Goal: Feedback & Contribution: Contribute content

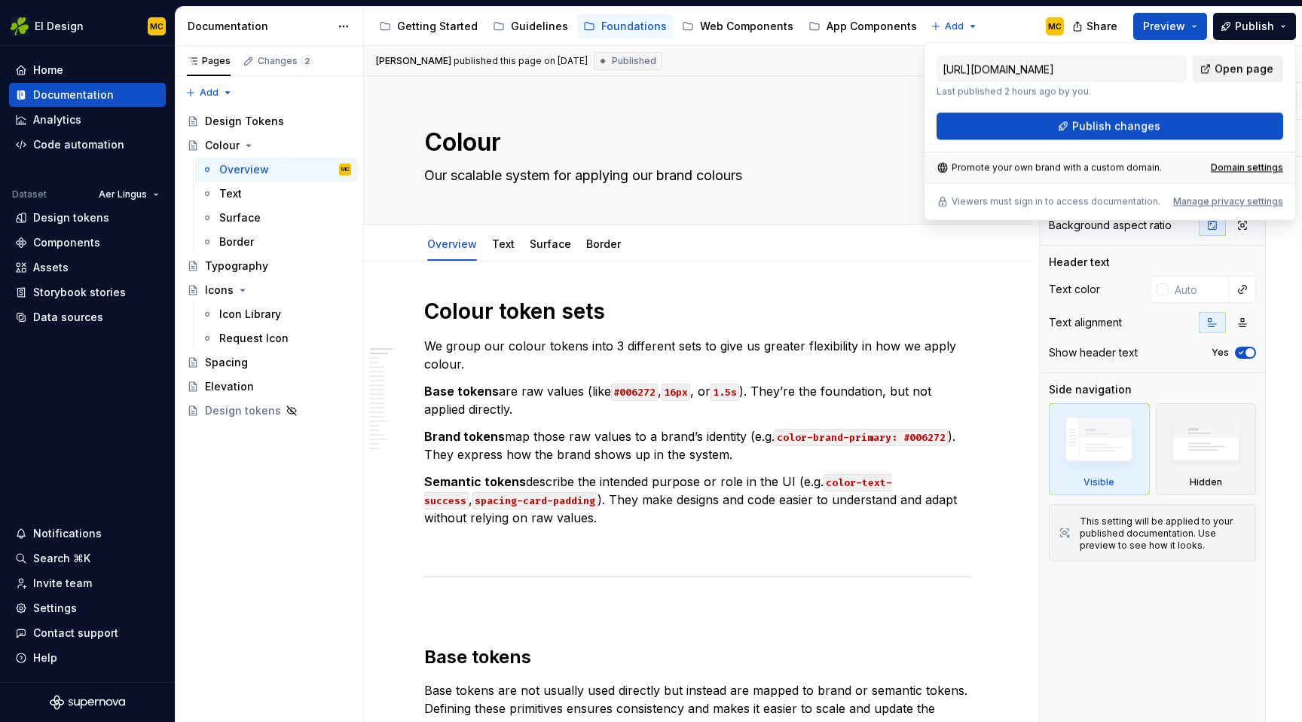
click at [1227, 73] on span "Open page" at bounding box center [1243, 69] width 59 height 15
click at [260, 260] on div "Typography" at bounding box center [236, 265] width 63 height 15
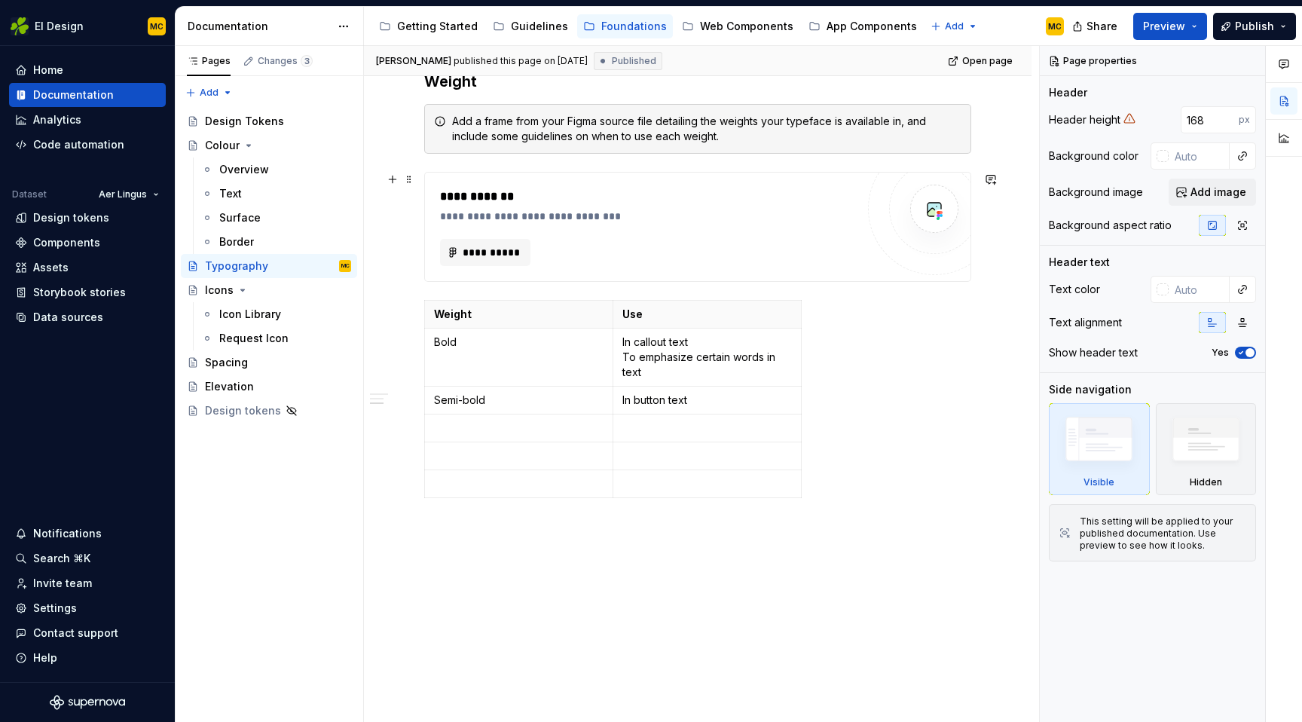
scroll to position [857, 0]
click at [324, 267] on button "Page tree" at bounding box center [319, 265] width 21 height 21
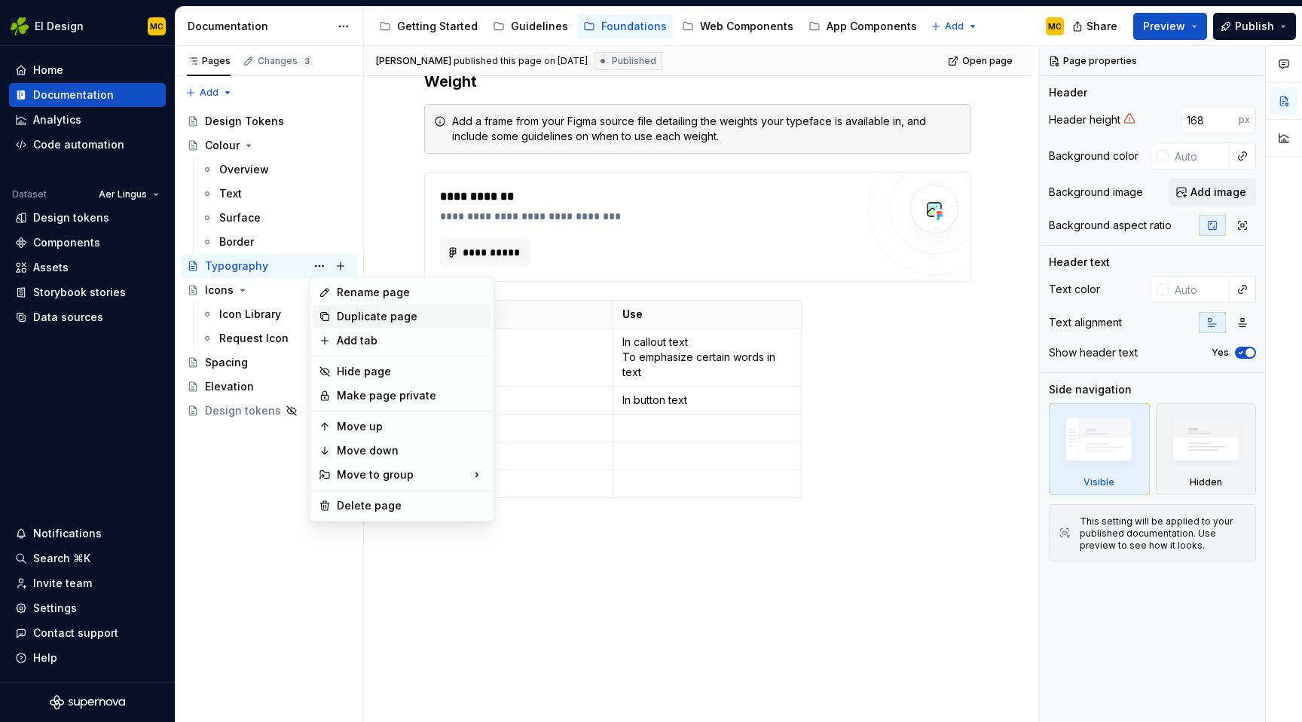
click at [362, 310] on div "Duplicate page" at bounding box center [411, 316] width 148 height 15
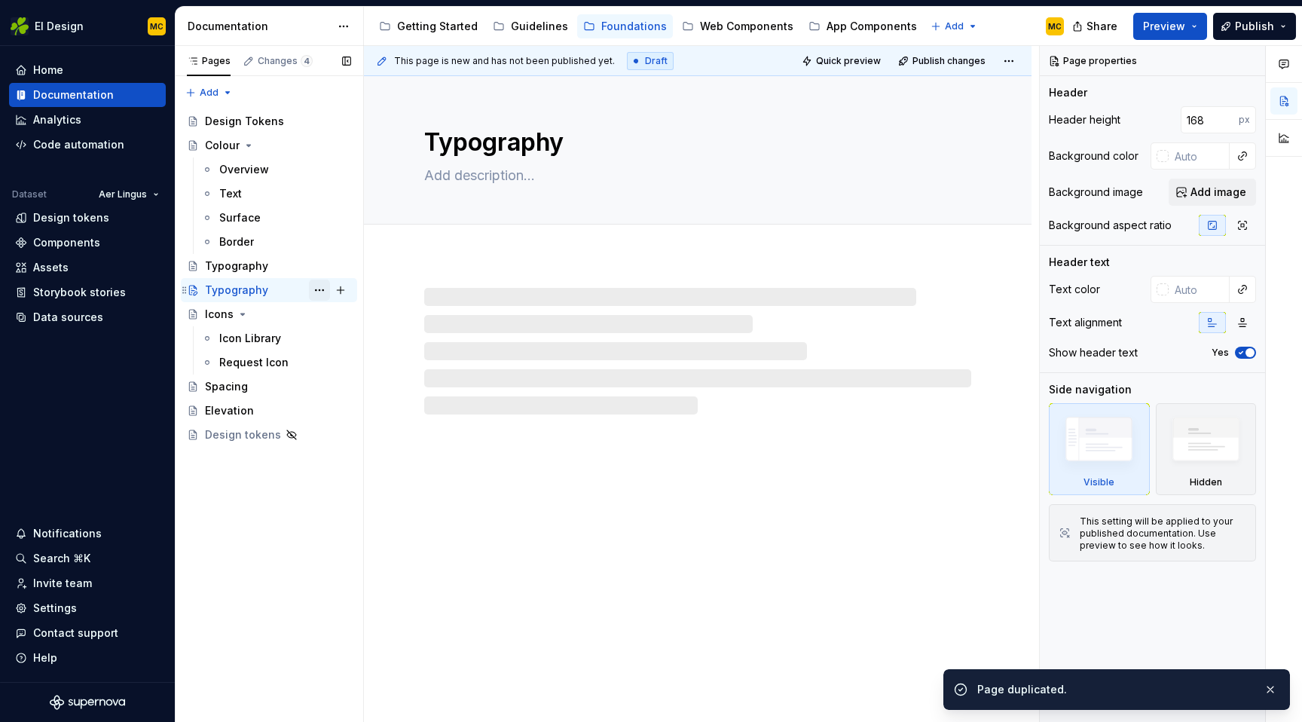
click at [323, 292] on button "Page tree" at bounding box center [319, 290] width 21 height 21
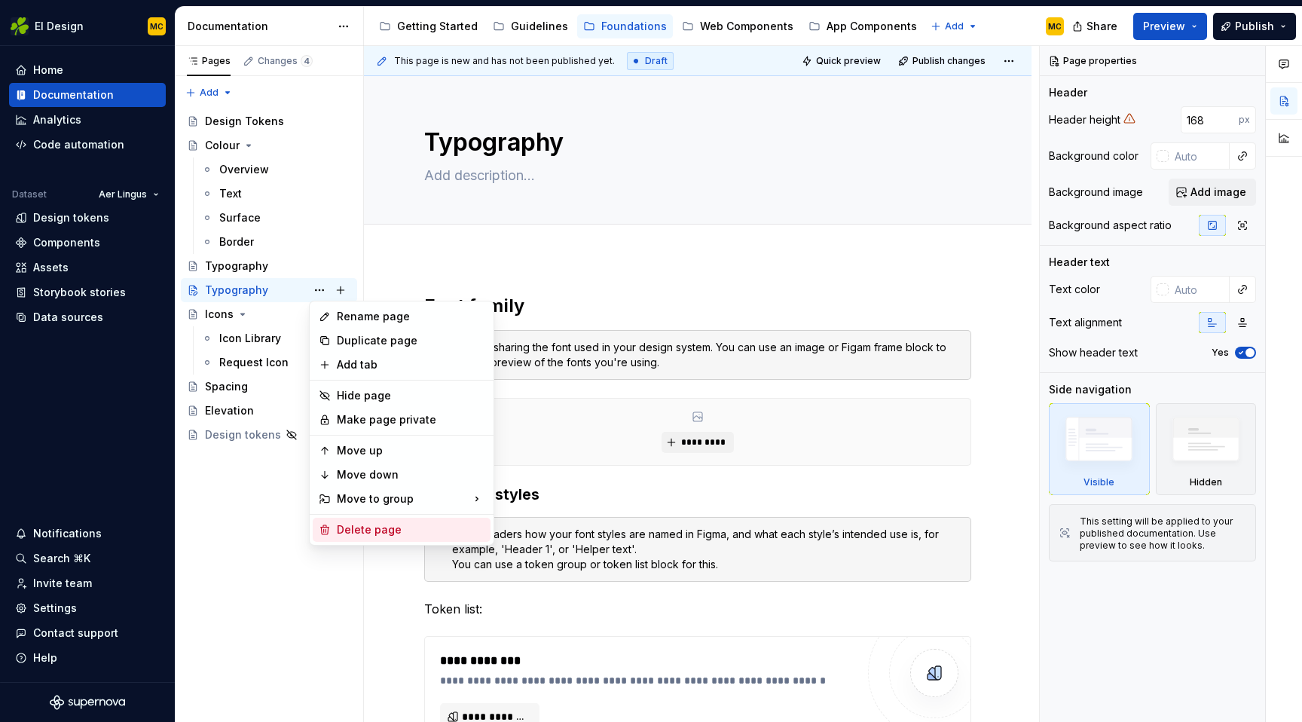
click at [362, 533] on div "Delete page" at bounding box center [411, 529] width 148 height 15
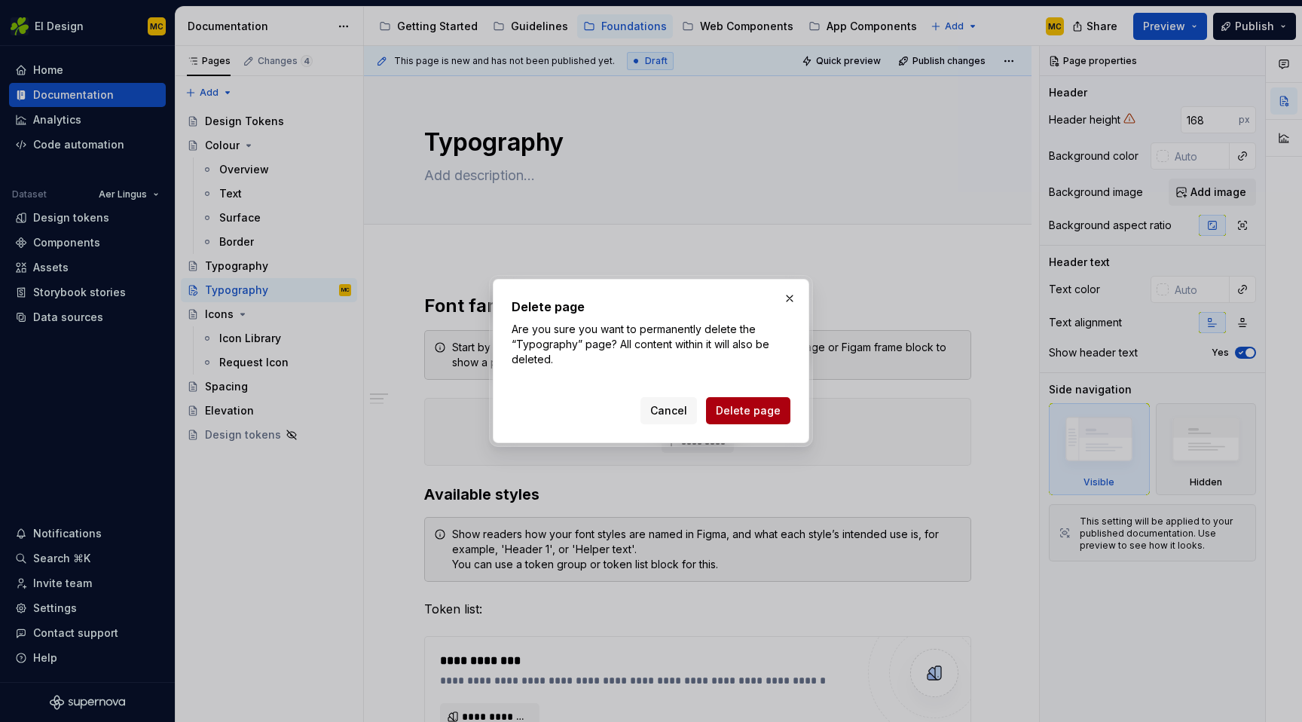
click at [723, 408] on span "Delete page" at bounding box center [748, 410] width 65 height 15
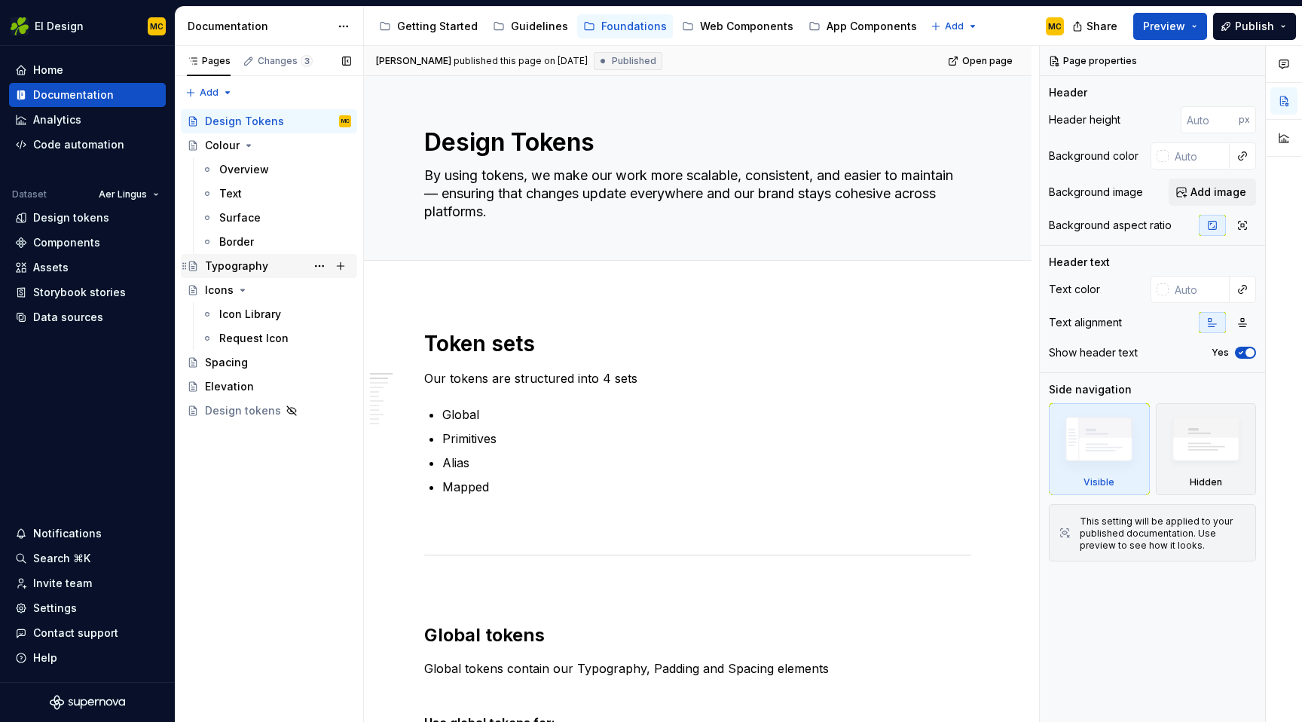
click at [271, 271] on div "Typography" at bounding box center [278, 265] width 146 height 21
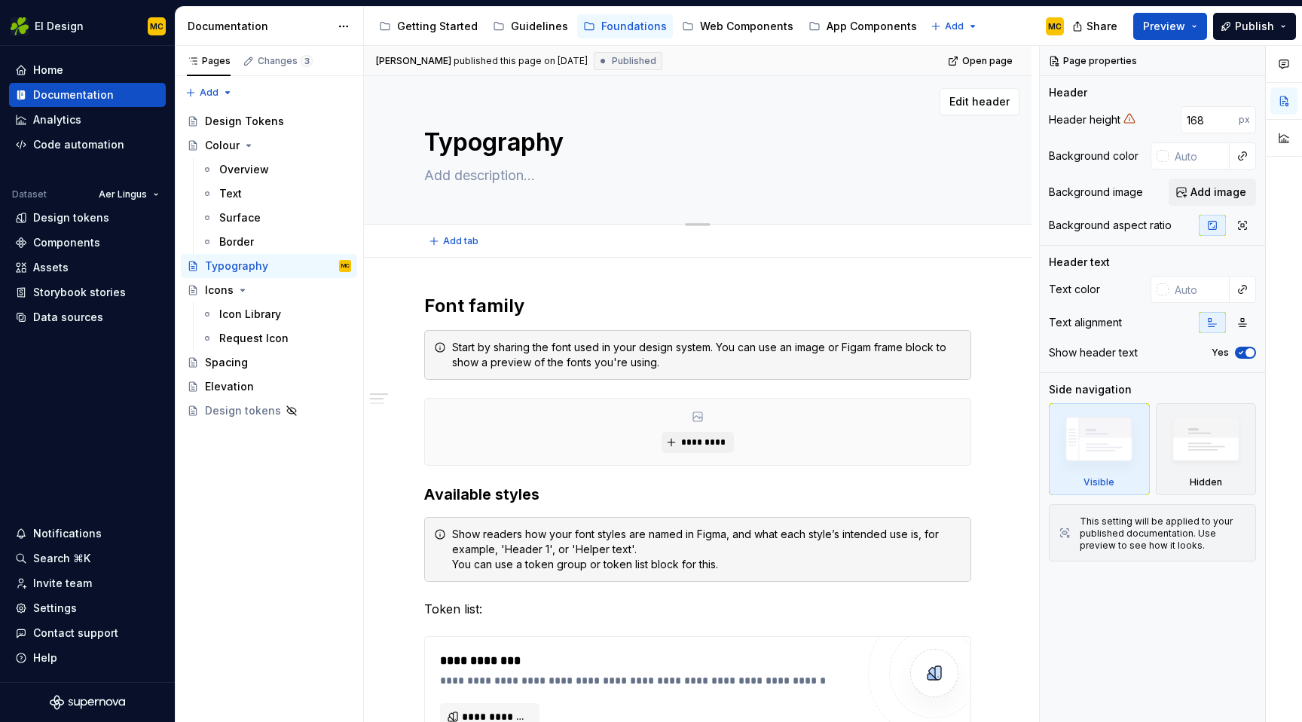
click at [498, 182] on textarea at bounding box center [694, 175] width 547 height 24
type textarea "*"
type textarea "C"
type textarea "*"
type textarea "Cr"
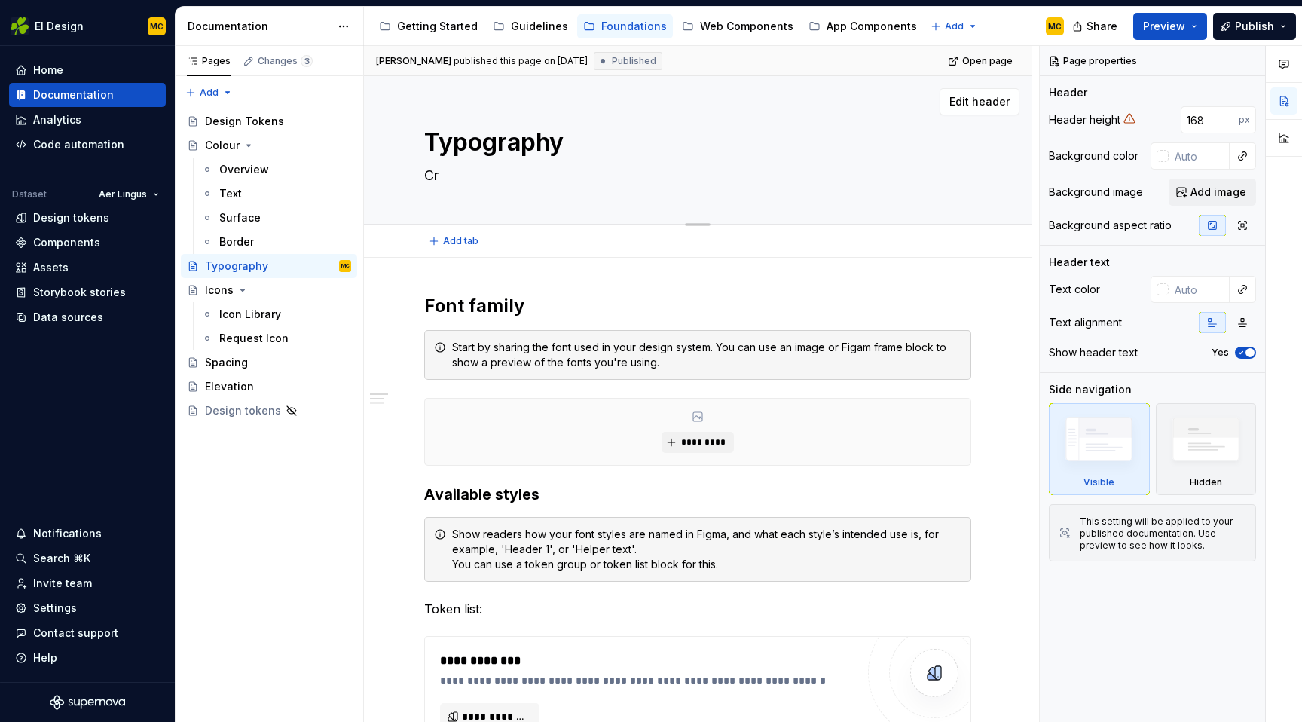
type textarea "*"
type textarea "Cre"
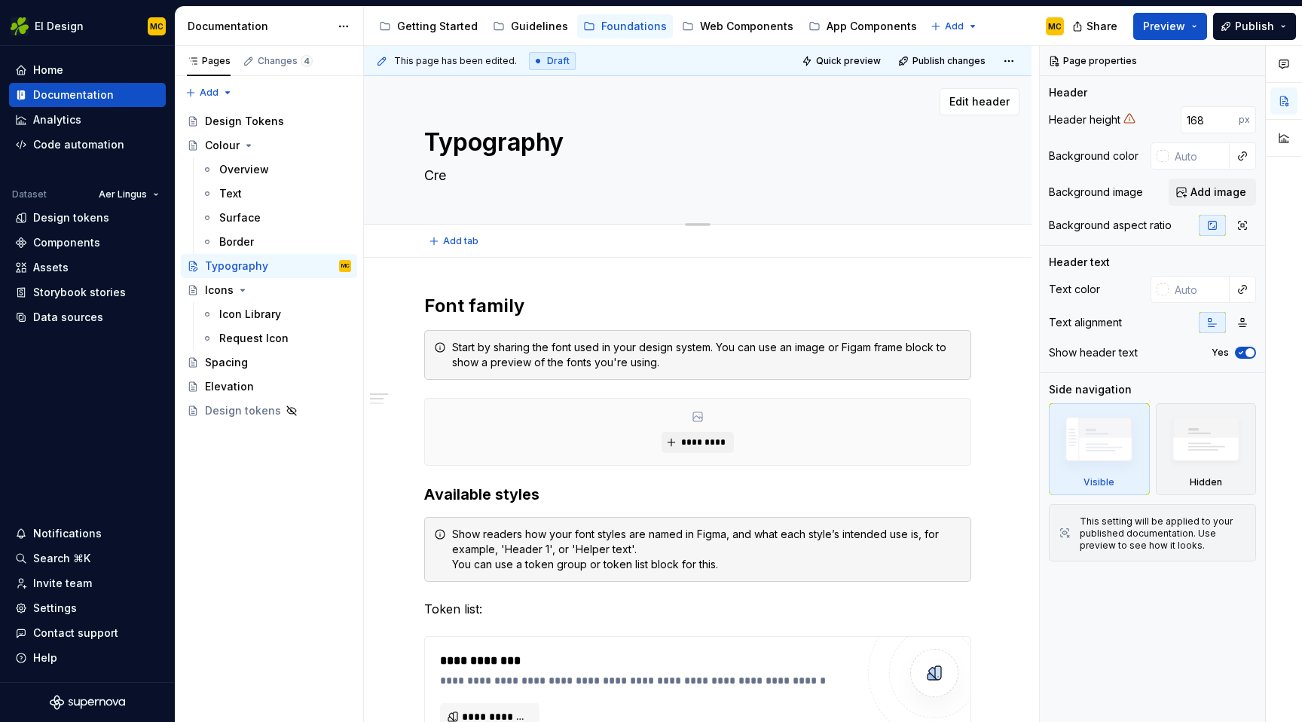
type textarea "*"
type textarea "Crea"
type textarea "*"
type textarea "Creat"
type textarea "*"
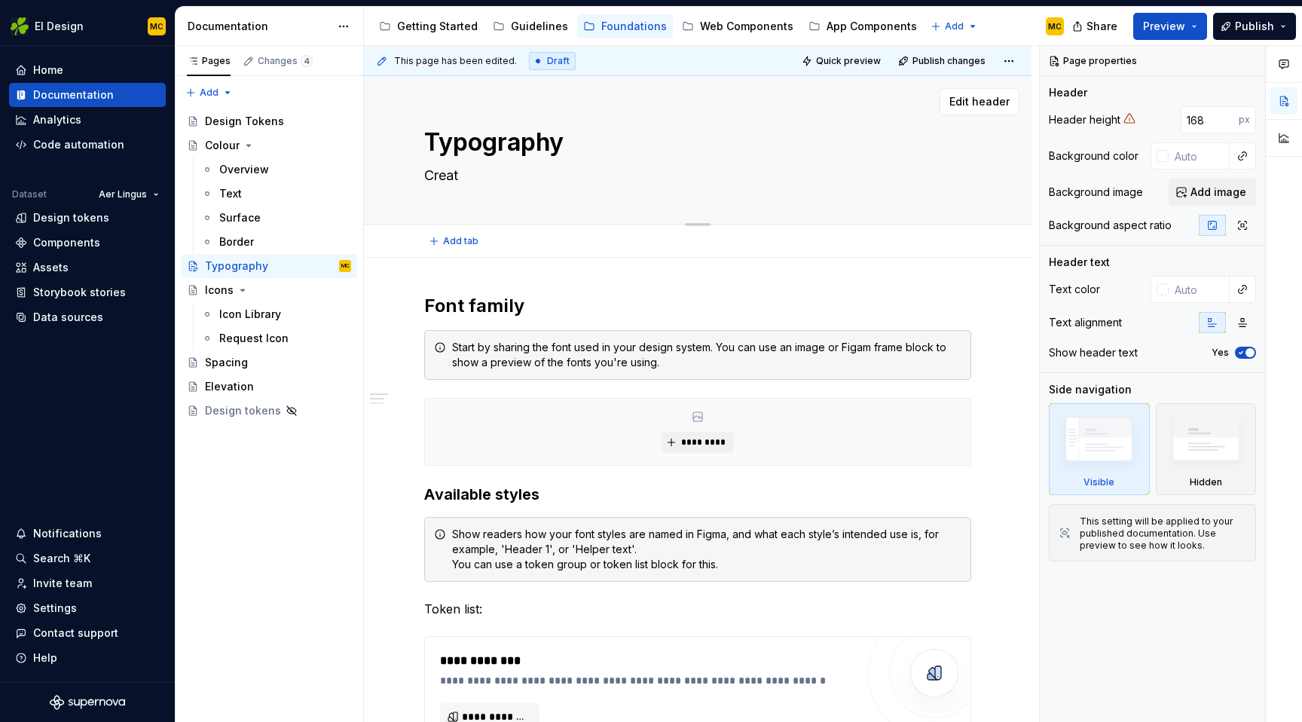
type textarea "Create"
type textarea "*"
type textarea "Create"
type textarea "*"
type textarea "Create h"
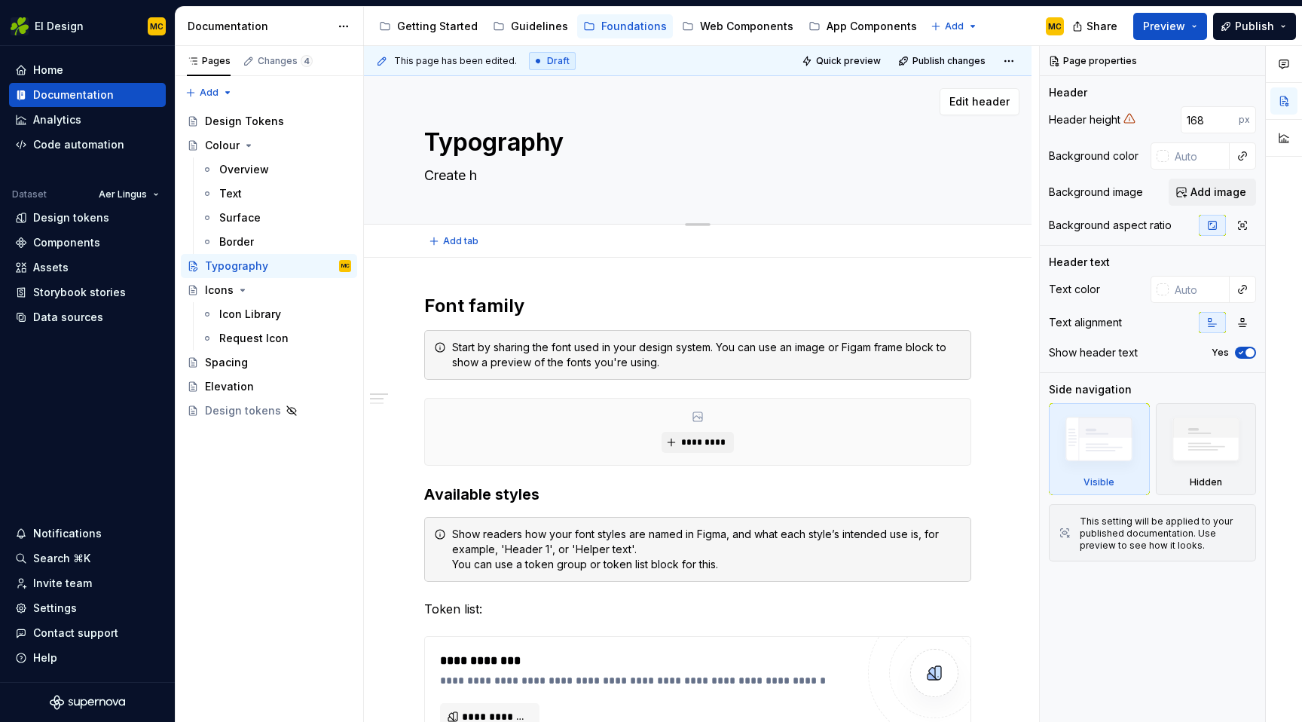
type textarea "*"
type textarea "Create he"
type textarea "*"
type textarea "Create hei"
type textarea "*"
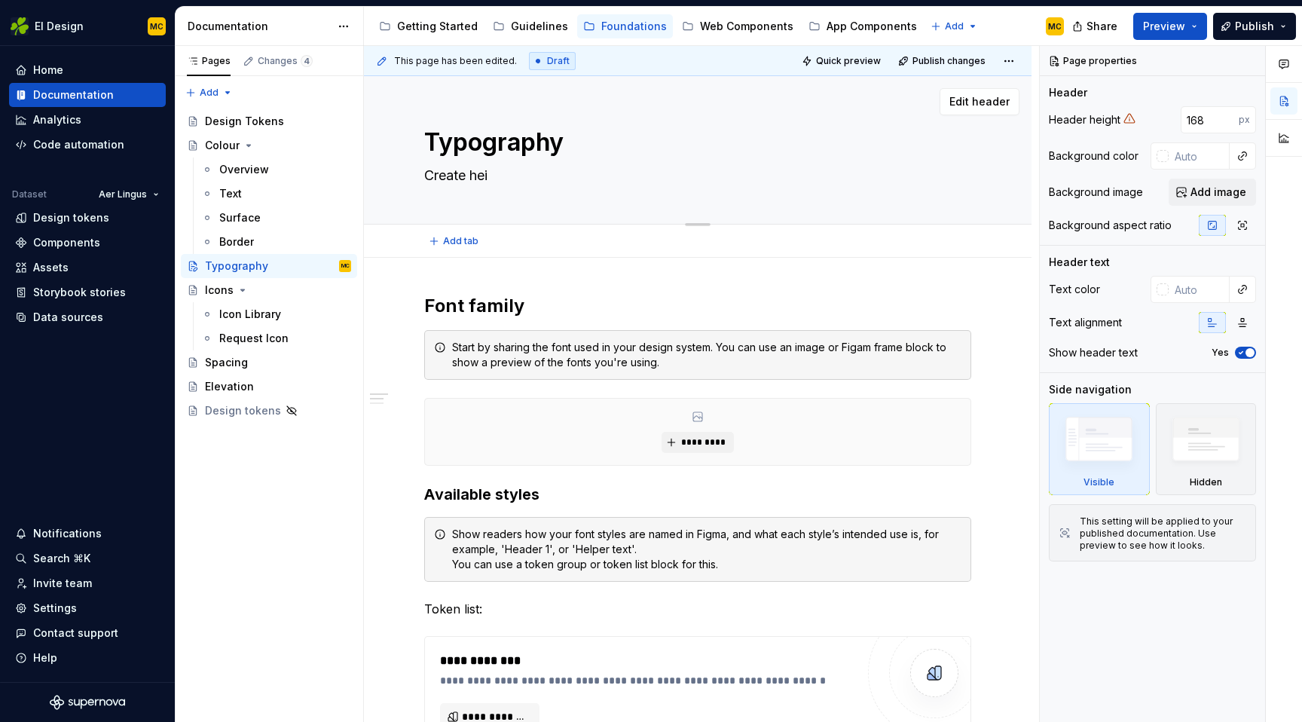
type textarea "Create heig"
type textarea "*"
type textarea "C"
type textarea "*"
type textarea "Cl"
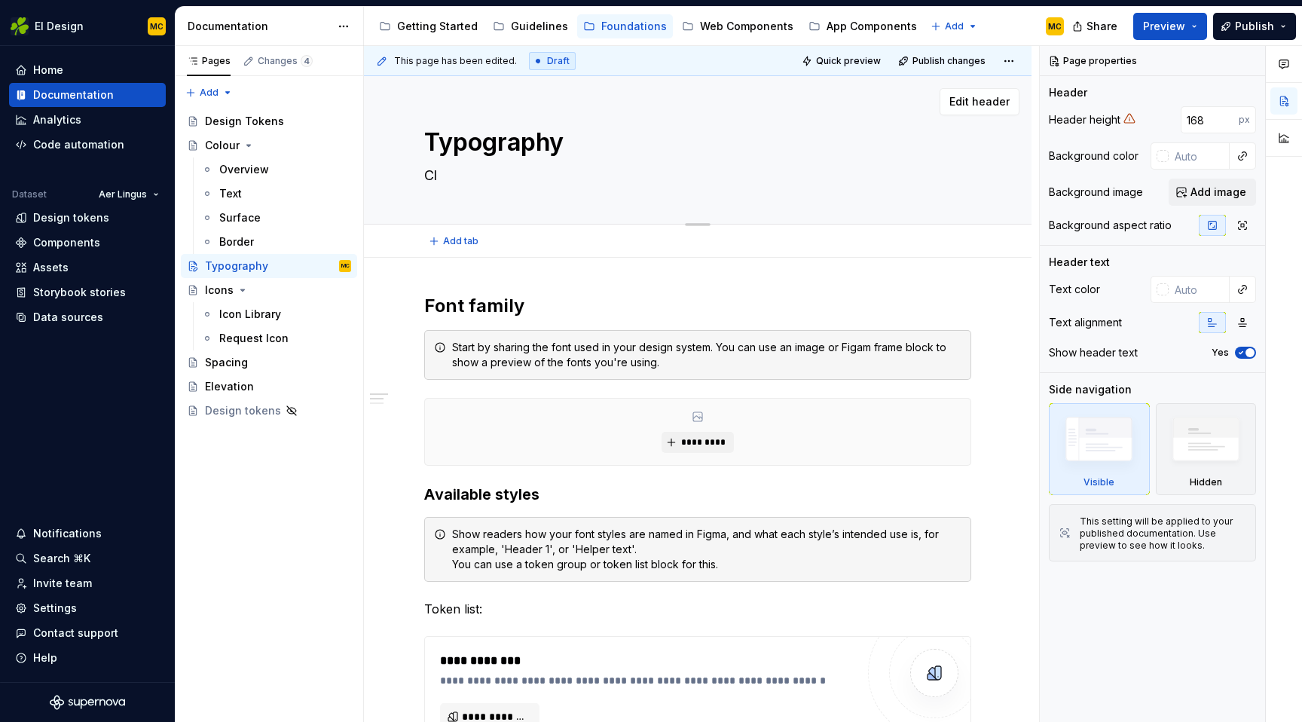
type textarea "*"
type textarea "Cla"
type textarea "*"
type textarea "Clar"
type textarea "*"
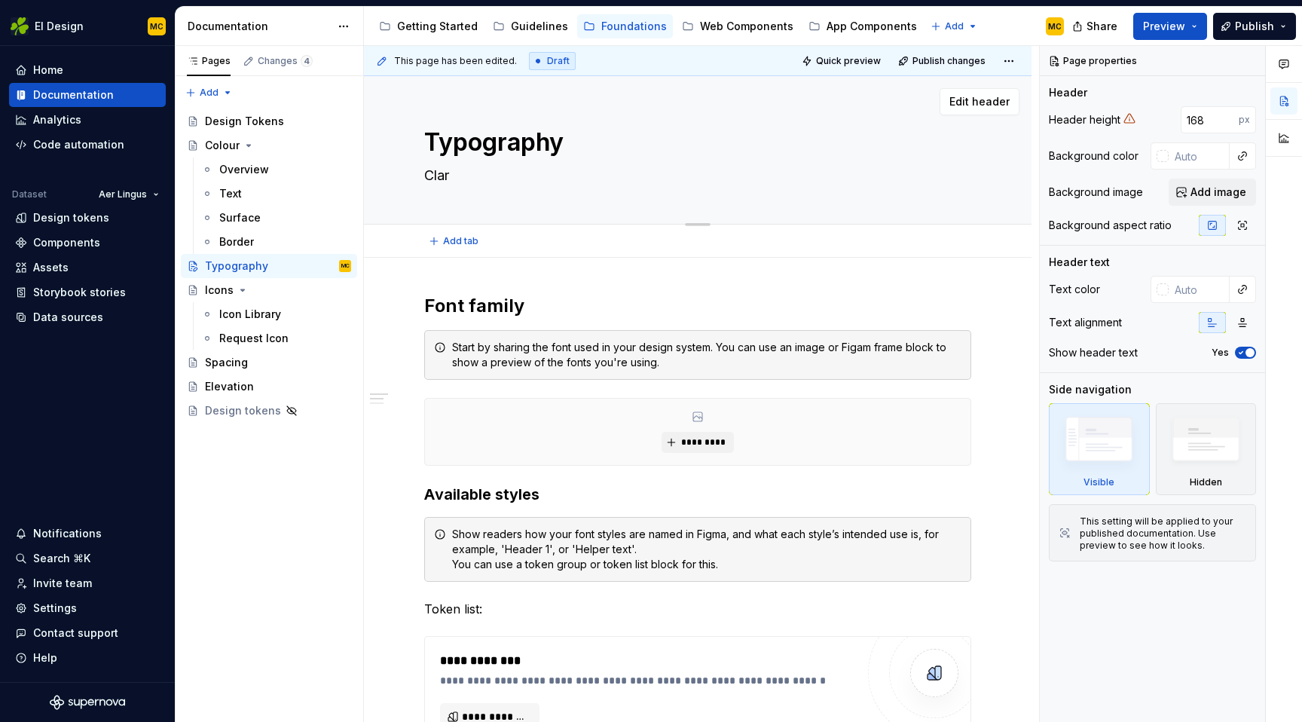
type textarea "Clari"
type textarea "*"
type textarea "Clarit"
type textarea "*"
type textarea "Clarity"
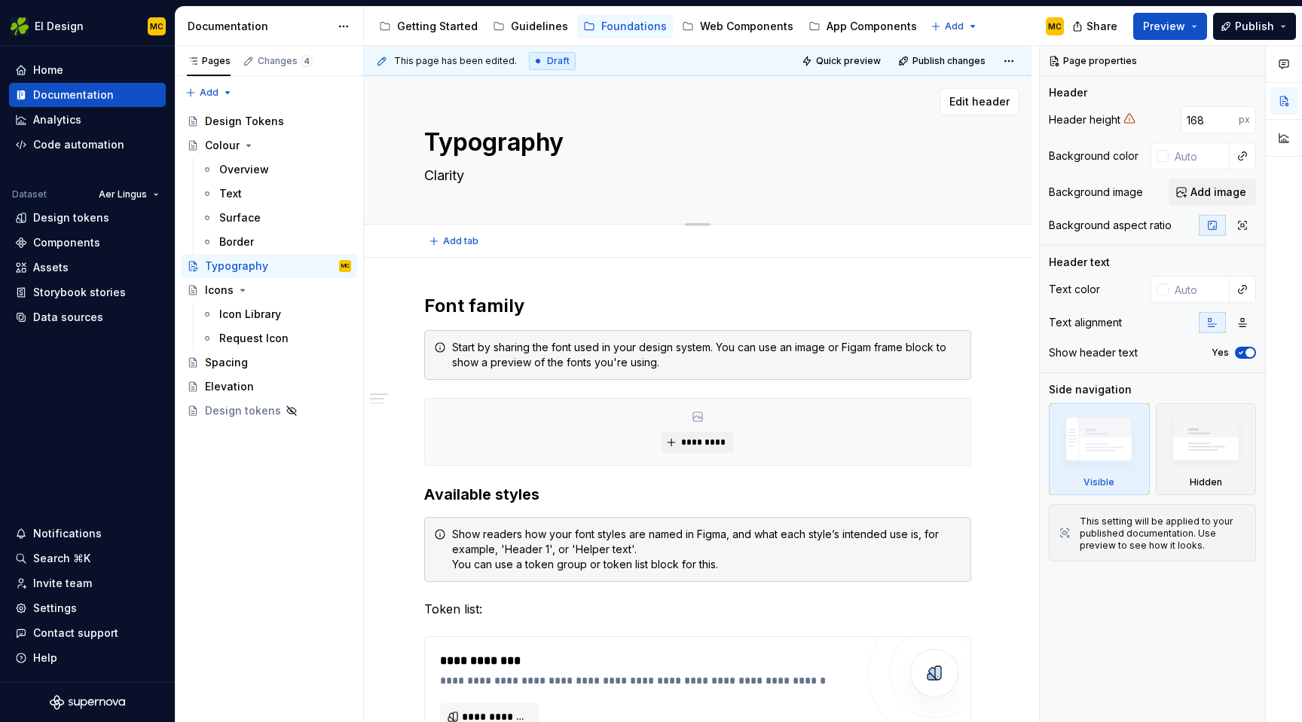
type textarea "*"
type textarea "Clarity"
type textarea "*"
type textarea "Clarity o"
type textarea "*"
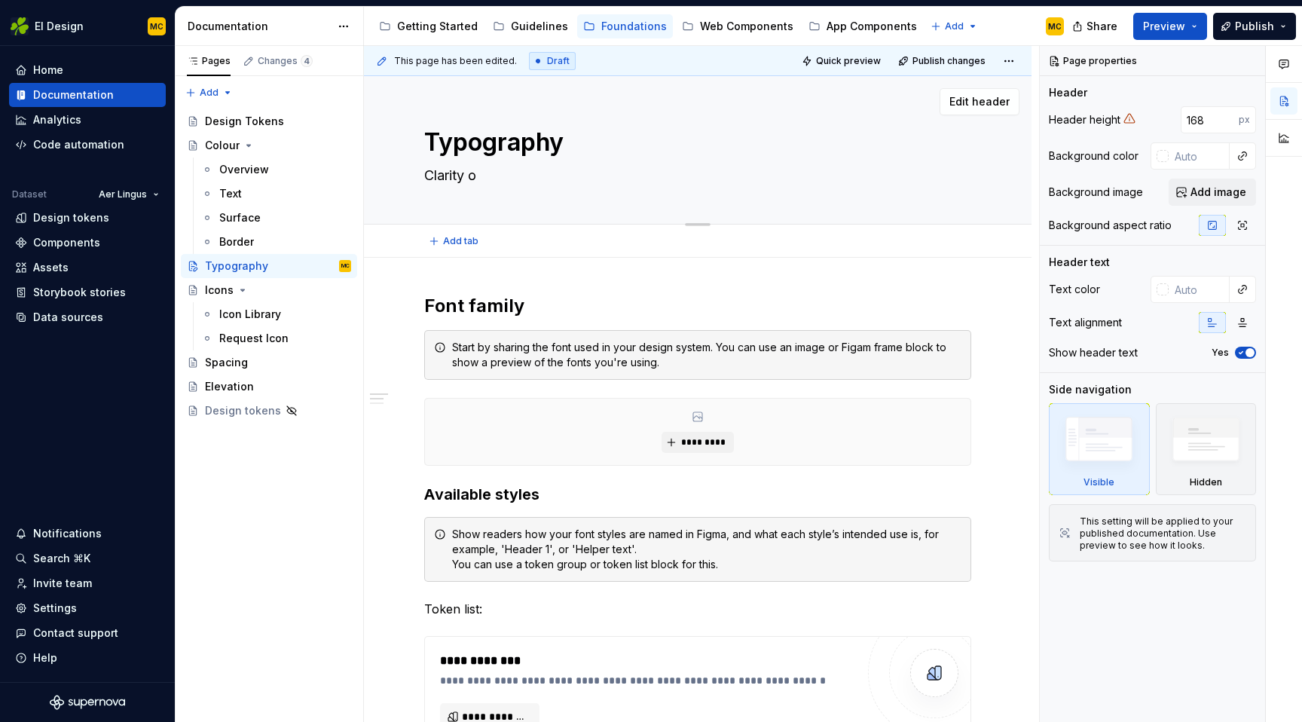
type textarea "Clarity of"
type textarea "*"
type textarea "Clarity of"
type textarea "*"
type textarea "h"
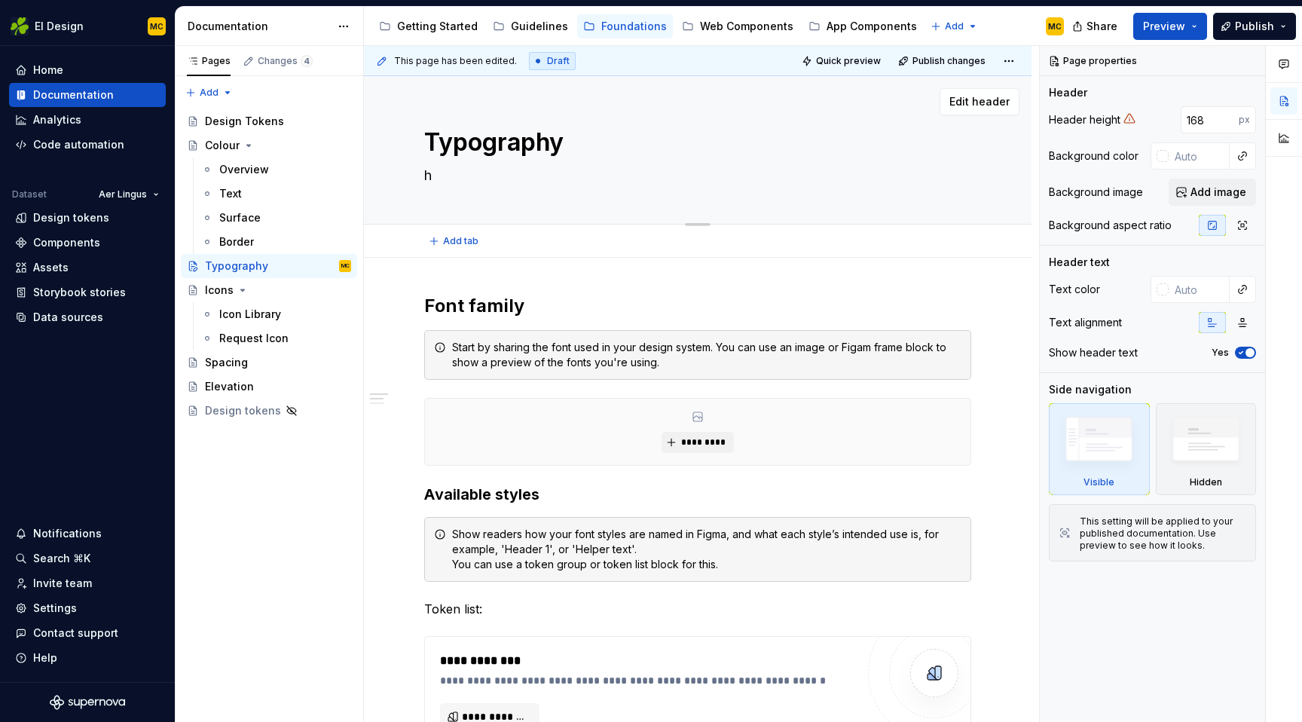
type textarea "*"
type textarea "he"
type textarea "*"
type textarea "hei"
type textarea "*"
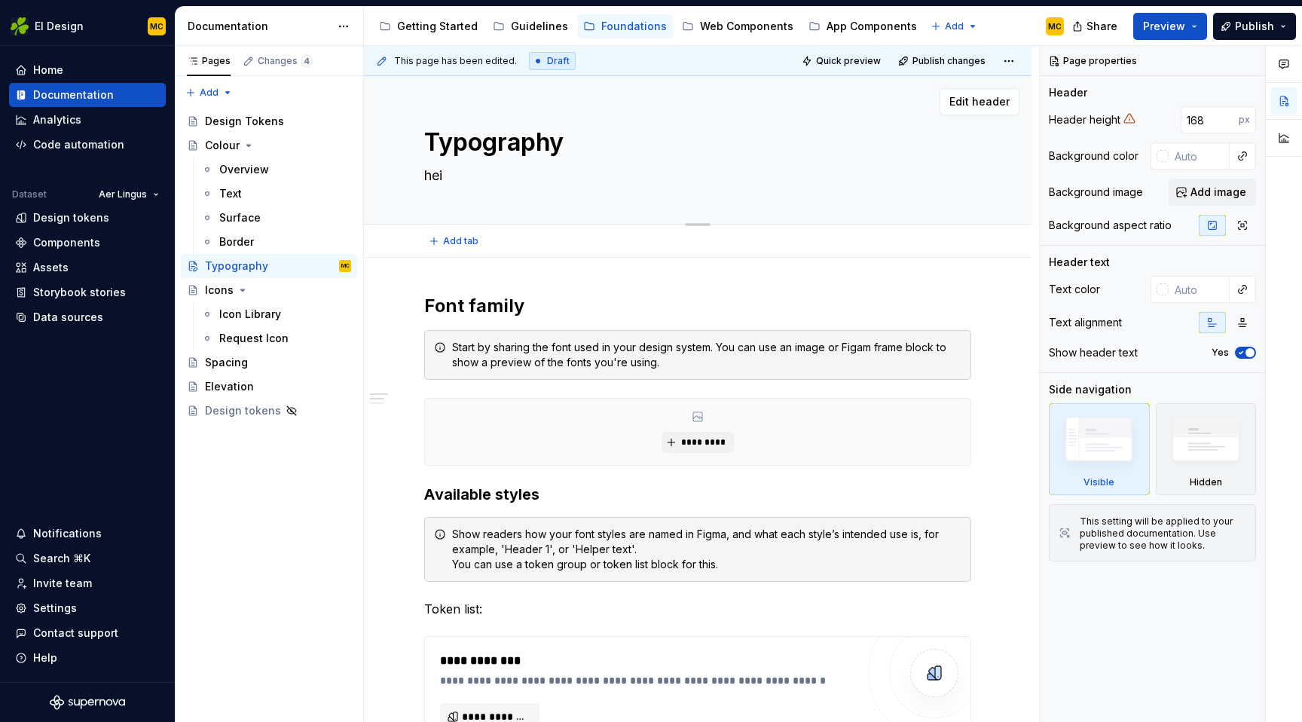
type textarea "heir"
type textarea "*"
type textarea "heira"
type textarea "*"
type textarea "heirar"
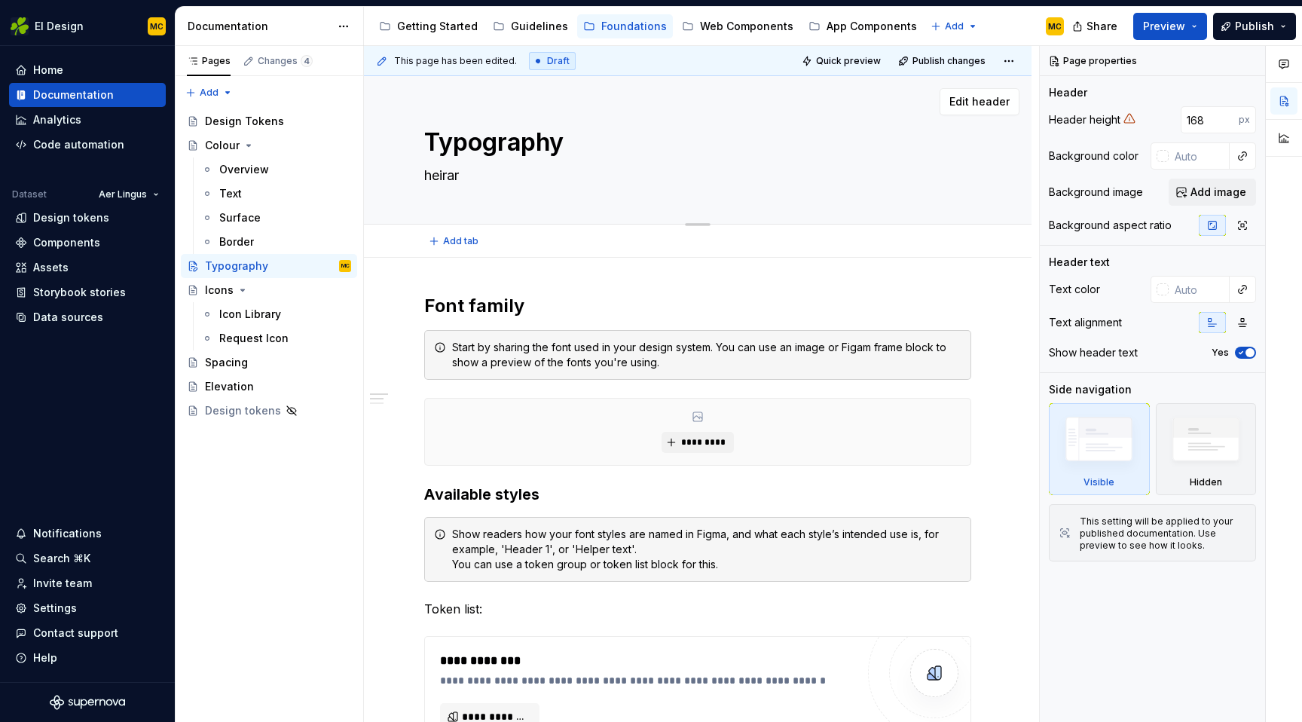
type textarea "*"
type textarea "heirarc"
type textarea "*"
type textarea "heirarch"
type textarea "*"
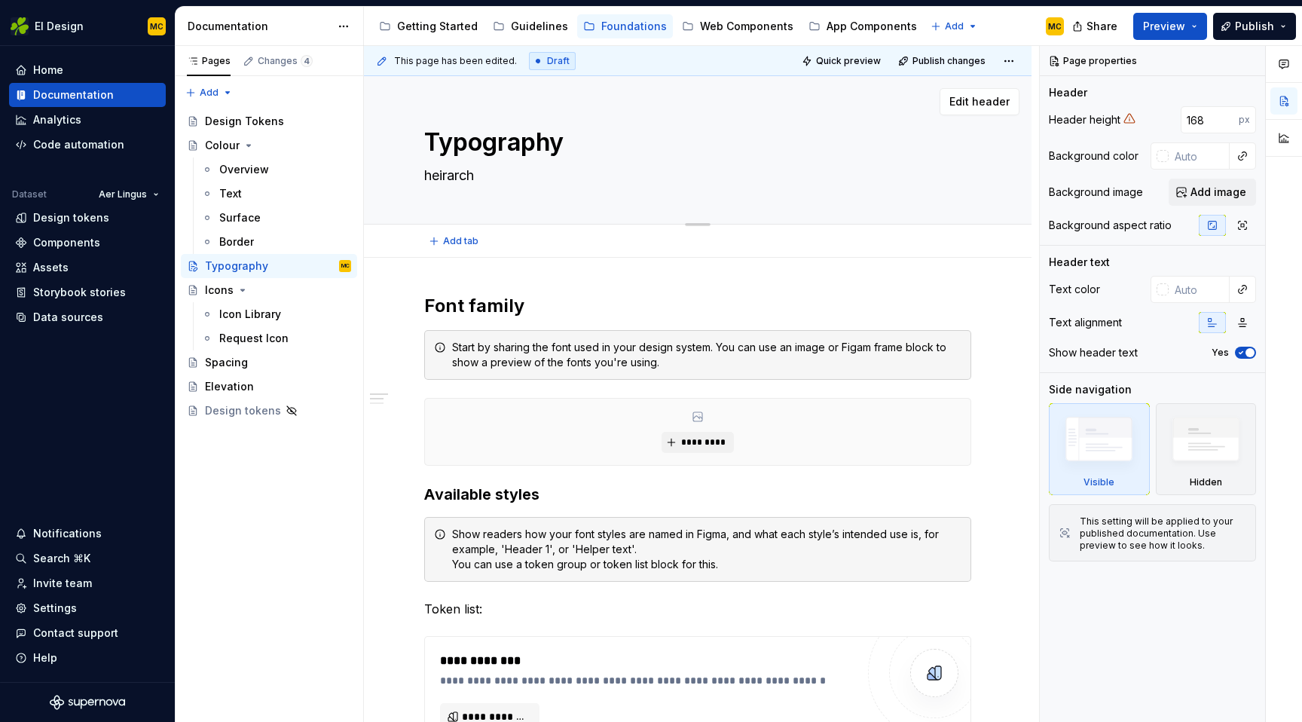
type textarea "heirarchy"
type textarea "*"
type textarea "heirarchy"
type textarea "*"
type textarea "Heirarchy"
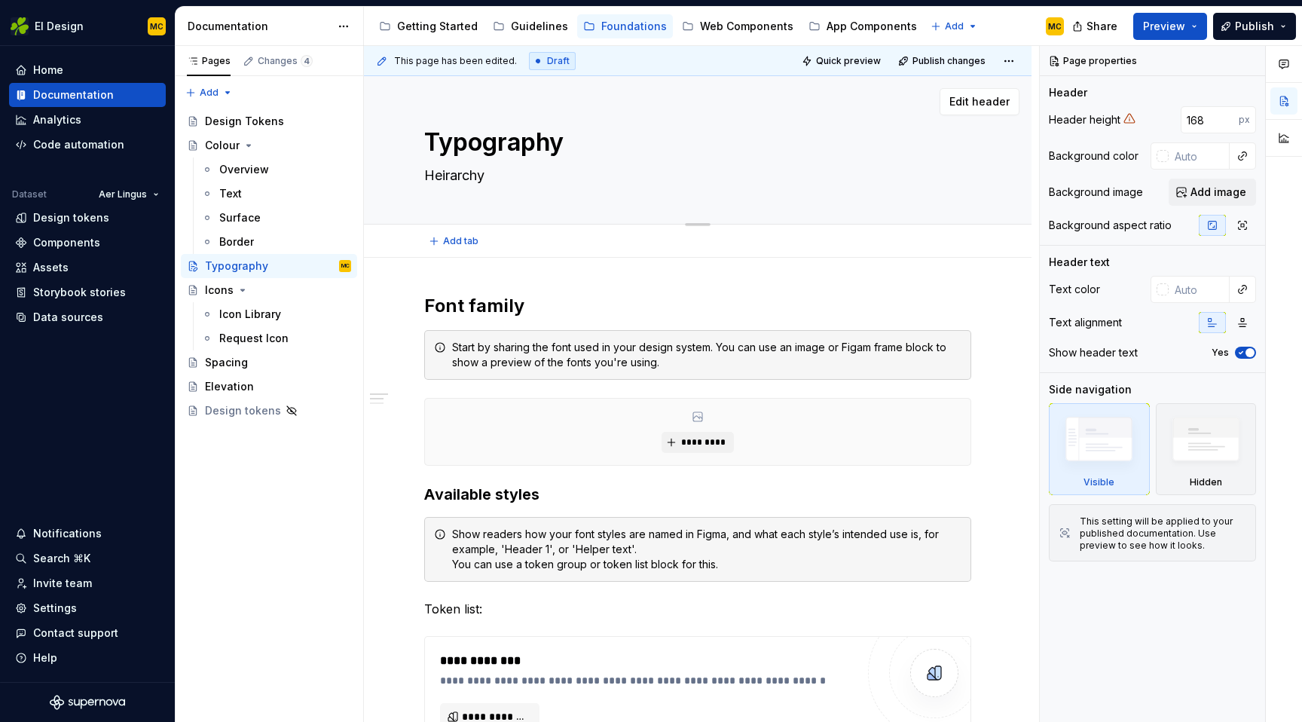
type textarea "*"
type textarea "Hirarchy"
type textarea "*"
type textarea "Hierarchy"
type textarea "*"
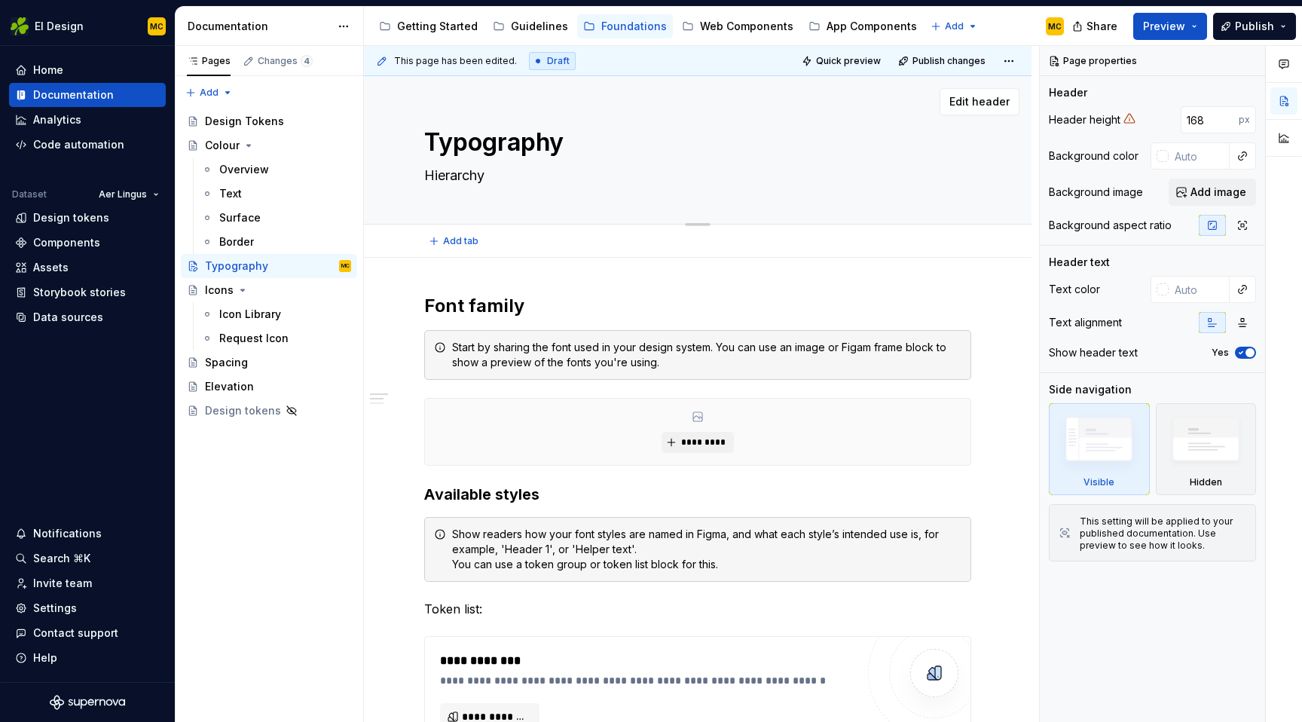
type textarea "Hierarchy a"
type textarea "*"
type textarea "Hierarchy an"
type textarea "*"
type textarea "Hierarchy and"
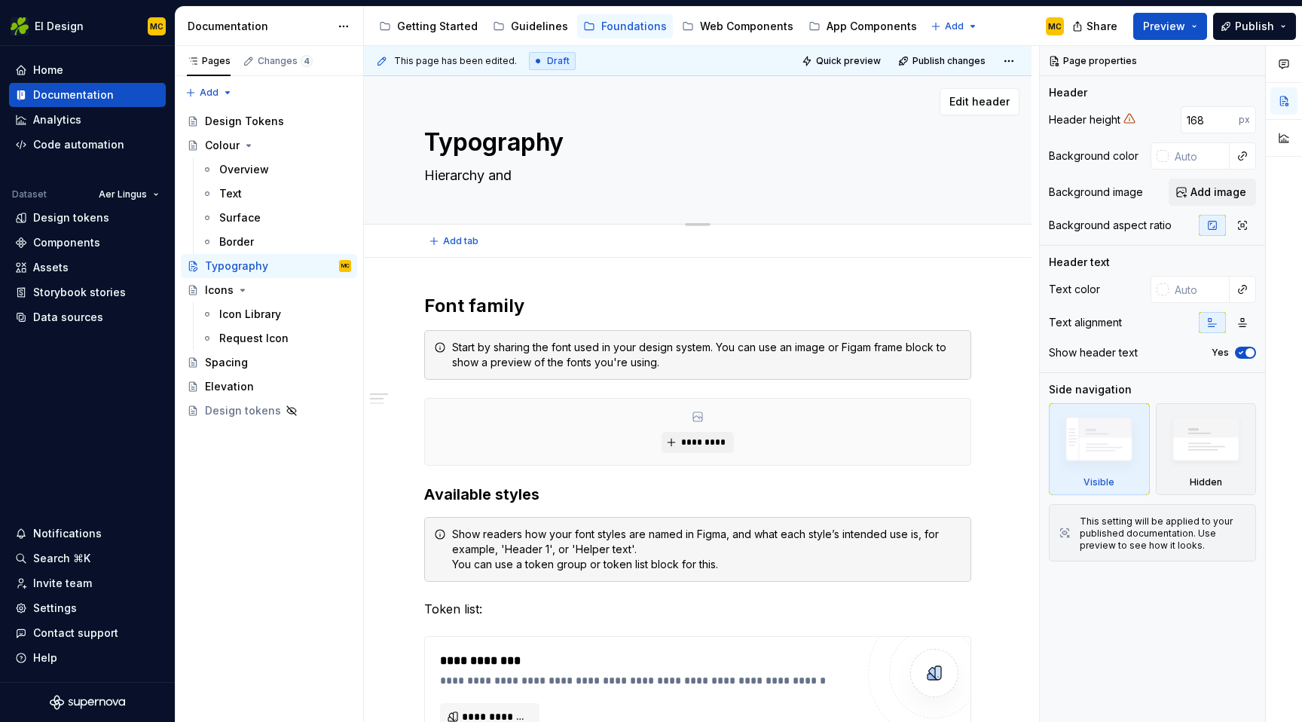
type textarea "*"
type textarea "Hierarchy and"
type textarea "*"
type textarea "Hierarchy and"
click at [554, 307] on h2 "Font family" at bounding box center [697, 306] width 547 height 24
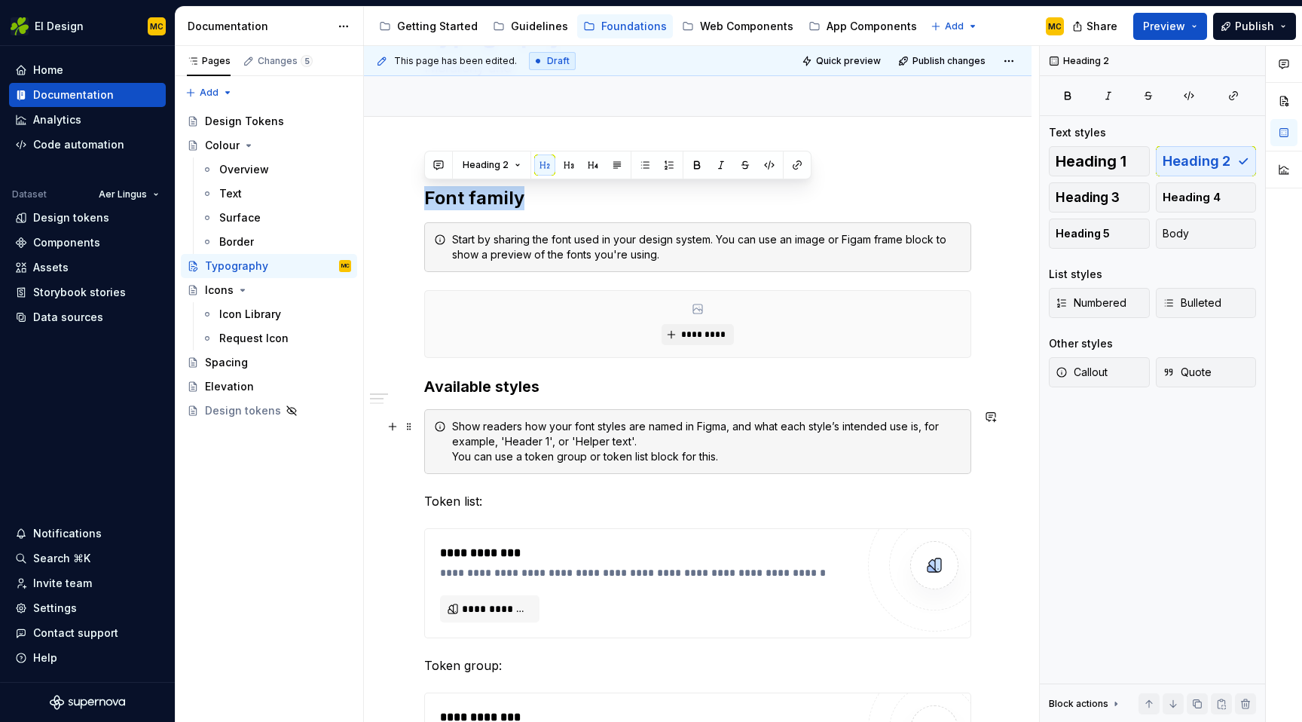
scroll to position [109, 0]
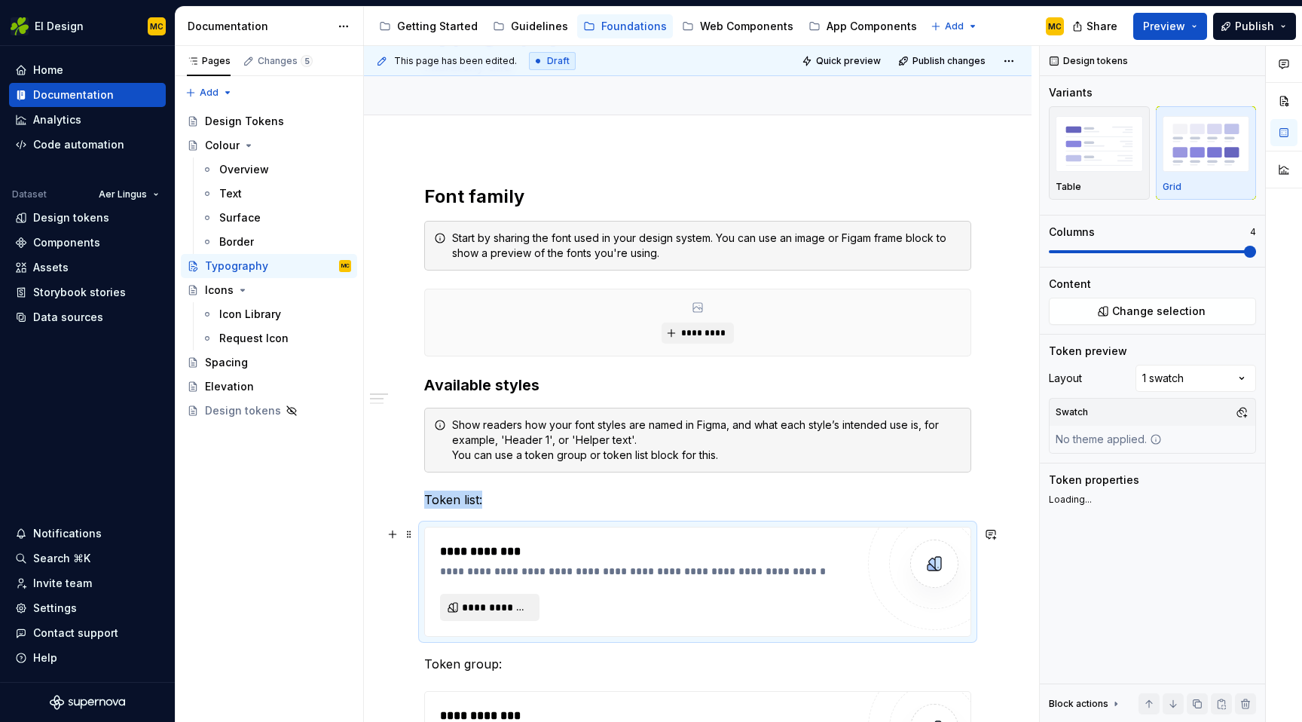
click at [474, 605] on span "**********" at bounding box center [496, 607] width 68 height 15
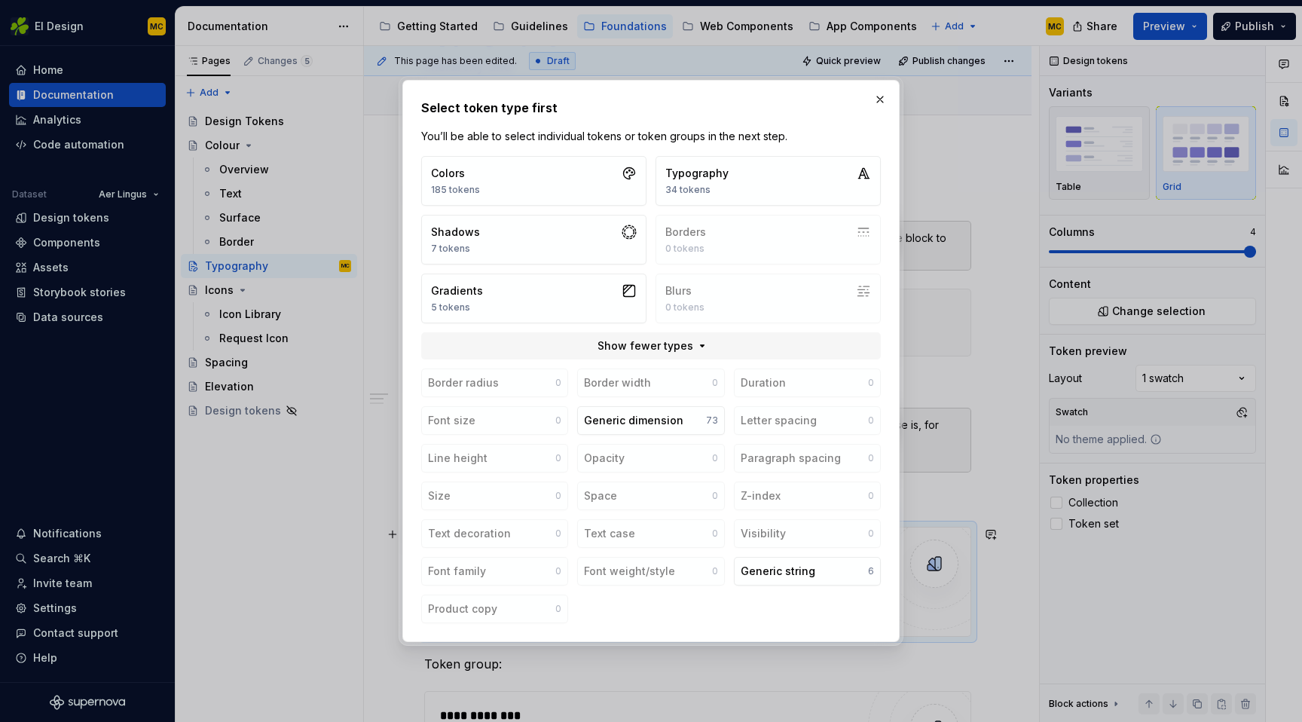
type textarea "*"
click at [766, 173] on button "Typography 34 tokens" at bounding box center [767, 181] width 225 height 50
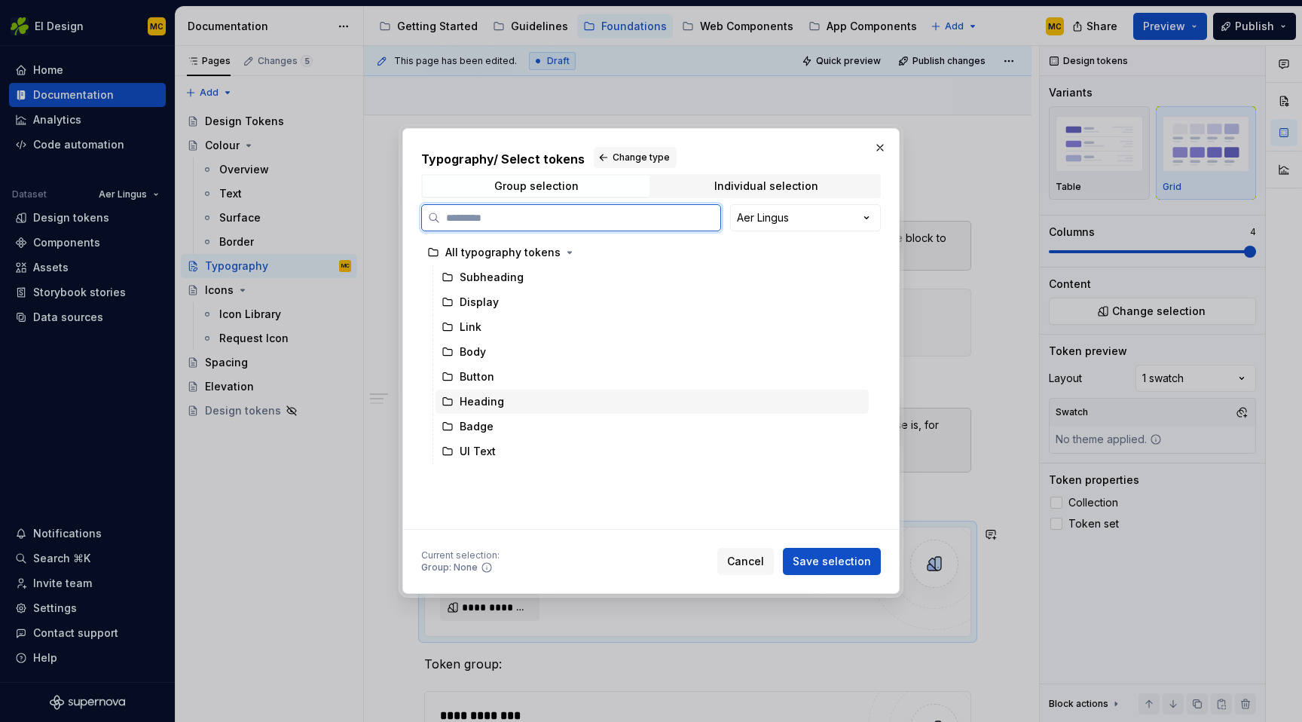
click at [493, 405] on div "Heading" at bounding box center [482, 401] width 44 height 15
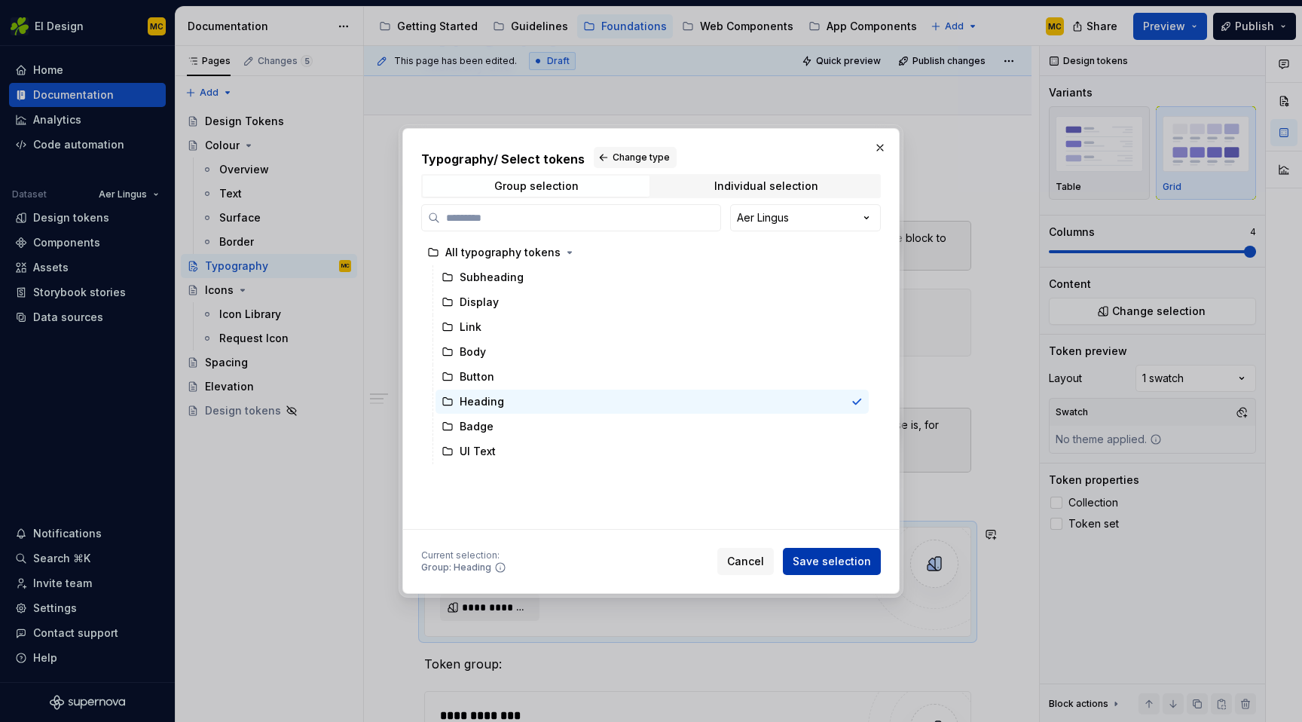
click at [855, 556] on span "Save selection" at bounding box center [832, 561] width 78 height 15
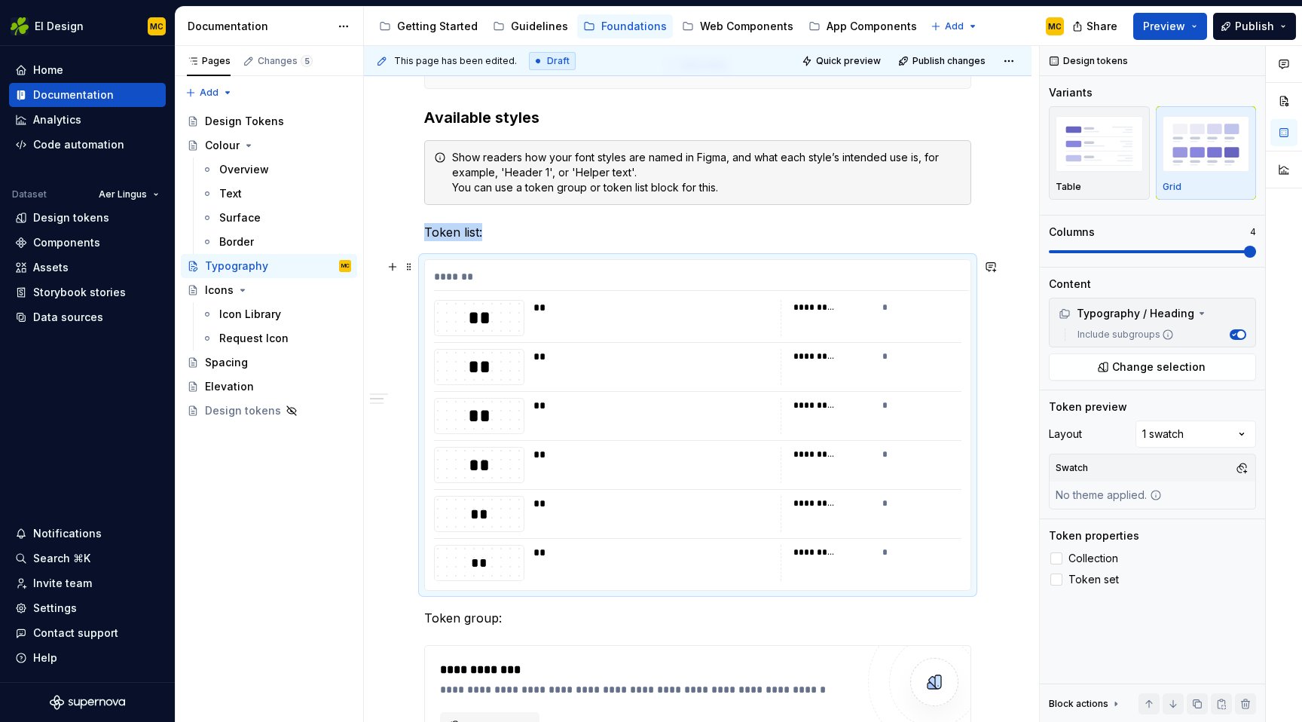
scroll to position [378, 0]
click at [1229, 431] on div "Comments Open comments No comments yet Select ‘Comment’ from the block context …" at bounding box center [1171, 384] width 262 height 677
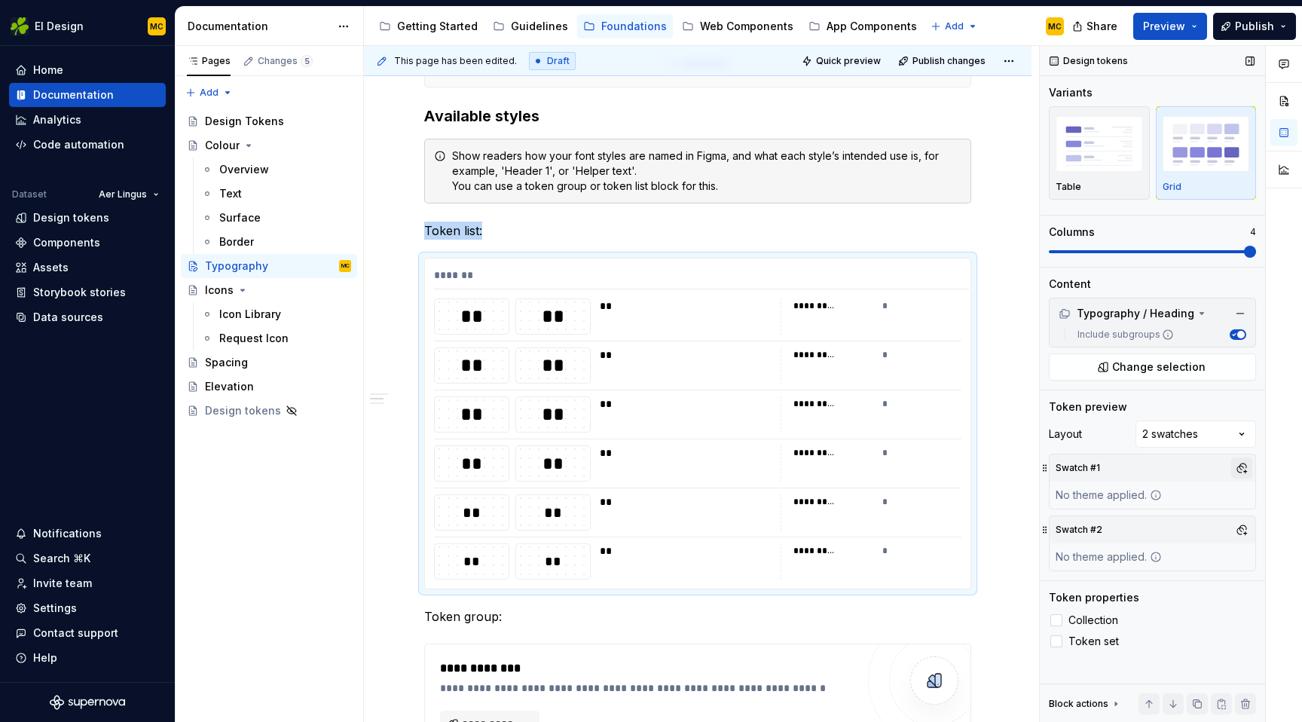
click at [1242, 470] on button "button" at bounding box center [1241, 467] width 21 height 21
click at [1115, 622] on div "Desktop" at bounding box center [1121, 621] width 44 height 15
click at [1178, 464] on div "Comments Open comments No comments yet Select ‘Comment’ from the block context …" at bounding box center [1171, 384] width 262 height 677
click at [1242, 527] on button "button" at bounding box center [1241, 529] width 21 height 21
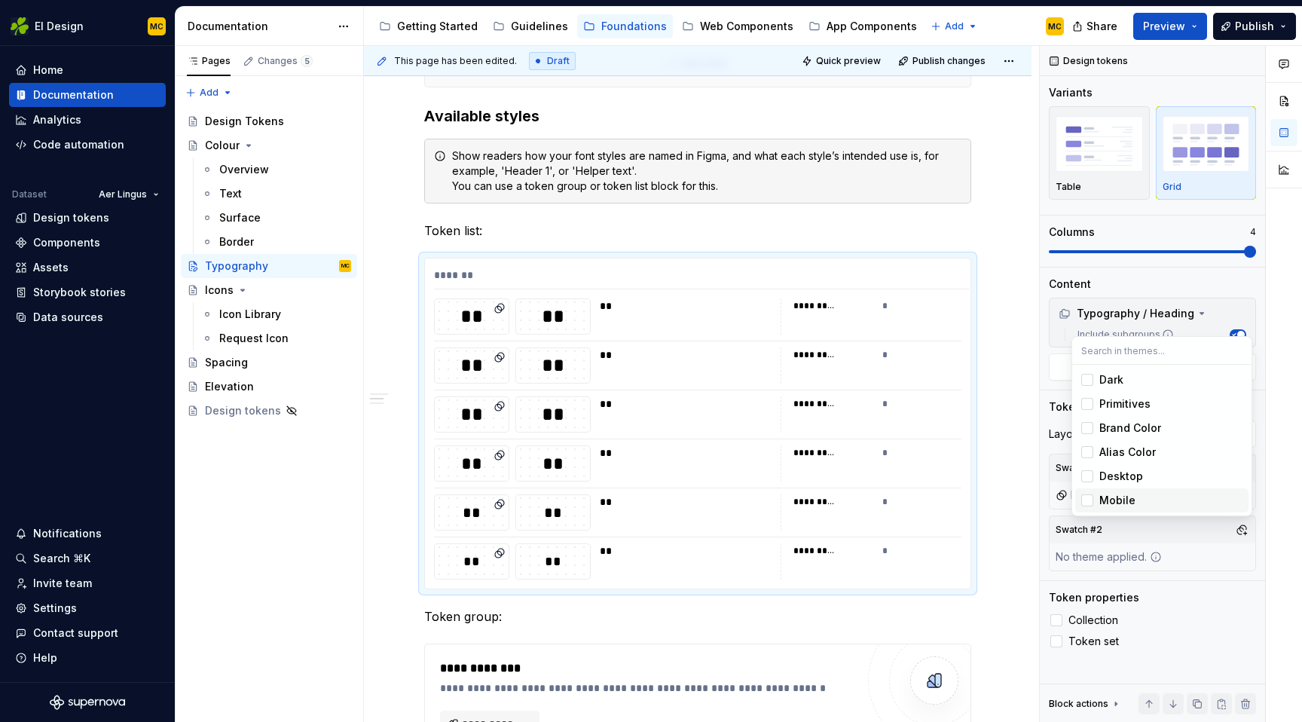
click at [1128, 497] on div "Mobile" at bounding box center [1117, 500] width 36 height 15
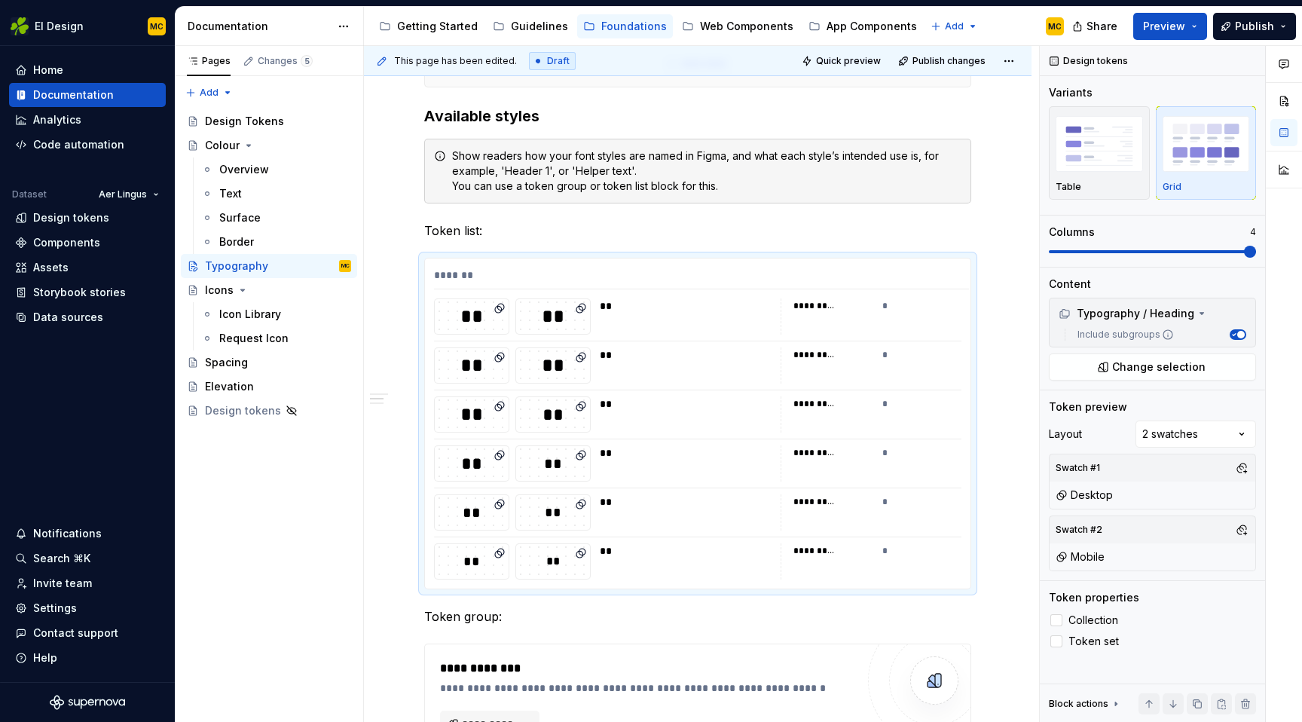
click at [1264, 321] on div "Comments Open comments No comments yet Select ‘Comment’ from the block context …" at bounding box center [1171, 384] width 262 height 677
click at [1056, 641] on polyline at bounding box center [1056, 641] width 0 height 0
click at [1055, 628] on label "Collection" at bounding box center [1152, 620] width 207 height 18
click at [1055, 626] on label "Collection" at bounding box center [1152, 620] width 207 height 18
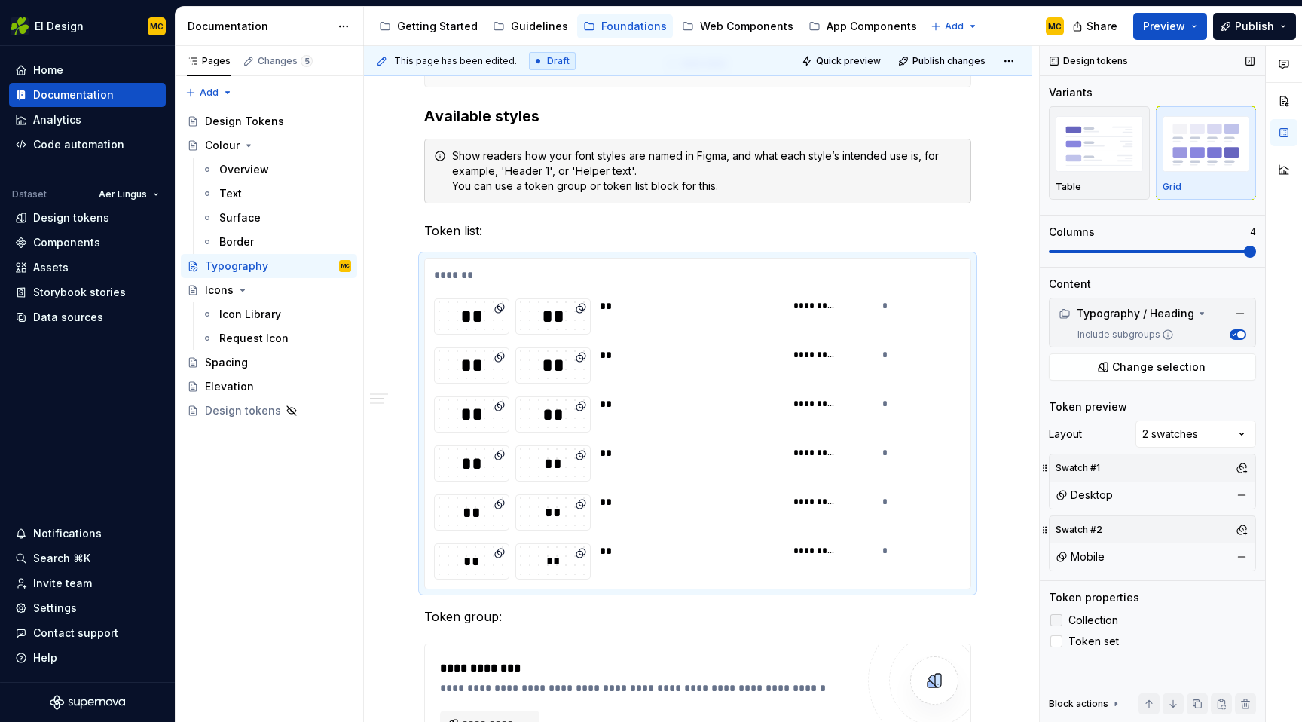
click at [1056, 620] on icon at bounding box center [1056, 620] width 0 height 0
click at [1059, 642] on div at bounding box center [1056, 641] width 12 height 12
click at [1056, 641] on icon at bounding box center [1056, 641] width 0 height 0
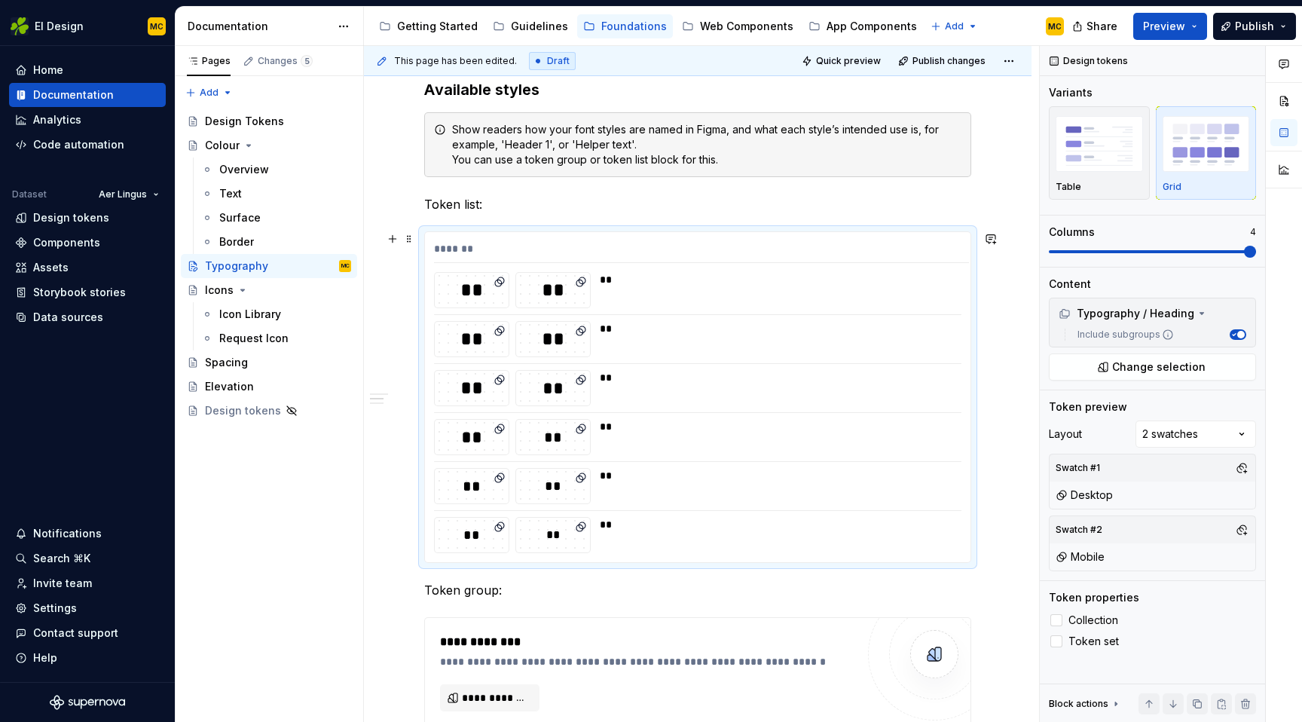
scroll to position [386, 0]
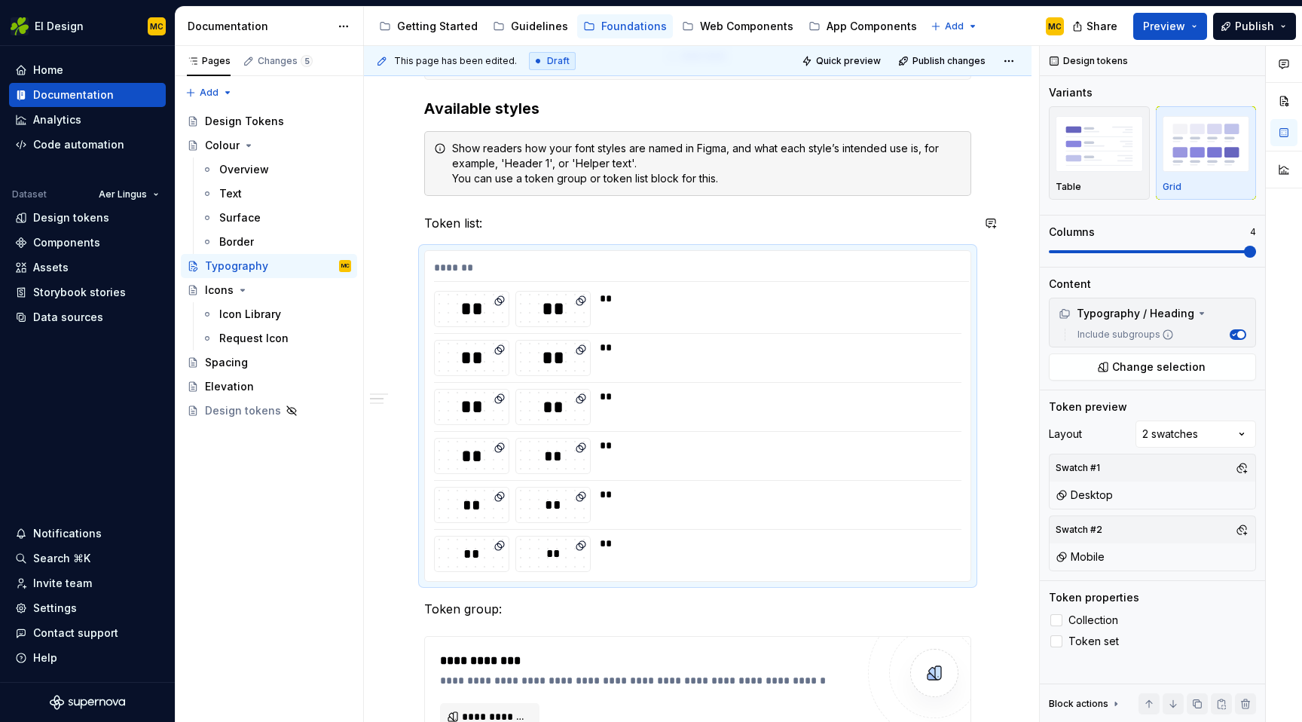
click at [535, 212] on div "**********" at bounding box center [697, 570] width 547 height 1325
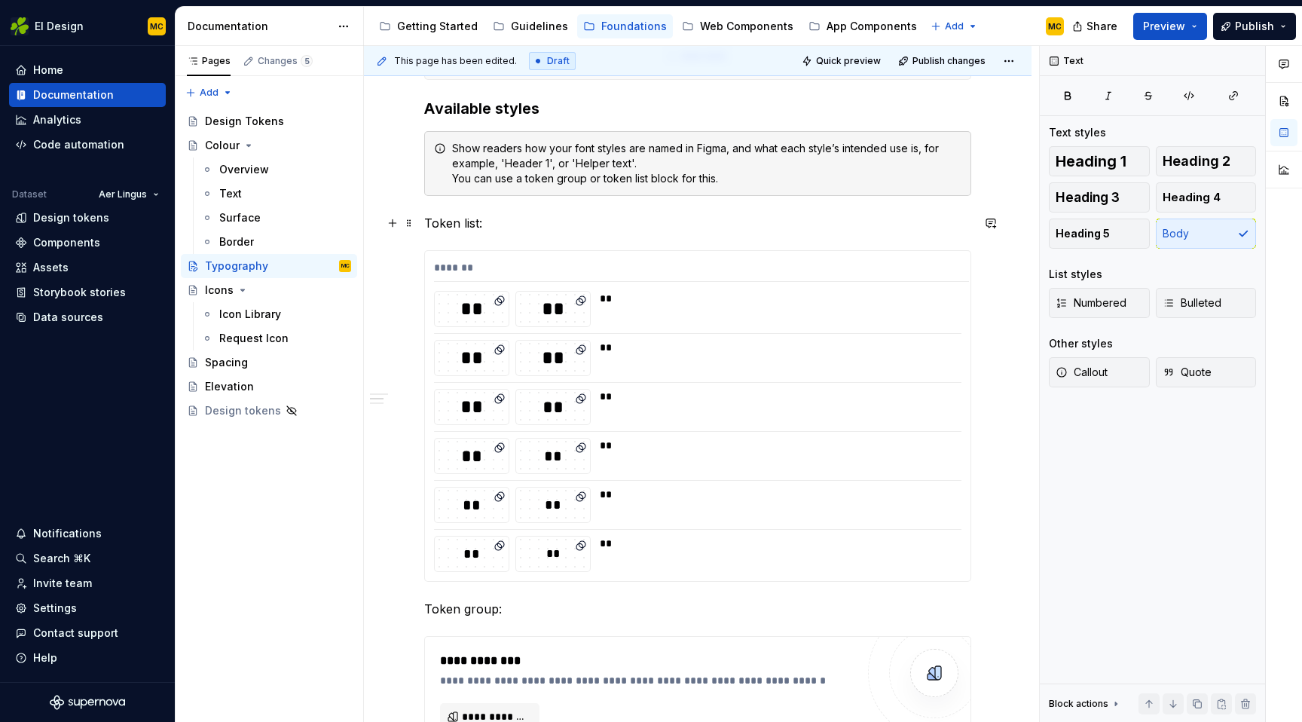
click at [524, 221] on p "Token list:" at bounding box center [697, 223] width 547 height 18
click at [1214, 171] on button "Heading 2" at bounding box center [1206, 161] width 101 height 30
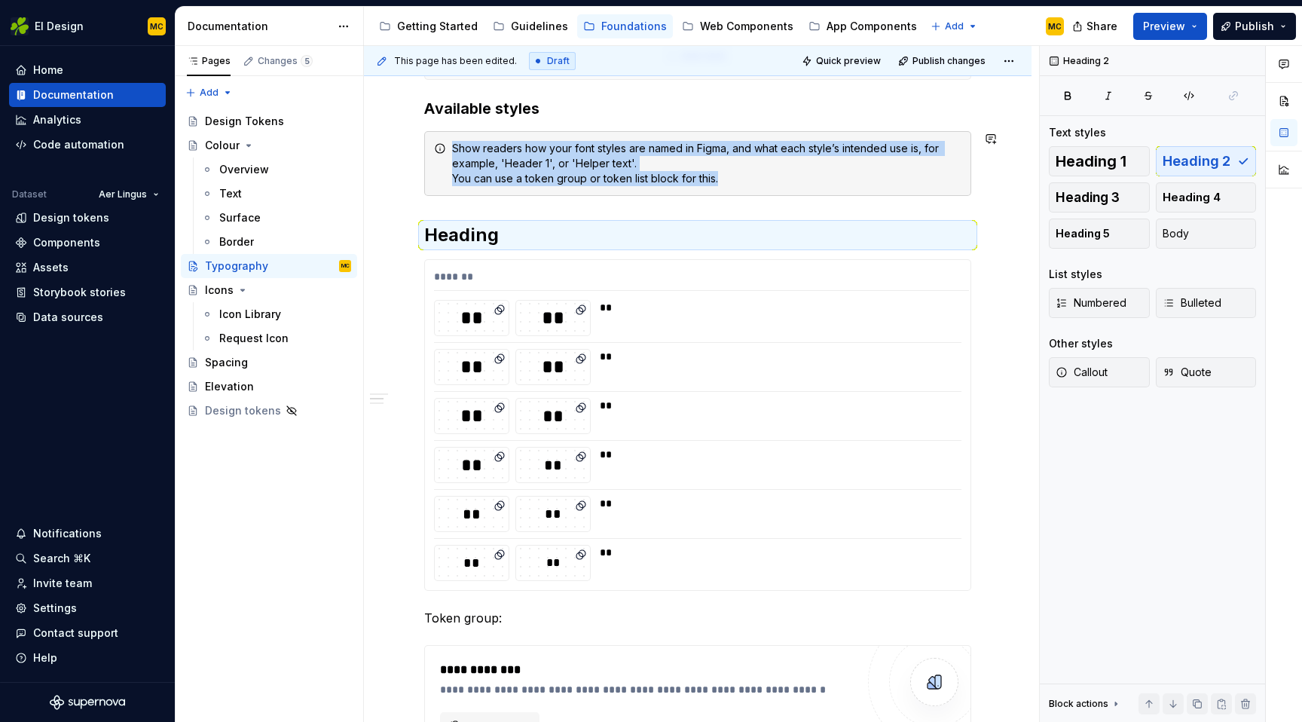
click at [559, 212] on div "**********" at bounding box center [697, 575] width 547 height 1334
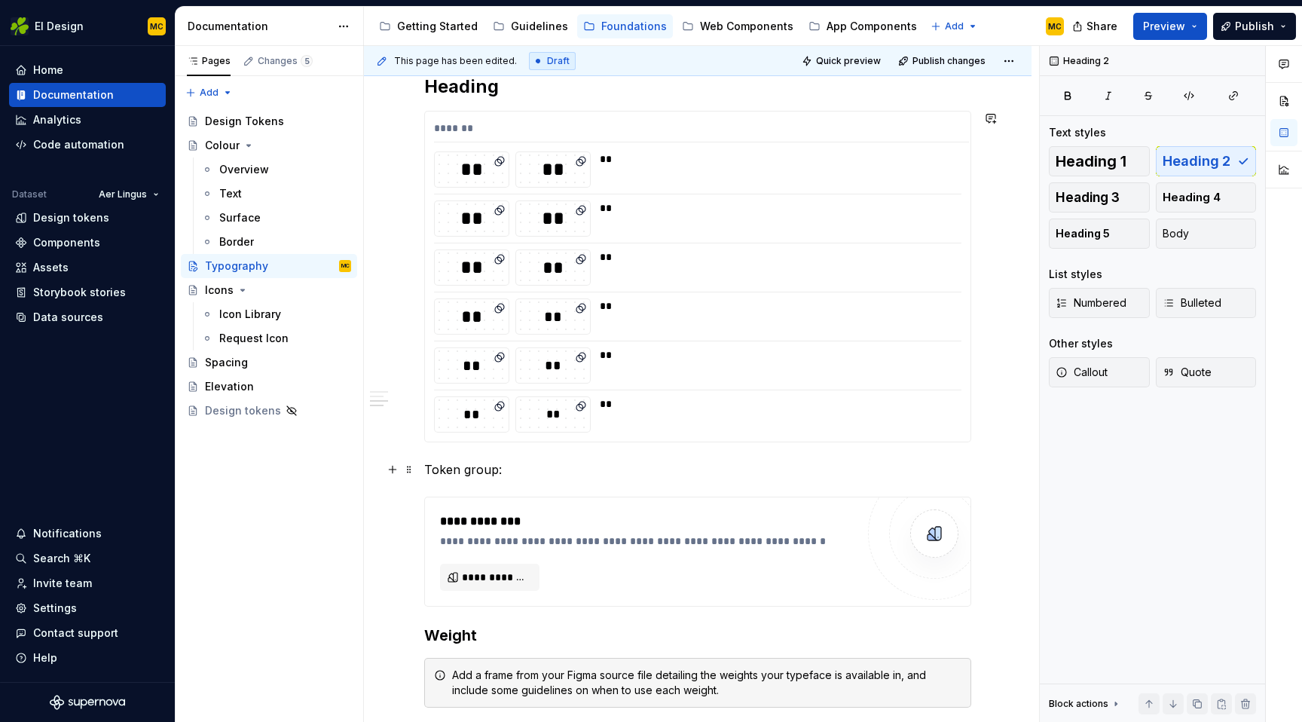
scroll to position [539, 0]
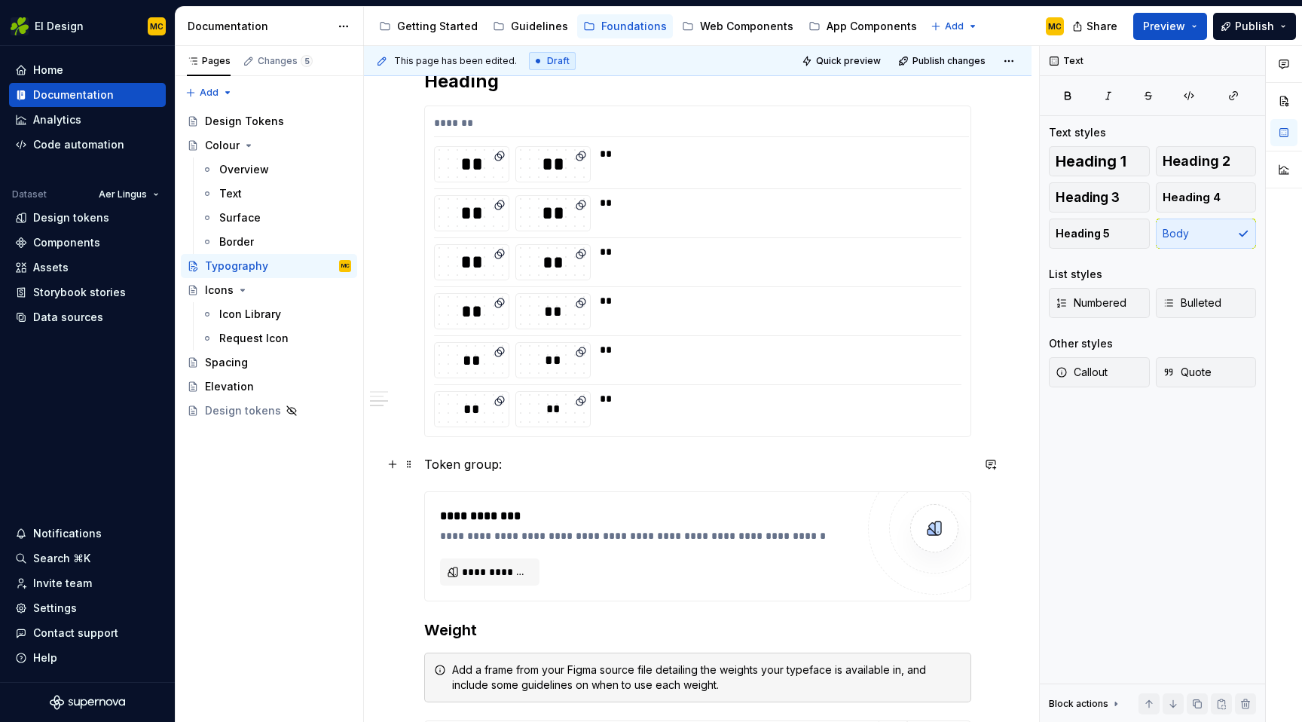
click at [591, 461] on p "Token group:" at bounding box center [697, 464] width 547 height 18
click at [523, 444] on button "button" at bounding box center [519, 436] width 21 height 21
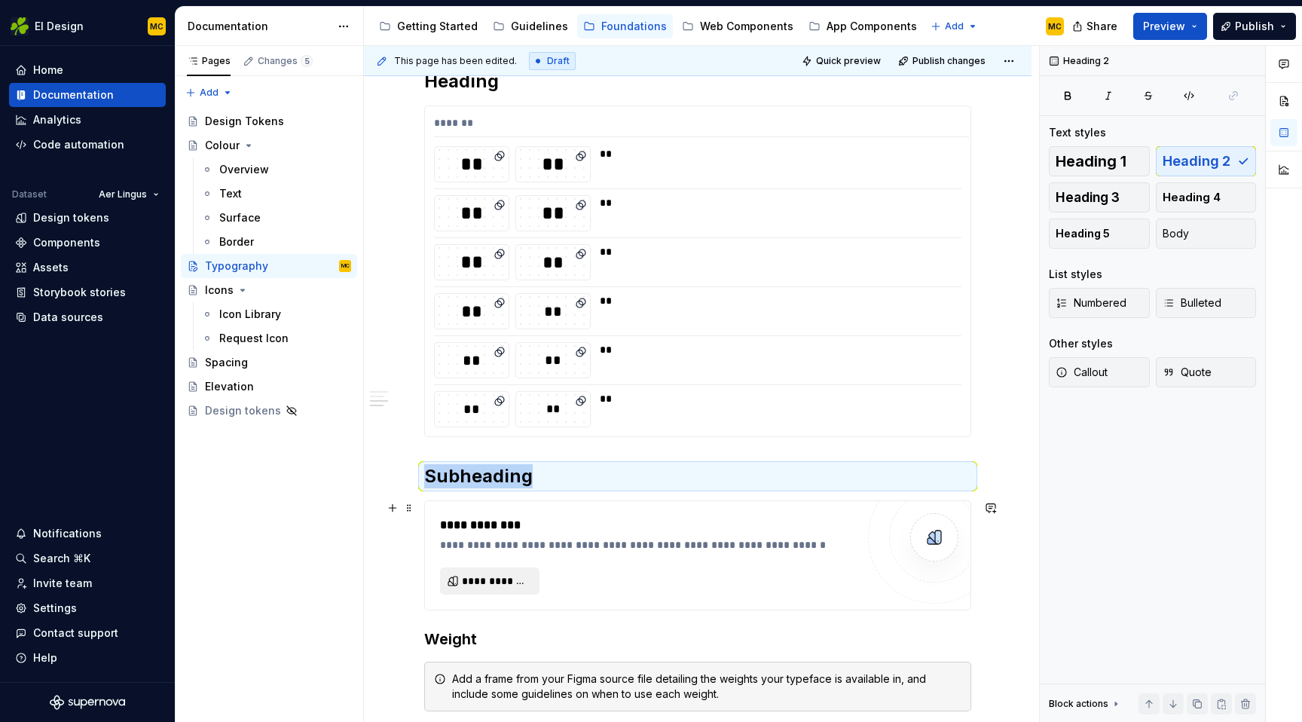
click at [521, 574] on span "**********" at bounding box center [496, 580] width 68 height 15
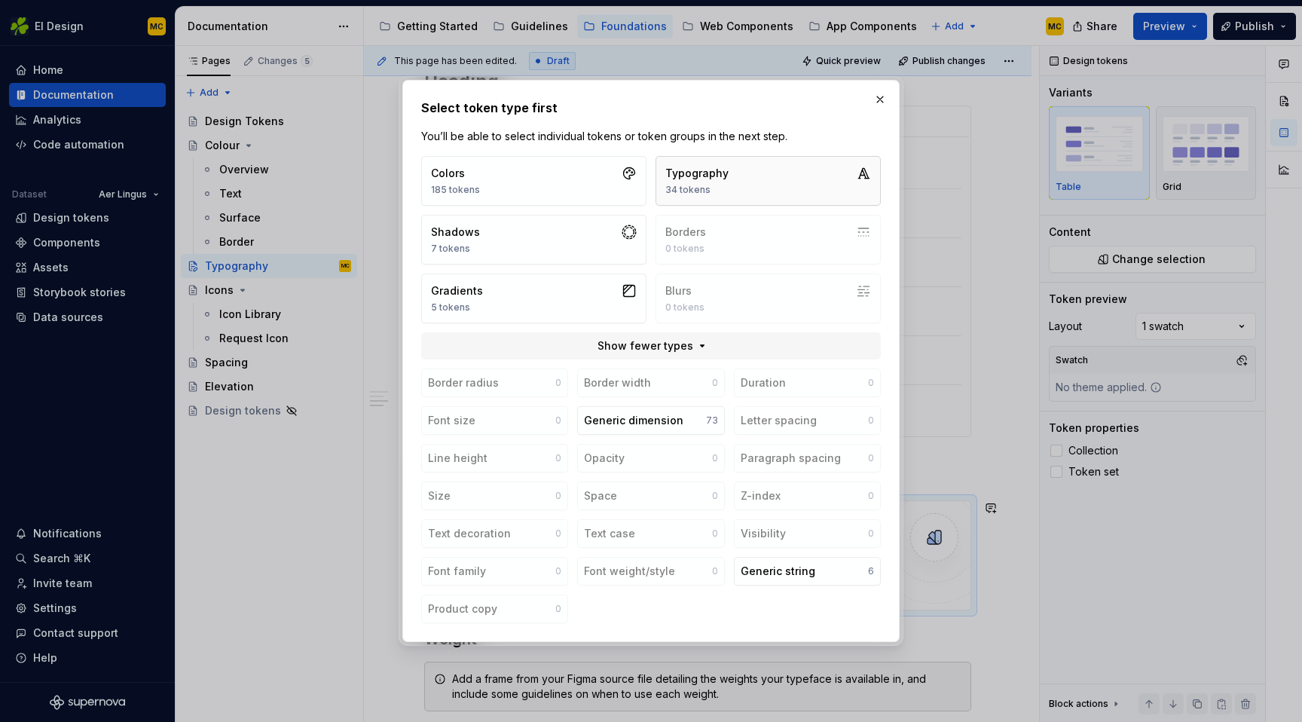
click at [740, 171] on button "Typography 34 tokens" at bounding box center [767, 181] width 225 height 50
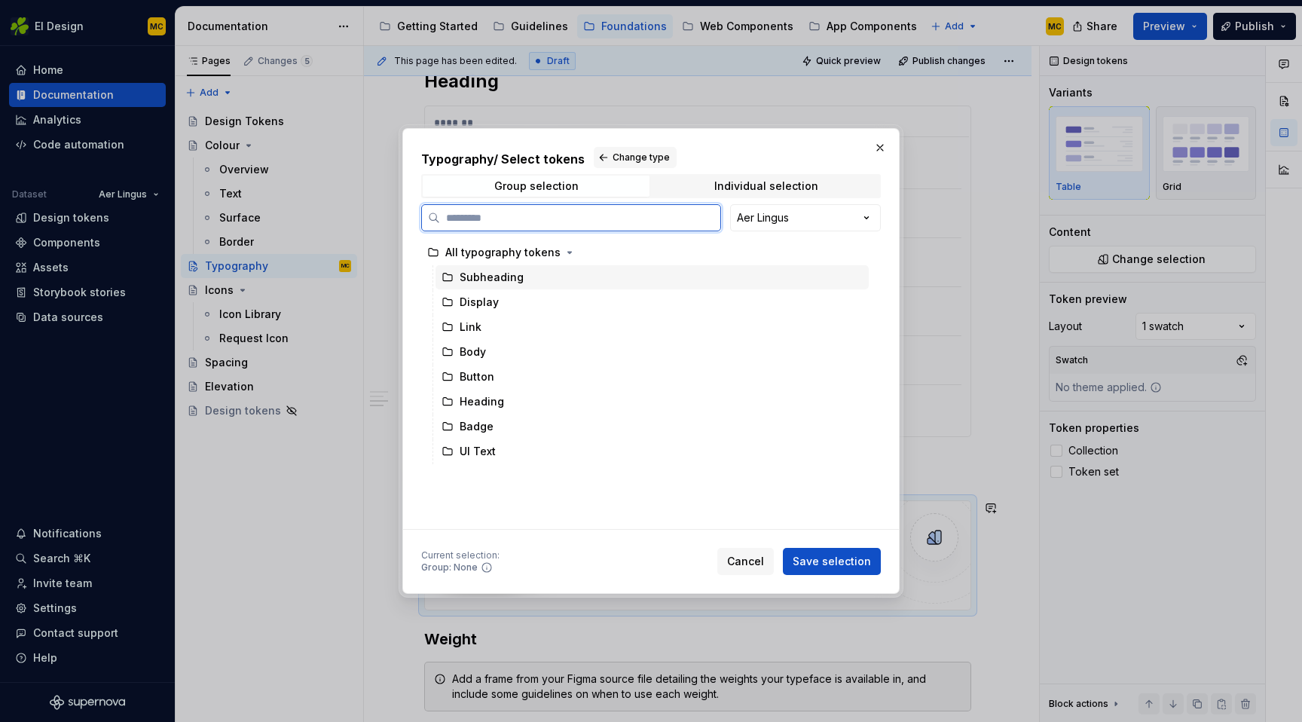
click at [527, 281] on div "Subheading" at bounding box center [651, 277] width 433 height 24
click at [815, 558] on span "Save selection" at bounding box center [832, 561] width 78 height 15
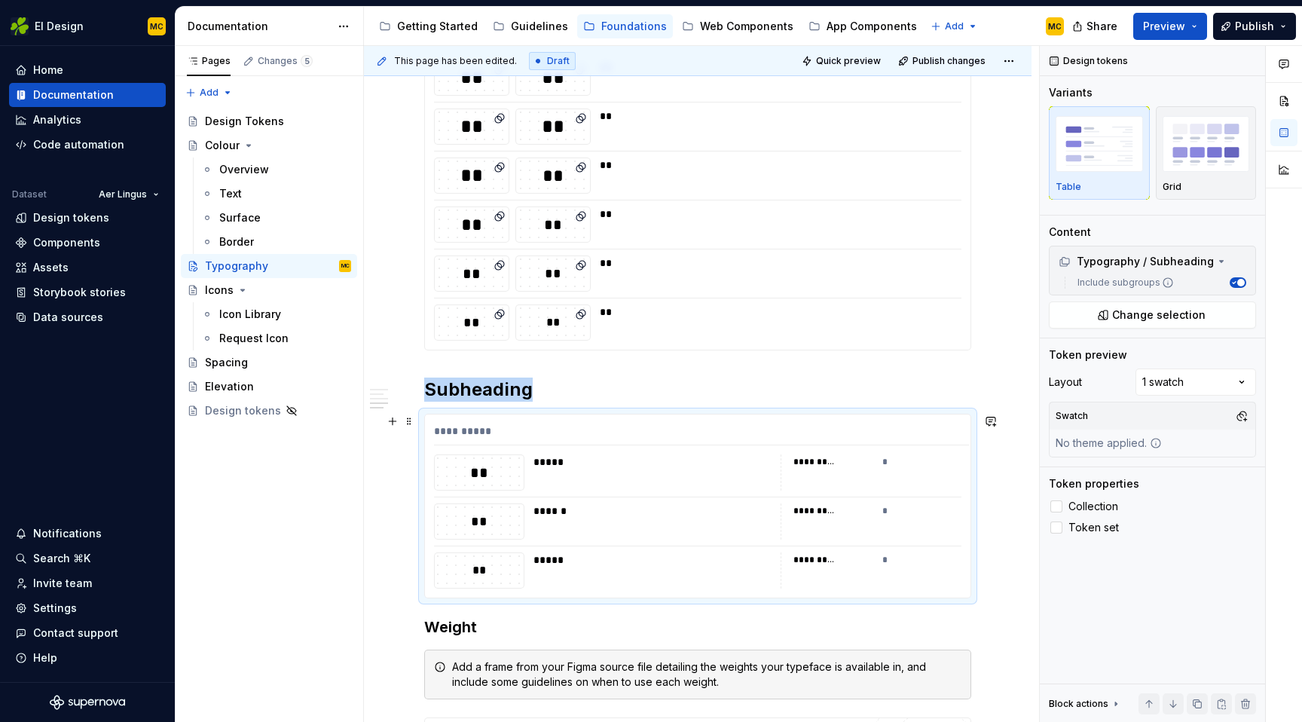
scroll to position [634, 0]
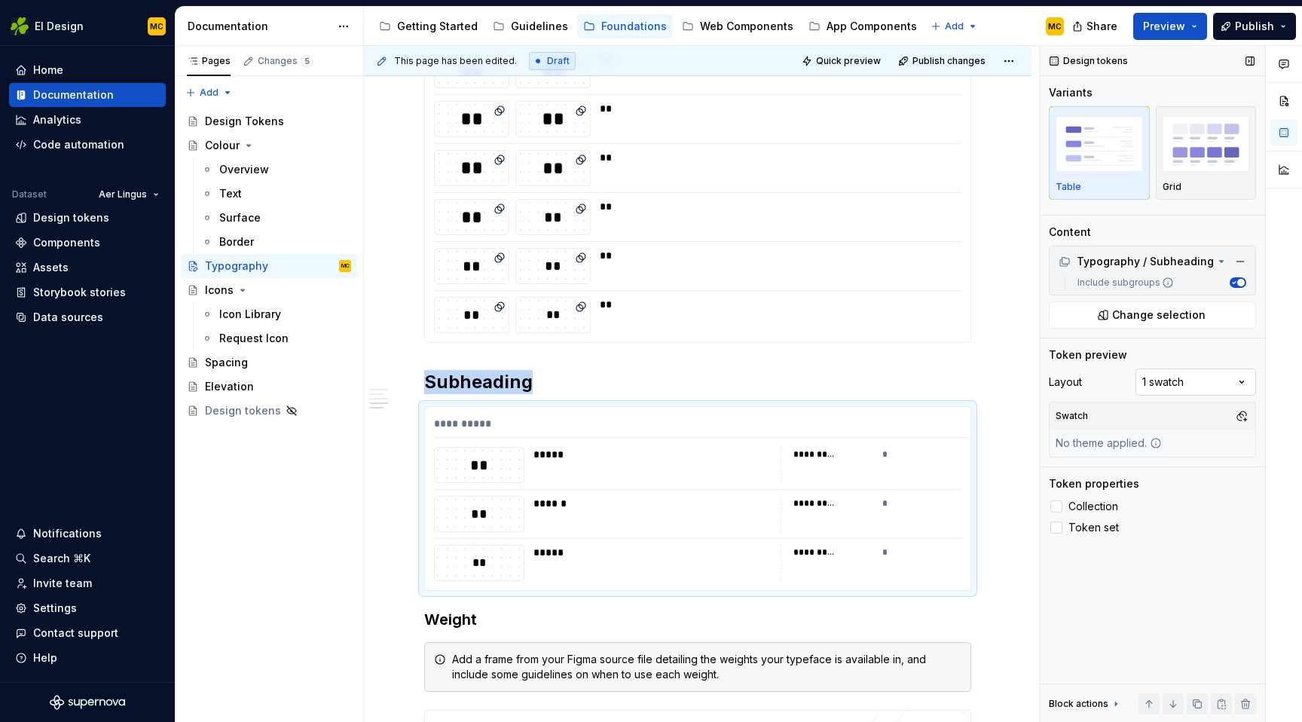
click at [1239, 379] on div "Comments Open comments No comments yet Select ‘Comment’ from the block context …" at bounding box center [1171, 384] width 262 height 677
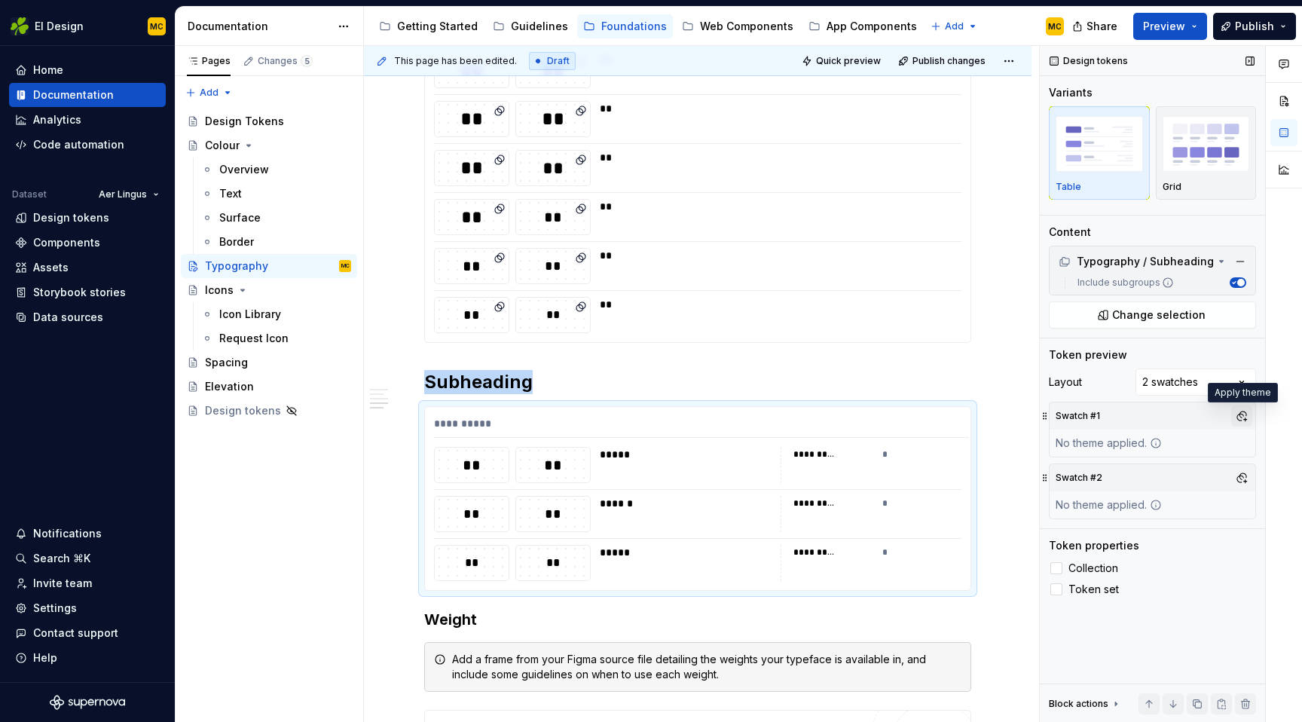
click at [1242, 418] on button "button" at bounding box center [1241, 415] width 21 height 21
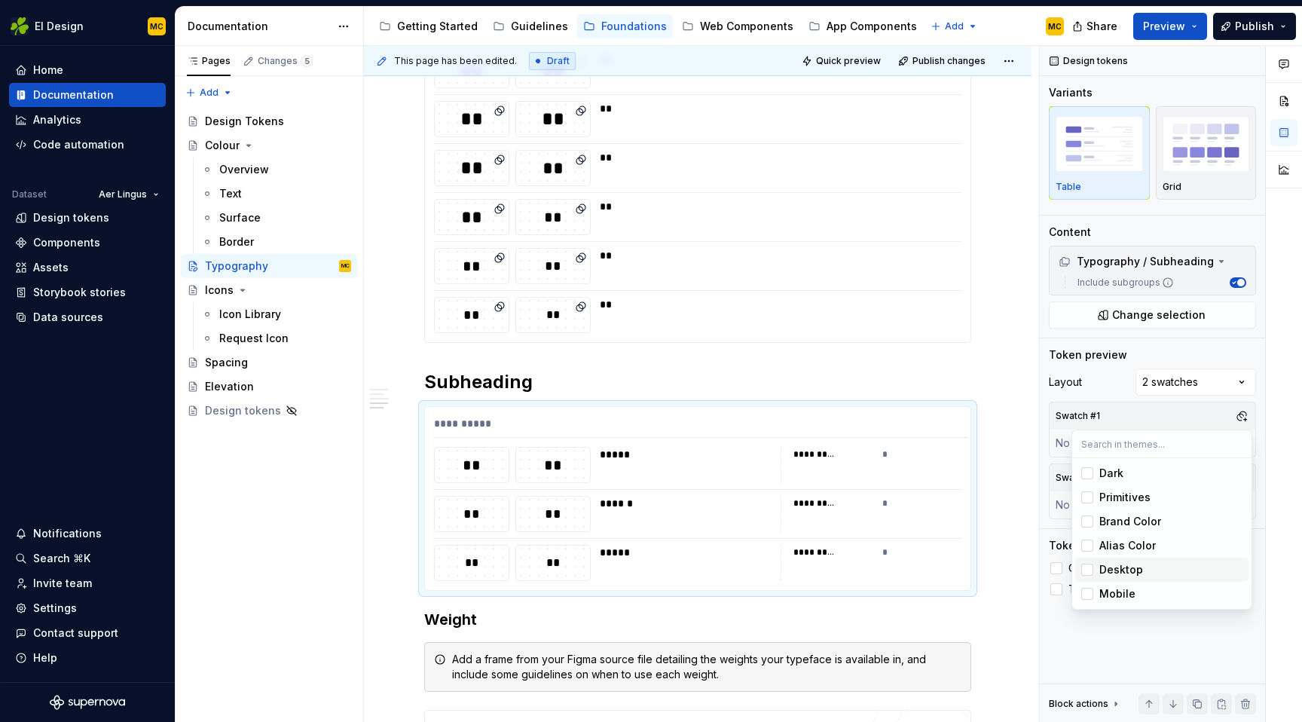
click at [1133, 572] on div "Desktop" at bounding box center [1121, 569] width 44 height 15
click at [1193, 413] on div "Comments Open comments No comments yet Select ‘Comment’ from the block context …" at bounding box center [1171, 384] width 262 height 677
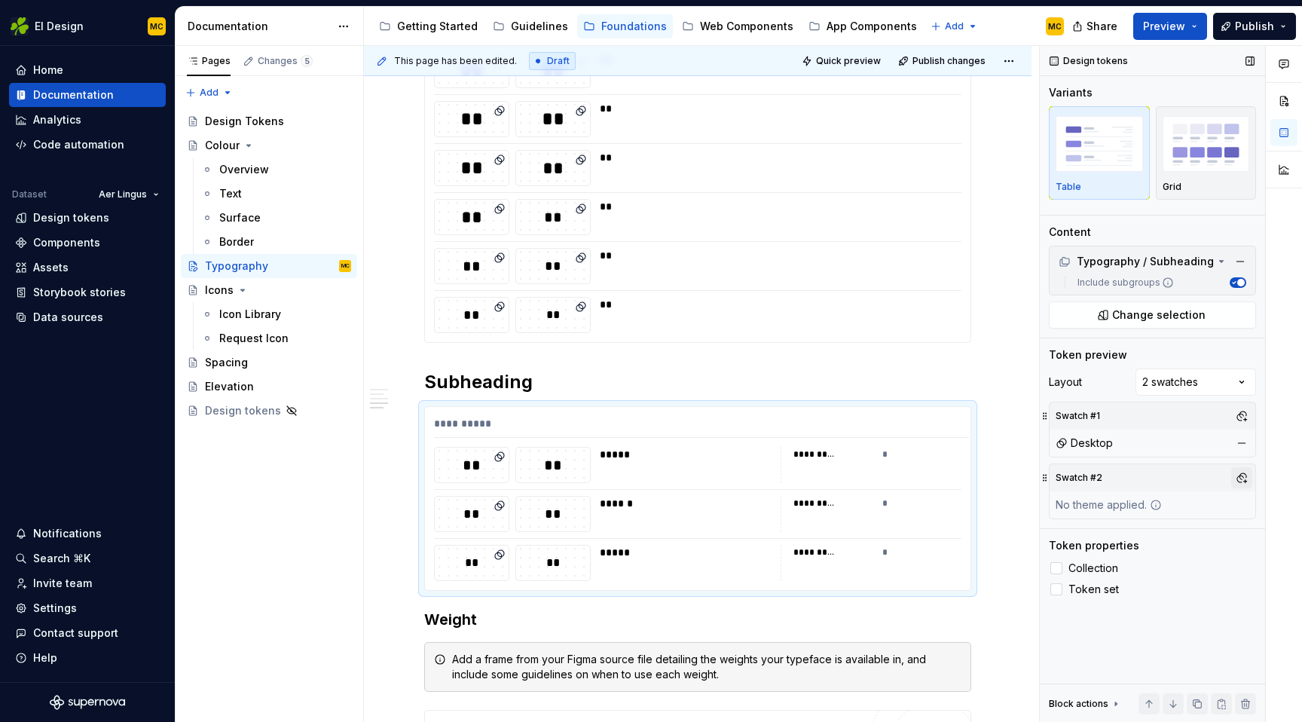
click at [1231, 474] on button "button" at bounding box center [1241, 477] width 21 height 21
click at [1105, 650] on div "Mobile" at bounding box center [1117, 655] width 36 height 15
click at [1260, 459] on div "Comments Open comments No comments yet Select ‘Comment’ from the block context …" at bounding box center [1171, 384] width 262 height 677
click at [1056, 589] on icon at bounding box center [1056, 589] width 0 height 0
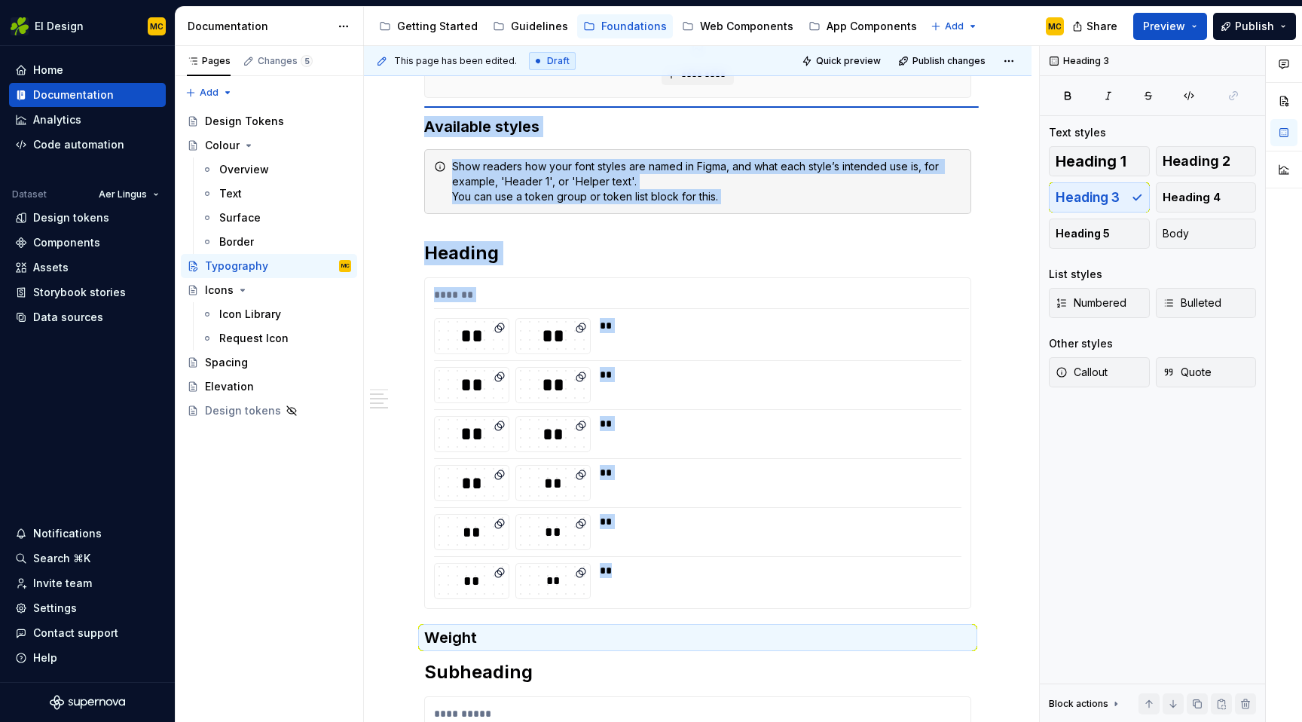
scroll to position [0, 0]
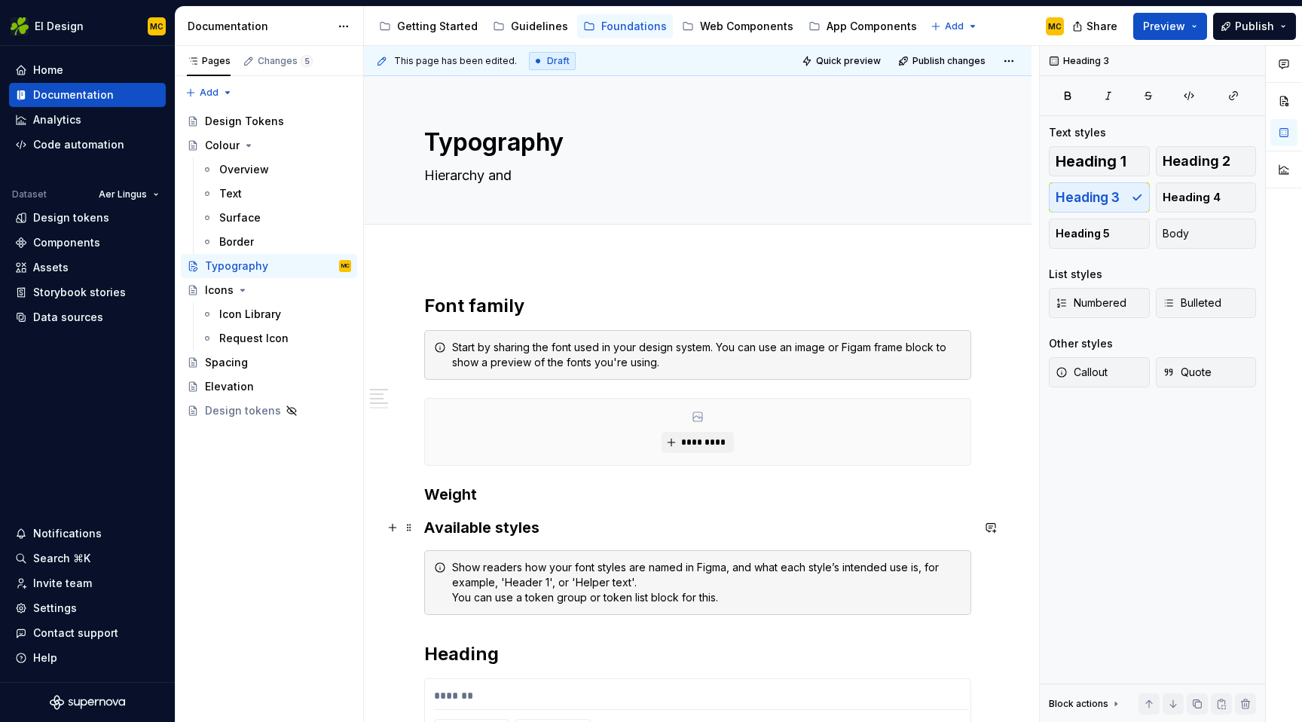
click at [572, 532] on h3 "Available styles" at bounding box center [697, 527] width 547 height 21
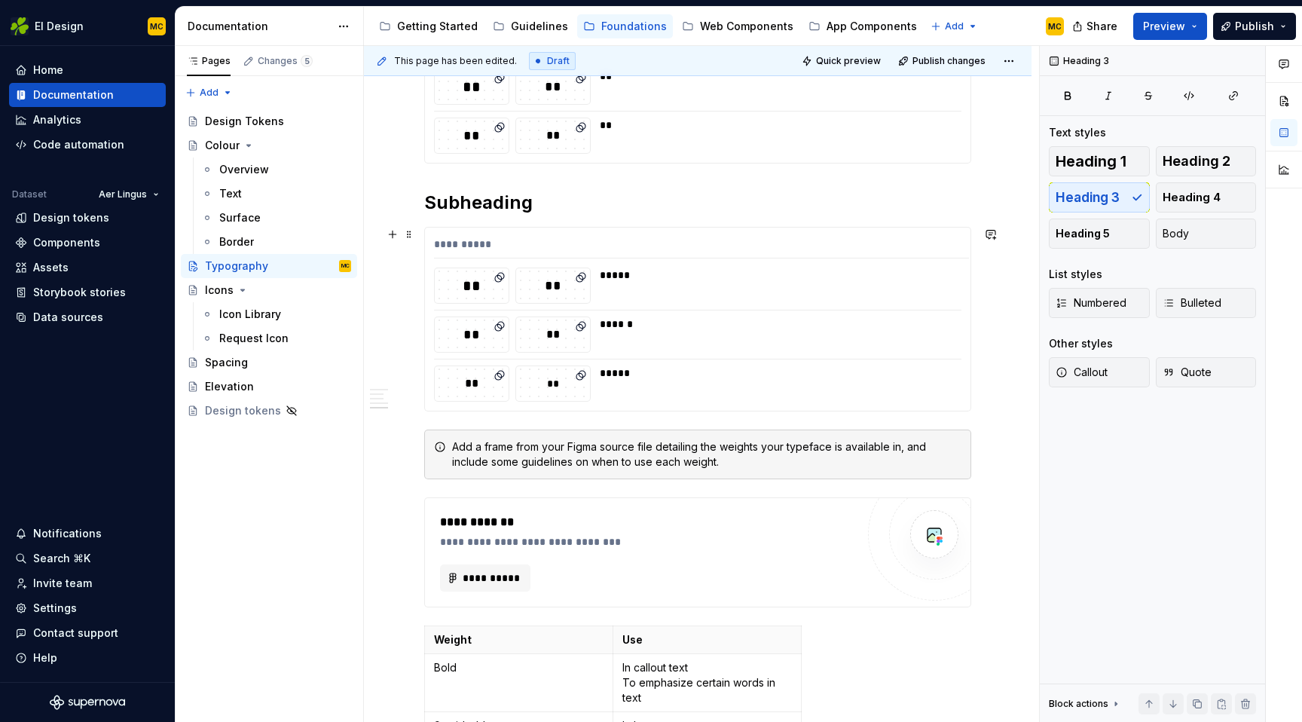
scroll to position [927, 0]
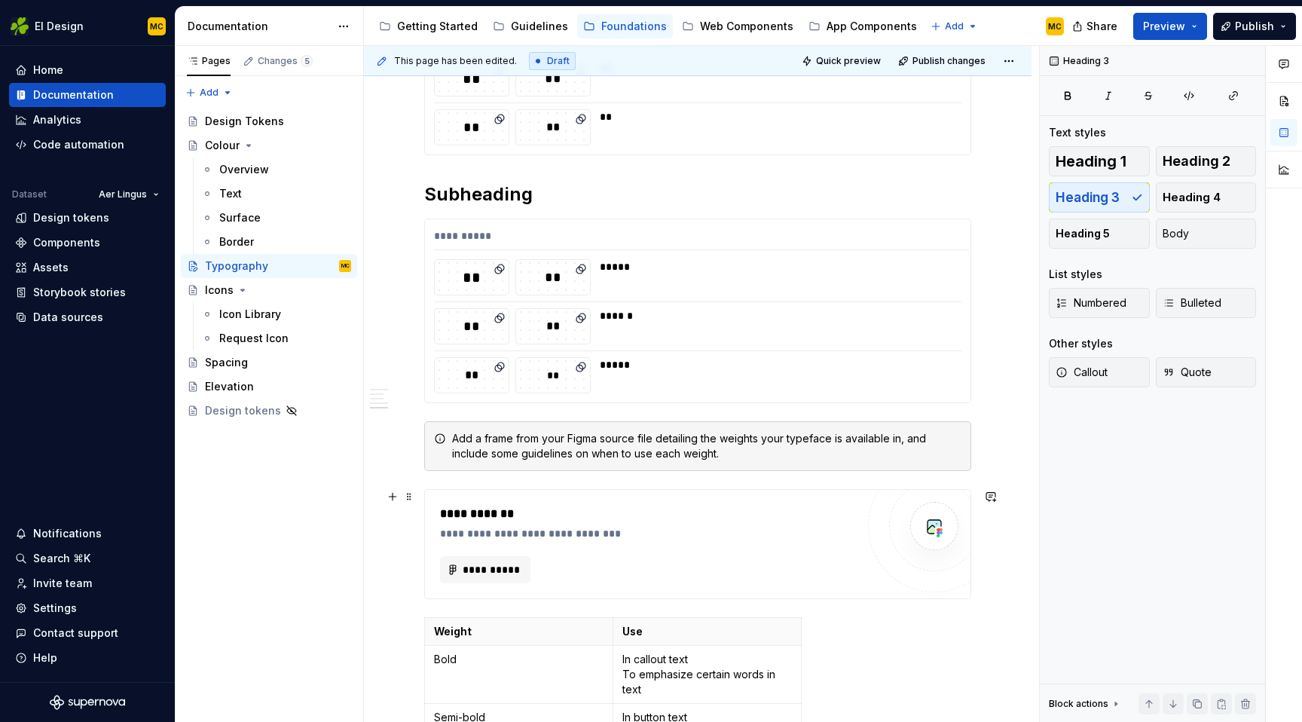
click at [490, 489] on div "**********" at bounding box center [697, 544] width 547 height 110
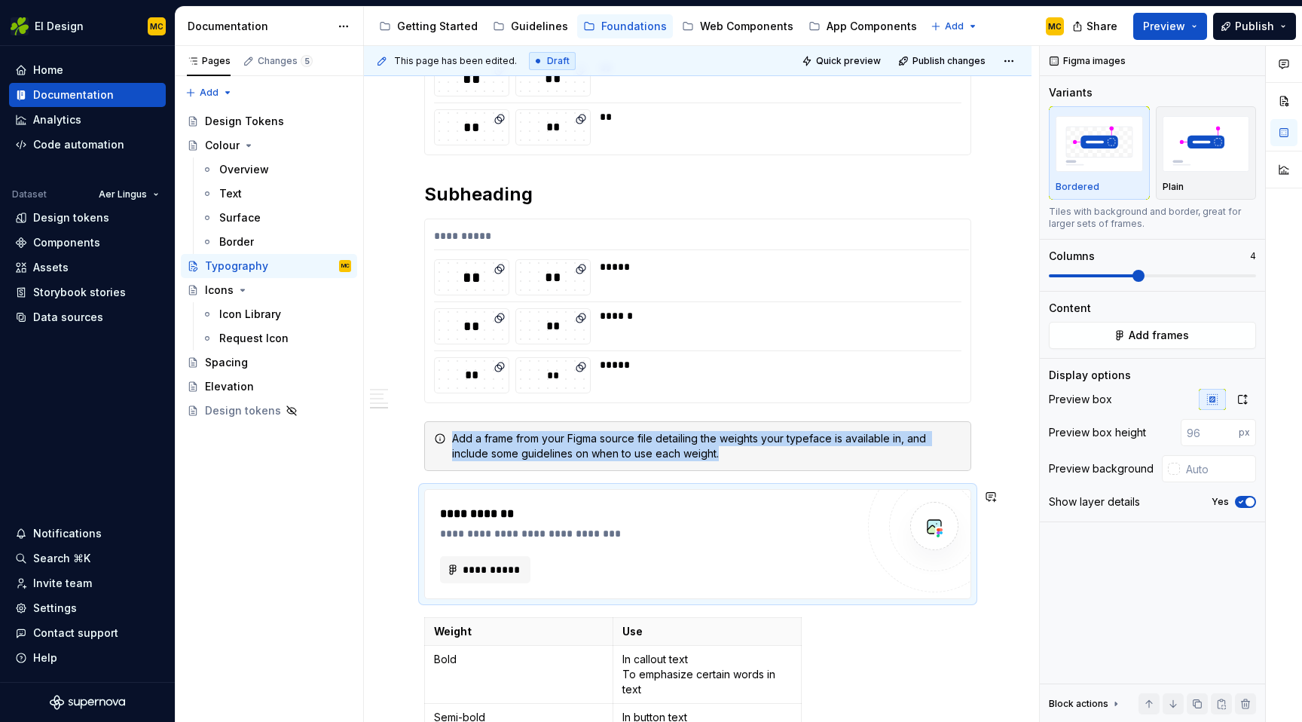
click at [483, 476] on div "**********" at bounding box center [697, 112] width 547 height 1490
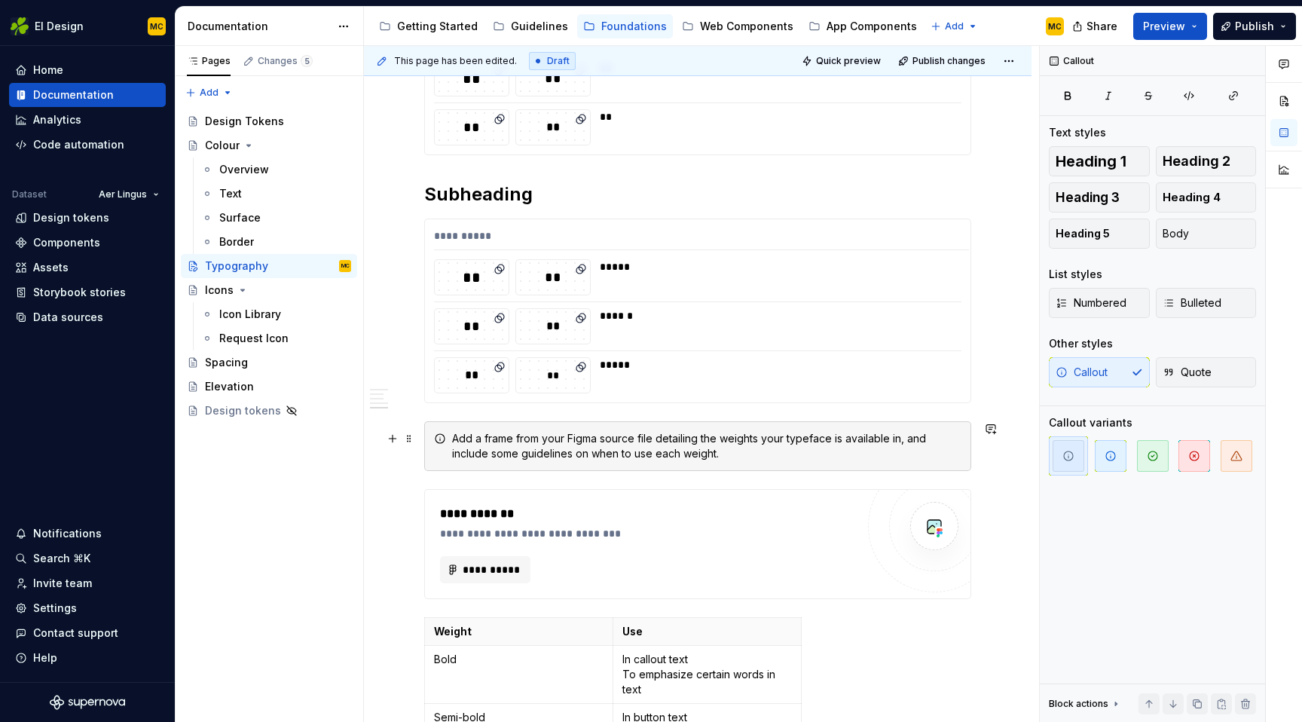
click at [457, 458] on div "Add a frame from your Figma source file detailing the weights your typeface is …" at bounding box center [706, 446] width 509 height 30
click at [412, 442] on span at bounding box center [409, 438] width 12 height 21
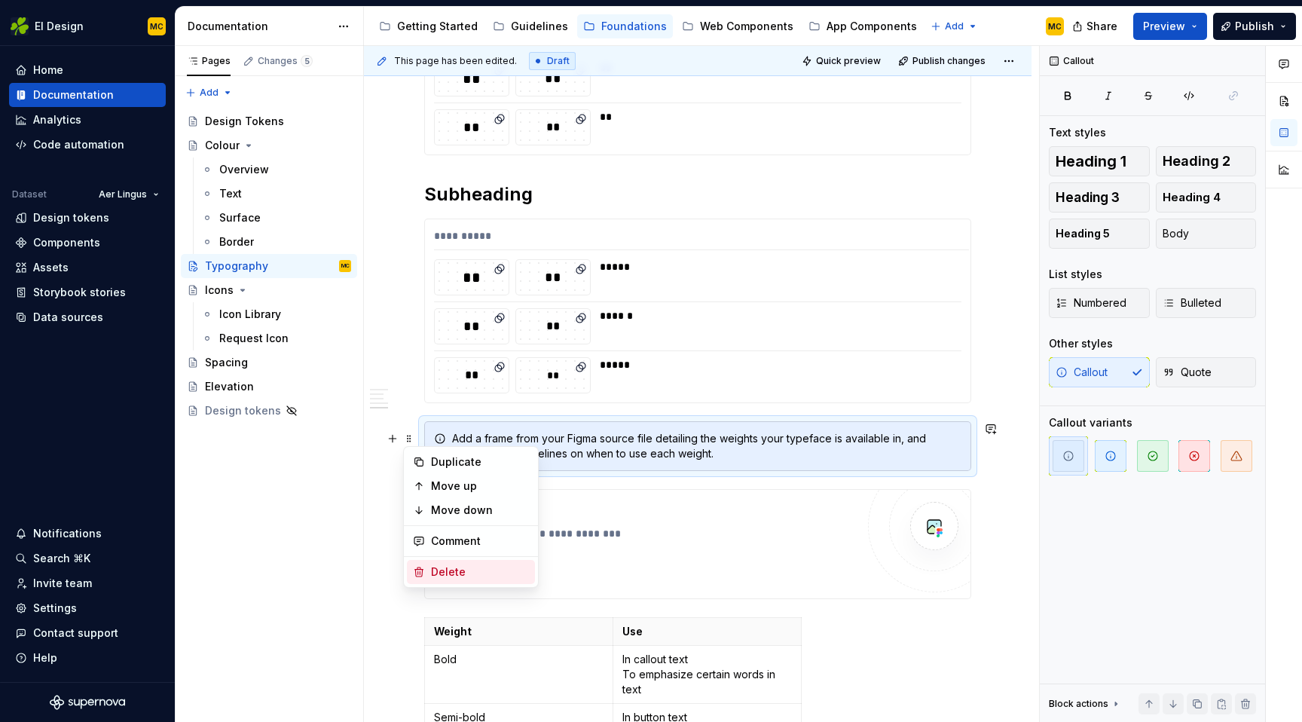
click at [450, 570] on div "Delete" at bounding box center [480, 571] width 98 height 15
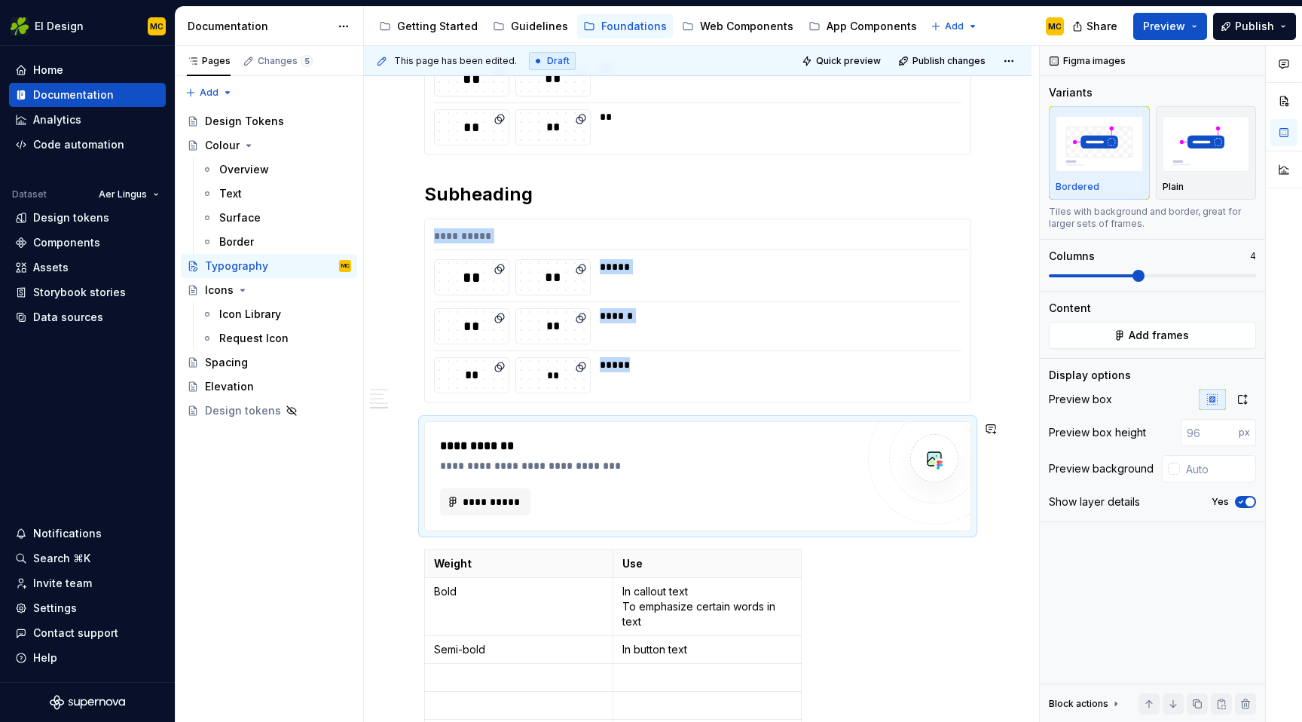
click at [414, 412] on div "**********" at bounding box center [698, 177] width 668 height 1693
click at [402, 437] on button "button" at bounding box center [392, 428] width 21 height 21
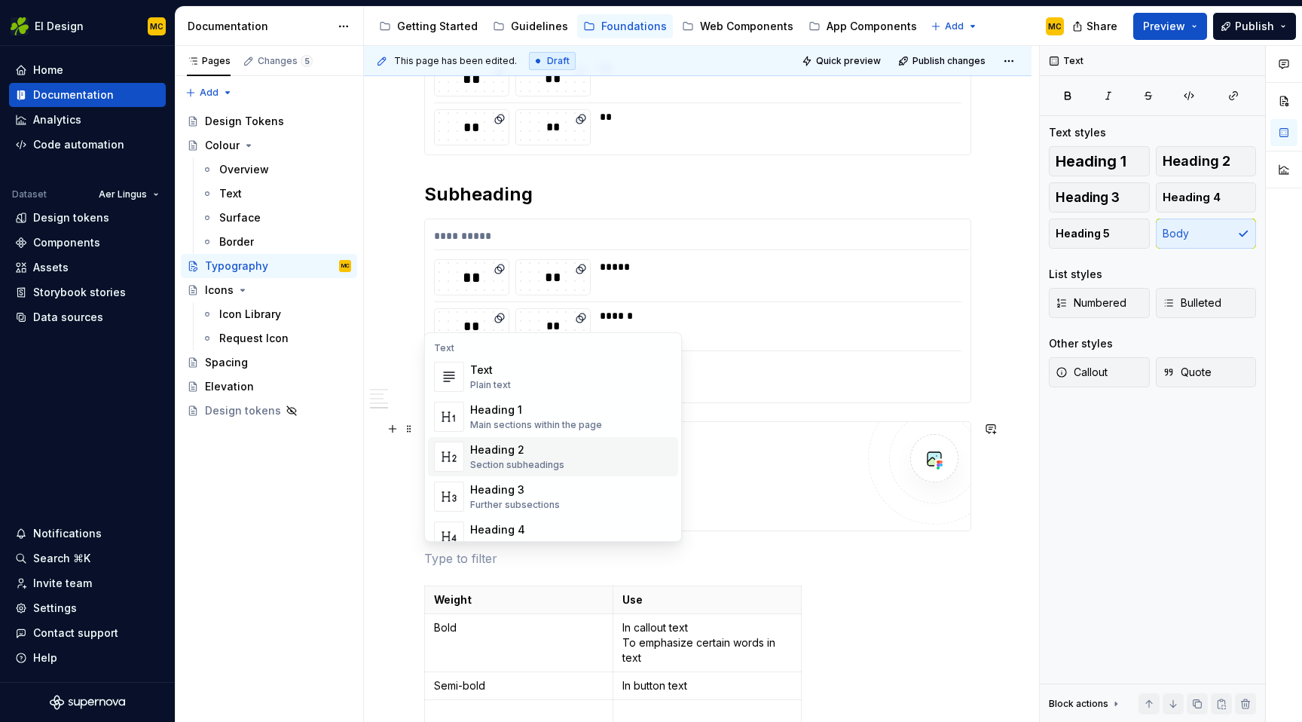
click at [518, 441] on div "Heading 2 Section subheadings" at bounding box center [571, 456] width 202 height 30
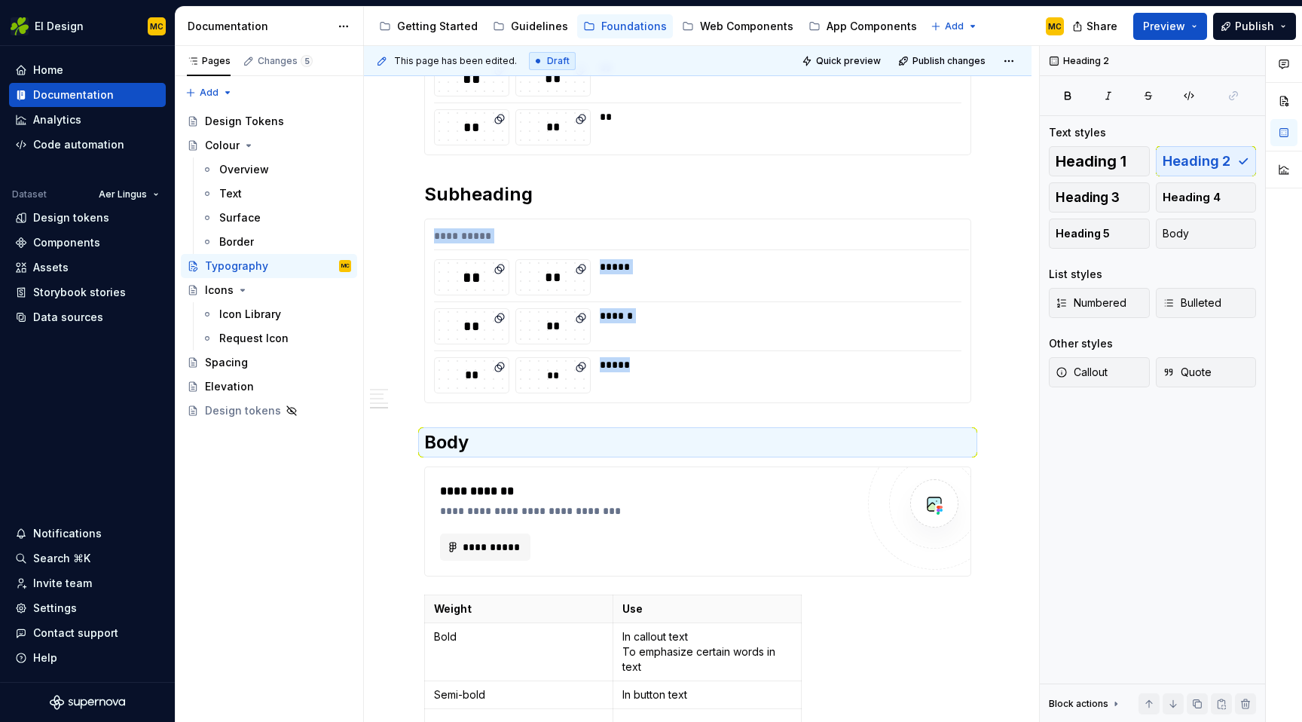
click at [461, 412] on div "**********" at bounding box center [697, 101] width 547 height 1468
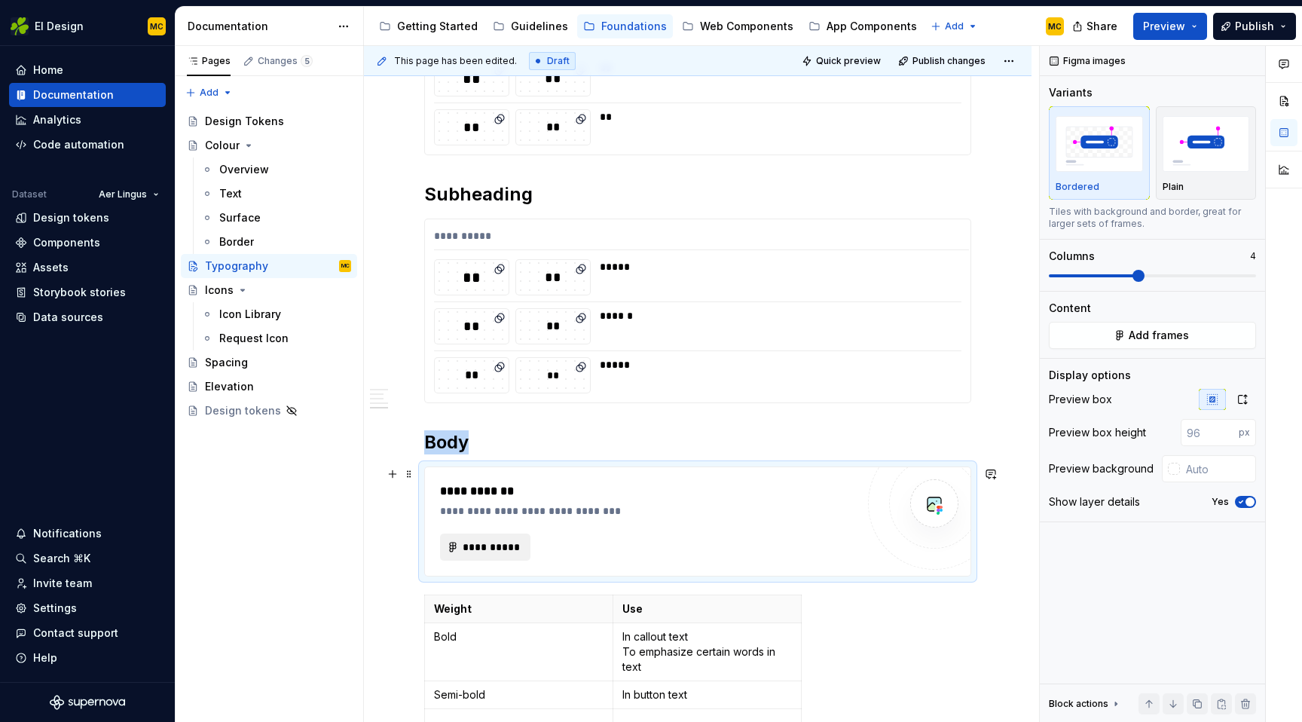
click at [481, 539] on span "**********" at bounding box center [491, 546] width 59 height 15
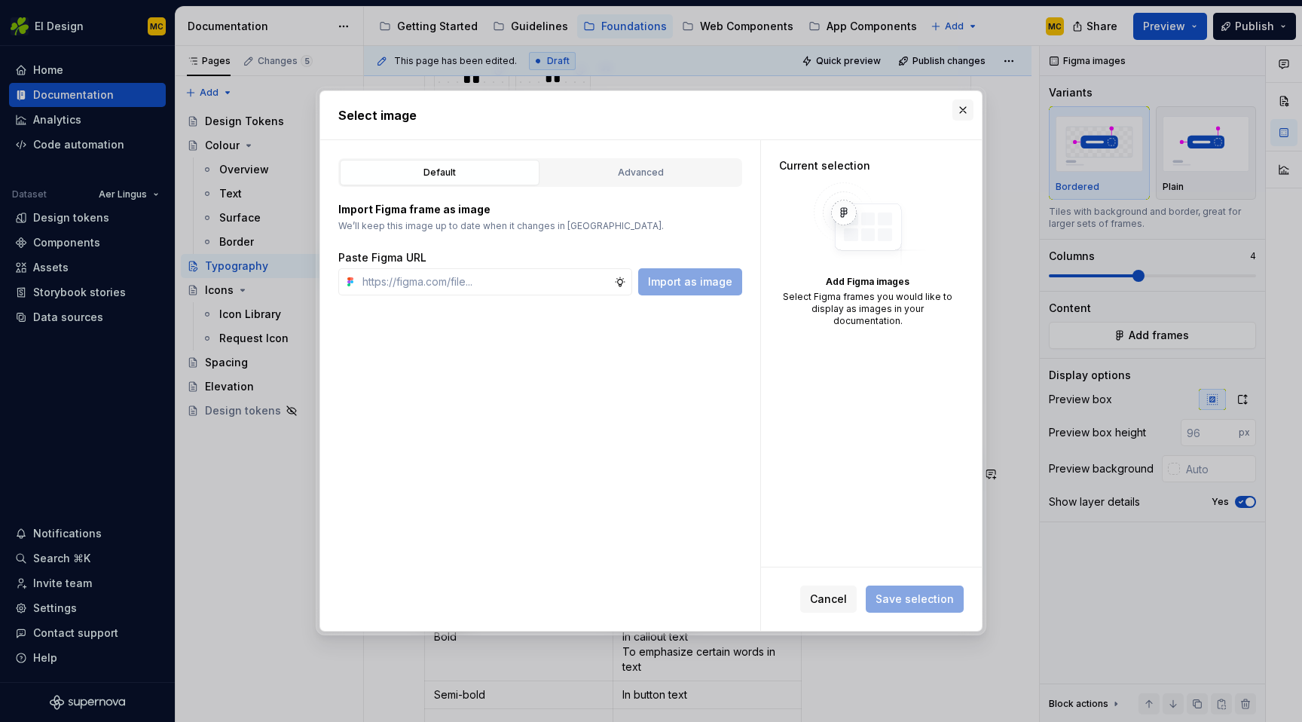
click at [964, 108] on button "button" at bounding box center [962, 109] width 21 height 21
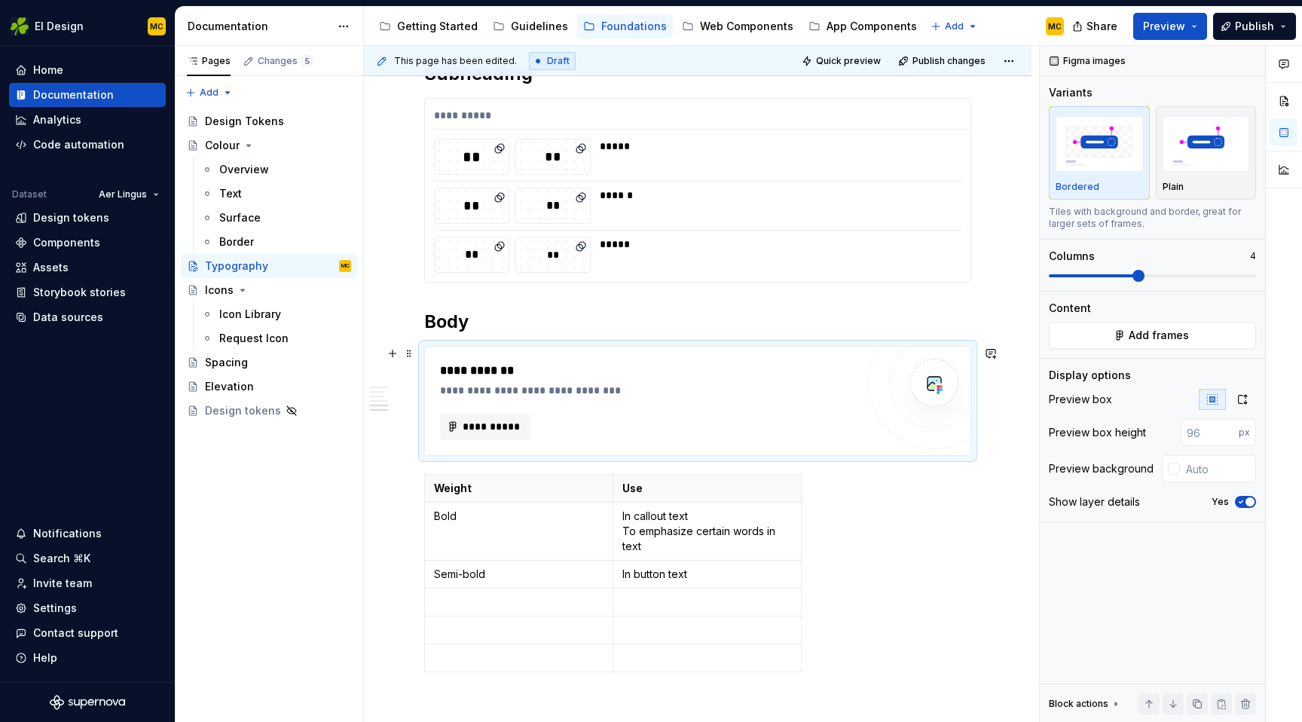
scroll to position [1059, 0]
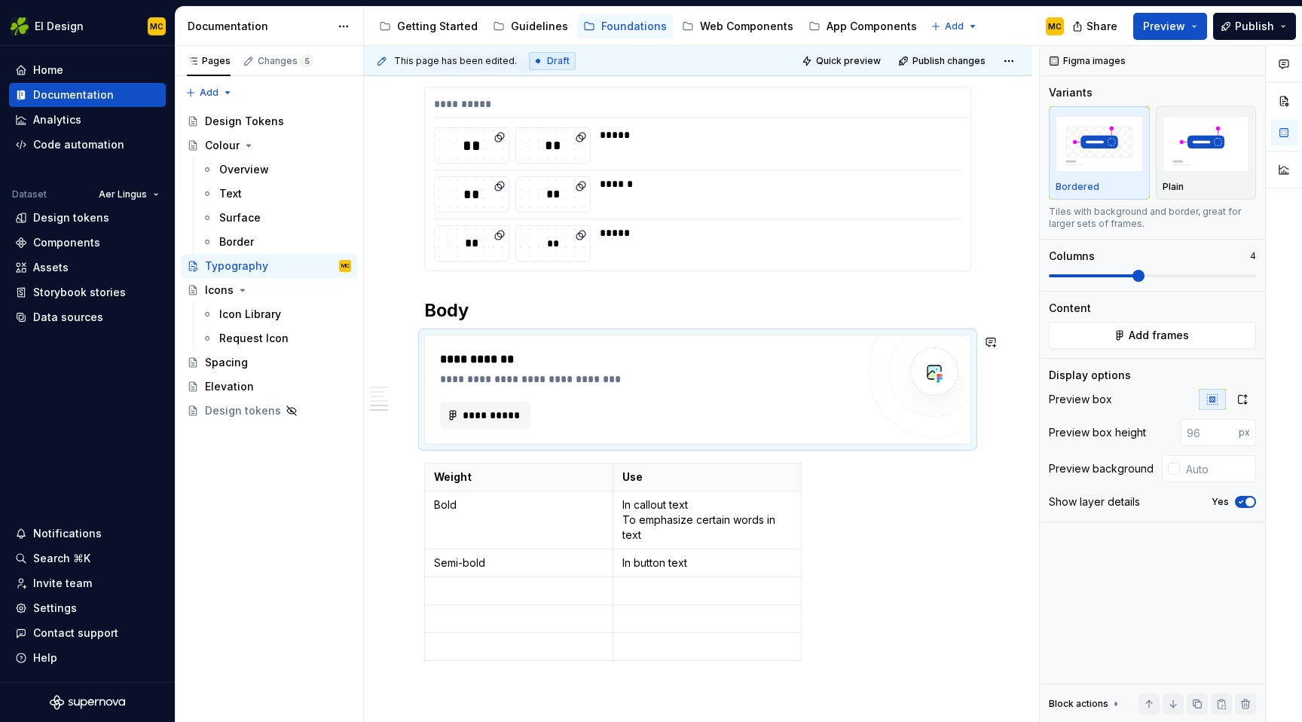
click at [593, 321] on h2 "Body" at bounding box center [697, 310] width 547 height 24
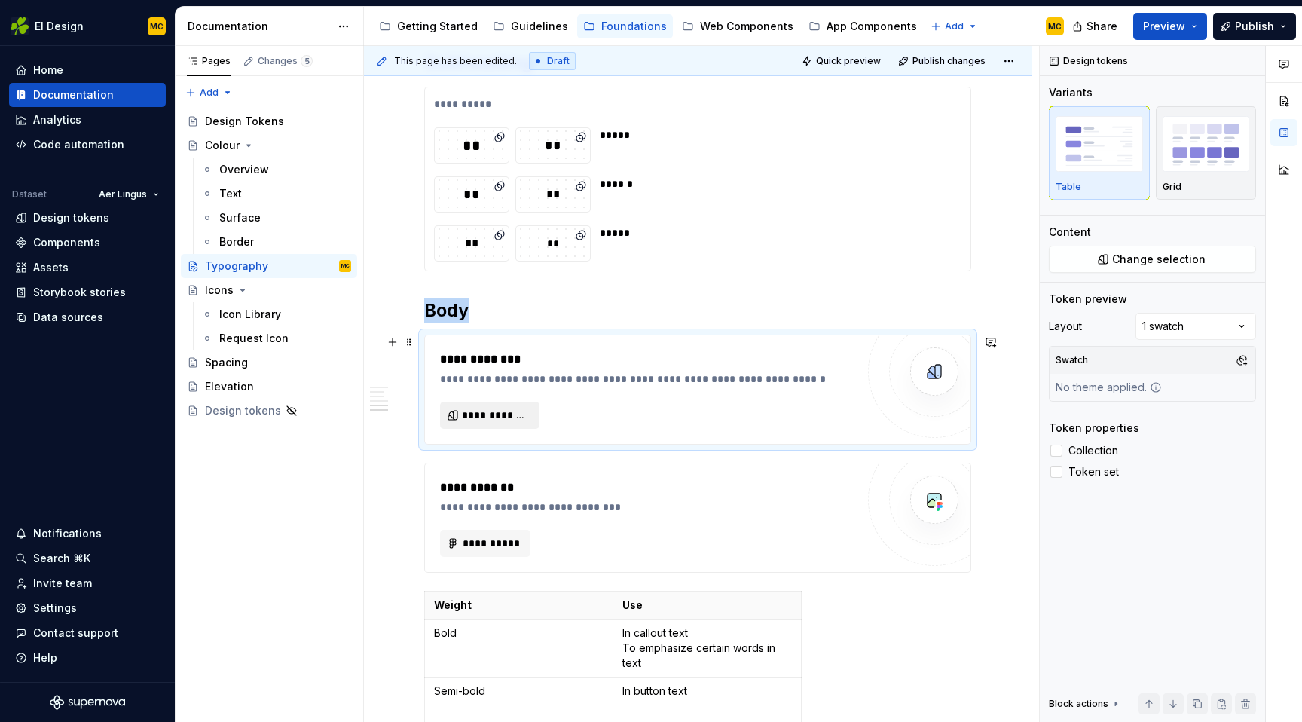
click at [506, 410] on span "**********" at bounding box center [496, 415] width 68 height 15
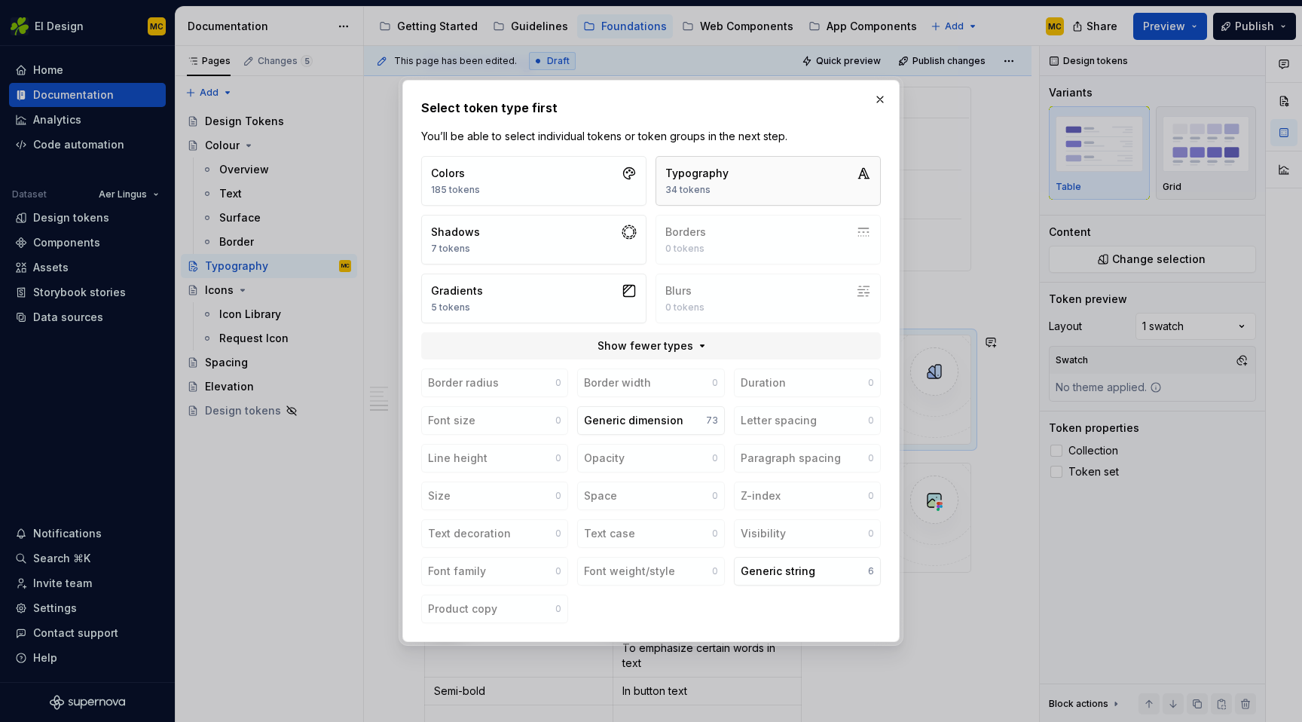
click at [750, 203] on button "Typography 34 tokens" at bounding box center [767, 181] width 225 height 50
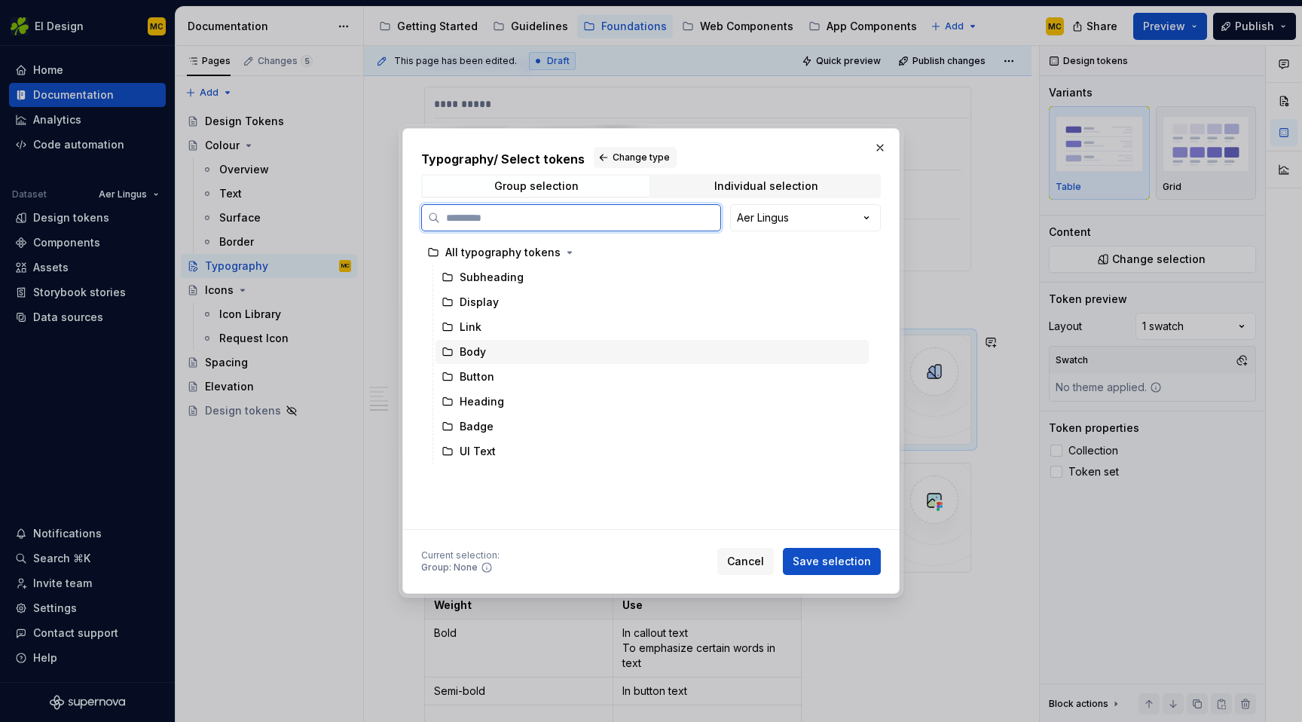
click at [478, 353] on div "Body" at bounding box center [473, 351] width 26 height 15
click at [836, 554] on span "Save selection" at bounding box center [832, 561] width 78 height 15
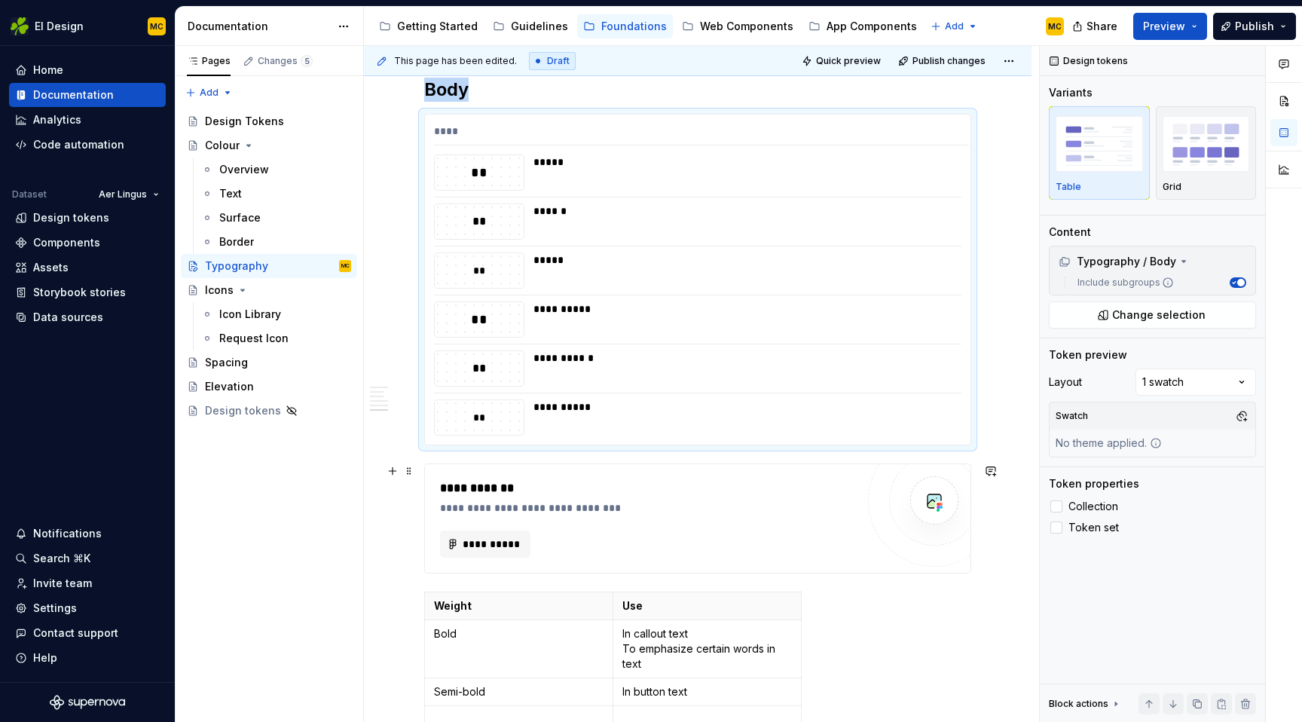
scroll to position [1284, 0]
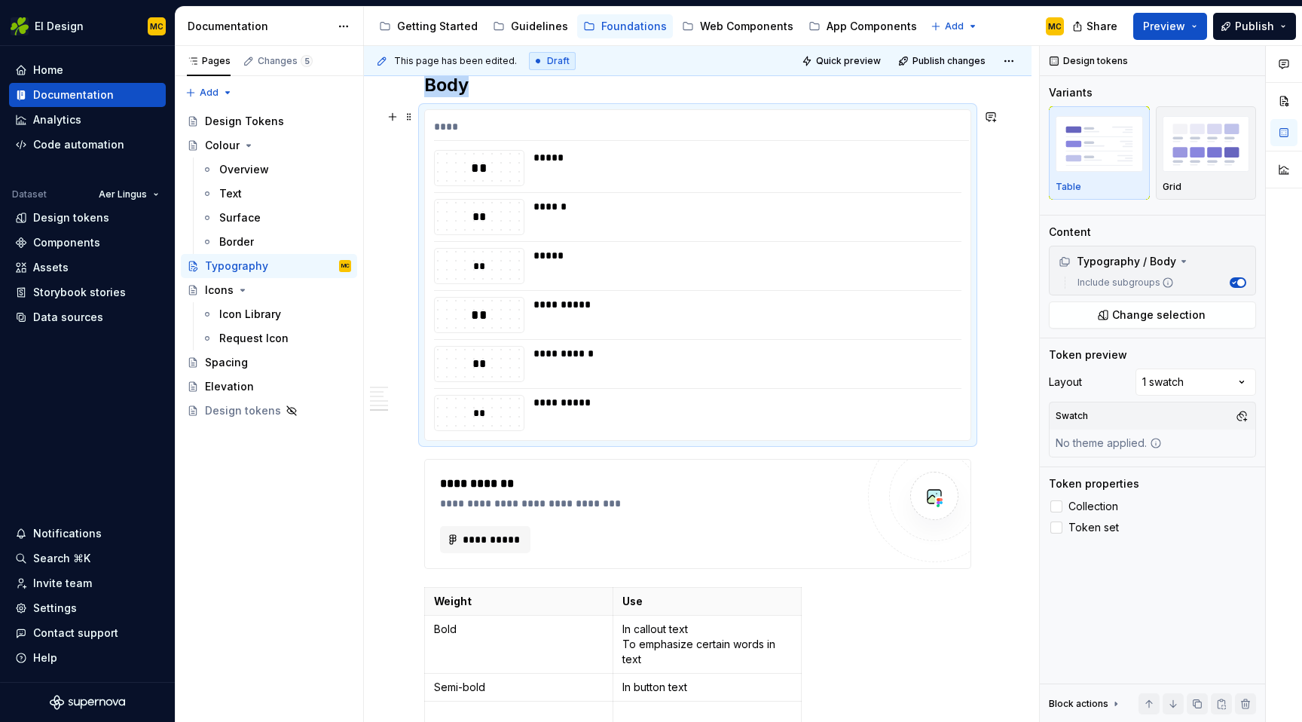
click at [793, 329] on div "**********" at bounding box center [742, 315] width 419 height 36
click at [1248, 376] on div "Comments Open comments No comments yet Select ‘Comment’ from the block context …" at bounding box center [1171, 384] width 262 height 677
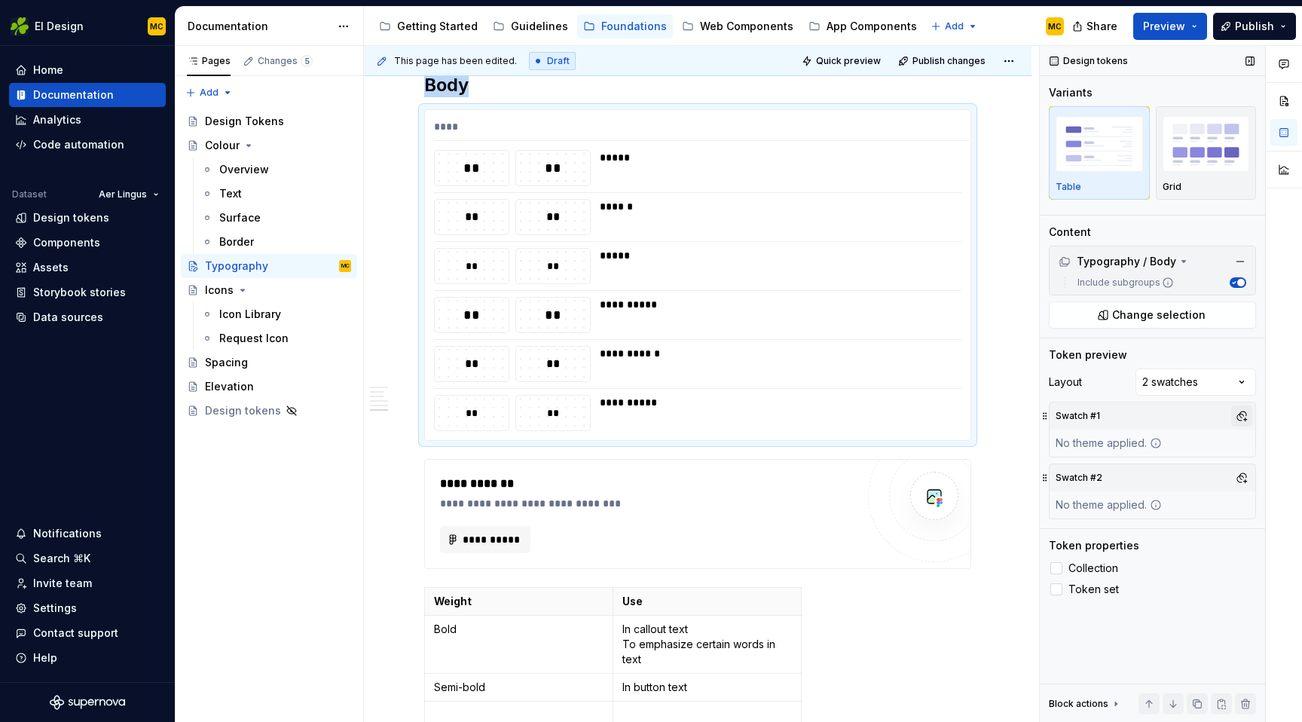
click at [1242, 417] on button "button" at bounding box center [1241, 415] width 21 height 21
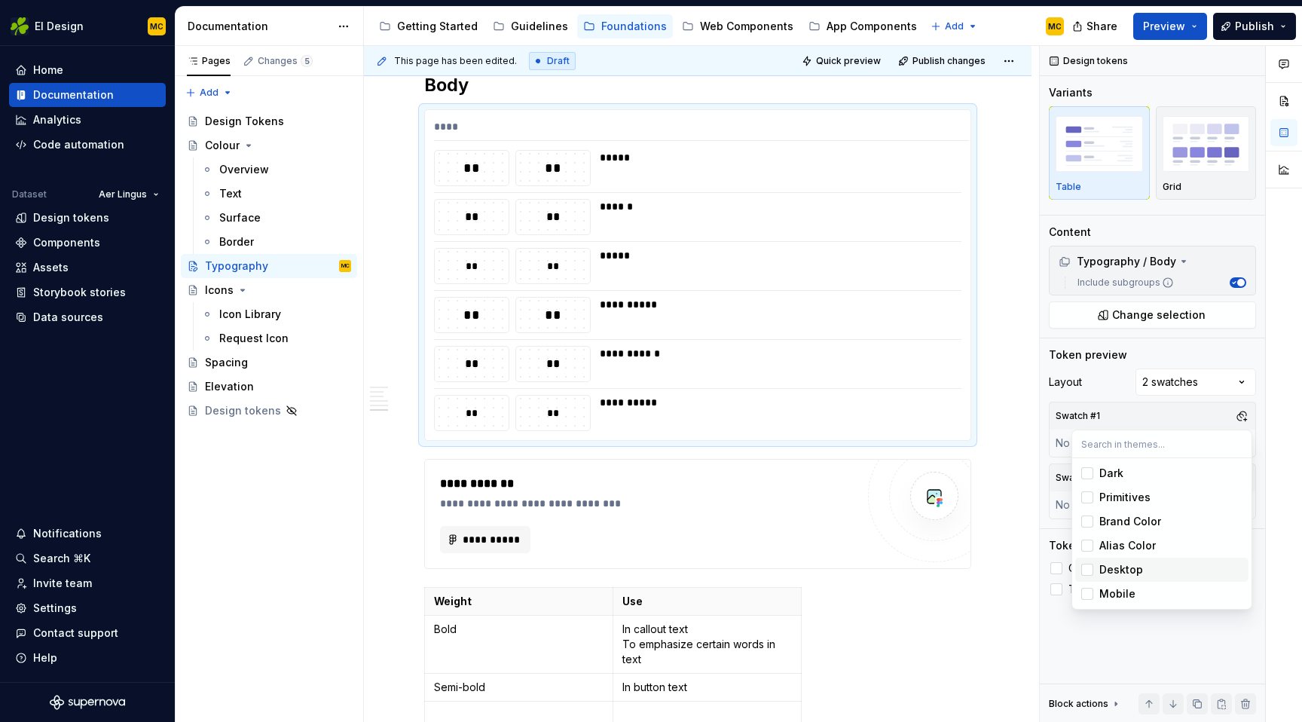
click at [1128, 574] on div "Desktop" at bounding box center [1121, 569] width 44 height 15
click at [1229, 416] on div "Comments Open comments No comments yet Select ‘Comment’ from the block context …" at bounding box center [1171, 384] width 262 height 677
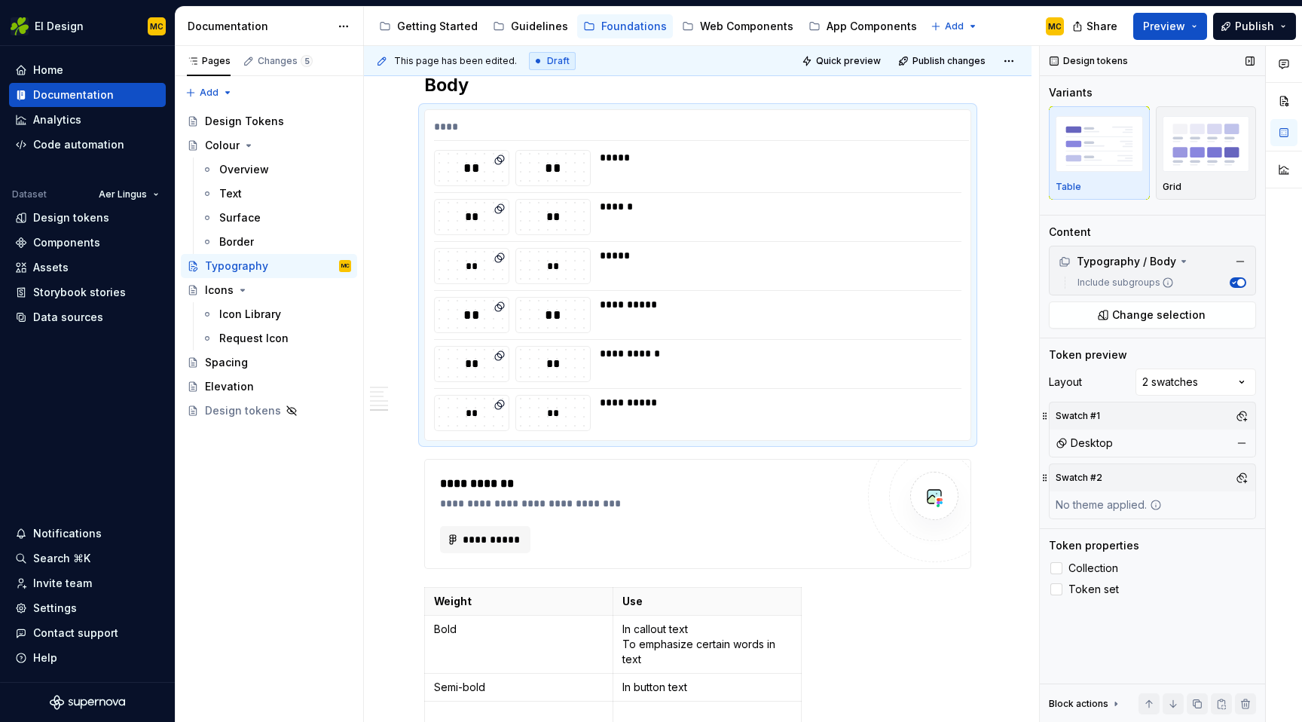
click at [1242, 489] on div "Swatch #2" at bounding box center [1152, 477] width 206 height 27
click at [1242, 485] on button "button" at bounding box center [1241, 477] width 21 height 21
click at [1133, 649] on div "Mobile" at bounding box center [1170, 655] width 143 height 15
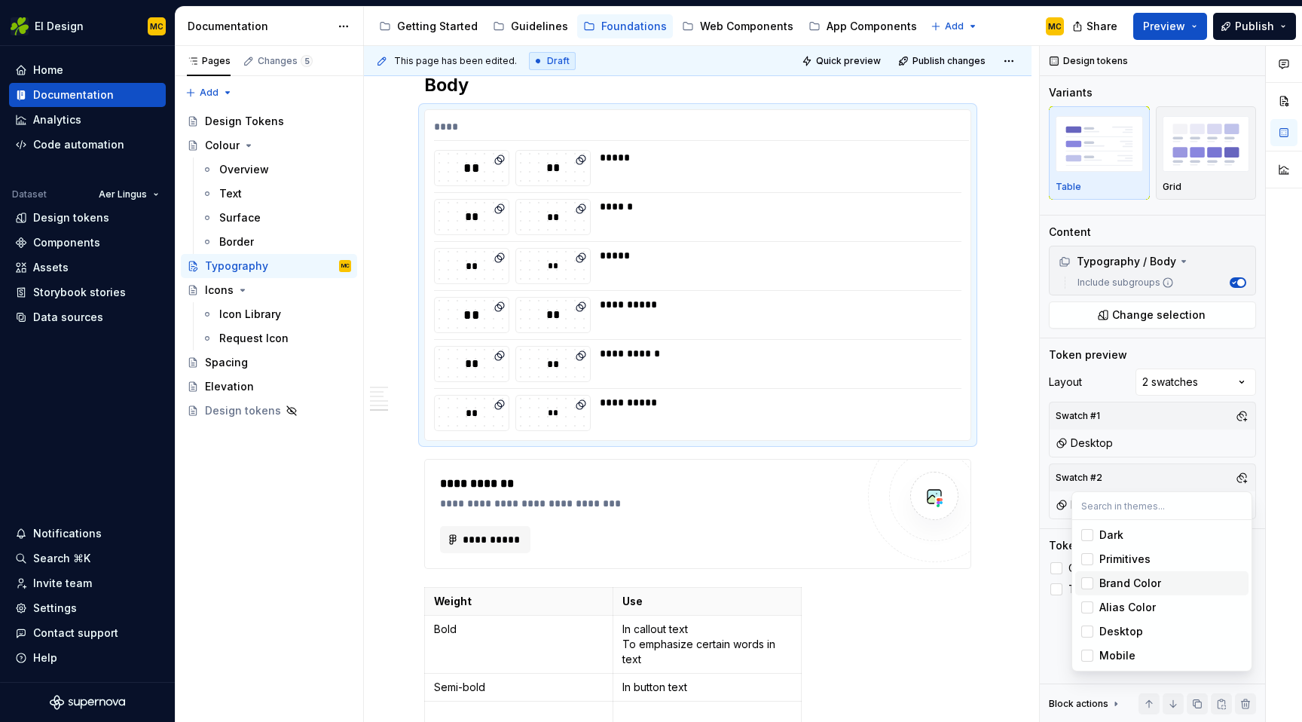
click at [1016, 494] on html "EI Design MC Home Documentation Analytics Code automation Dataset Aer Lingus De…" at bounding box center [651, 361] width 1302 height 722
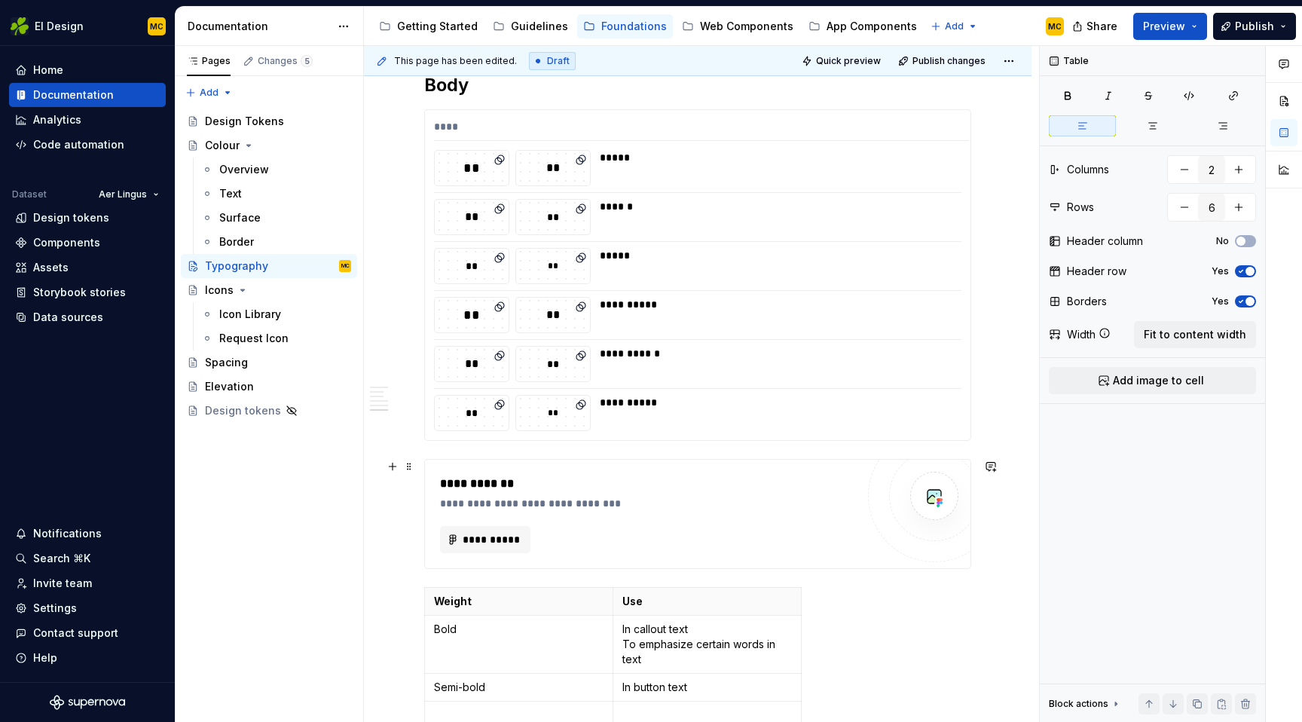
click at [855, 509] on div "**********" at bounding box center [651, 503] width 423 height 15
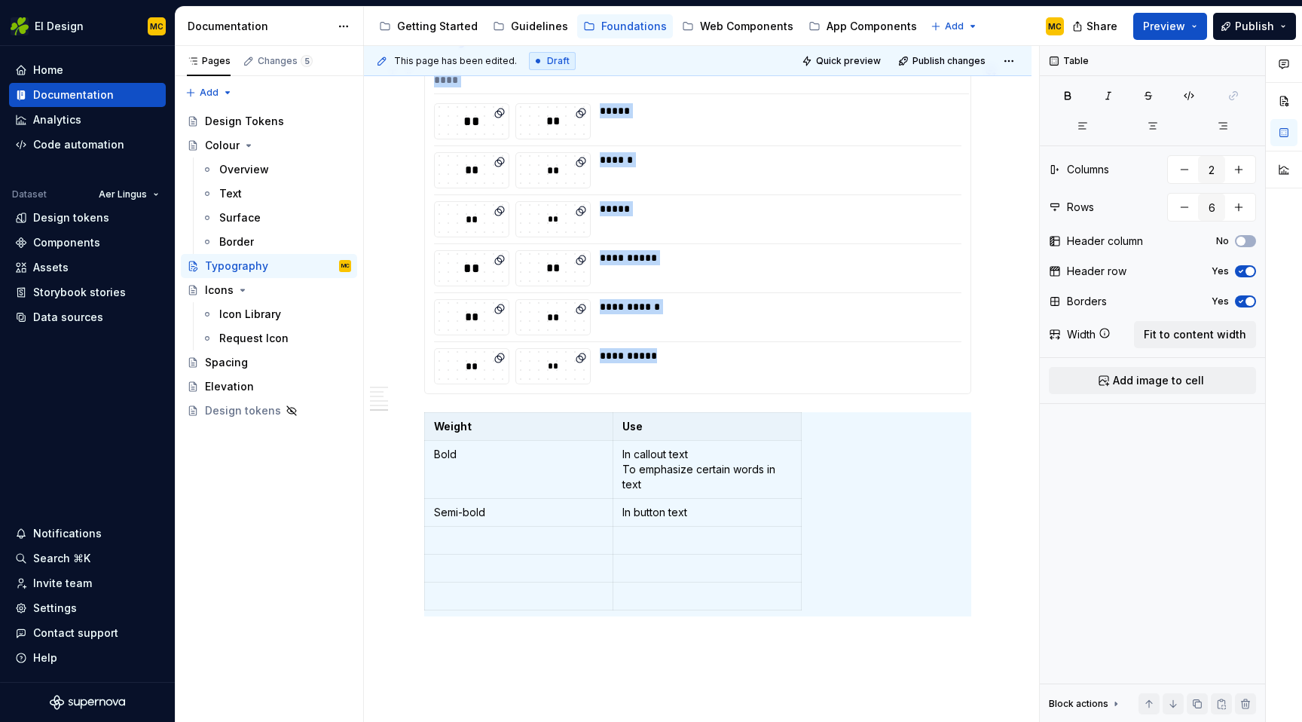
scroll to position [1340, 0]
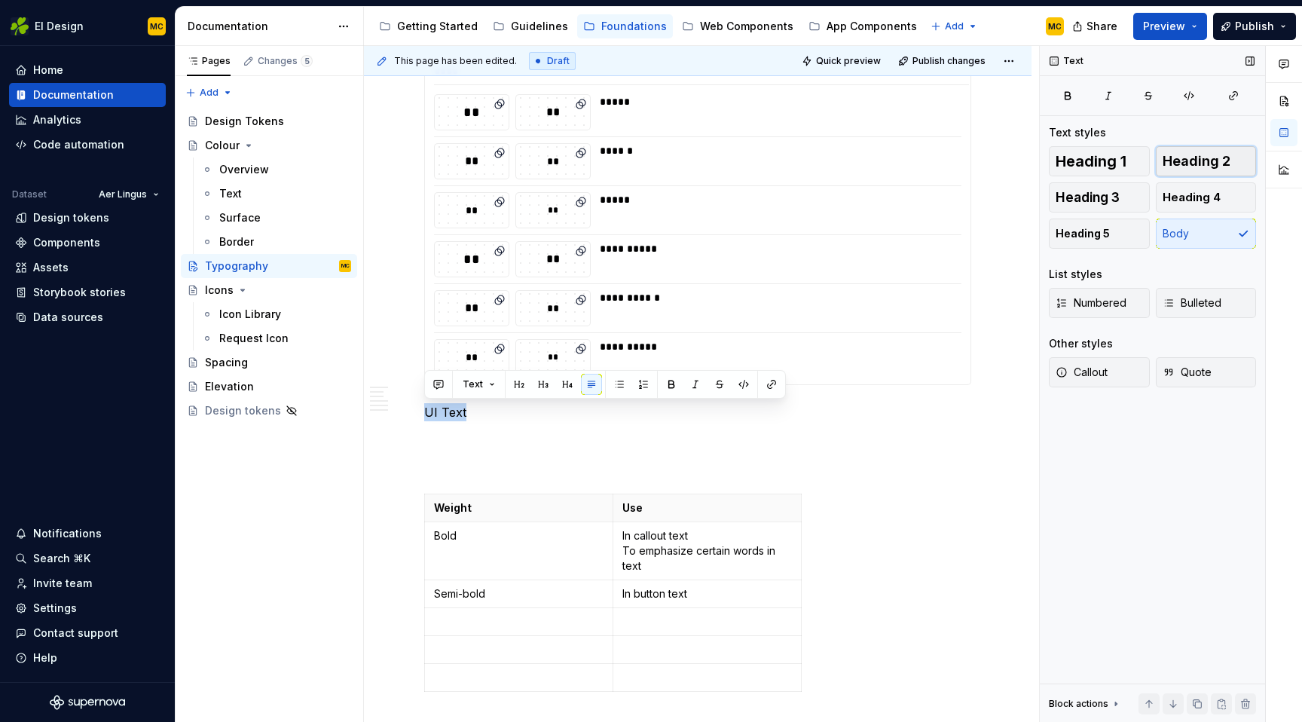
click at [1175, 160] on span "Heading 2" at bounding box center [1196, 161] width 68 height 15
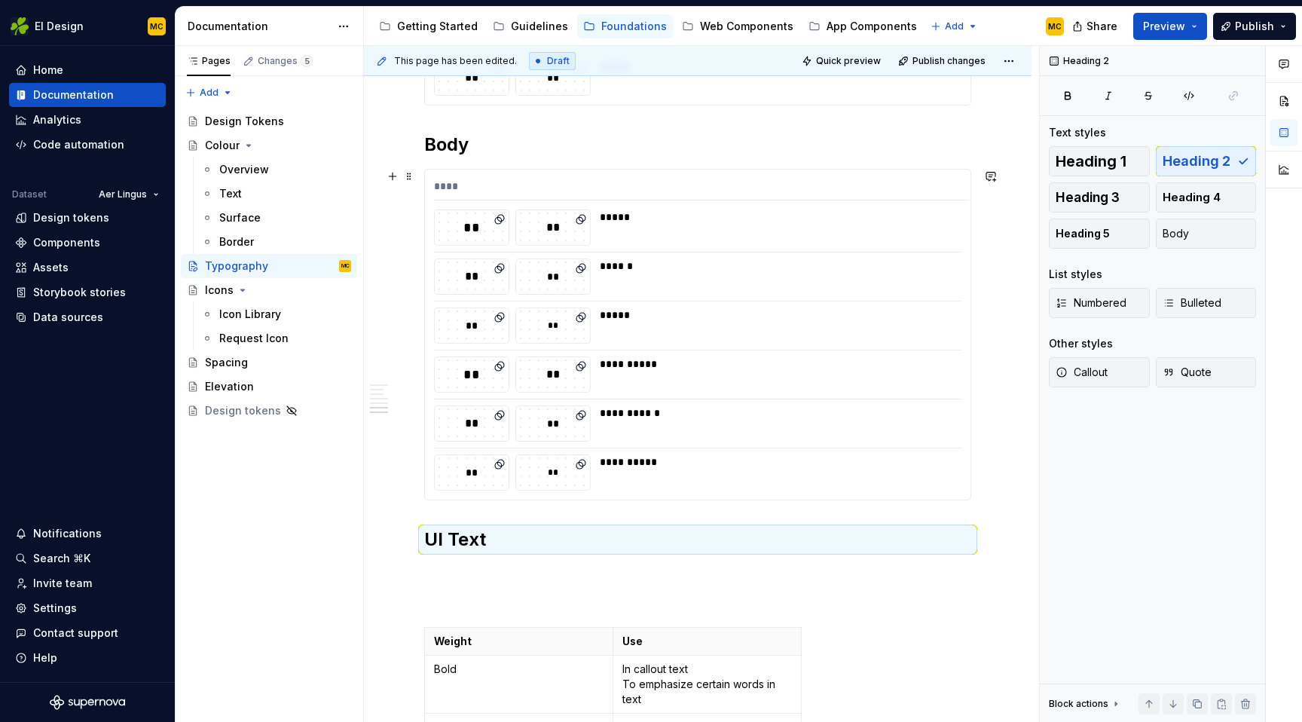
scroll to position [1244, 0]
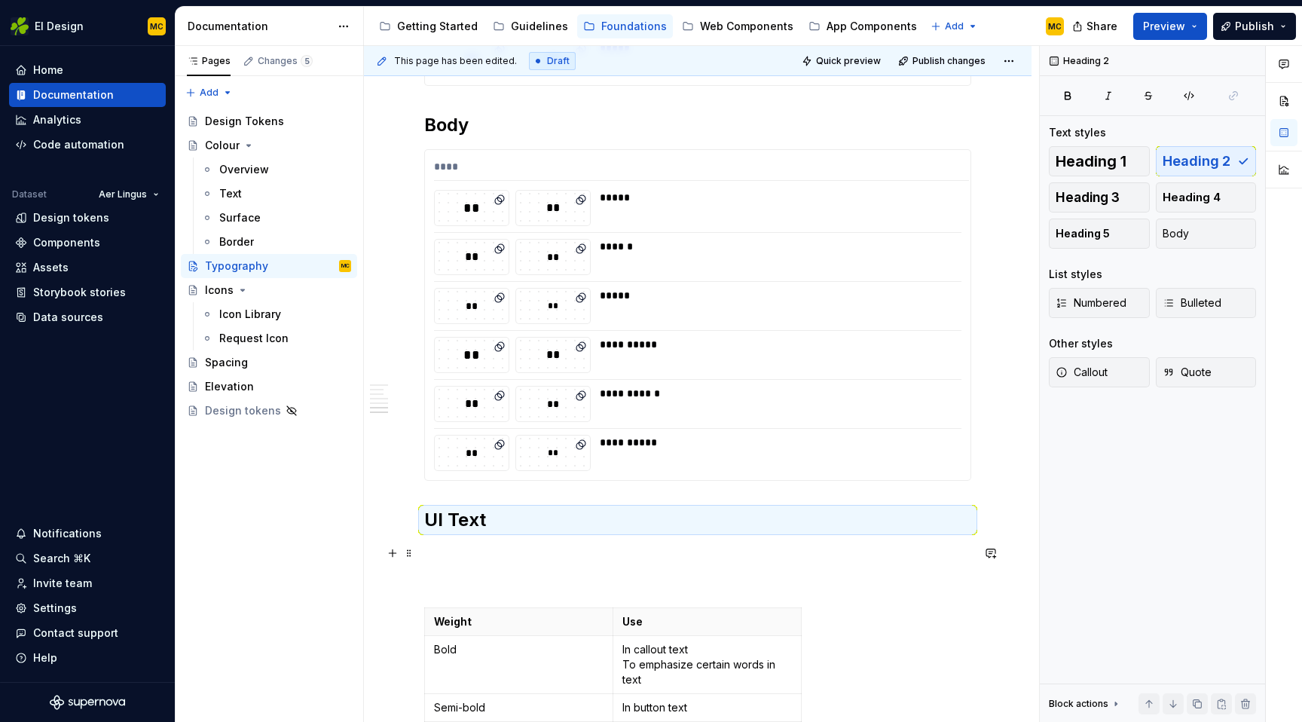
click at [481, 549] on p at bounding box center [697, 553] width 547 height 18
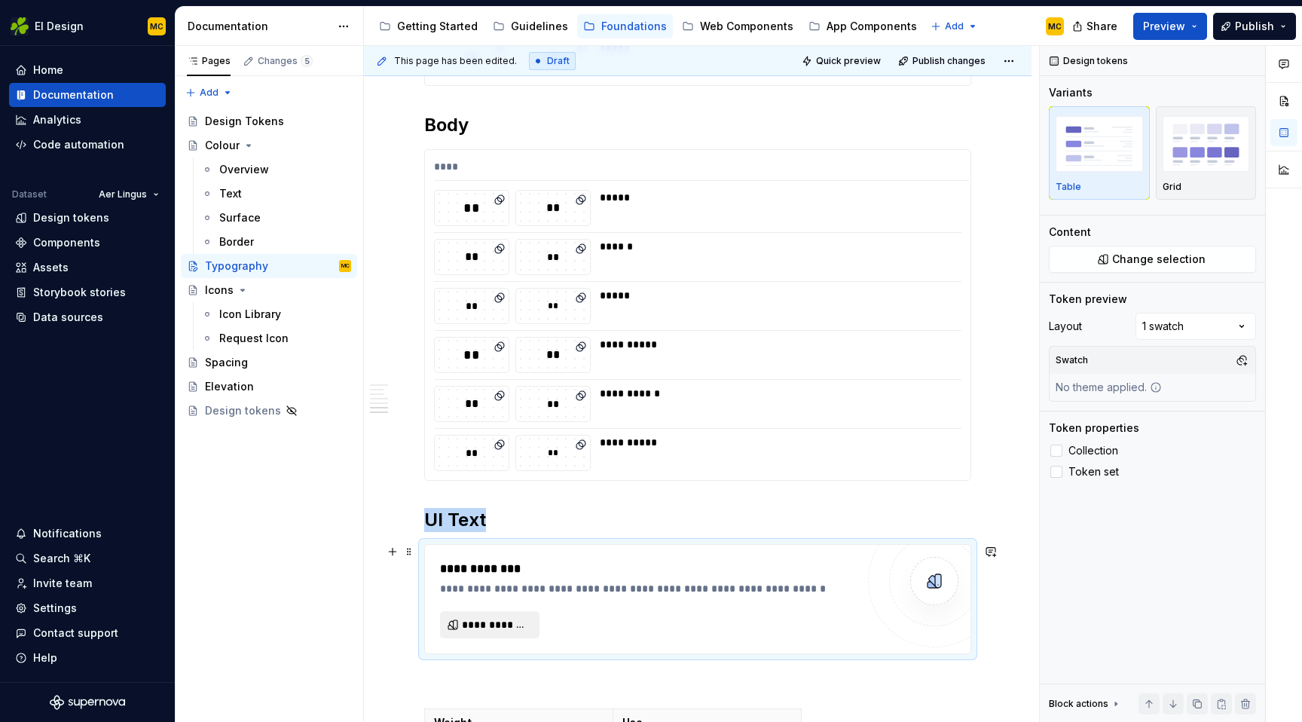
click at [475, 626] on span "**********" at bounding box center [496, 624] width 68 height 15
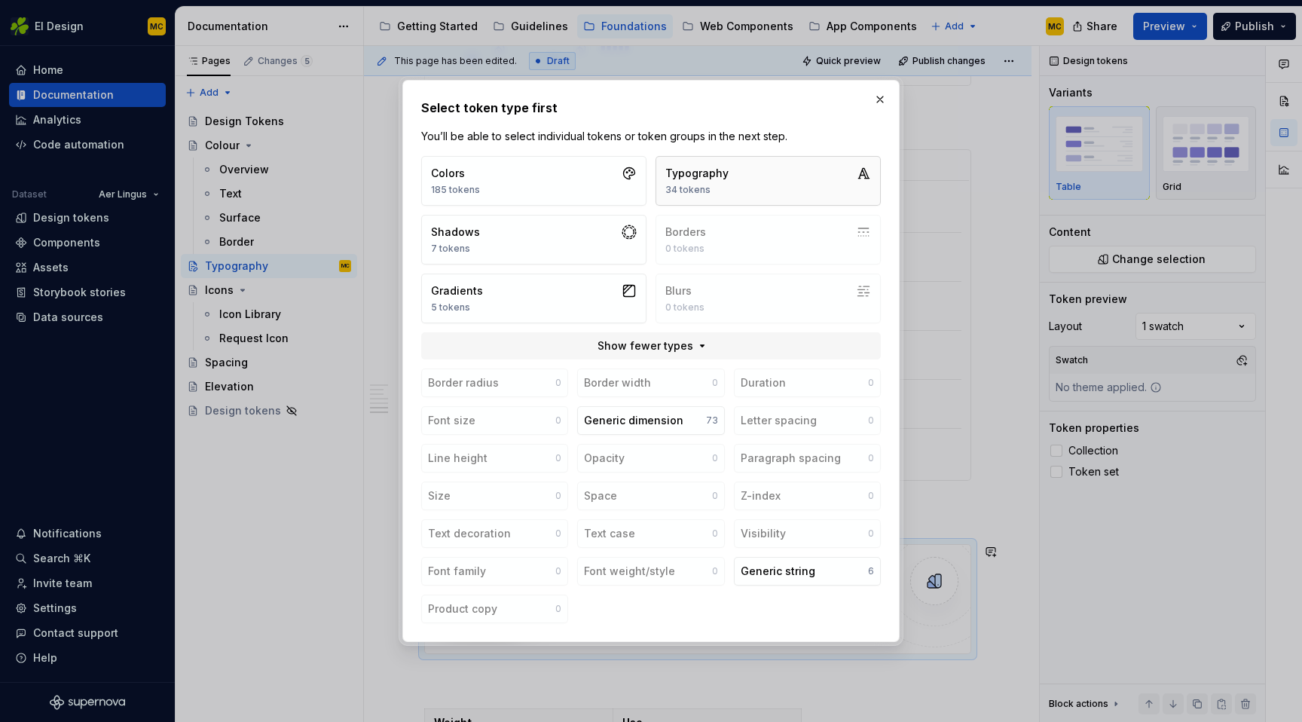
click at [762, 189] on button "Typography 34 tokens" at bounding box center [767, 181] width 225 height 50
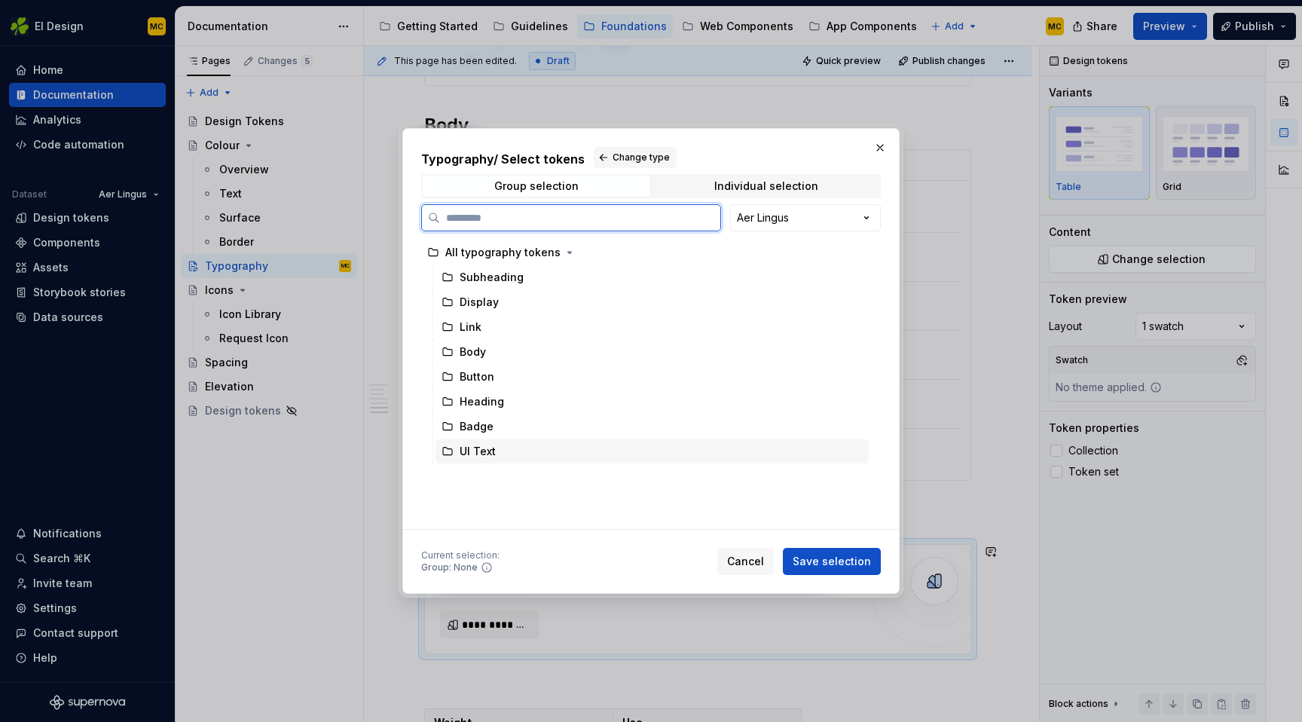
click at [509, 451] on div "UI Text" at bounding box center [651, 451] width 433 height 24
click at [840, 561] on span "Save selection" at bounding box center [832, 561] width 78 height 15
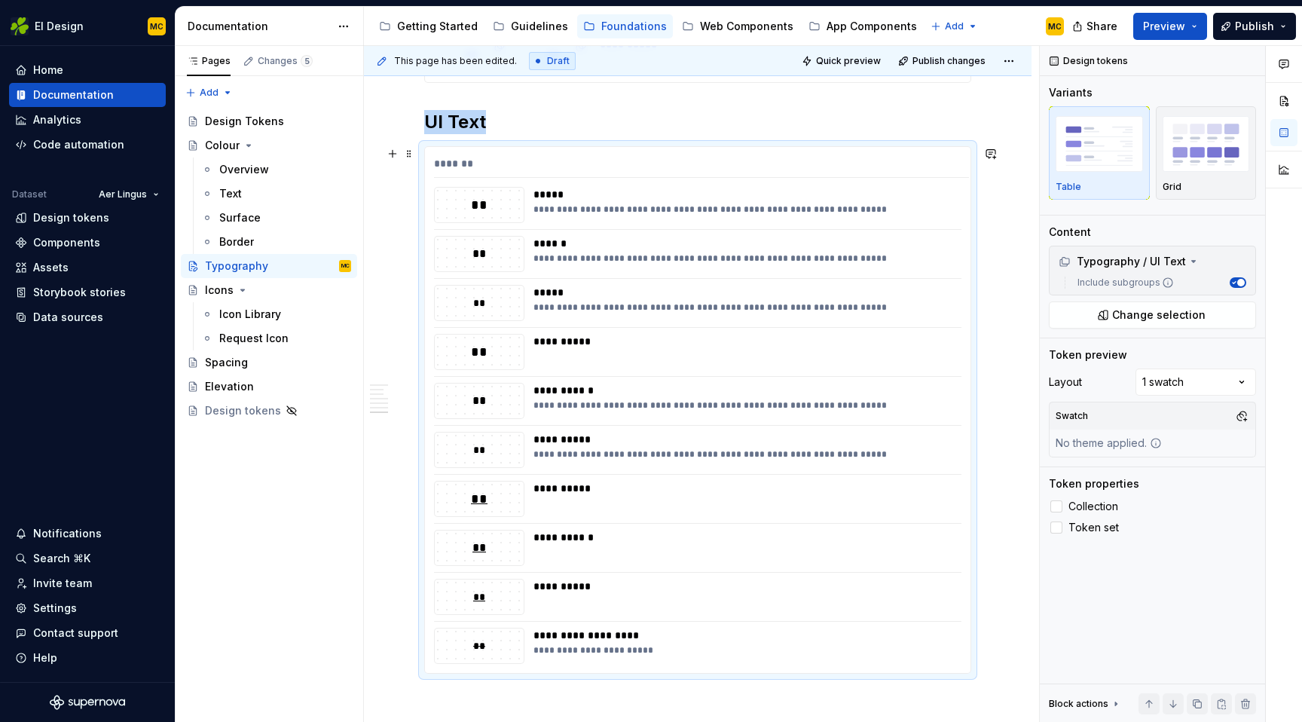
scroll to position [1647, 0]
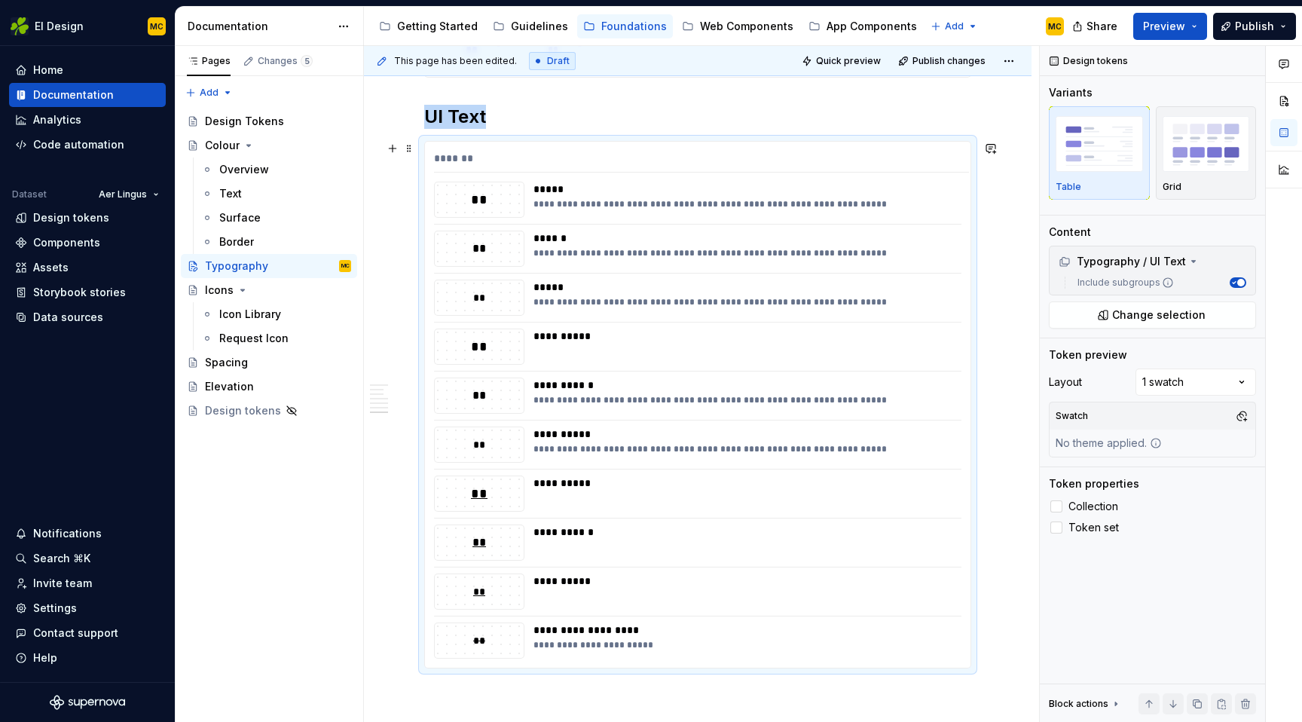
click at [807, 160] on div "*******" at bounding box center [701, 162] width 535 height 22
click at [1241, 379] on div "Comments Open comments No comments yet Select ‘Comment’ from the block context …" at bounding box center [1171, 384] width 262 height 677
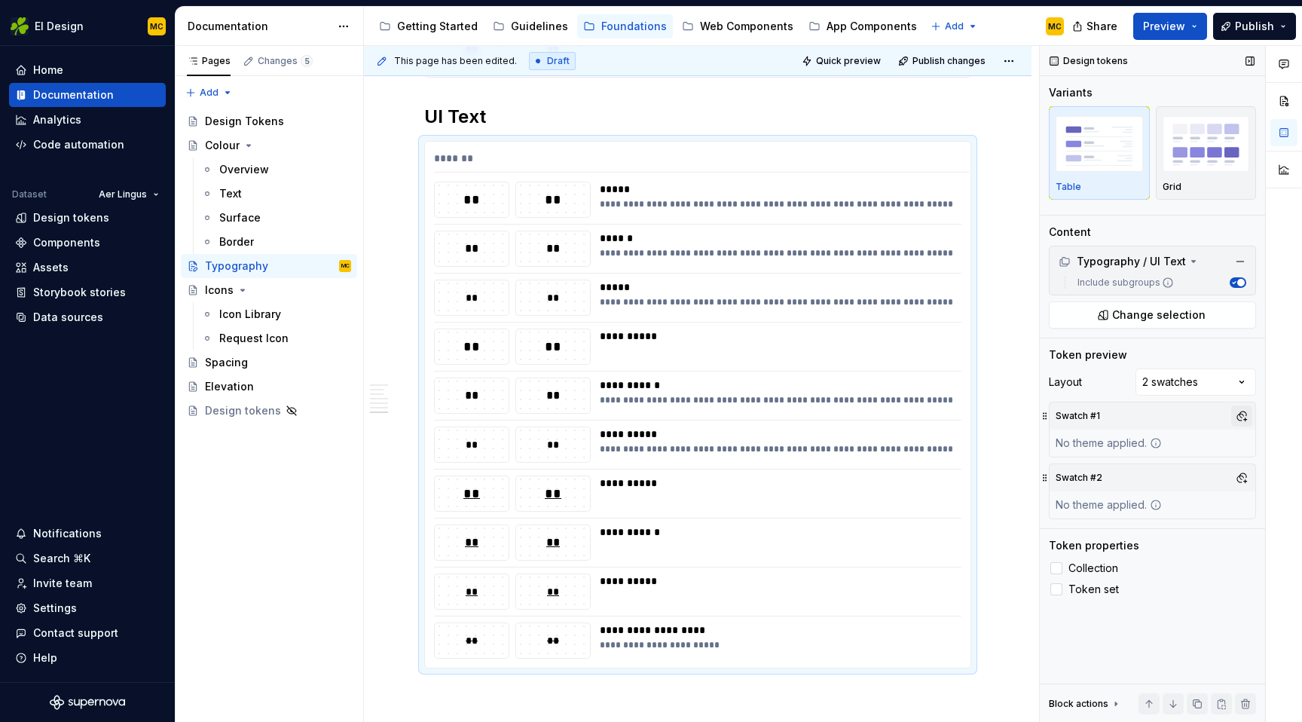
click at [1242, 414] on button "button" at bounding box center [1241, 415] width 21 height 21
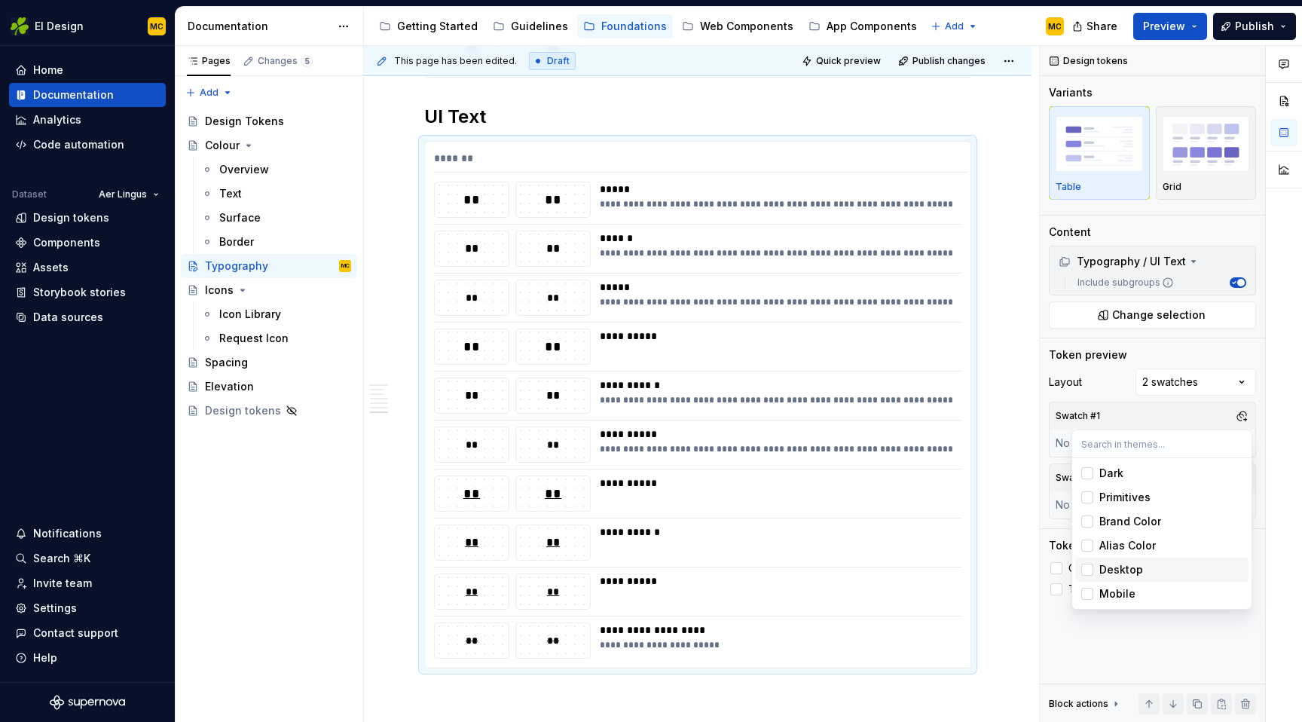
click at [1126, 567] on div "Desktop" at bounding box center [1121, 569] width 44 height 15
click at [1217, 416] on div "Comments Open comments No comments yet Select ‘Comment’ from the block context …" at bounding box center [1171, 384] width 262 height 677
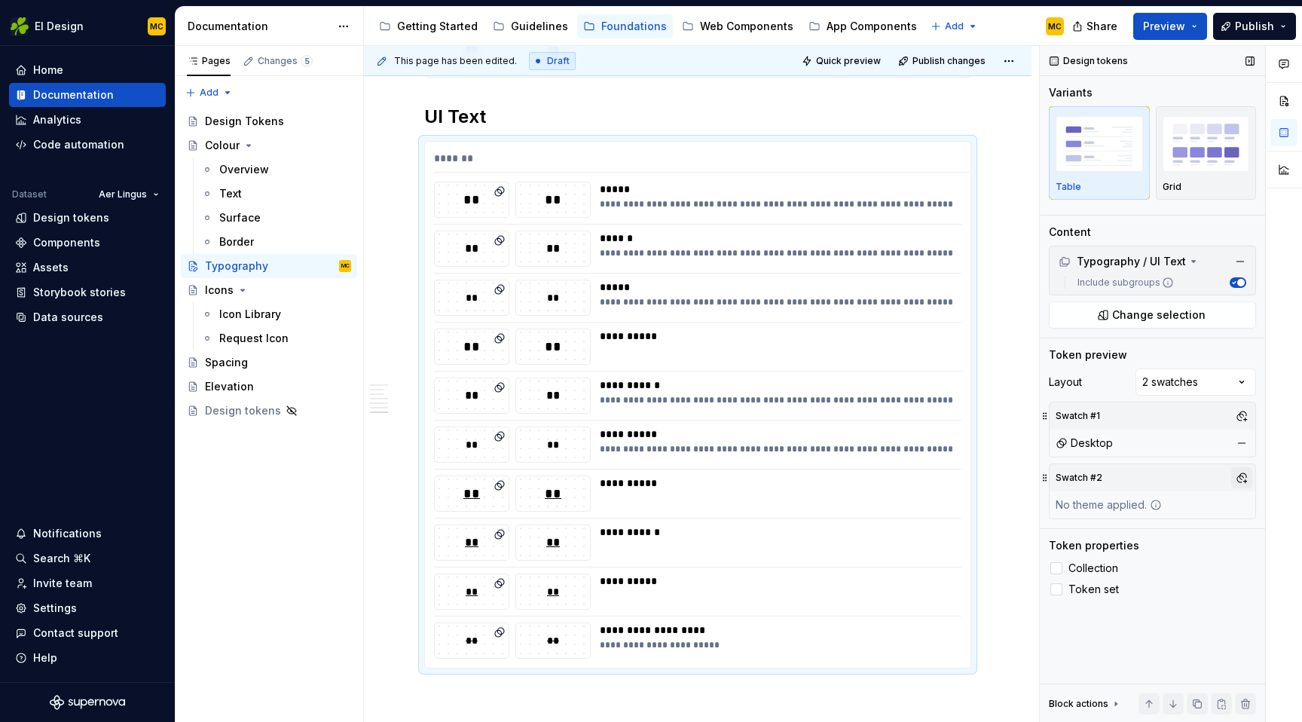
click at [1236, 479] on button "button" at bounding box center [1241, 477] width 21 height 21
click at [1118, 655] on div "Mobile" at bounding box center [1117, 655] width 36 height 15
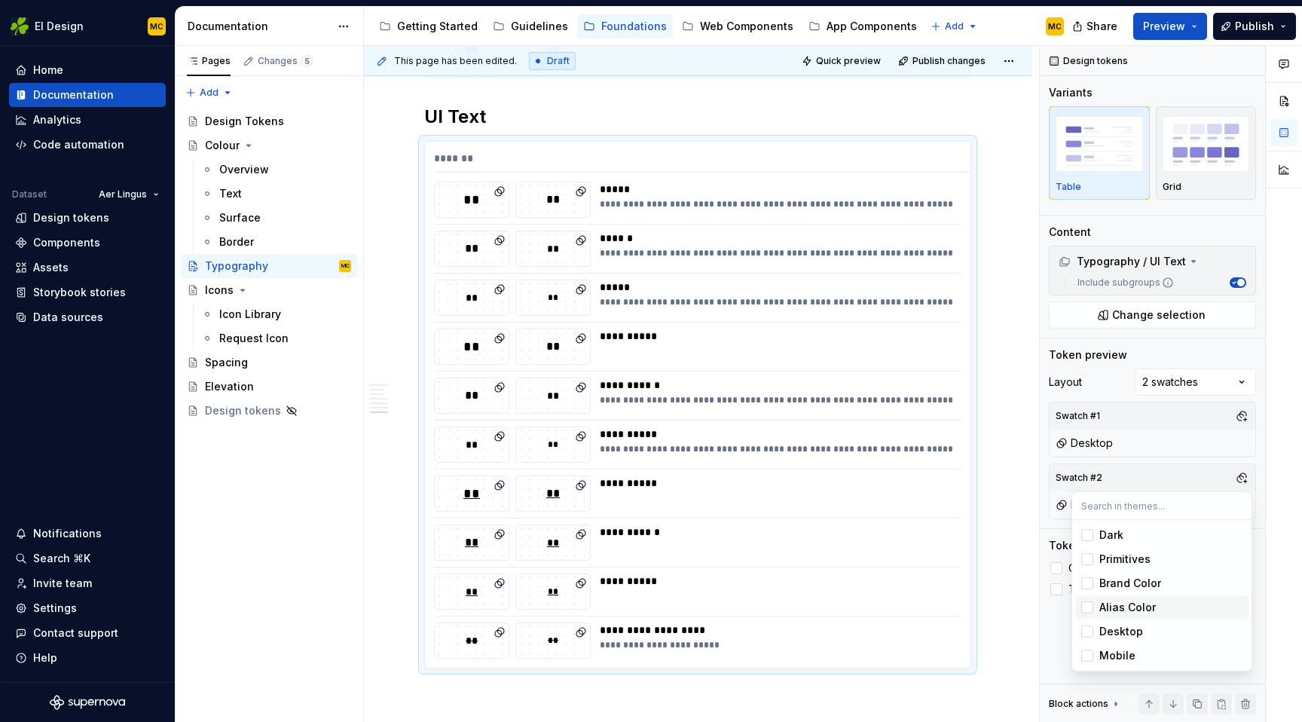
click at [1019, 532] on html "EI Design MC Home Documentation Analytics Code automation Dataset Aer Lingus De…" at bounding box center [651, 361] width 1302 height 722
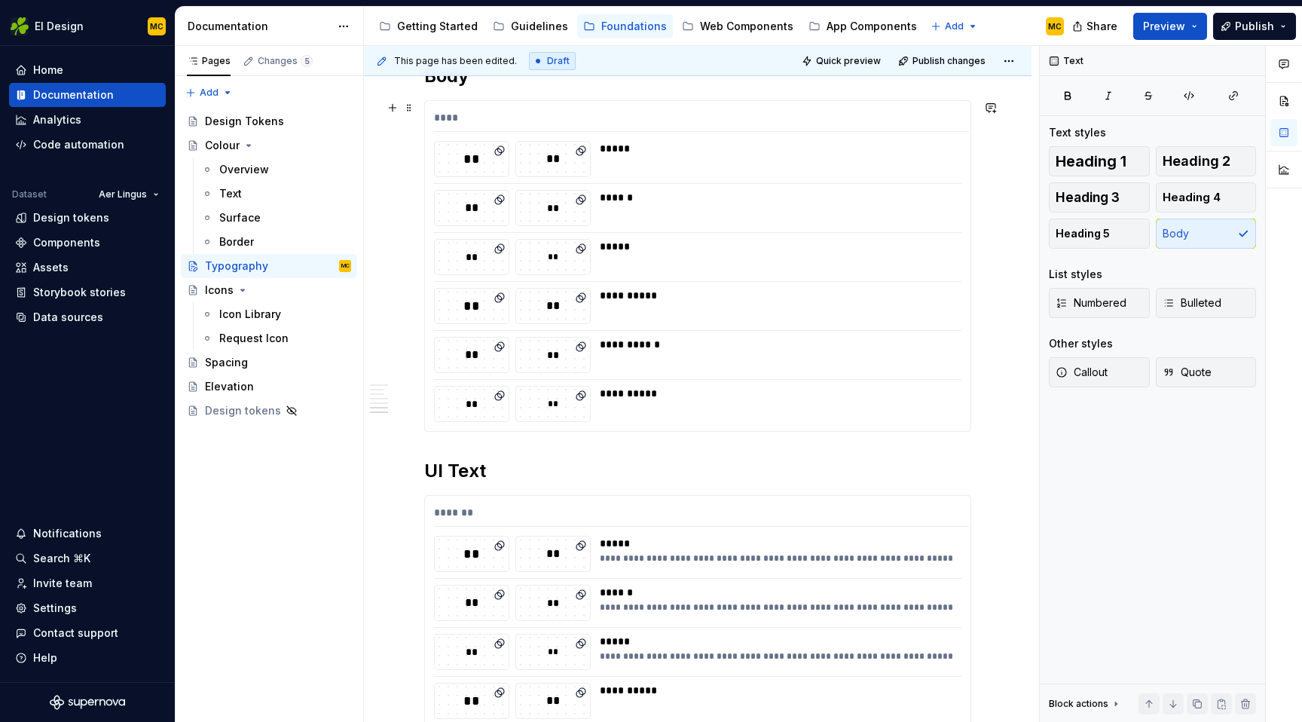
scroll to position [1300, 0]
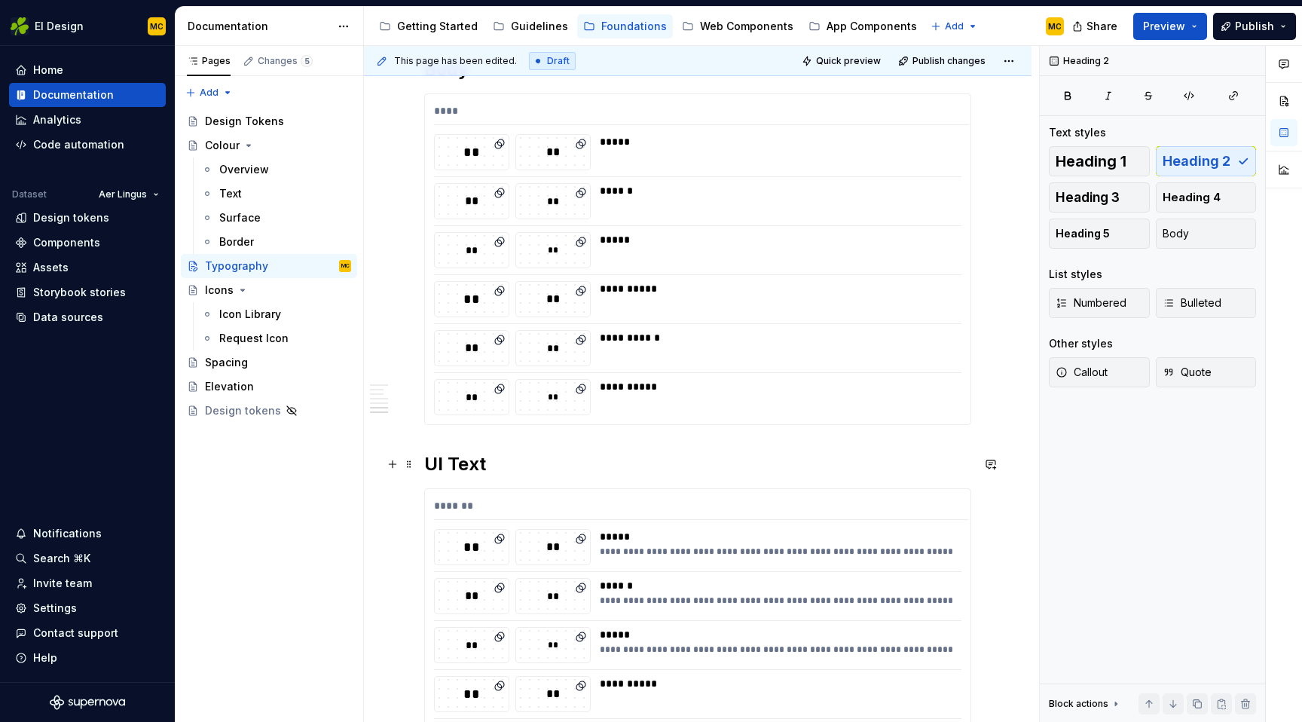
click at [644, 459] on h2 "UI Text" at bounding box center [697, 464] width 547 height 24
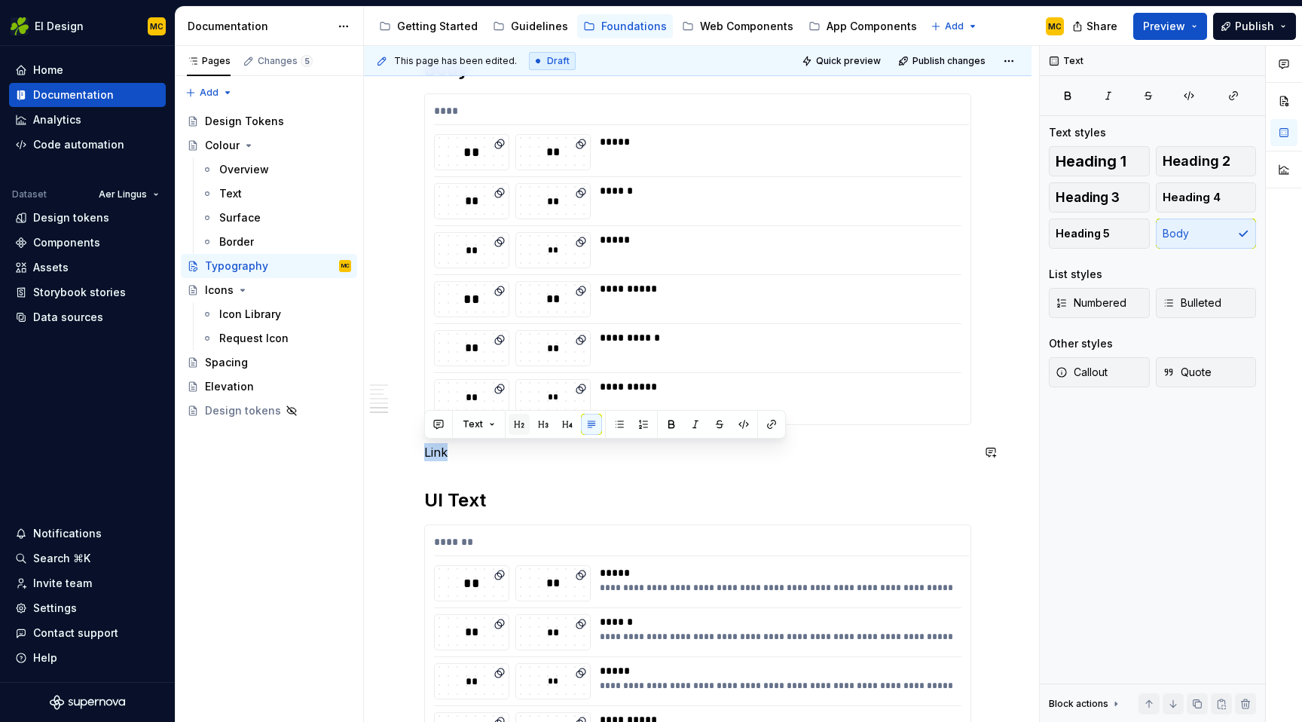
click at [521, 420] on button "button" at bounding box center [519, 424] width 21 height 21
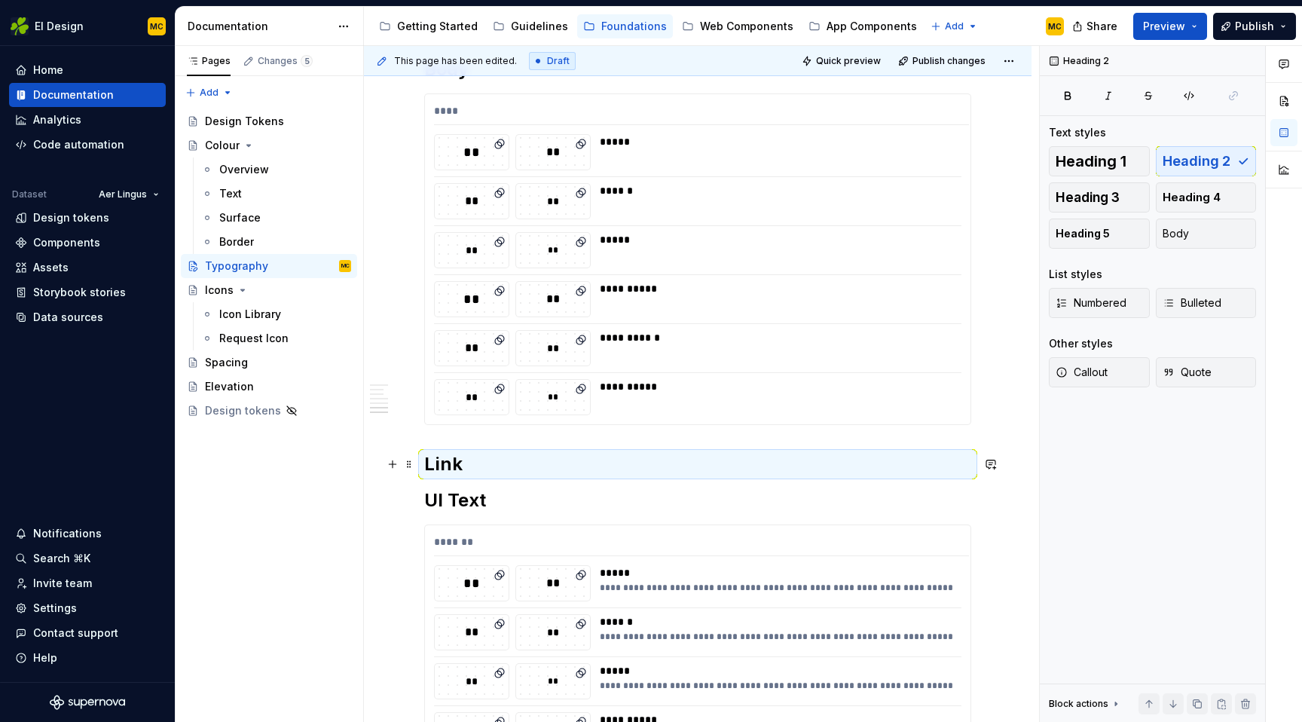
click at [533, 467] on h2 "Link" at bounding box center [697, 464] width 547 height 24
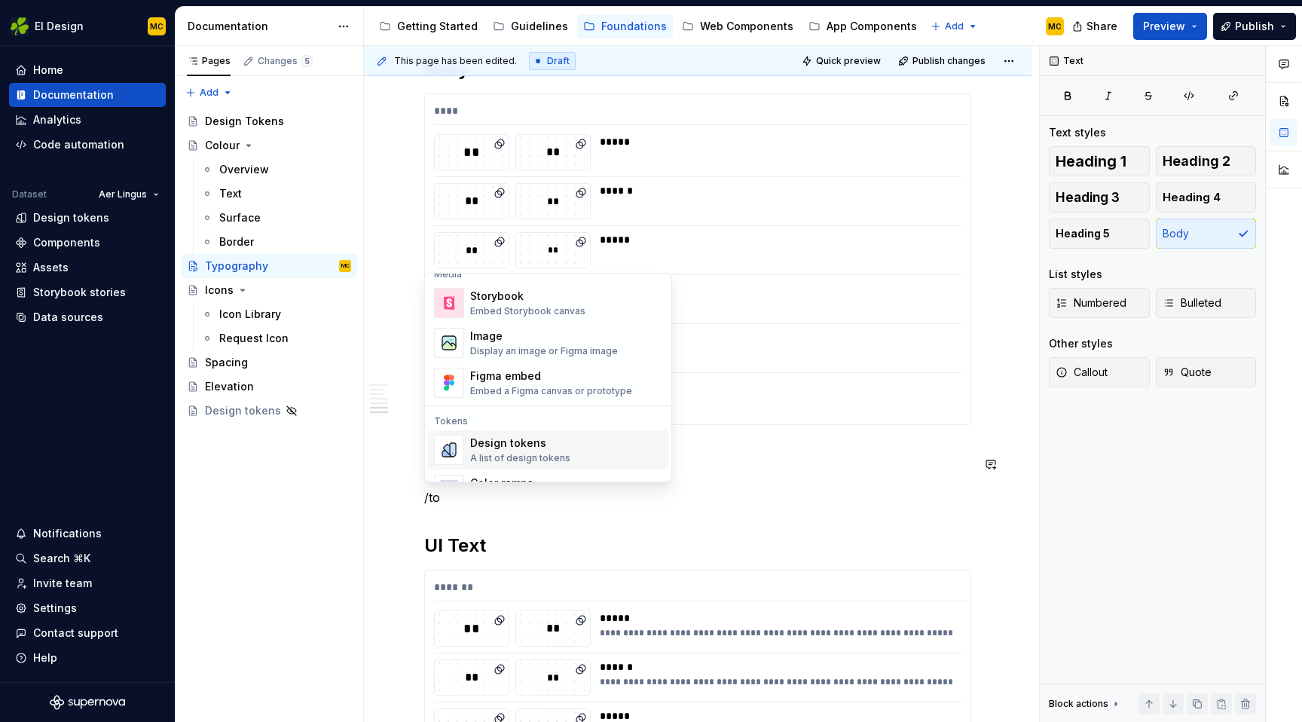
scroll to position [54, 0]
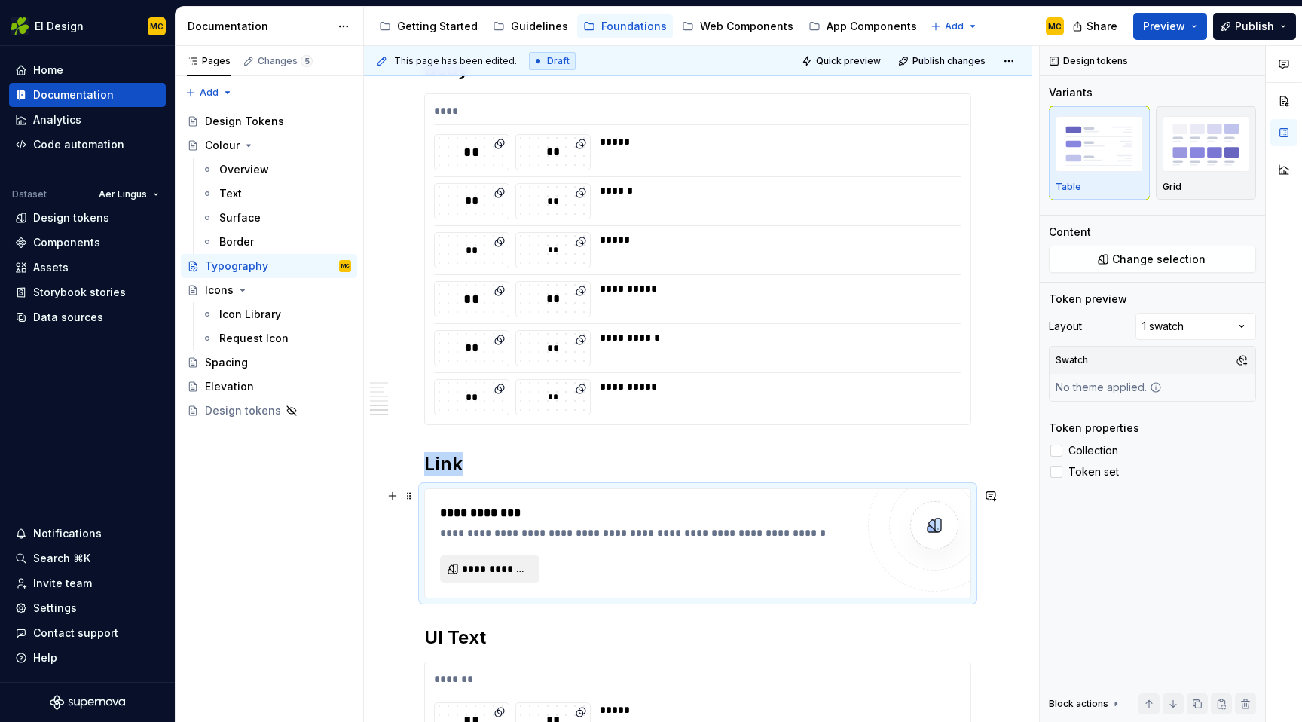
click at [503, 573] on span "**********" at bounding box center [496, 568] width 68 height 15
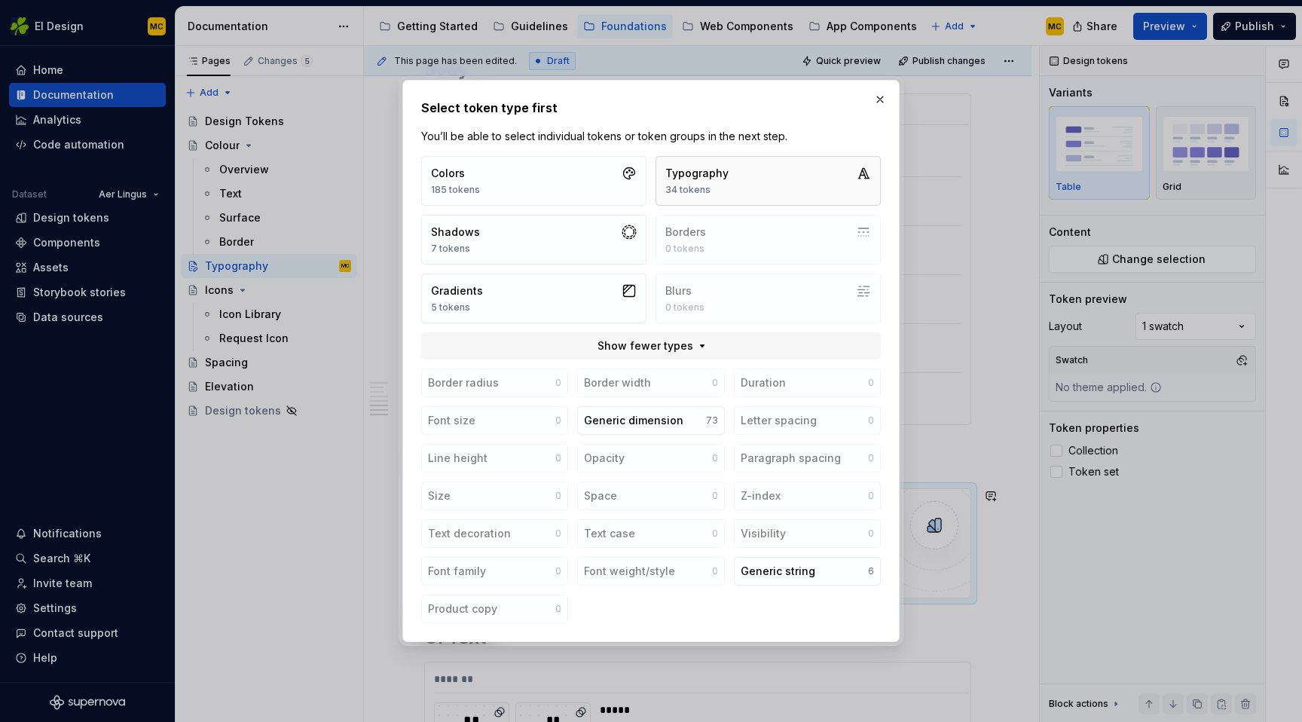
click at [707, 170] on div "Typography" at bounding box center [696, 173] width 63 height 15
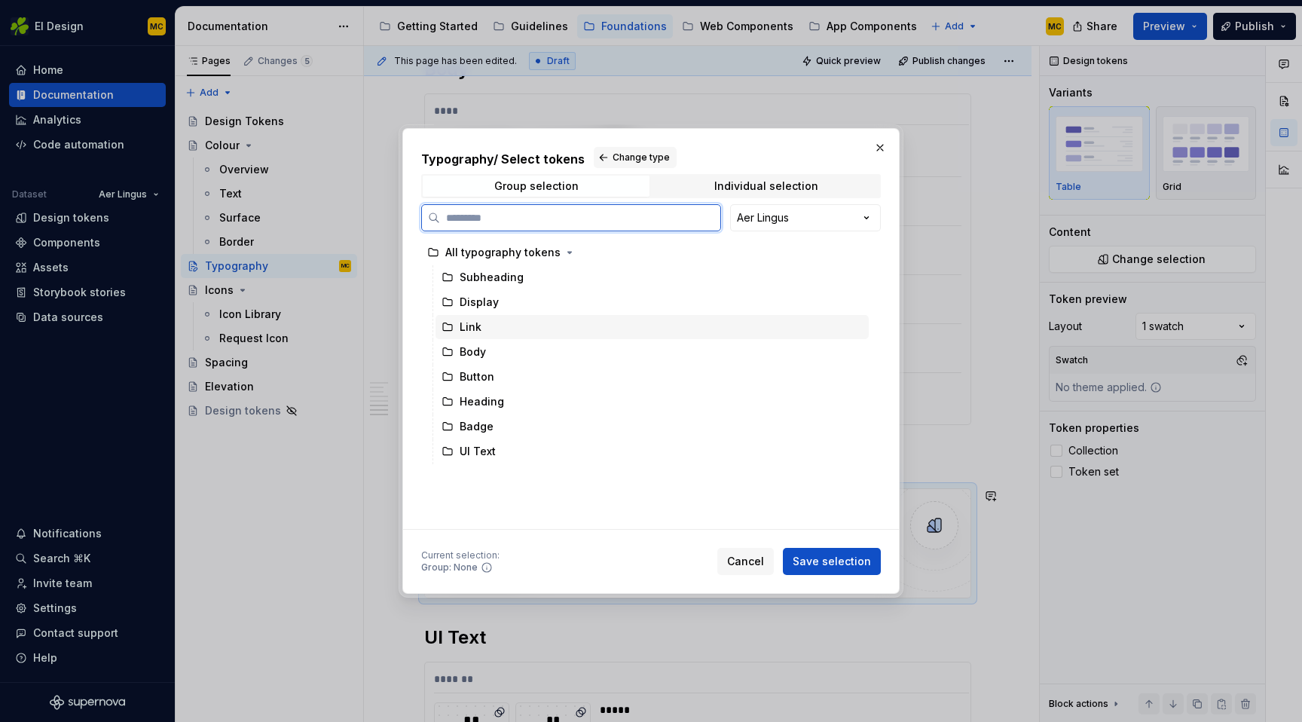
click at [490, 328] on div "Link" at bounding box center [651, 327] width 433 height 24
click at [852, 561] on span "Save selection" at bounding box center [832, 561] width 78 height 15
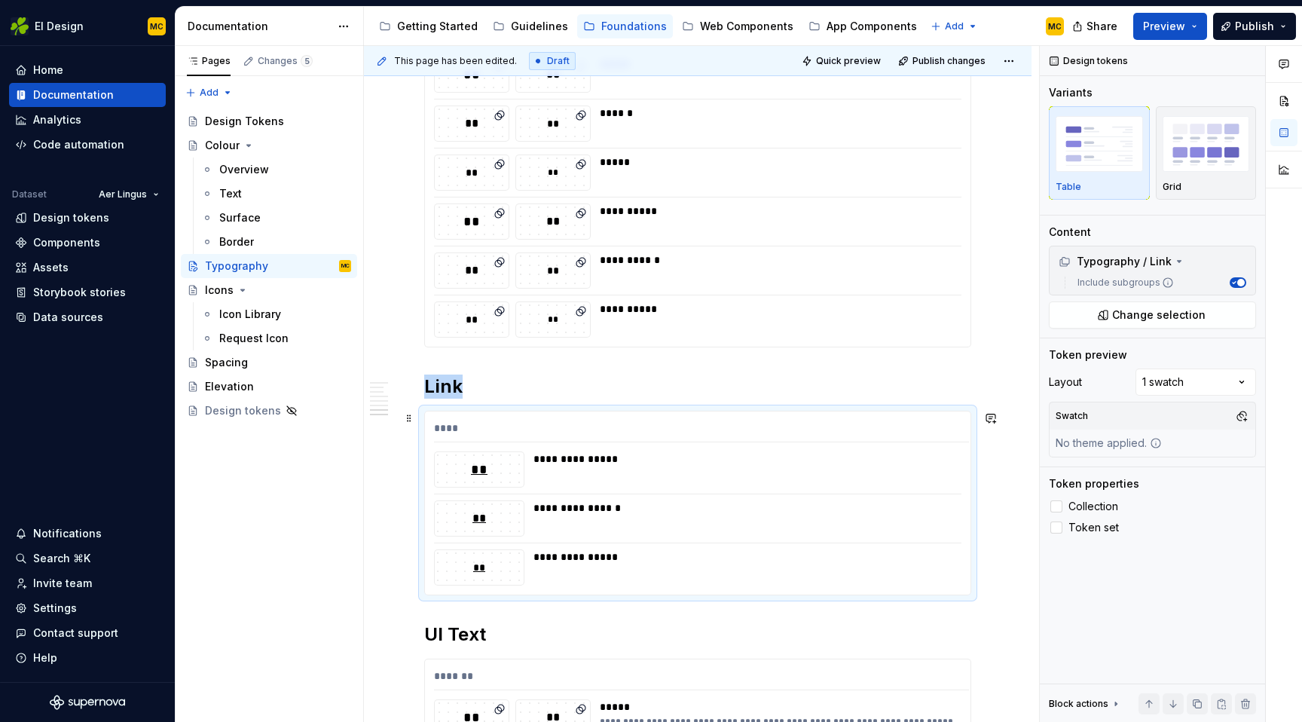
scroll to position [1385, 0]
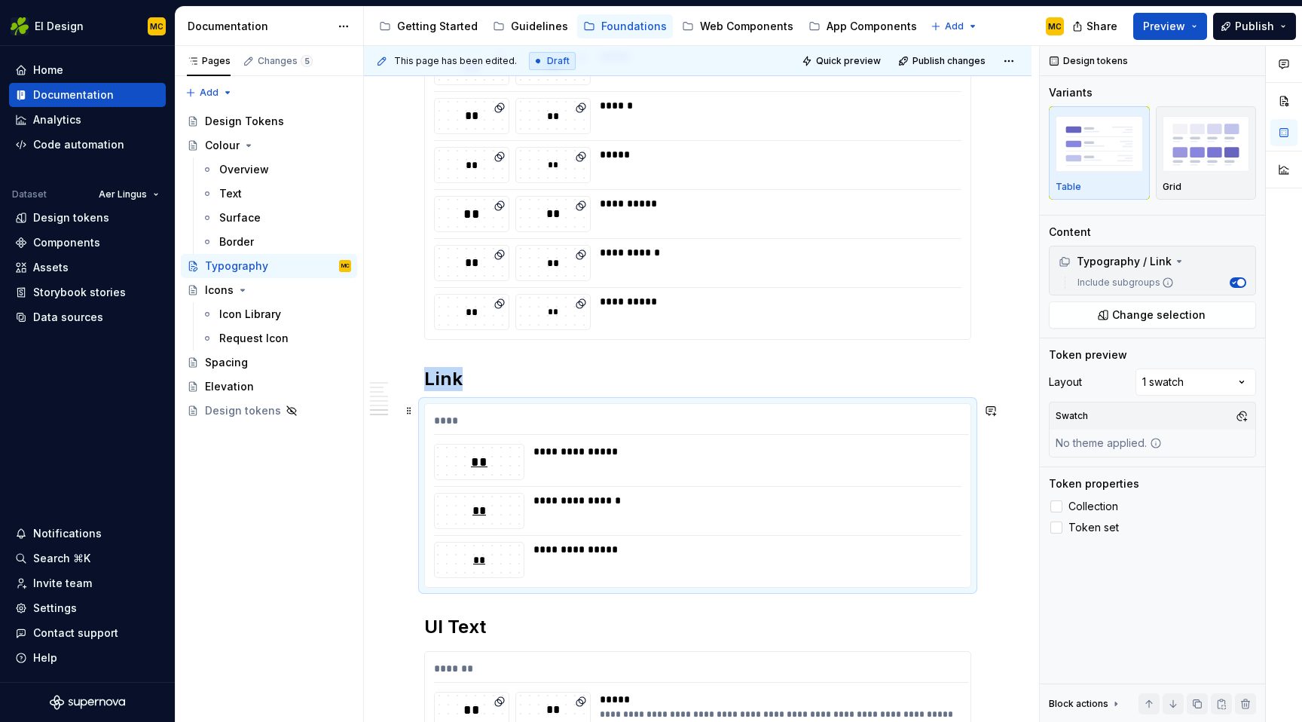
click at [946, 405] on div "**********" at bounding box center [697, 495] width 545 height 183
click at [1233, 376] on div "Comments Open comments No comments yet Select ‘Comment’ from the block context …" at bounding box center [1171, 384] width 262 height 677
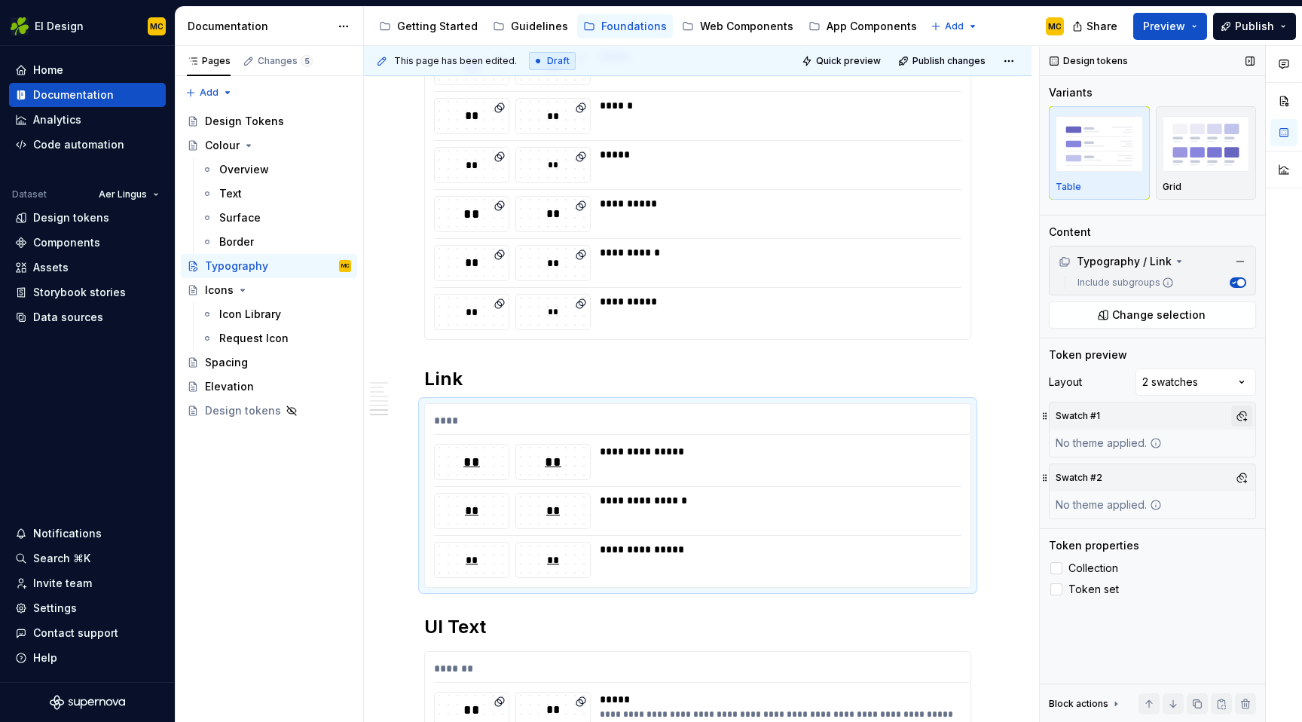
click at [1243, 415] on button "button" at bounding box center [1241, 415] width 21 height 21
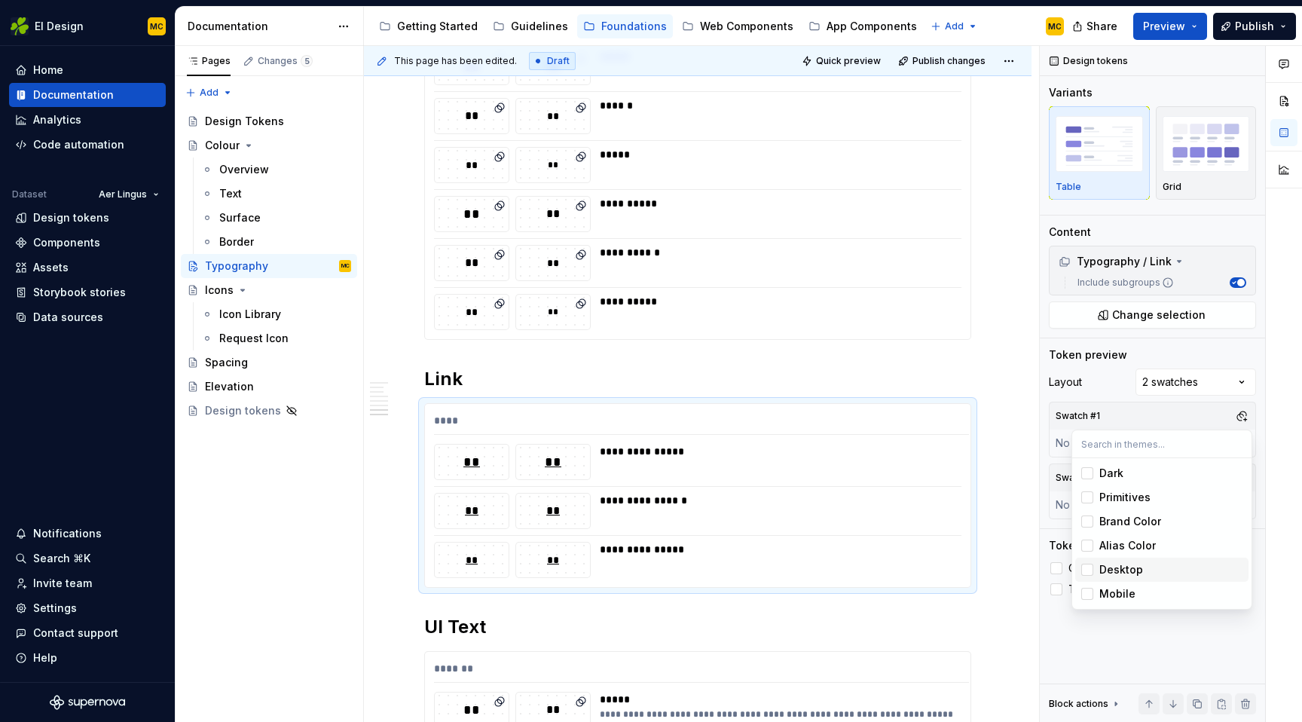
click at [1141, 576] on div "Desktop" at bounding box center [1170, 569] width 143 height 15
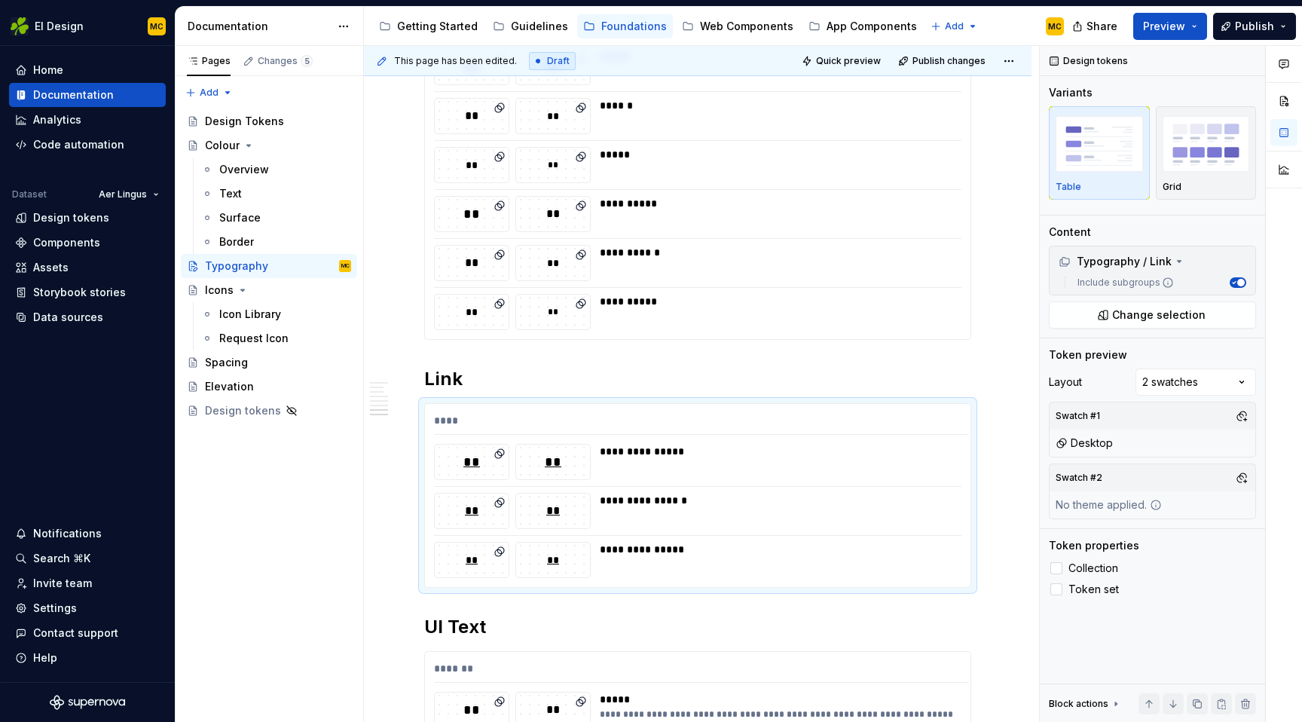
click at [1187, 414] on div "Comments Open comments No comments yet Select ‘Comment’ from the block context …" at bounding box center [1171, 384] width 262 height 677
click at [1245, 478] on button "button" at bounding box center [1241, 477] width 21 height 21
click at [1132, 654] on div "Mobile" at bounding box center [1117, 655] width 36 height 15
click at [1020, 554] on html "EI Design MC Home Documentation Analytics Code automation Dataset Aer Lingus De…" at bounding box center [651, 361] width 1302 height 722
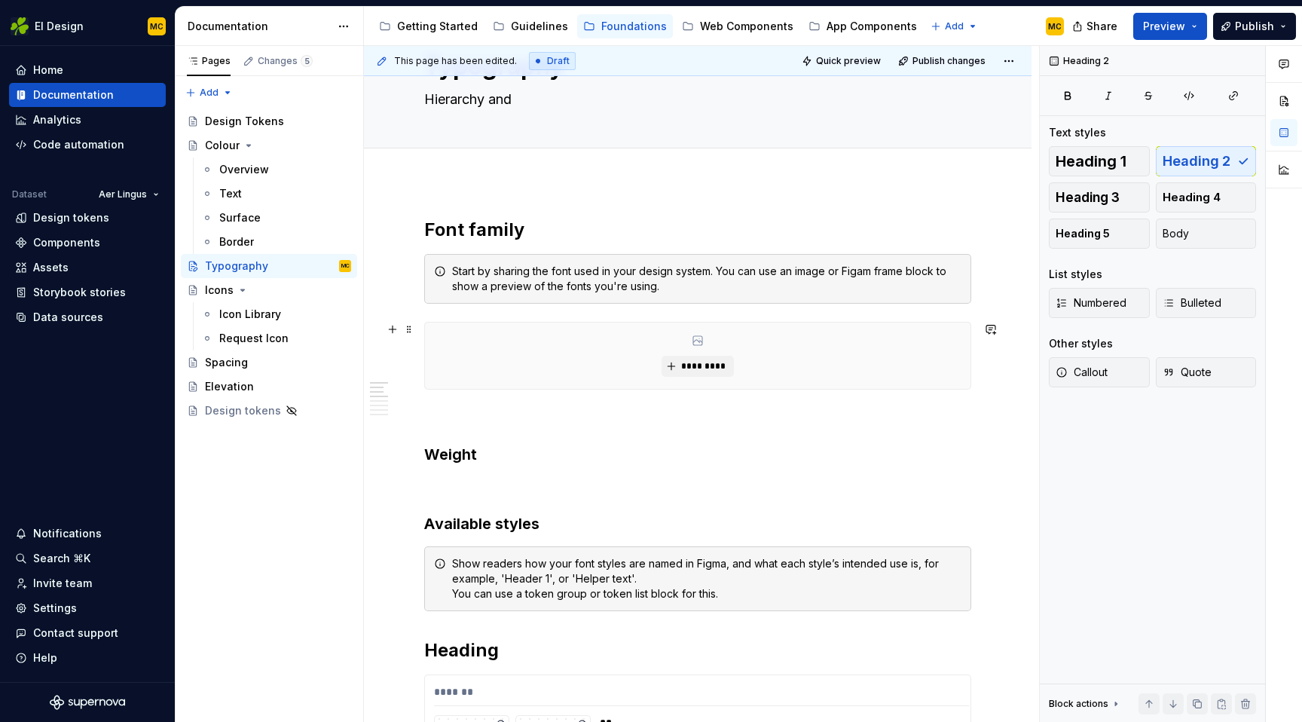
scroll to position [90, 0]
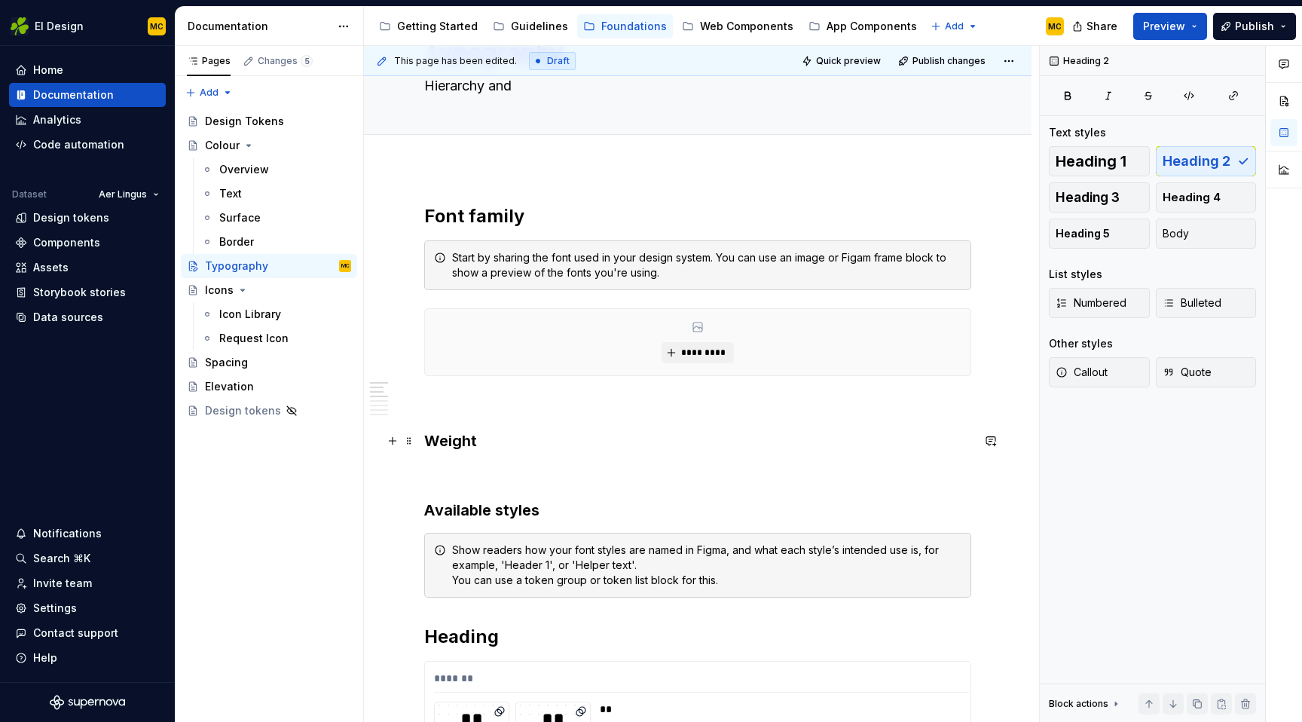
click at [548, 444] on h3 "Weight" at bounding box center [697, 440] width 547 height 21
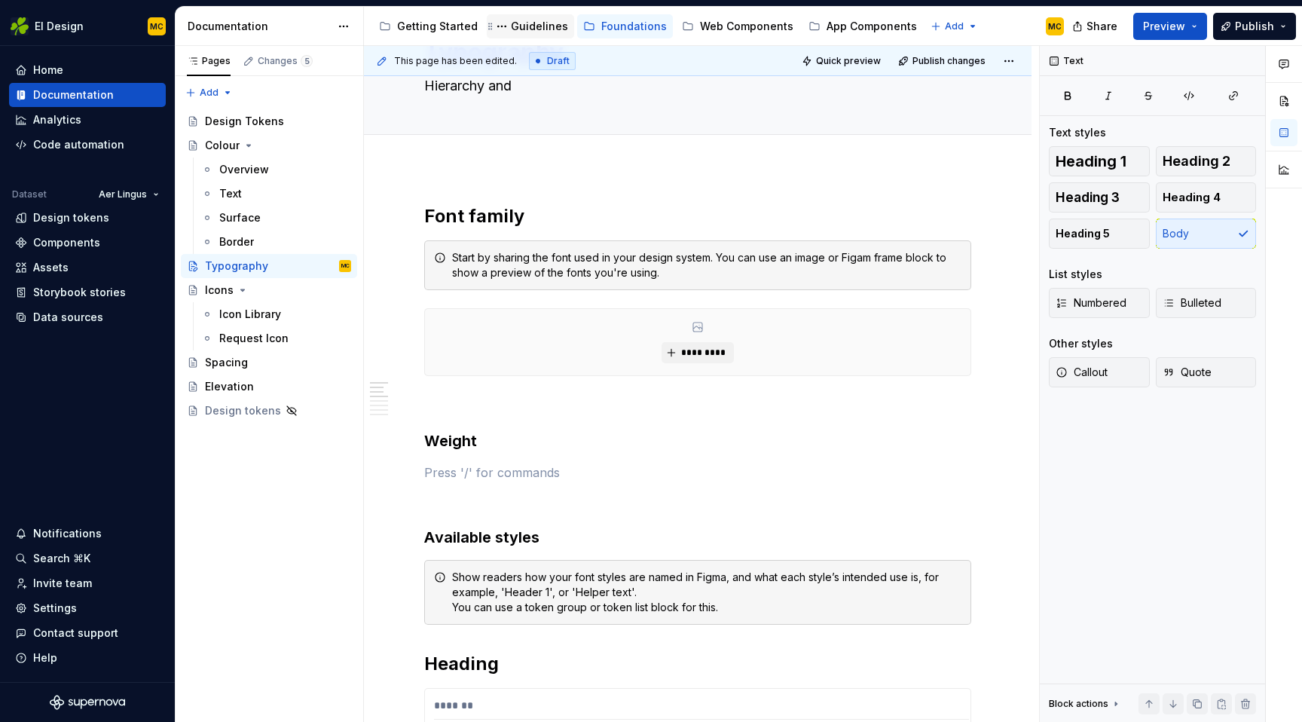
click at [523, 23] on div "Guidelines" at bounding box center [539, 26] width 57 height 15
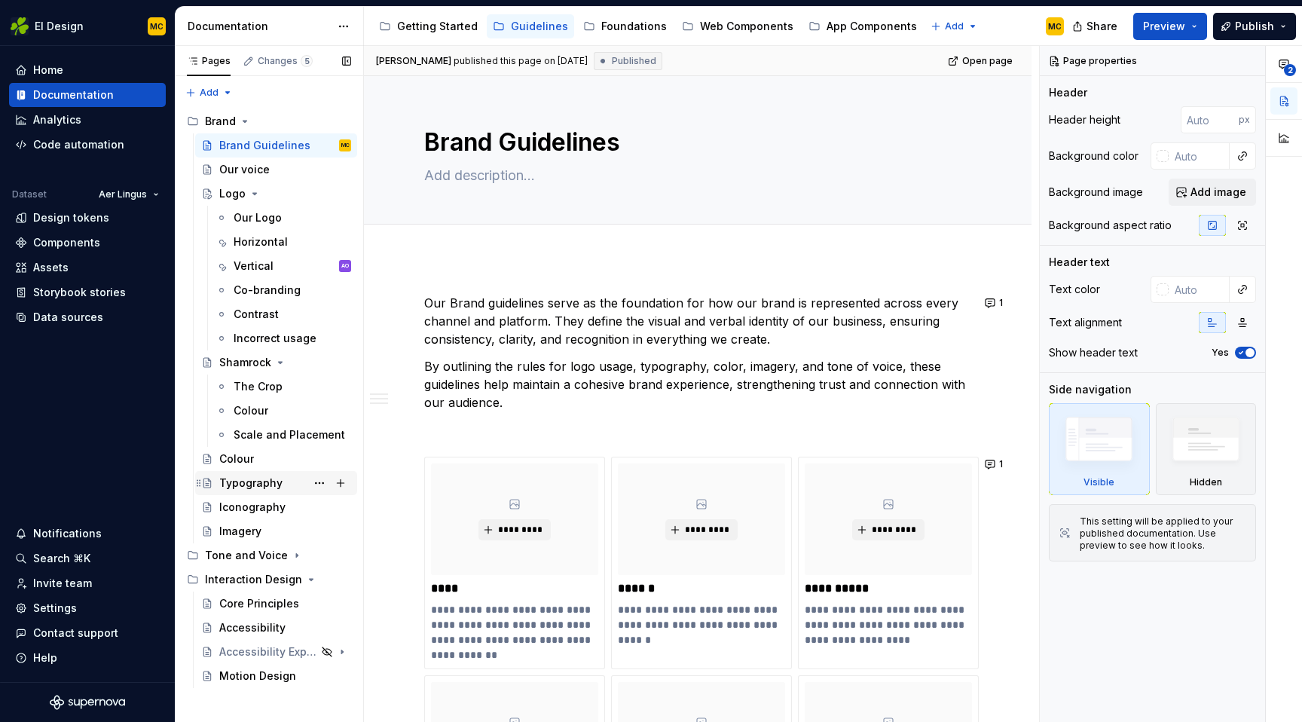
click at [242, 480] on div "Typography" at bounding box center [250, 482] width 63 height 15
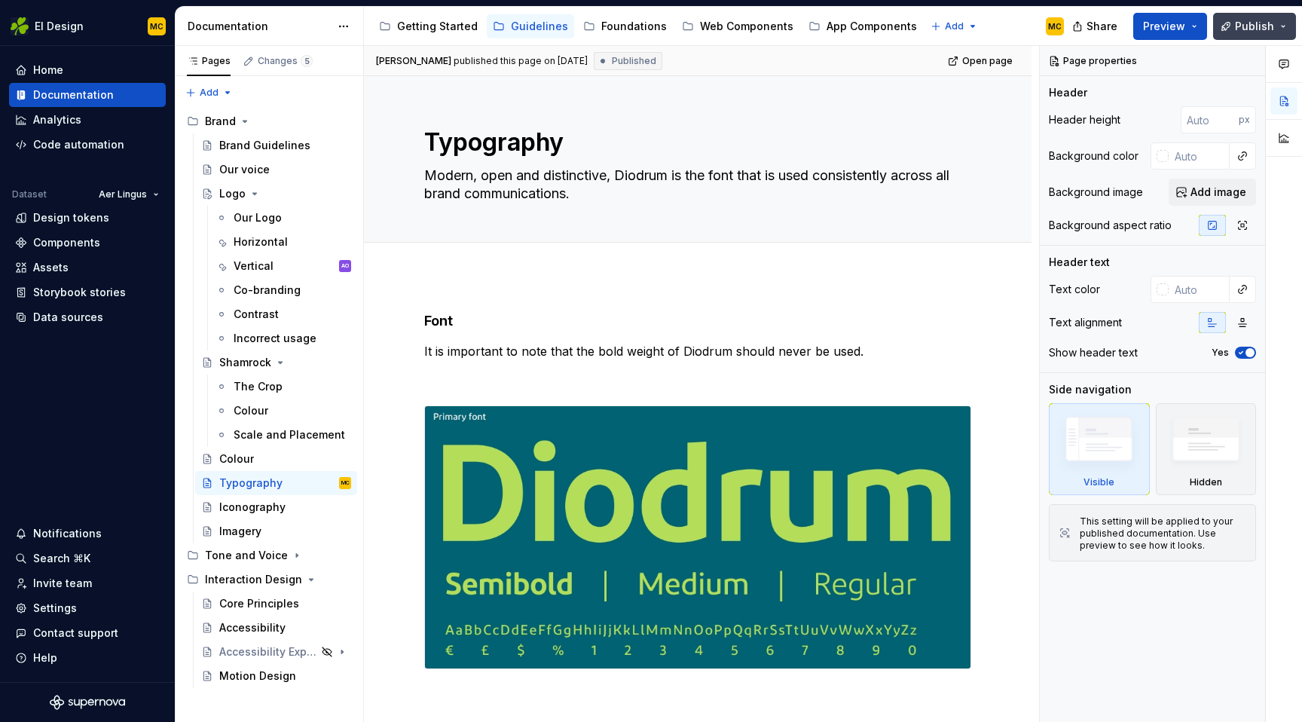
click at [1236, 29] on button "Publish" at bounding box center [1254, 26] width 83 height 27
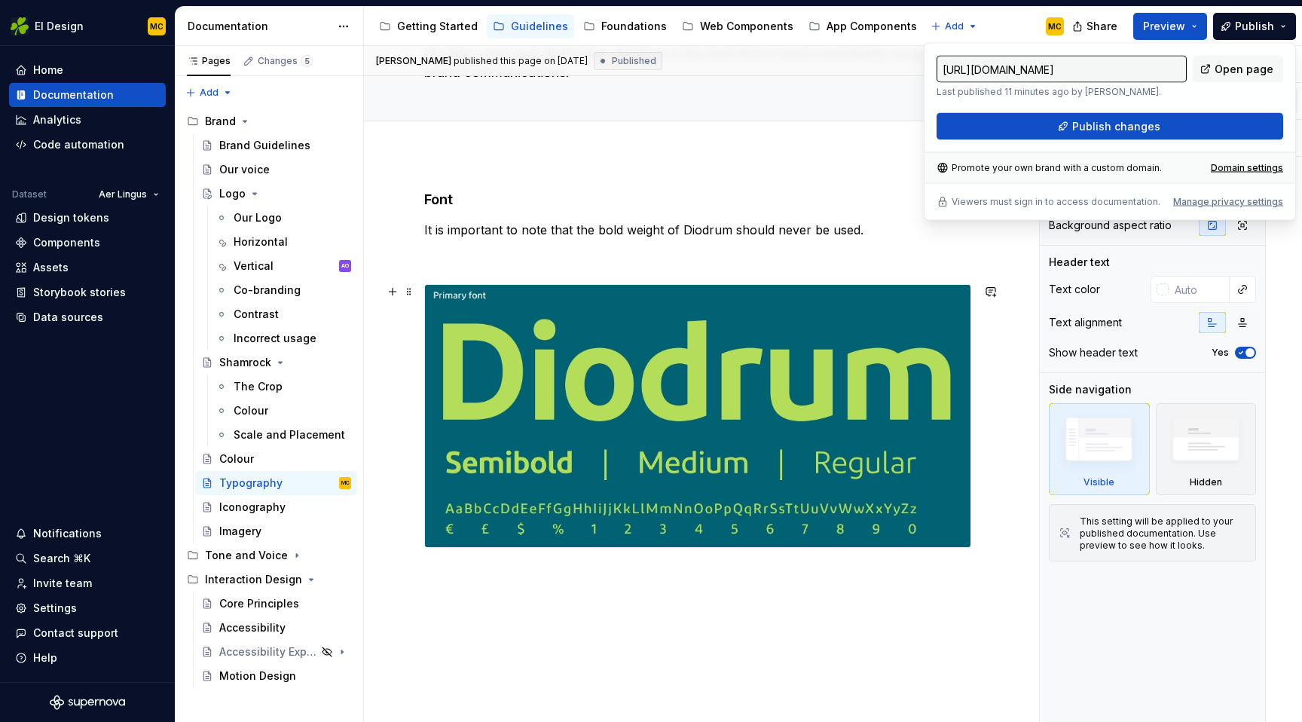
scroll to position [82, 0]
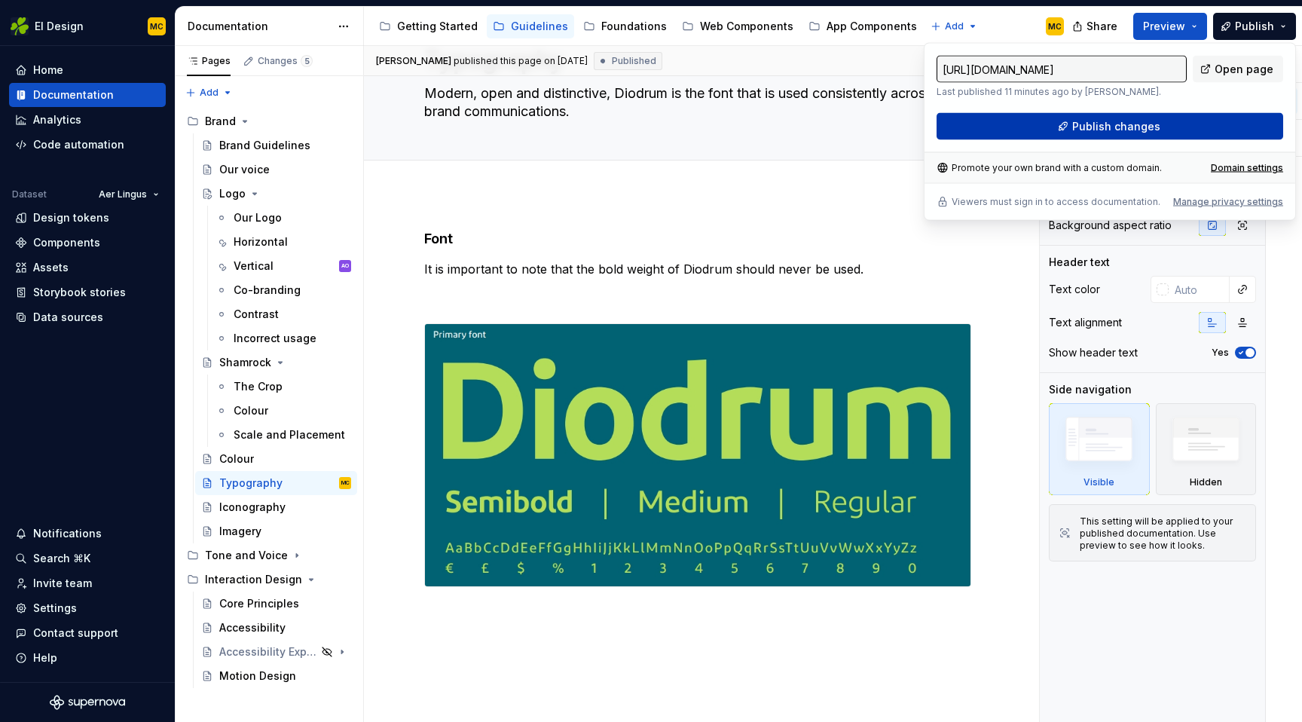
click at [1136, 119] on span "Publish changes" at bounding box center [1116, 126] width 88 height 15
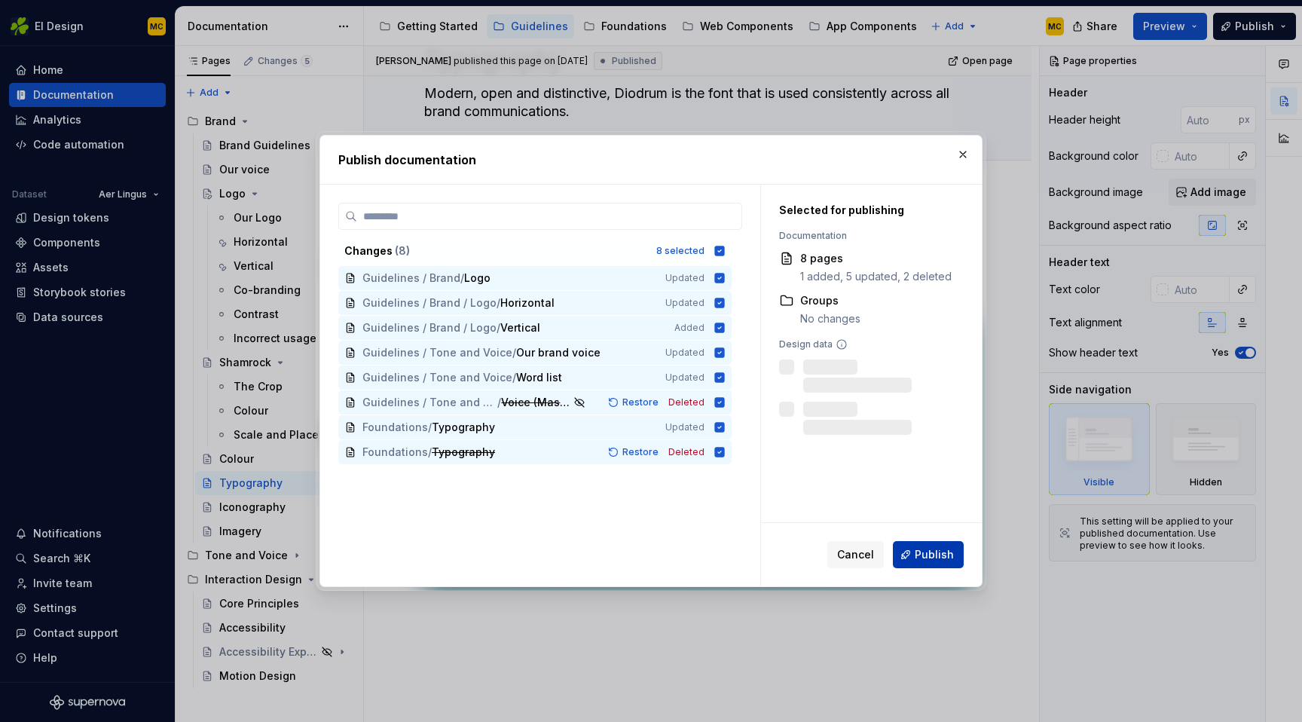
click at [937, 553] on span "Publish" at bounding box center [934, 554] width 39 height 15
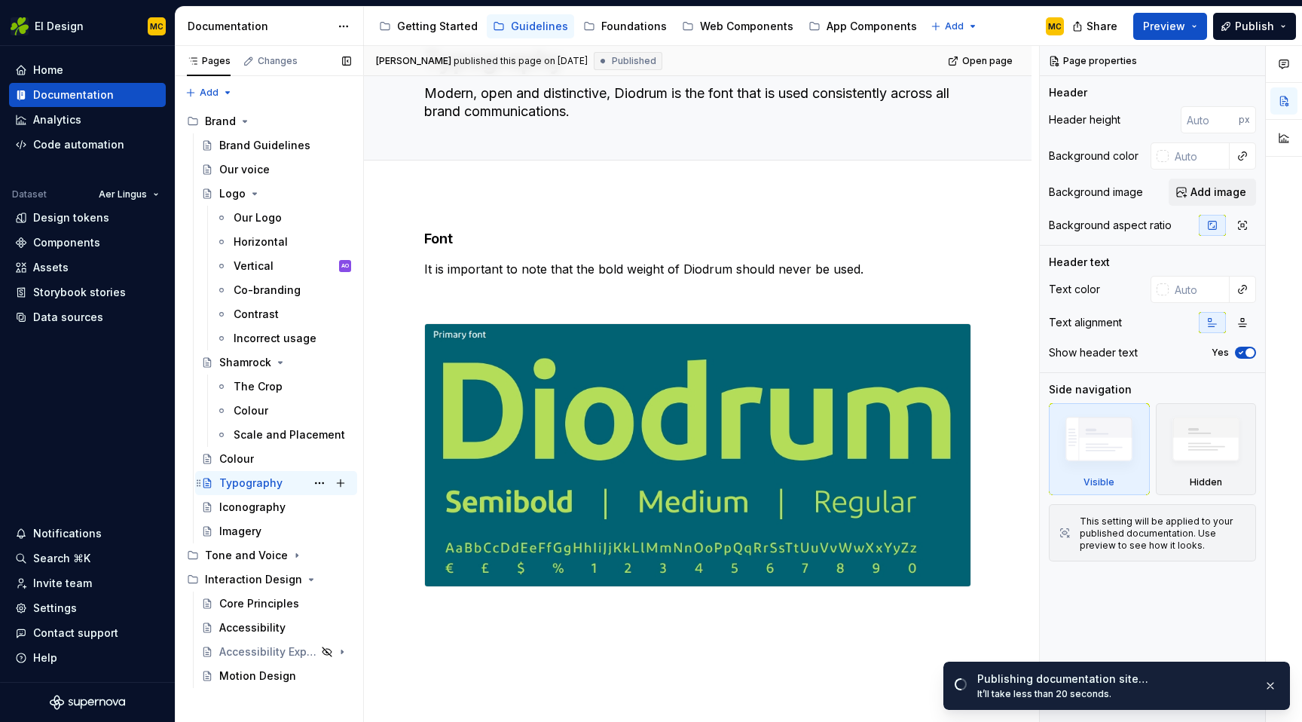
click at [253, 484] on div "Typography" at bounding box center [250, 482] width 63 height 15
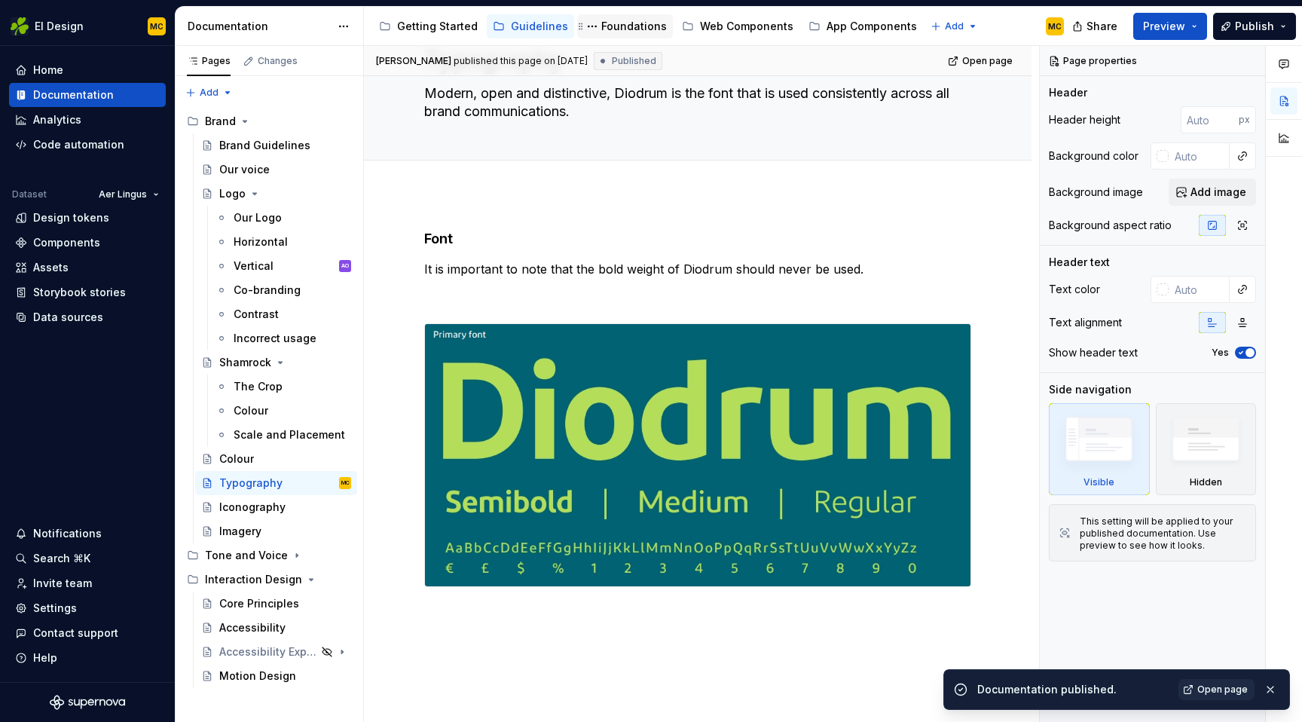
click at [634, 27] on div "Foundations" at bounding box center [634, 26] width 66 height 15
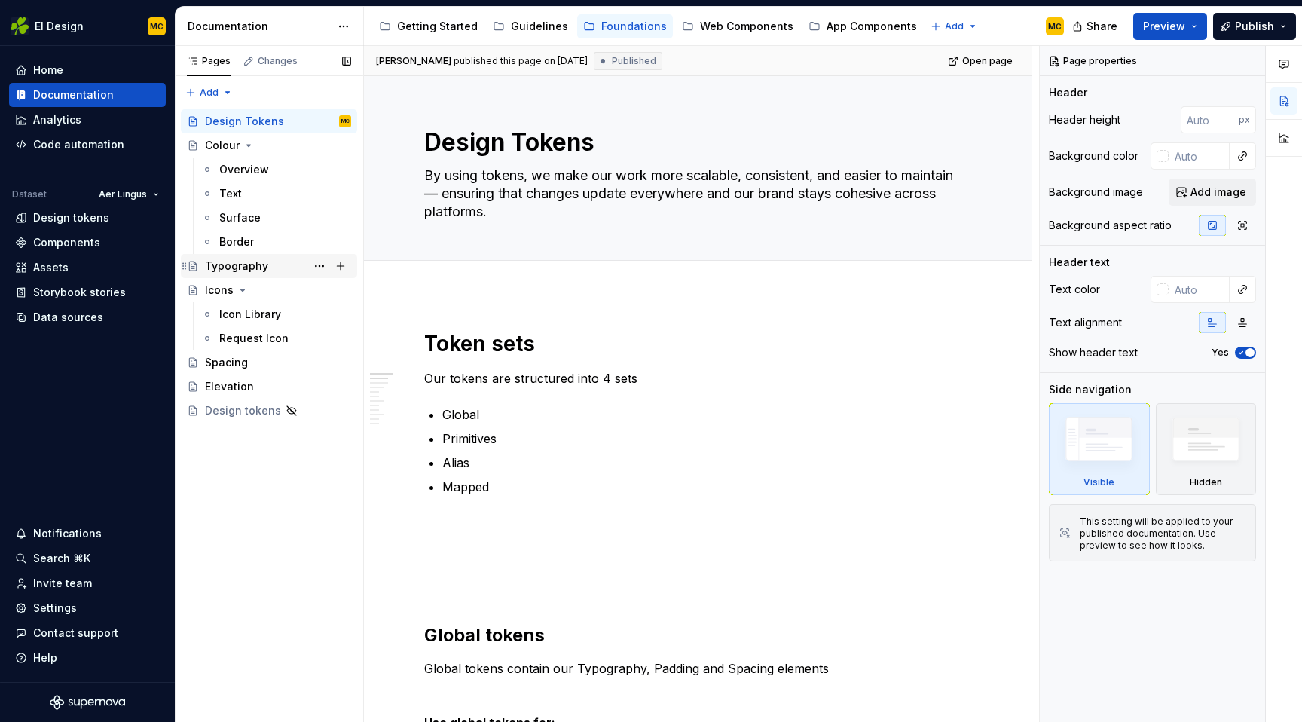
click at [298, 273] on div "Typography" at bounding box center [278, 265] width 146 height 21
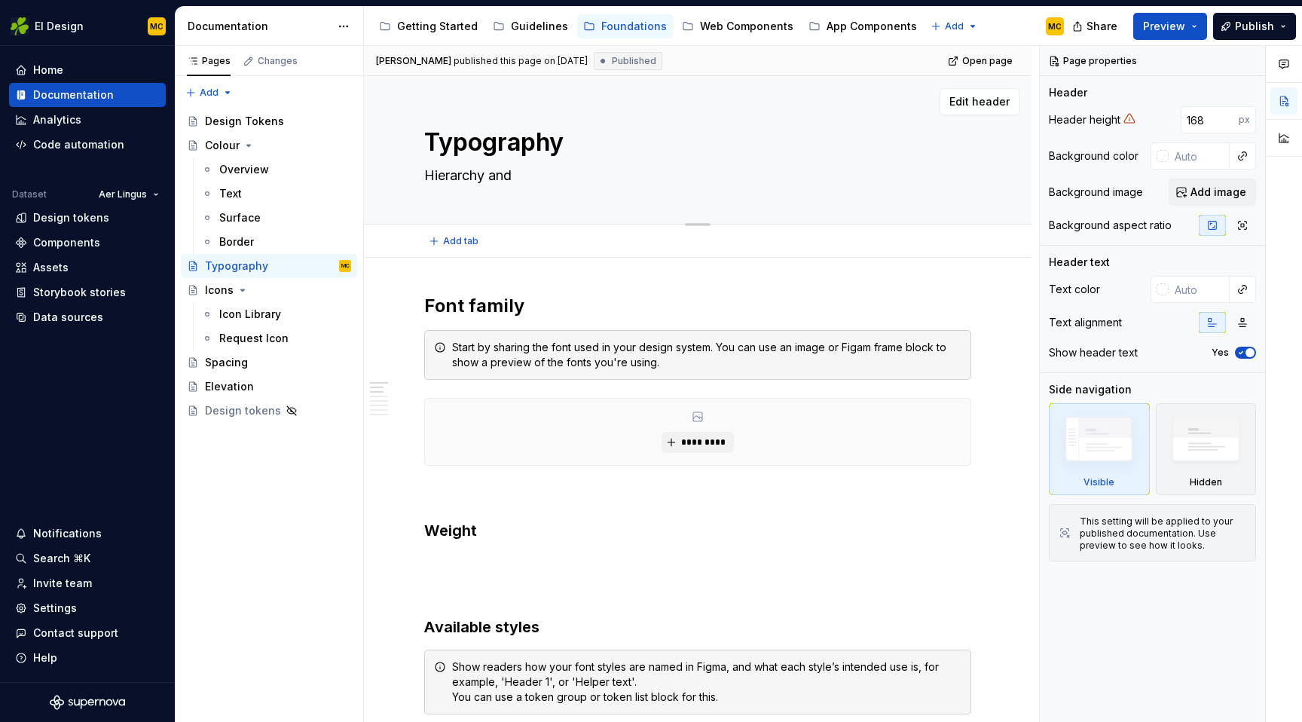
click at [530, 184] on textarea "Hierarchy and" at bounding box center [694, 175] width 547 height 24
type textarea "*"
type textarea "R"
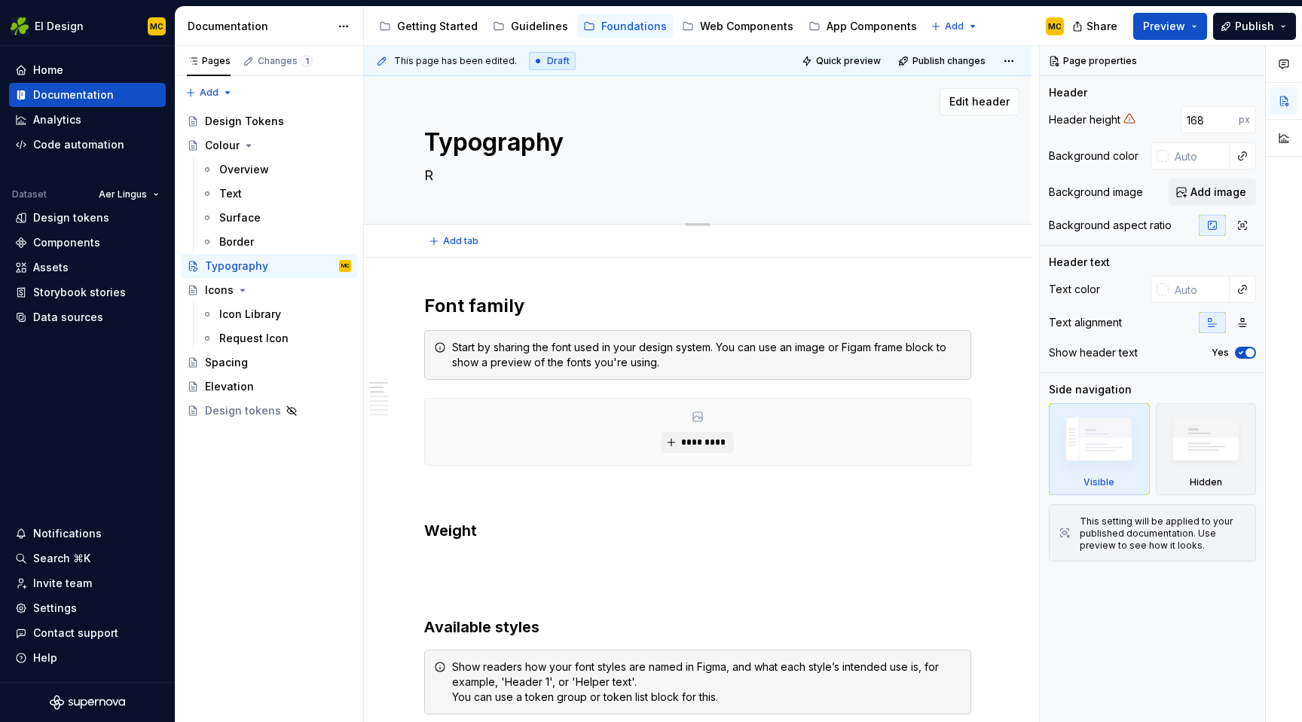
type textarea "*"
type textarea "Re"
type textarea "*"
type textarea "Resp"
type textarea "*"
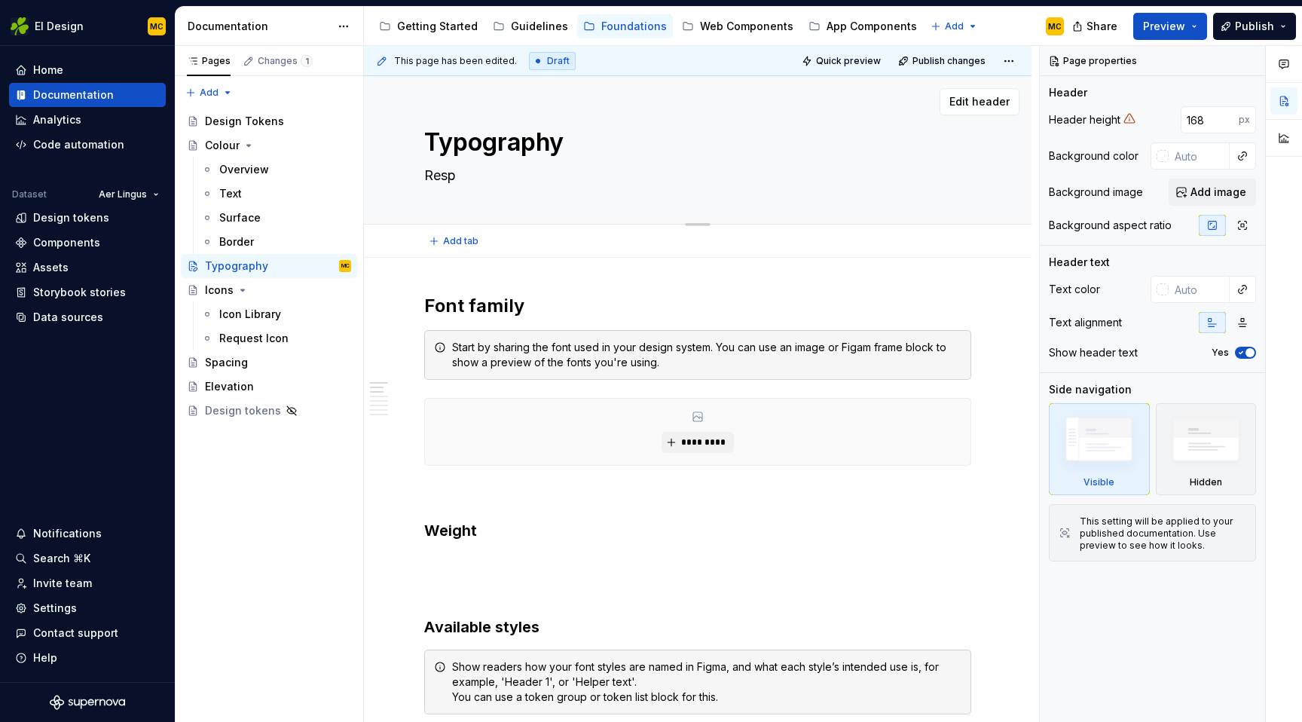
type textarea "Respo"
type textarea "*"
type textarea "Respon"
type textarea "*"
type textarea "Respons"
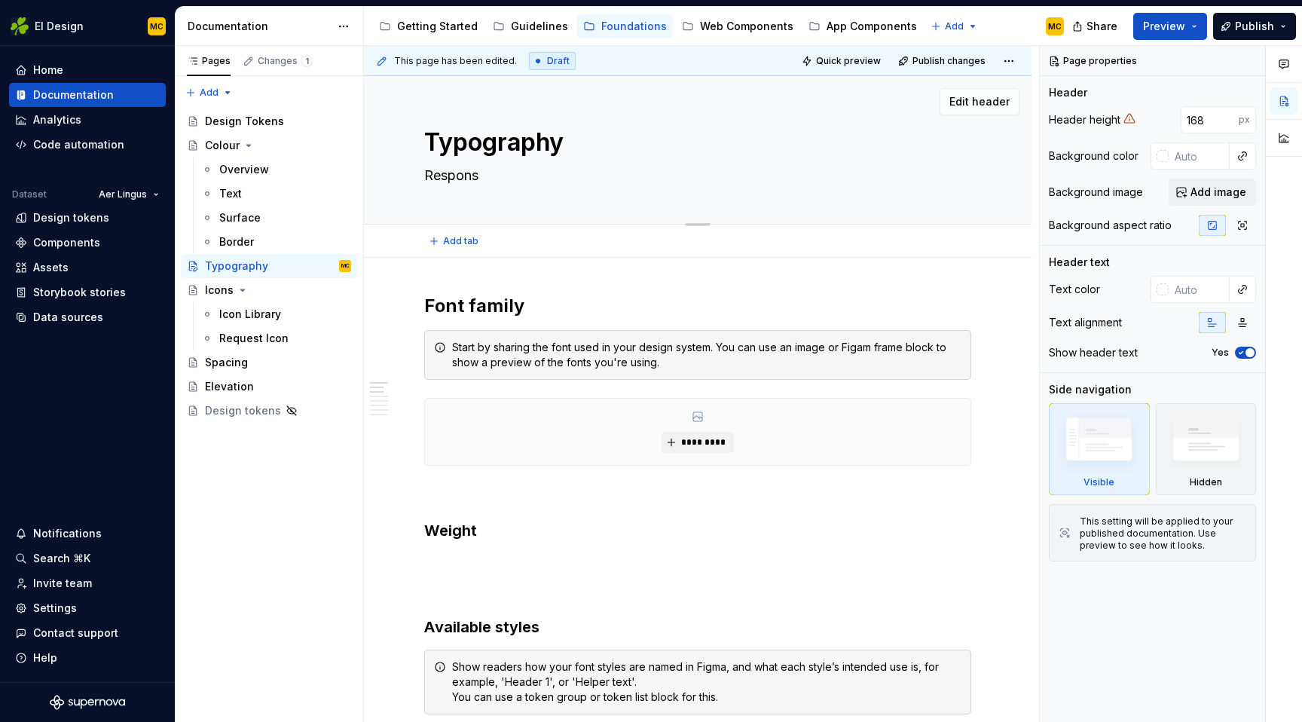
type textarea "*"
type textarea "Responsi"
type textarea "*"
type textarea "Responsiv"
type textarea "*"
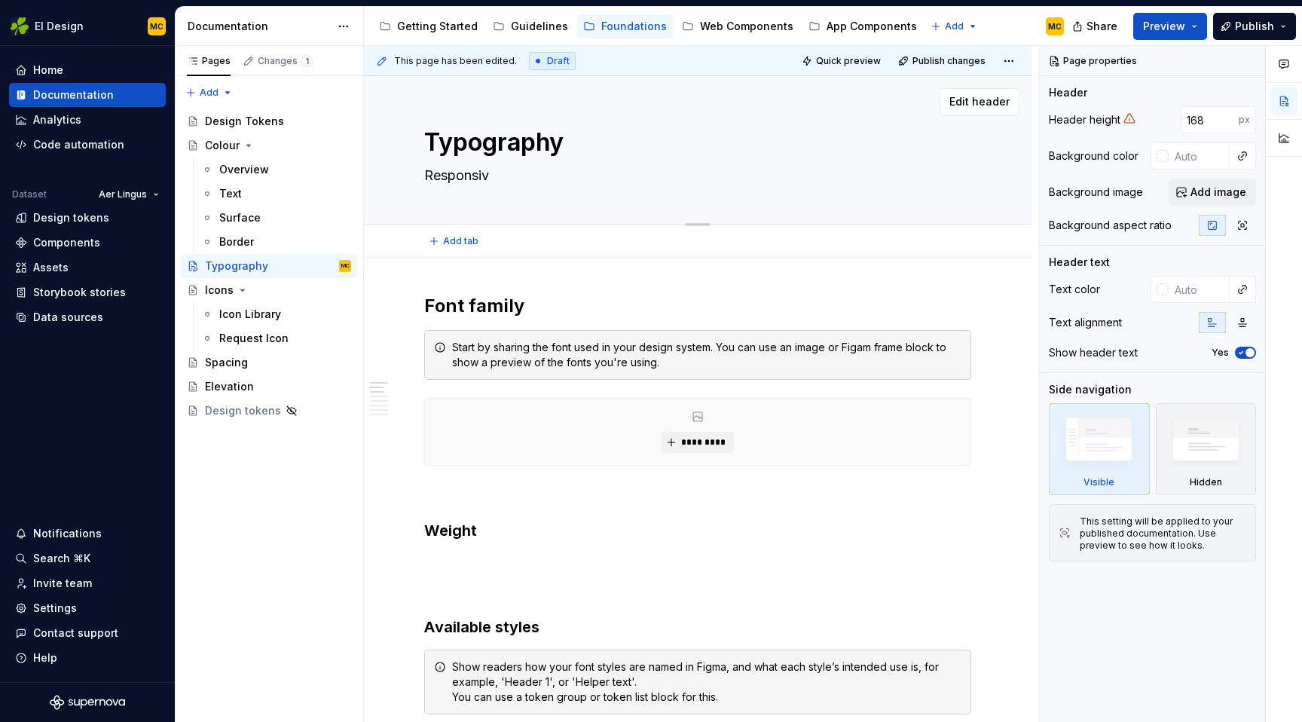
type textarea "Responsive"
type textarea "*"
type textarea "Responsive"
type textarea "*"
type textarea "Responsive t"
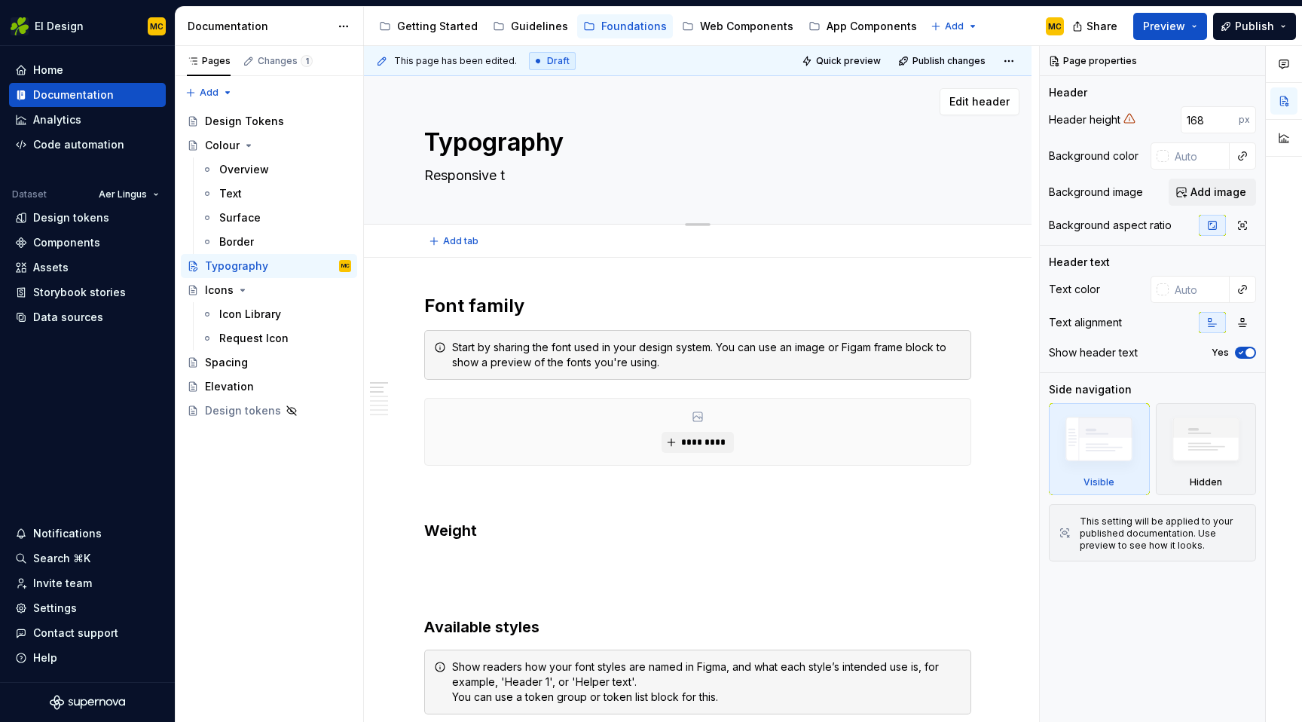
type textarea "*"
type textarea "Responsive ty"
type textarea "*"
type textarea "Responsive typ"
type textarea "*"
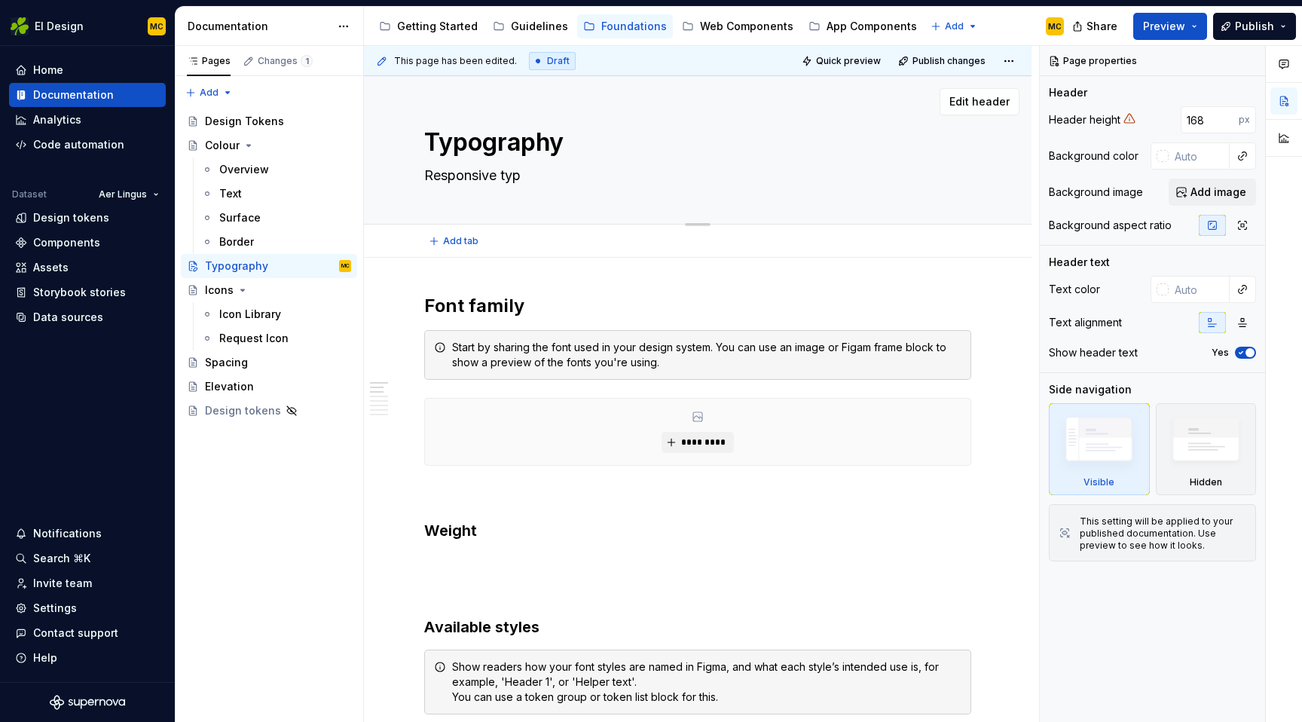
type textarea "Responsive type"
type textarea "*"
type textarea "Responsive type"
type textarea "*"
type textarea "Responsive type s"
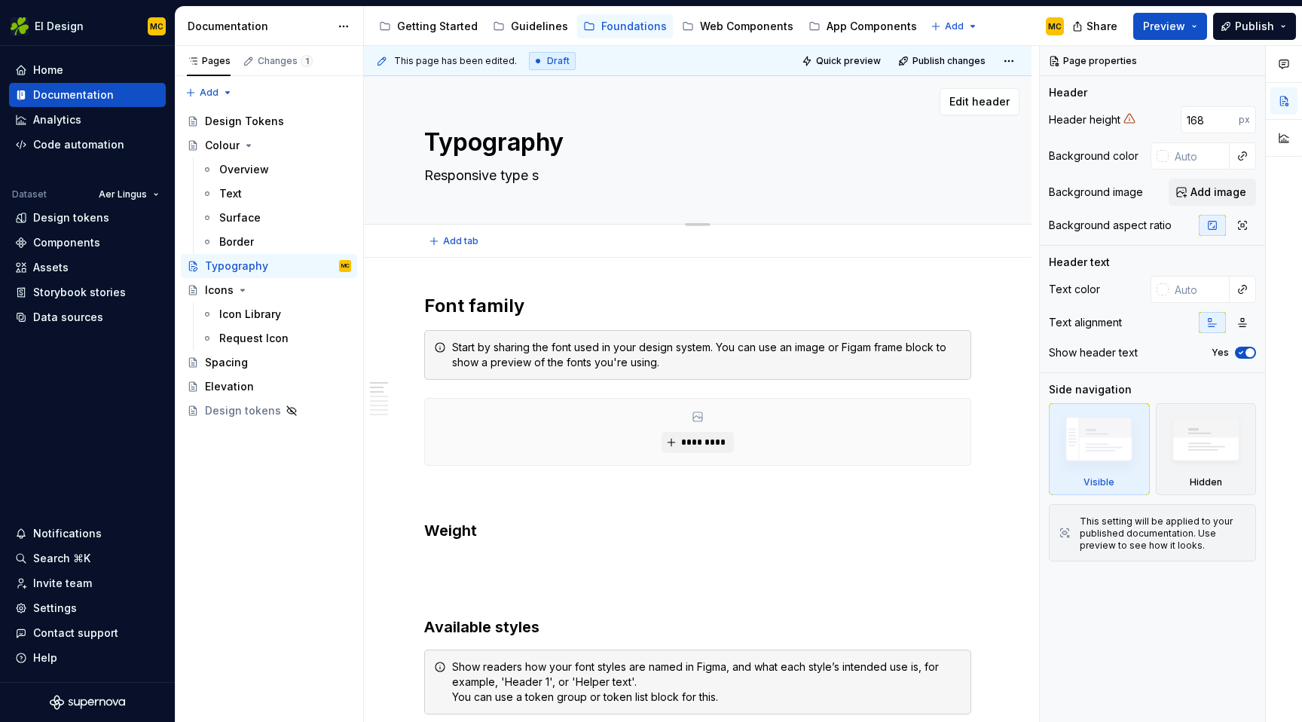
type textarea "*"
type textarea "Responsive type sy"
type textarea "*"
type textarea "Responsive type sys"
type textarea "*"
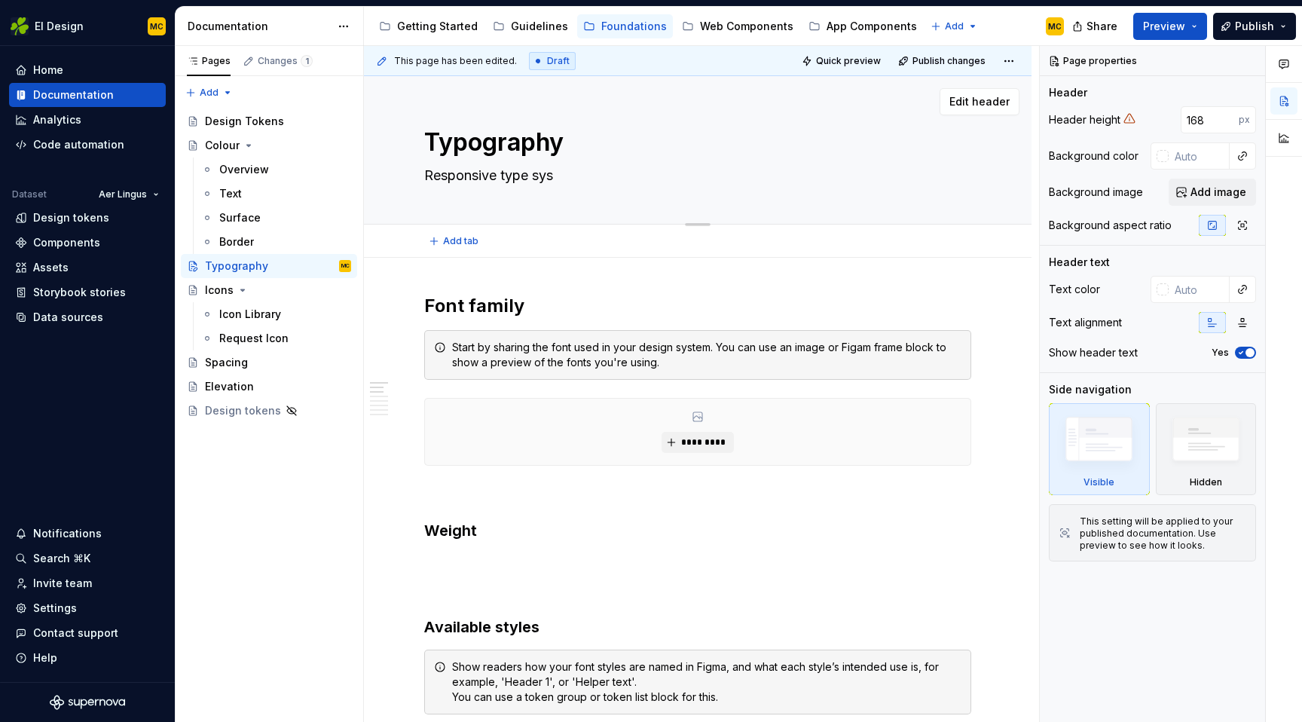
type textarea "Responsive type syst"
type textarea "*"
type textarea "Responsive type syste"
type textarea "*"
type textarea "Responsive type system"
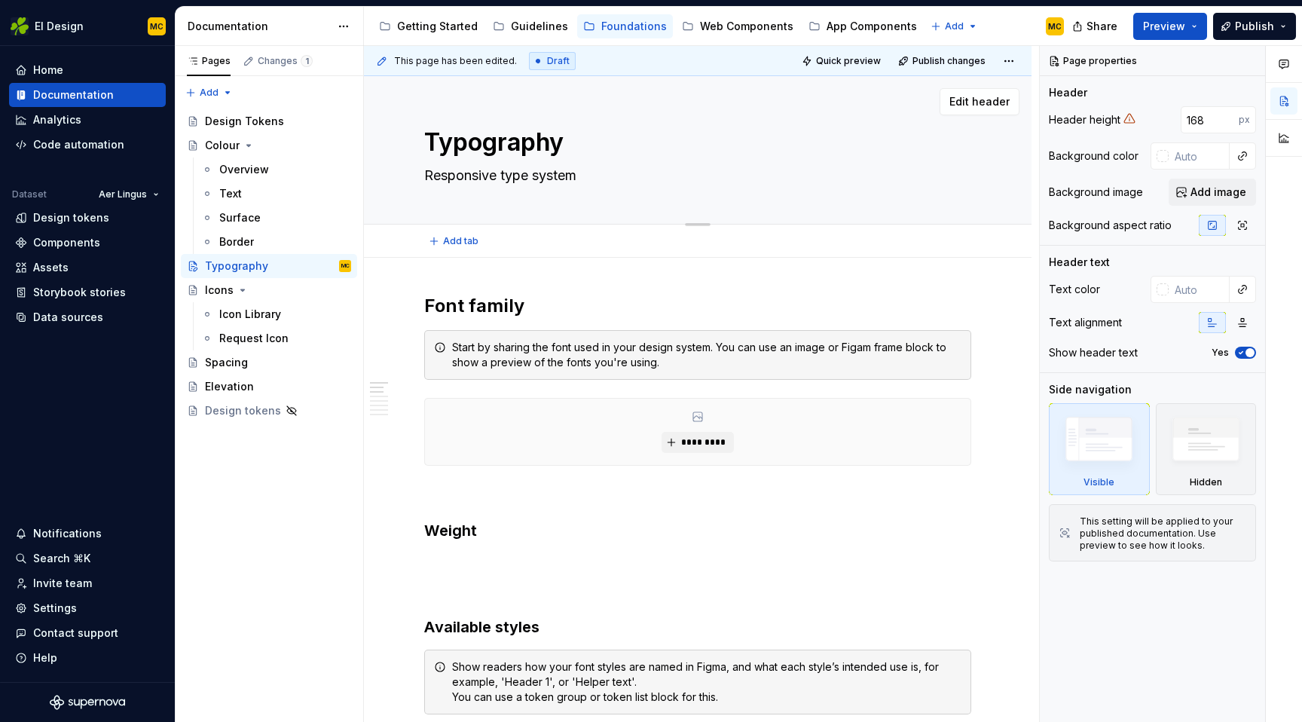
type textarea "*"
type textarea "Responsive type system"
type textarea "*"
type textarea "Responsive type system t"
type textarea "*"
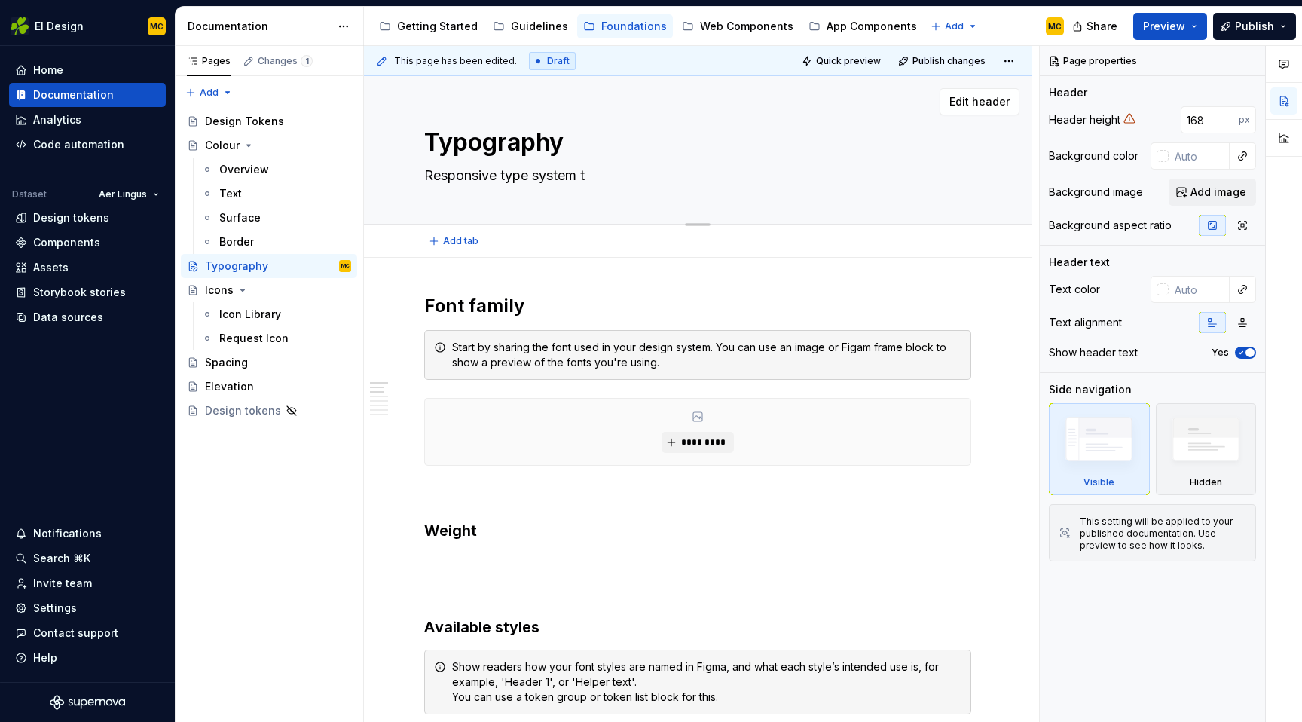
type textarea "Responsive type system to"
type textarea "*"
type textarea "Responsive type system to"
type textarea "*"
type textarea "Responsive type system to c"
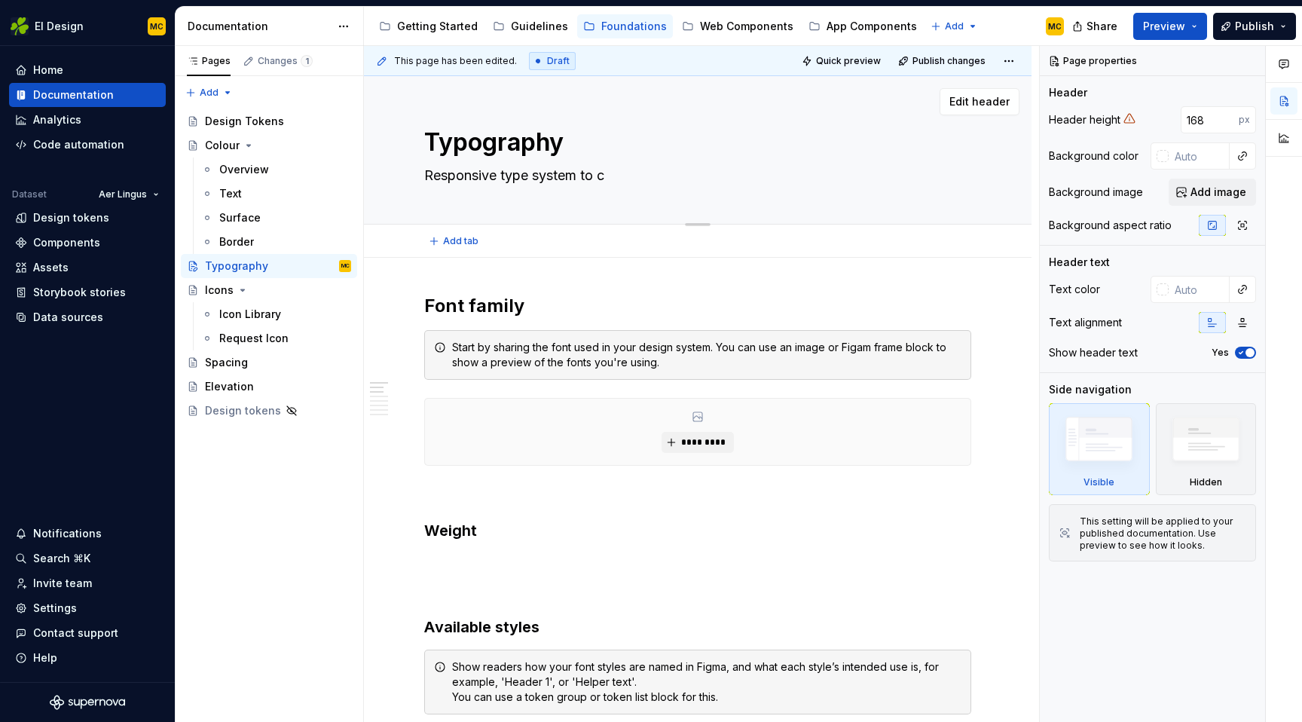
type textarea "*"
type textarea "Responsive type system to co"
type textarea "*"
type textarea "Responsive type system to com"
type textarea "*"
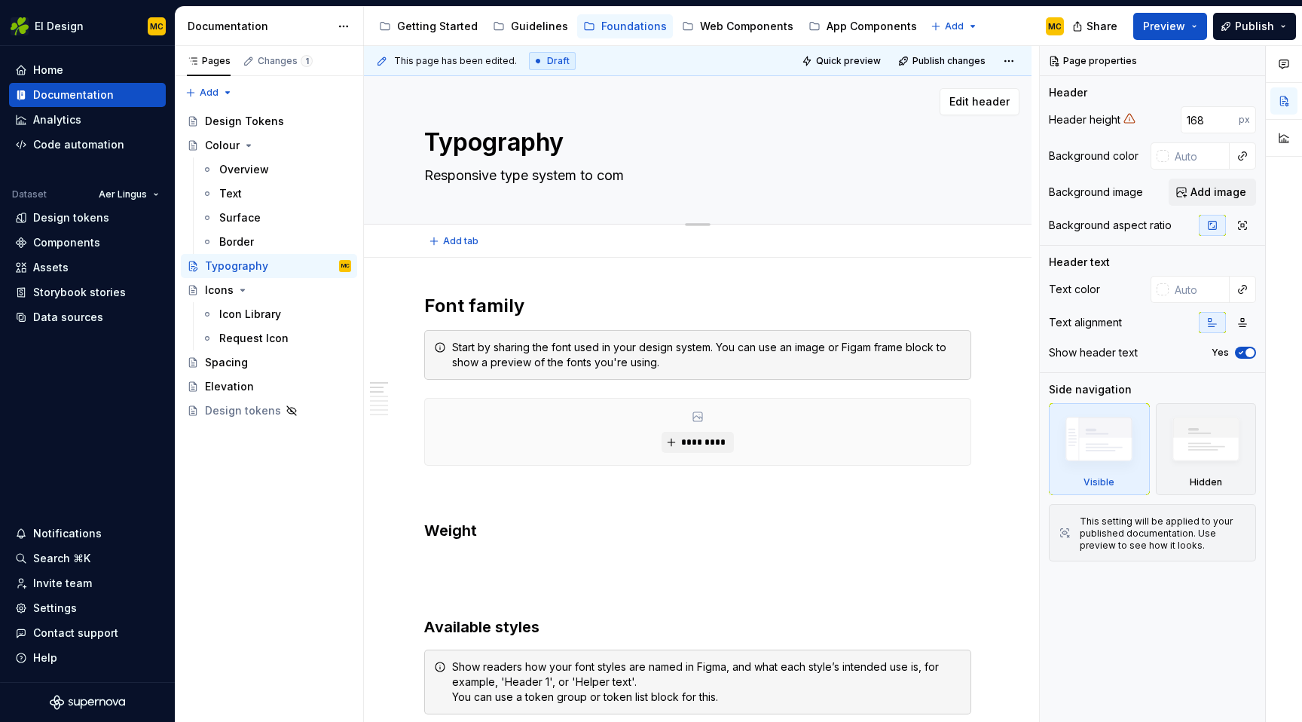
type textarea "Responsive type system to comm"
type textarea "*"
type textarea "Responsive type system to commun"
type textarea "*"
type textarea "Responsive type system to communi"
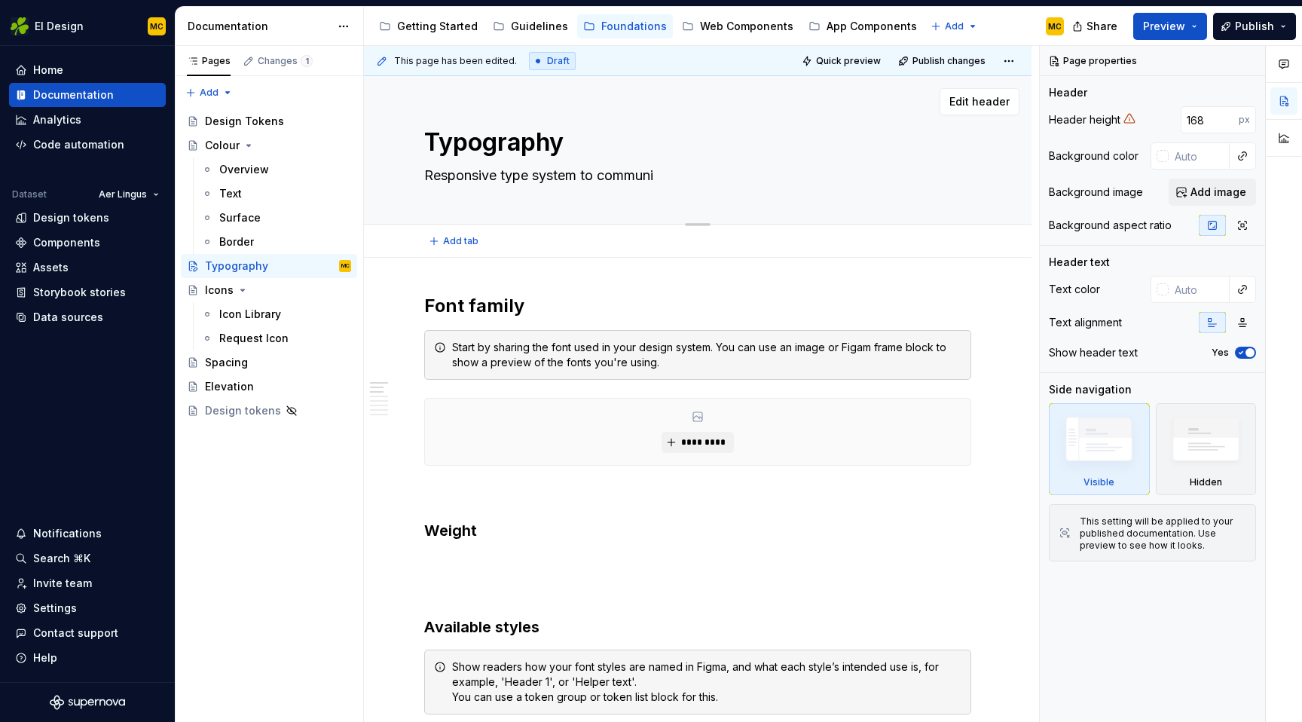
type textarea "*"
type textarea "Responsive type system to communic"
type textarea "*"
type textarea "Responsive type system to communica"
type textarea "*"
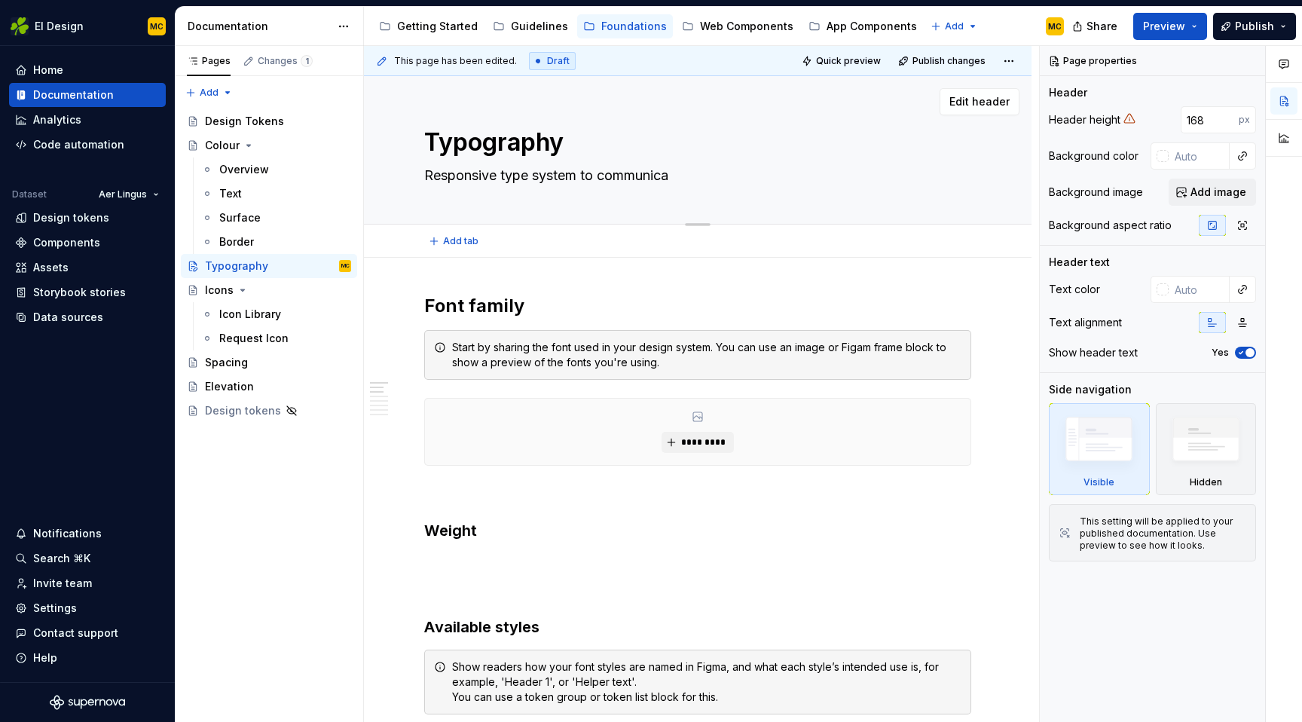
type textarea "Responsive type system to communicat"
type textarea "*"
type textarea "Responsive type system to communicate"
type textarea "*"
type textarea "Responsive type system to communicate"
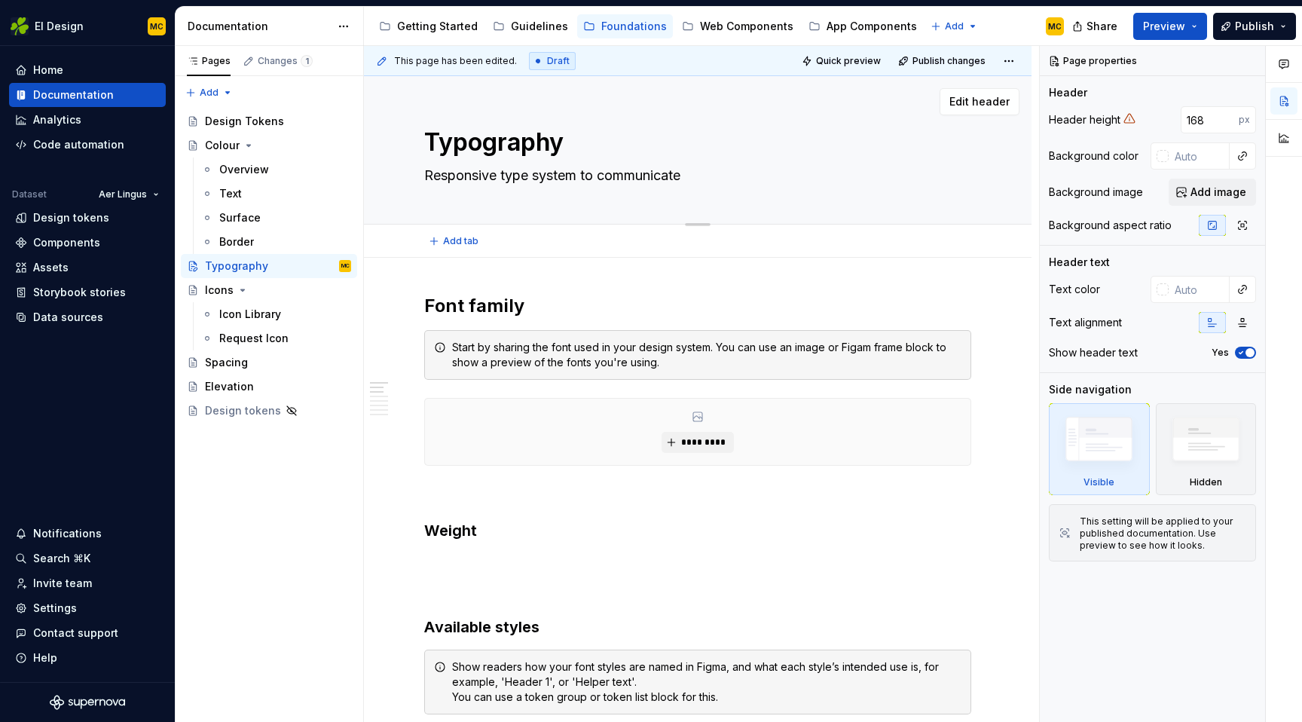
type textarea "*"
type textarea "Responsive type system to communicate h"
type textarea "*"
type textarea "Responsive type system to communicate he"
type textarea "*"
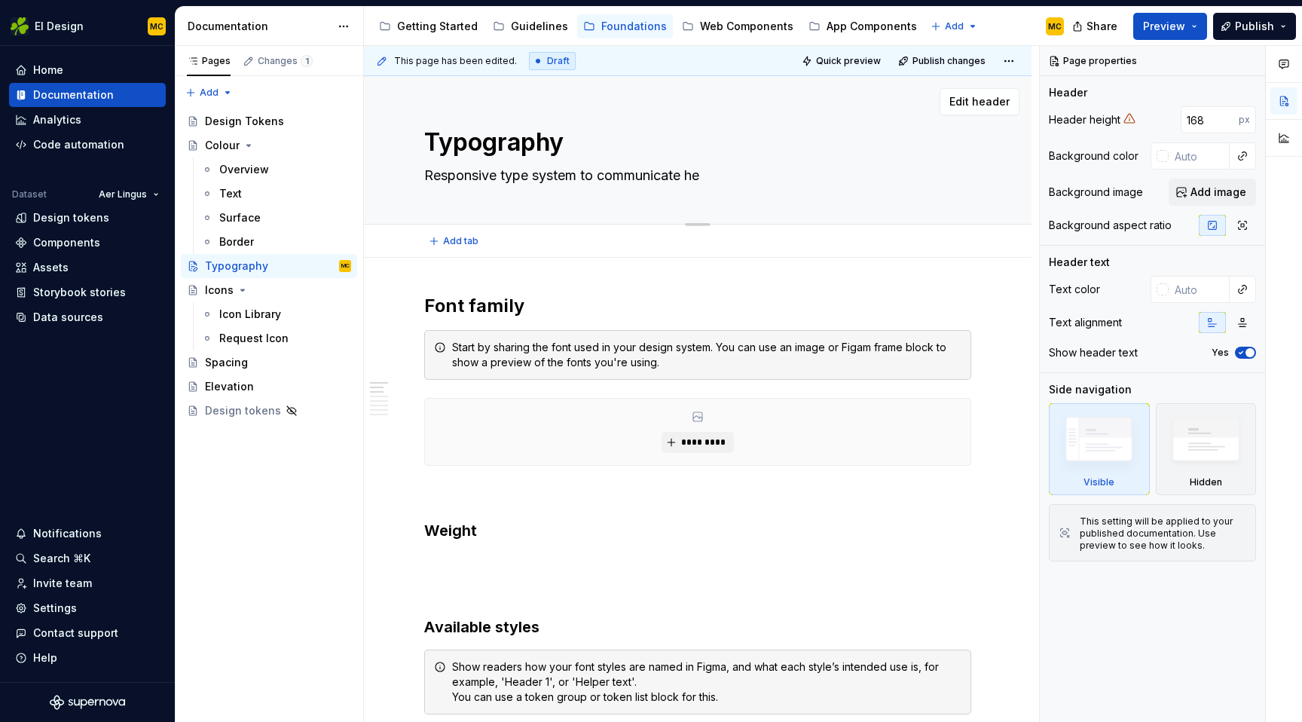
type textarea "Responsive type system to communicate hei"
type textarea "*"
type textarea "Responsive type system to communicate heir"
type textarea "*"
type textarea "Responsive type system to communicate heira"
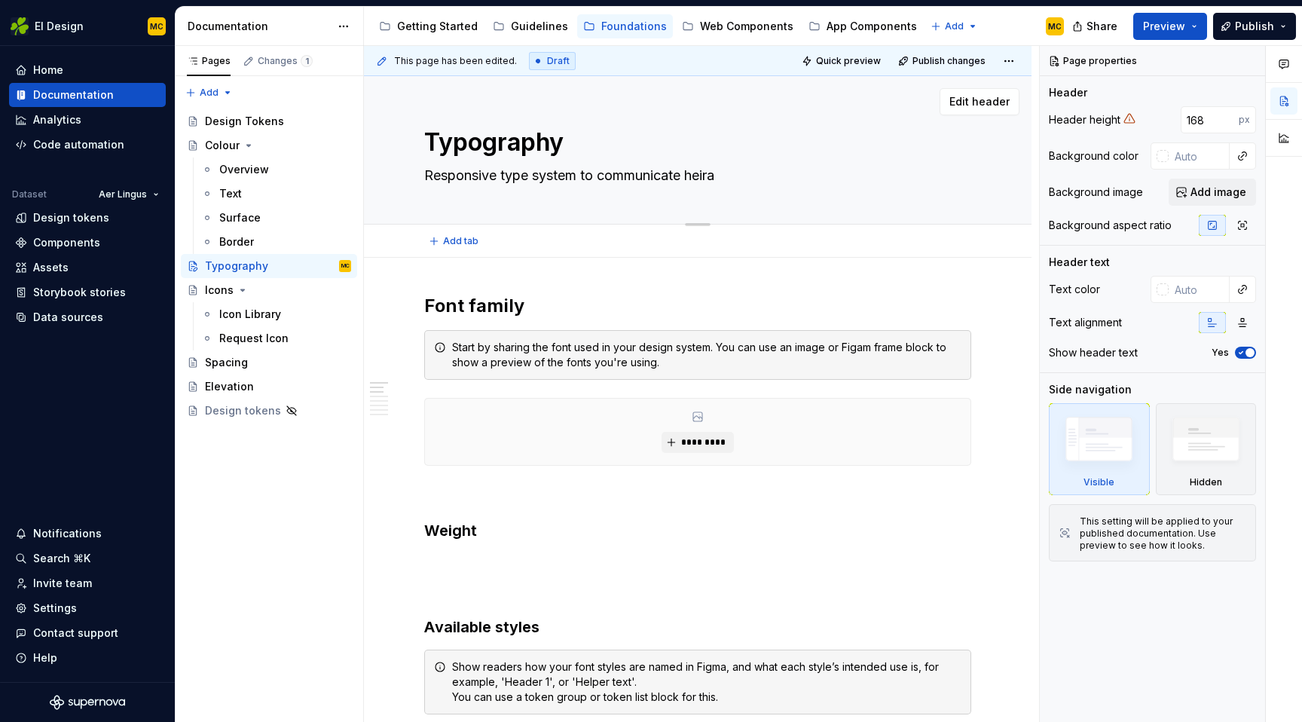
type textarea "*"
type textarea "Responsive type system to communicate heirar"
type textarea "*"
type textarea "Responsive type system to communicate heirarc"
type textarea "*"
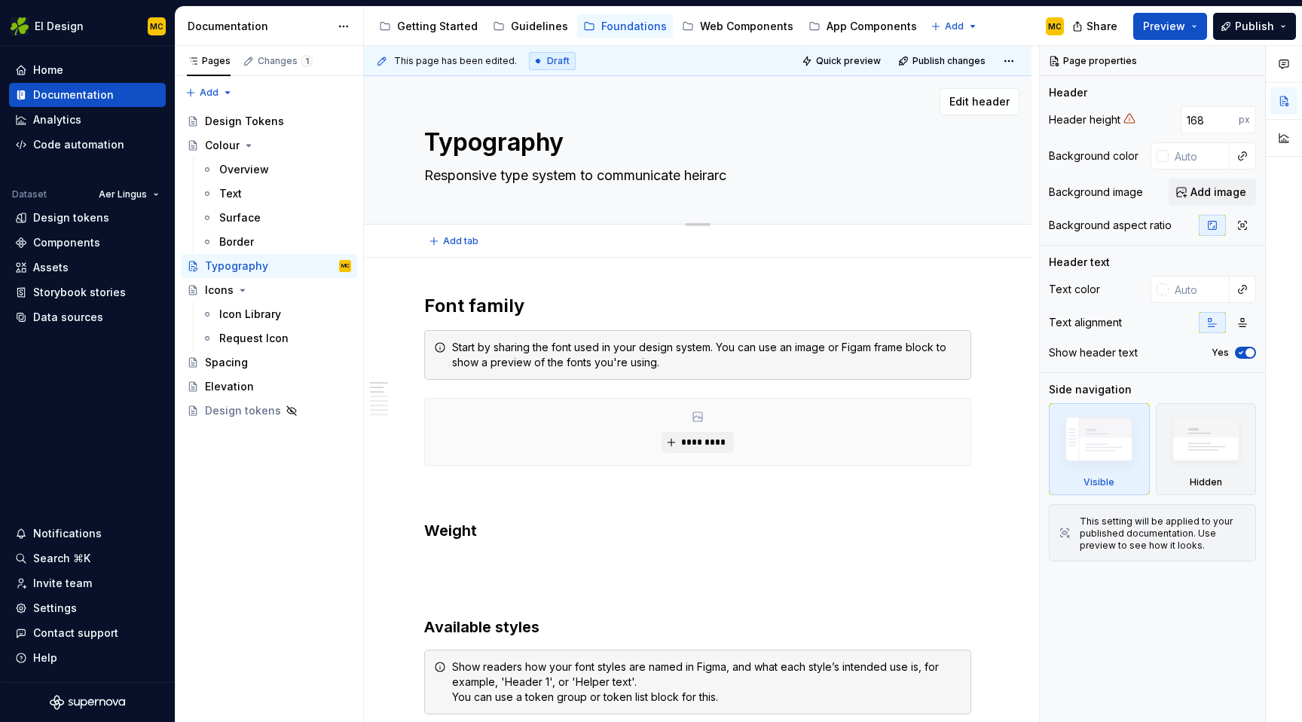
type textarea "Responsive type system to communicate heirarch"
type textarea "*"
type textarea "Responsive type system to communicate heirarchy"
type textarea "*"
type textarea "Responsive type system to communicate hirarchy"
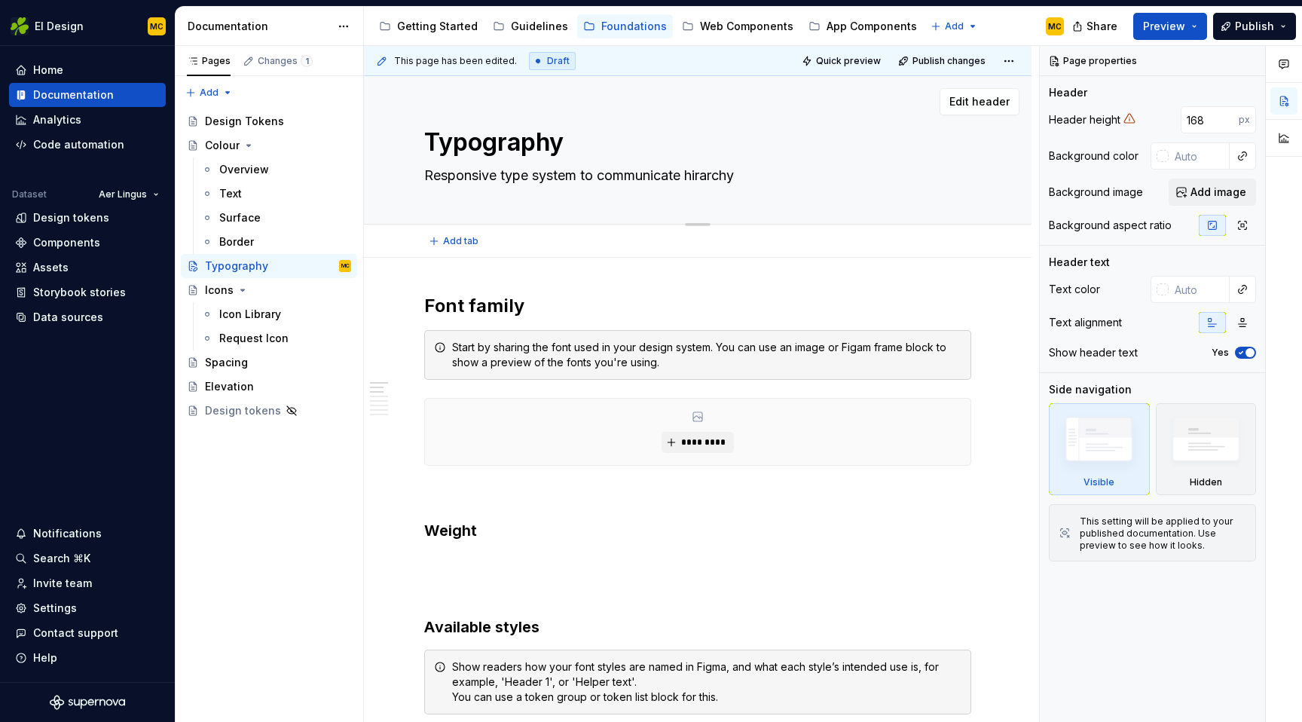
type textarea "*"
type textarea "Responsive type system to communicate hierarchy"
type textarea "*"
type textarea "Responsive type system to bcommunicate hierarchy"
type textarea "*"
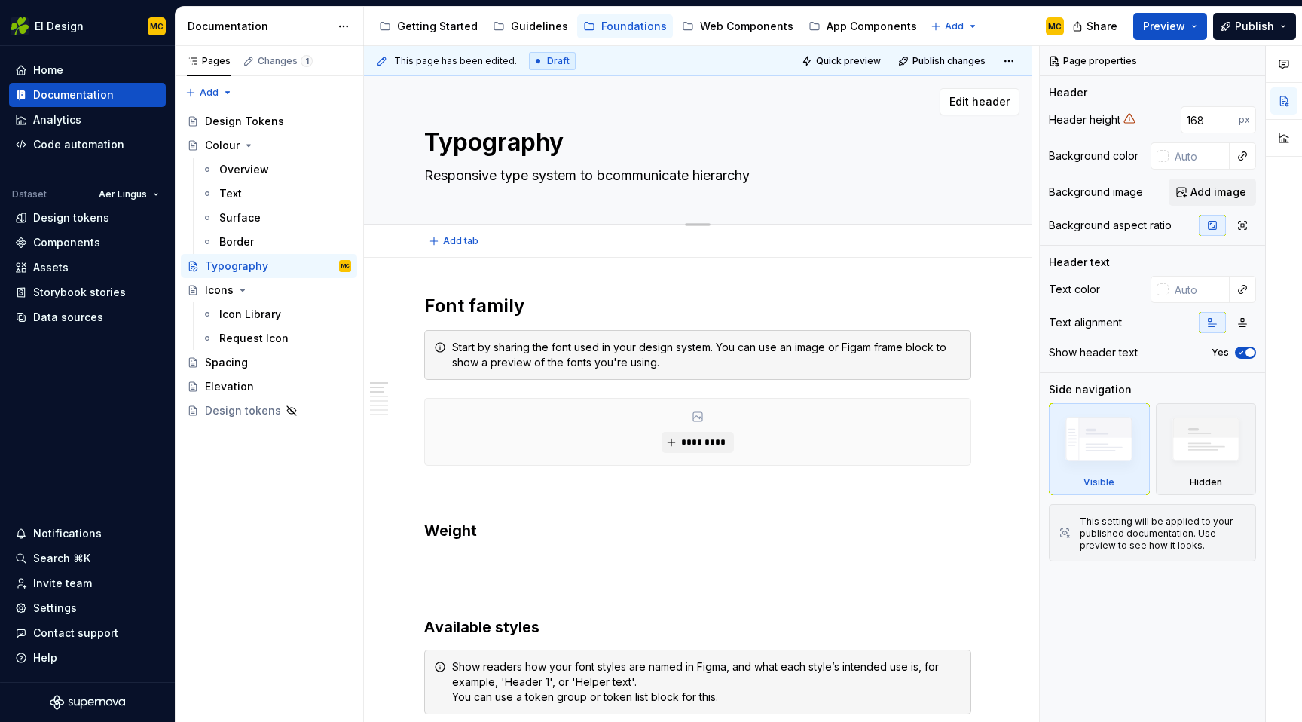
type textarea "Responsive type system to becommunicate hierarchy"
type textarea "*"
type textarea "Responsive type system to betcommunicate hierarchy"
type textarea "*"
type textarea "Responsive type system to bettecommunicate hierarchy"
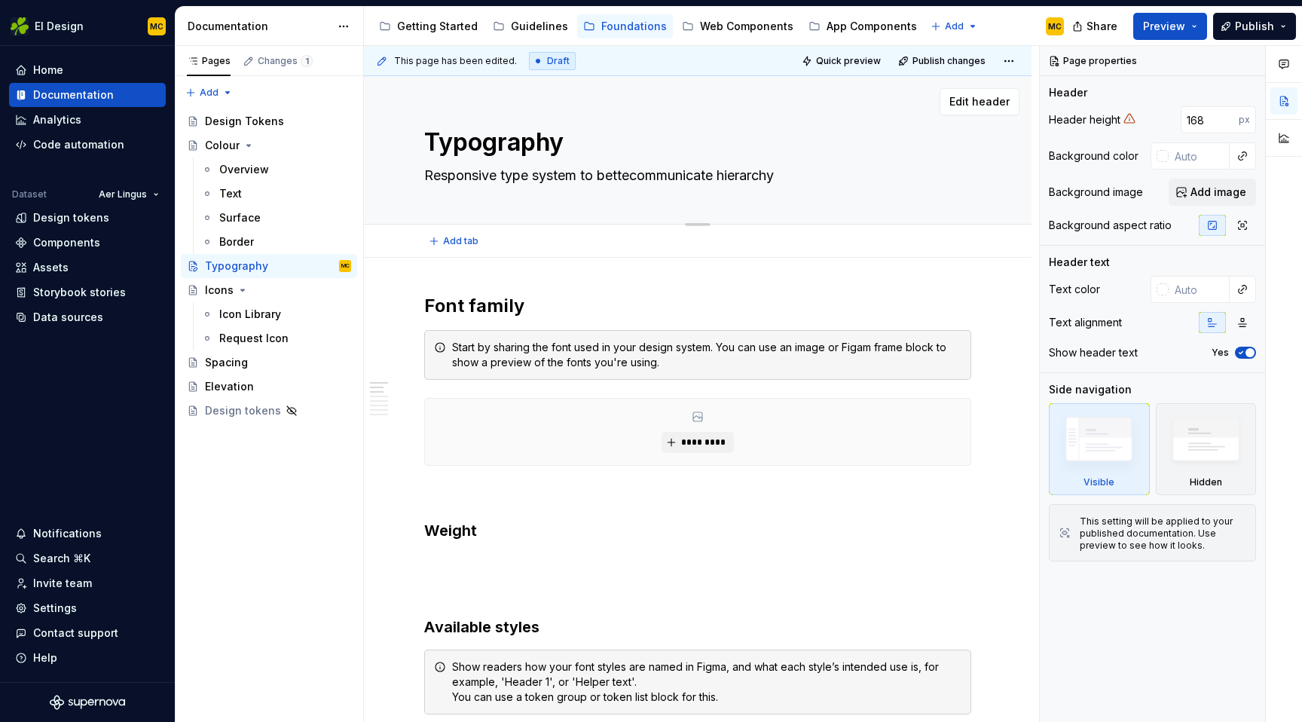
type textarea "*"
type textarea "Responsive type system to bettercommunicate hierarchy"
type textarea "*"
type textarea "Responsive type system to better communicate hierarchy"
type textarea "*"
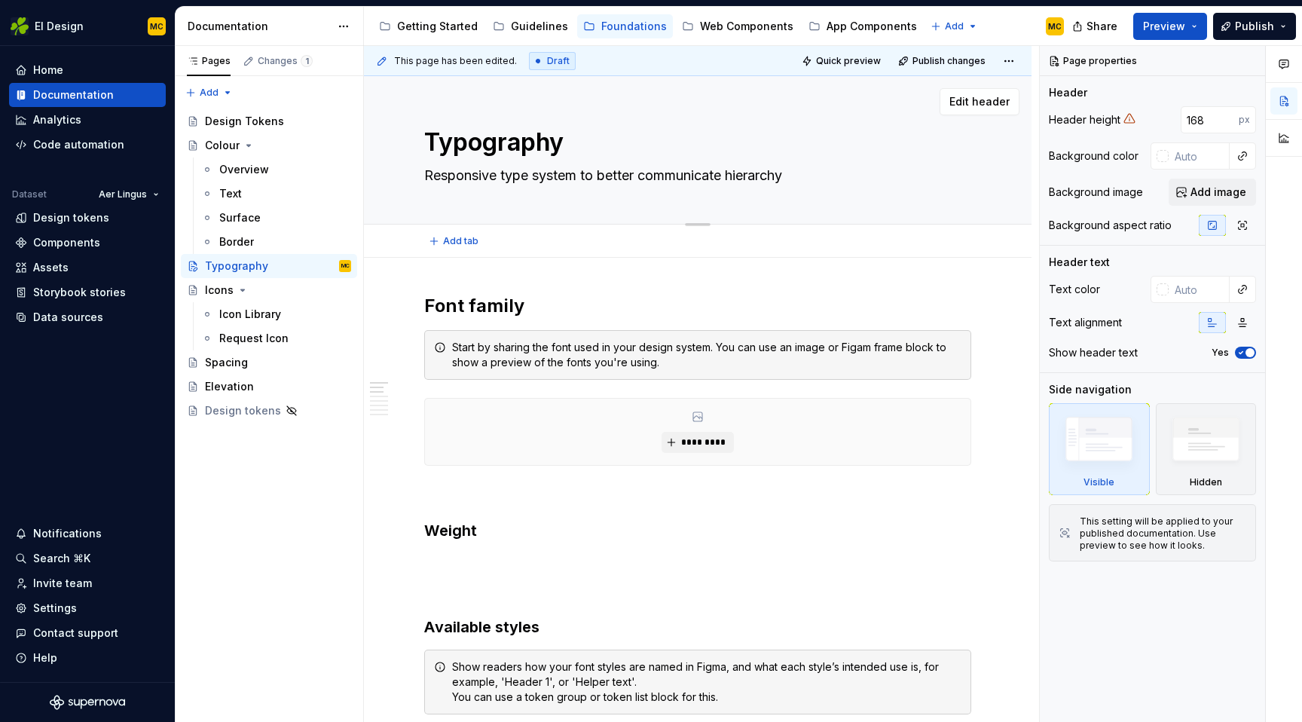
type textarea "AResponsive type system to better communicate hierarchy"
type textarea "*"
type textarea "A Responsive type system to better communicate hierarchy"
type textarea "*"
type textarea "Responsive type system to better communicate hierarchy"
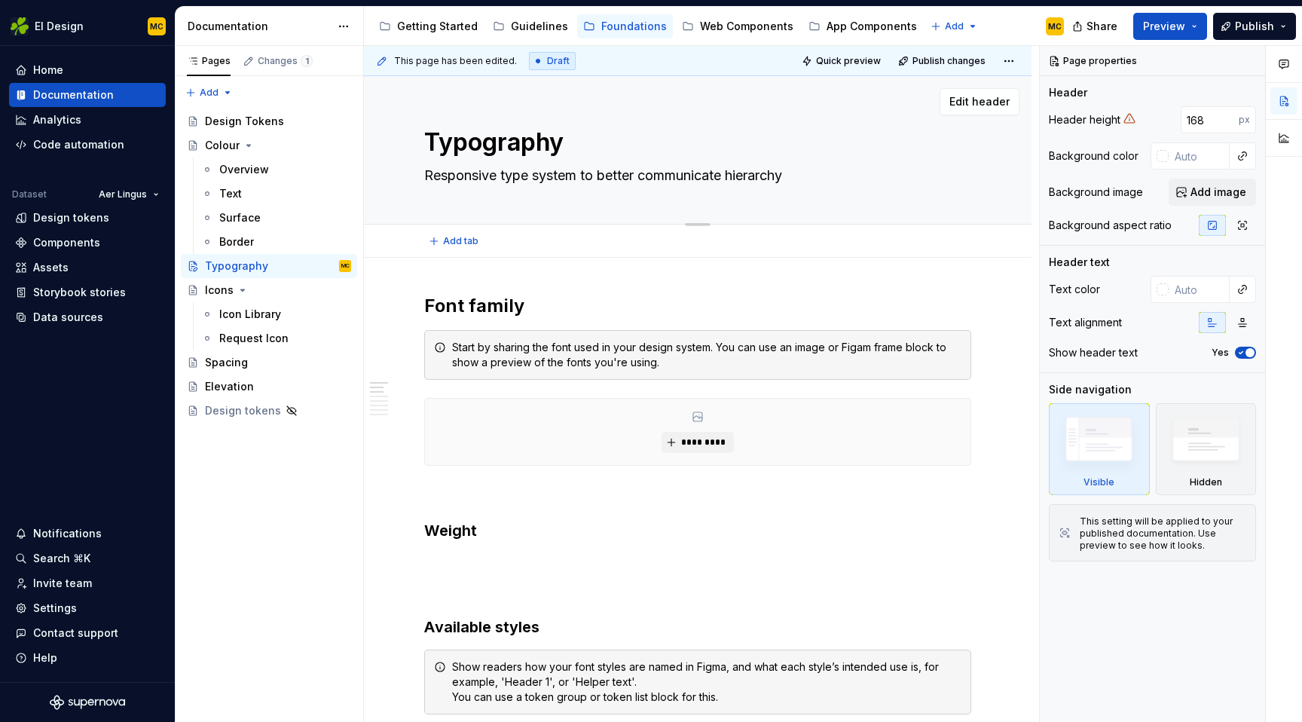
type textarea "*"
type textarea "Responsive system to better communicate hierarchy"
type textarea "*"
type textarea "Responsive system e communicate hierarchy"
type textarea "*"
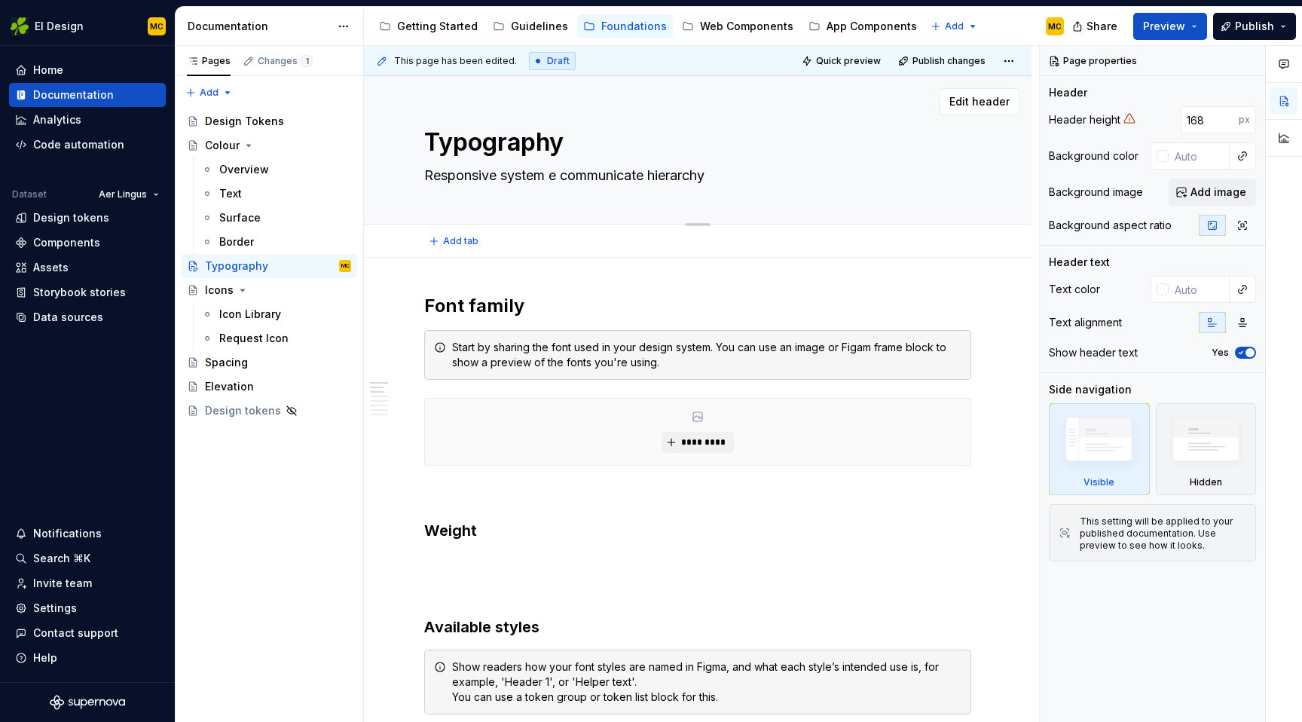
type textarea "Responsive system ef communicate hierarchy"
click at [573, 210] on div "Typography Responsive system effectively communicating hierarchy" at bounding box center [697, 150] width 547 height 148
click at [616, 181] on textarea "Responsive system effectively communicating hierarchy" at bounding box center [694, 175] width 547 height 24
paste textarea "for clear"
click at [1255, 18] on button "Publish" at bounding box center [1254, 26] width 83 height 27
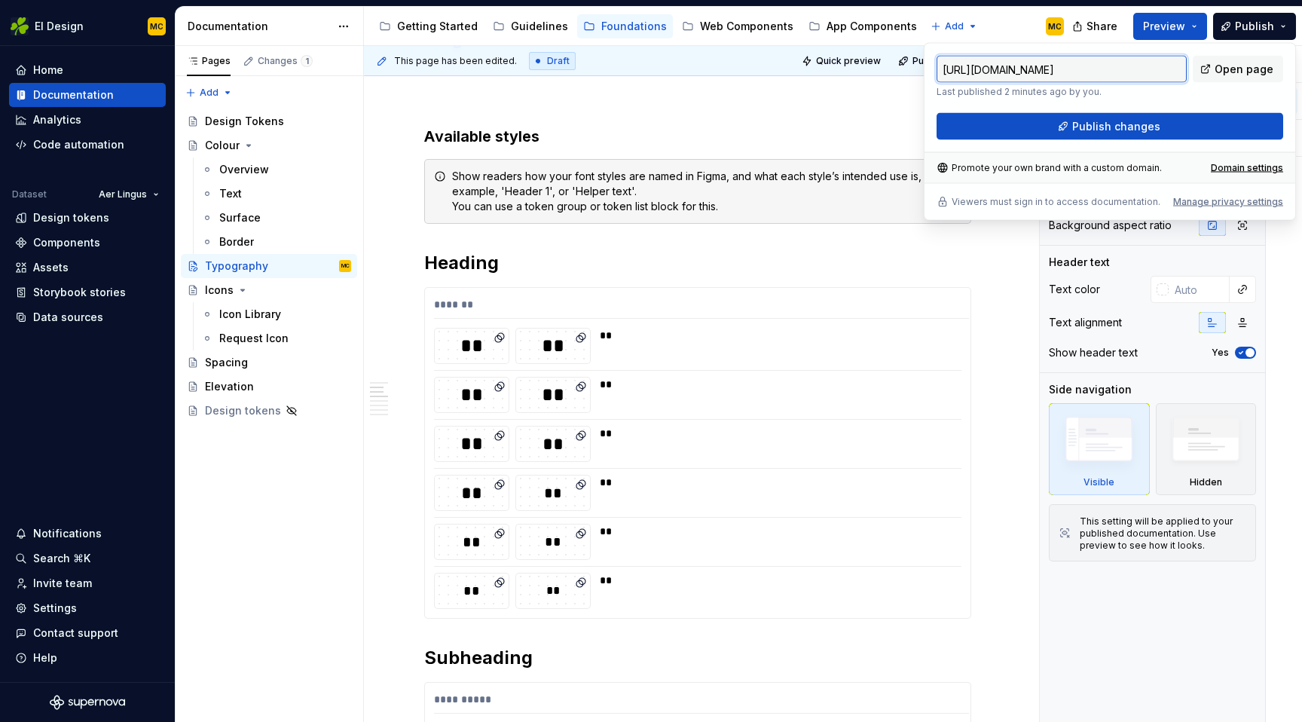
scroll to position [513, 0]
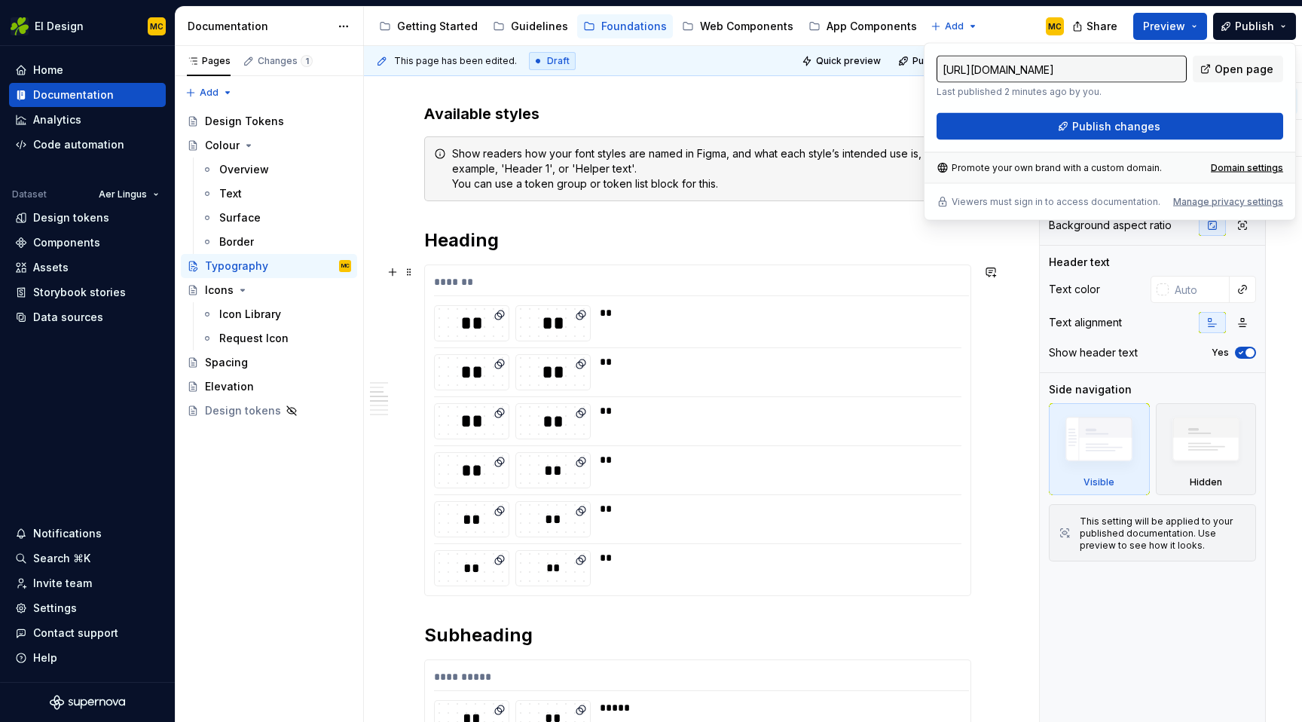
click at [704, 288] on div "*******" at bounding box center [701, 285] width 535 height 22
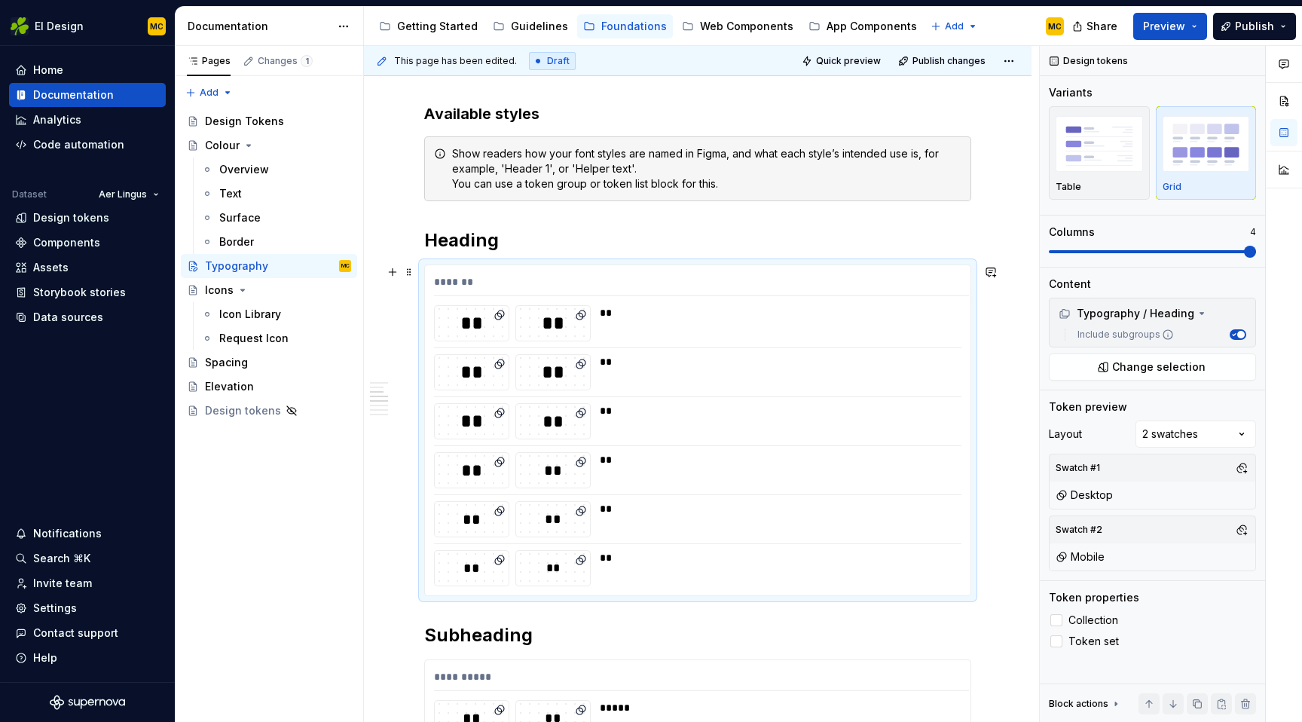
click at [558, 275] on div "*******" at bounding box center [701, 285] width 535 height 22
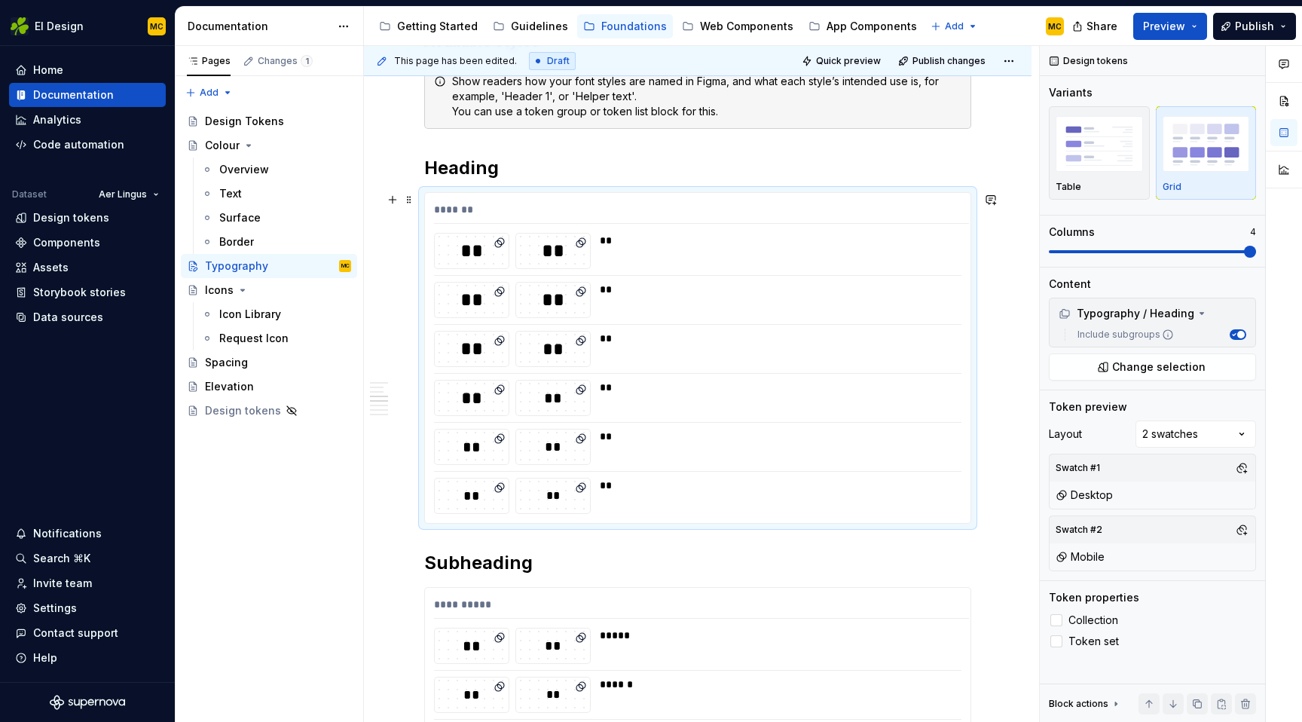
scroll to position [595, 0]
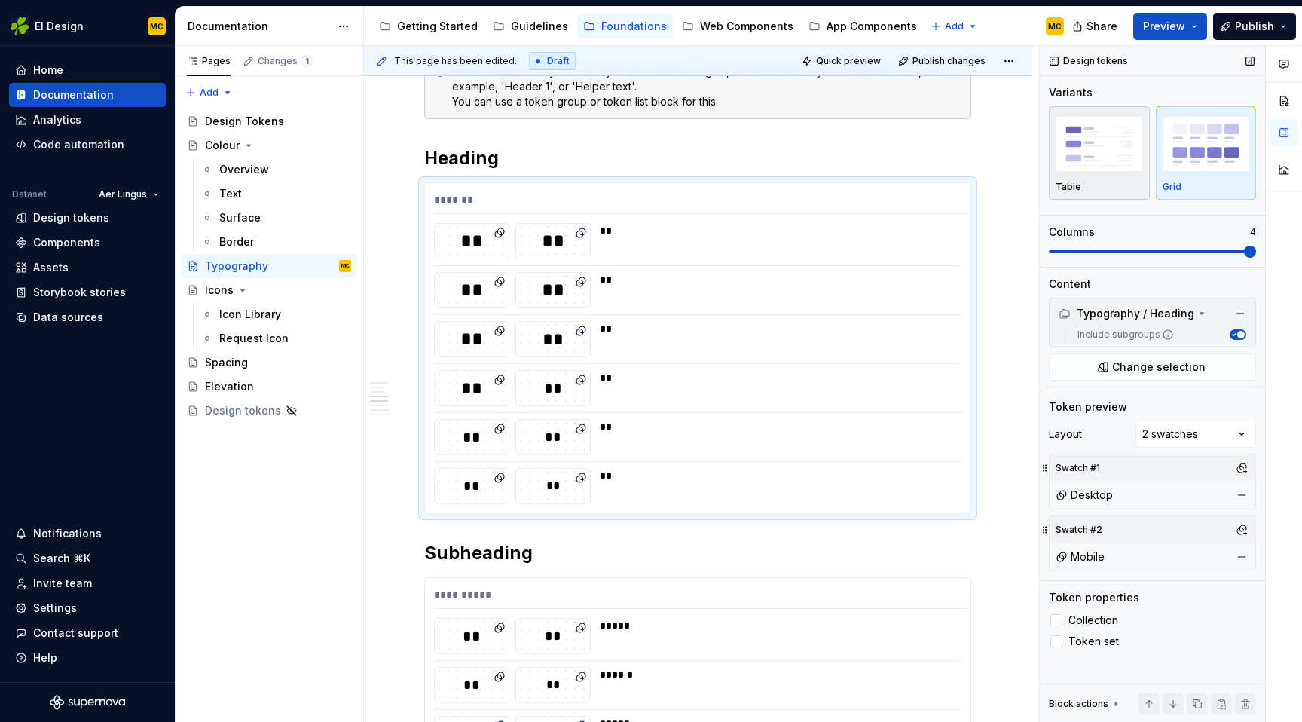
click at [1120, 151] on img "button" at bounding box center [1098, 143] width 87 height 55
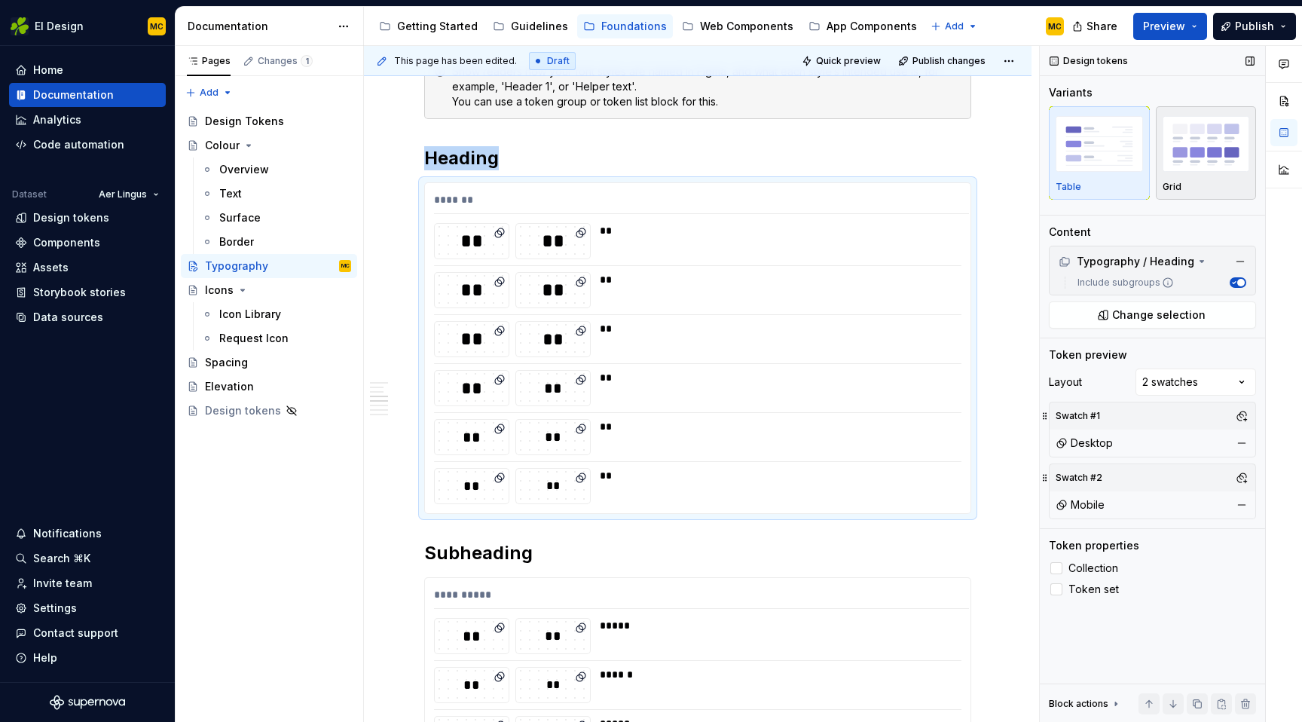
click at [1196, 155] on img "button" at bounding box center [1205, 143] width 87 height 55
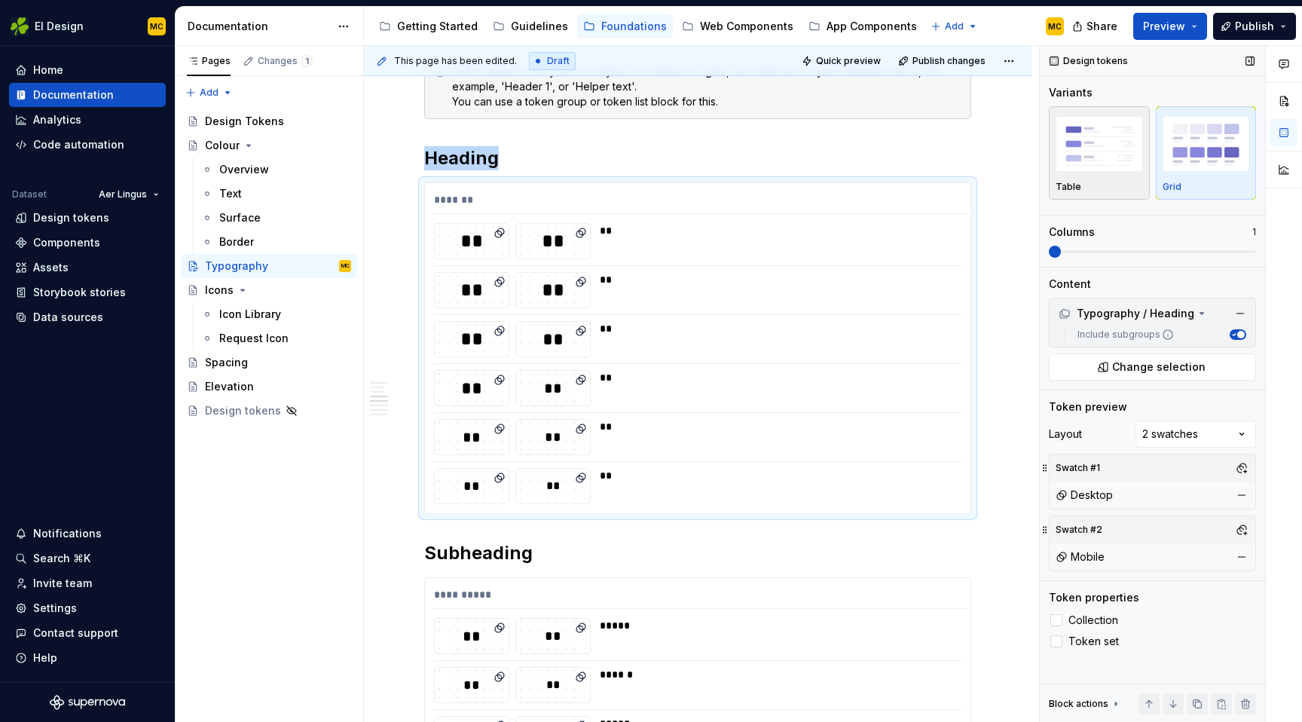
click at [1092, 155] on img "button" at bounding box center [1098, 143] width 87 height 55
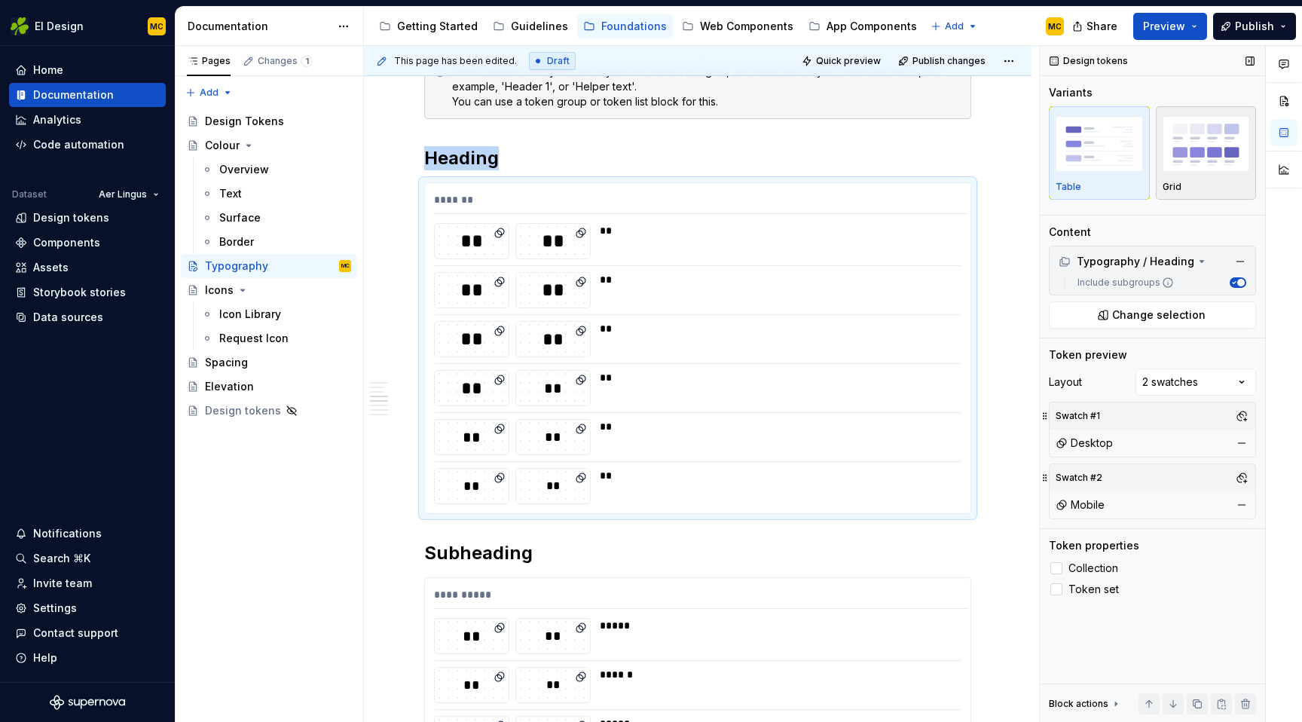
click at [1178, 150] on img "button" at bounding box center [1205, 143] width 87 height 55
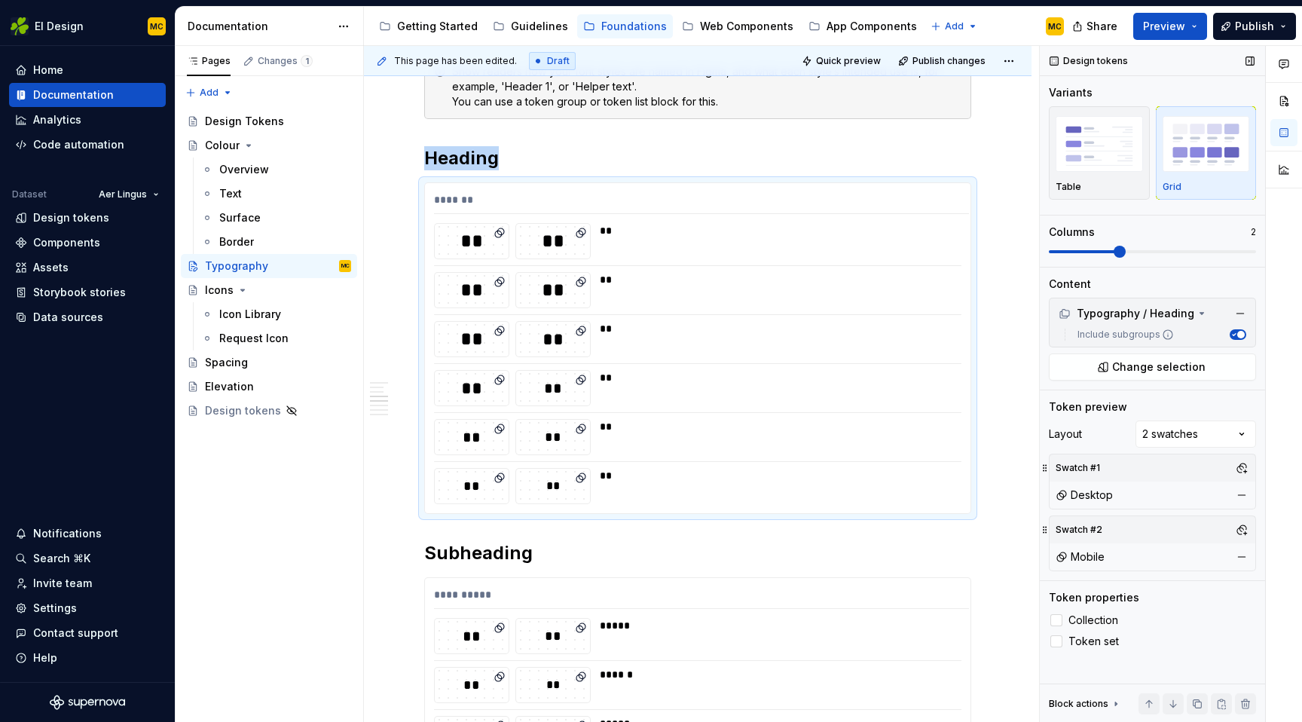
click at [1114, 246] on span at bounding box center [1120, 252] width 12 height 12
click at [1261, 23] on span "Publish" at bounding box center [1254, 26] width 39 height 15
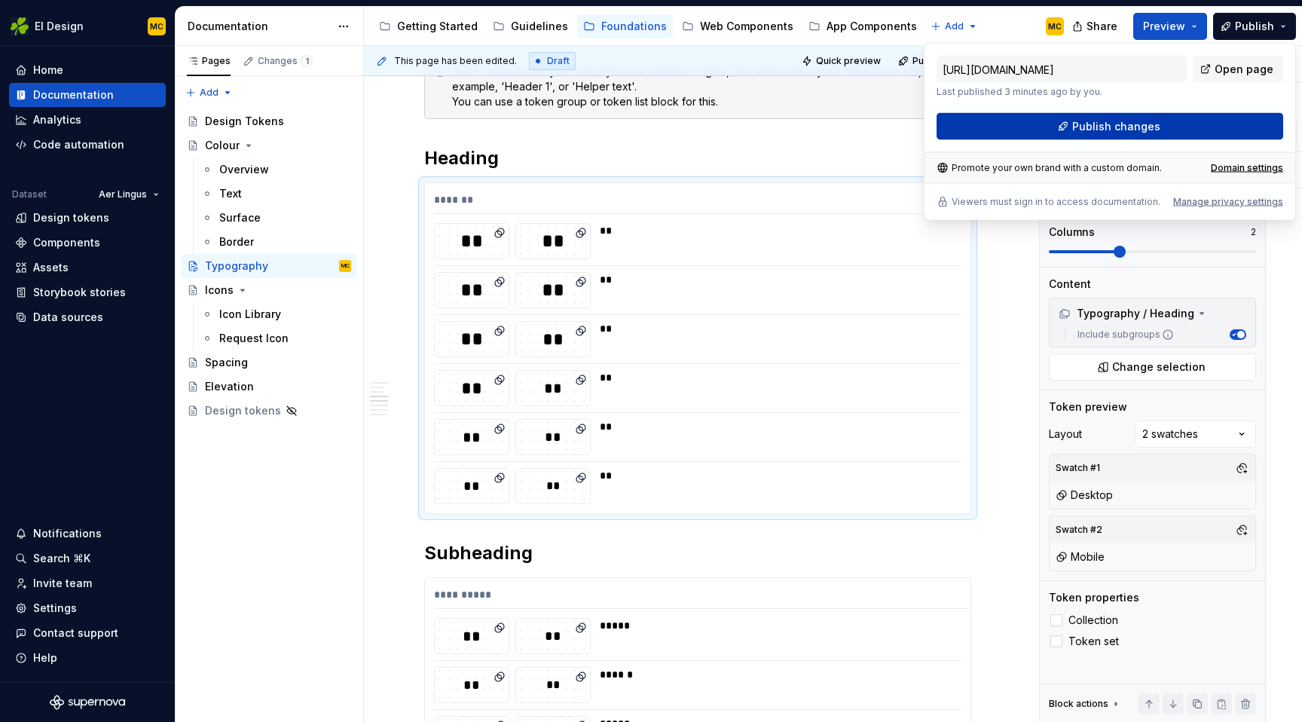
click at [1202, 125] on button "Publish changes" at bounding box center [1109, 126] width 347 height 27
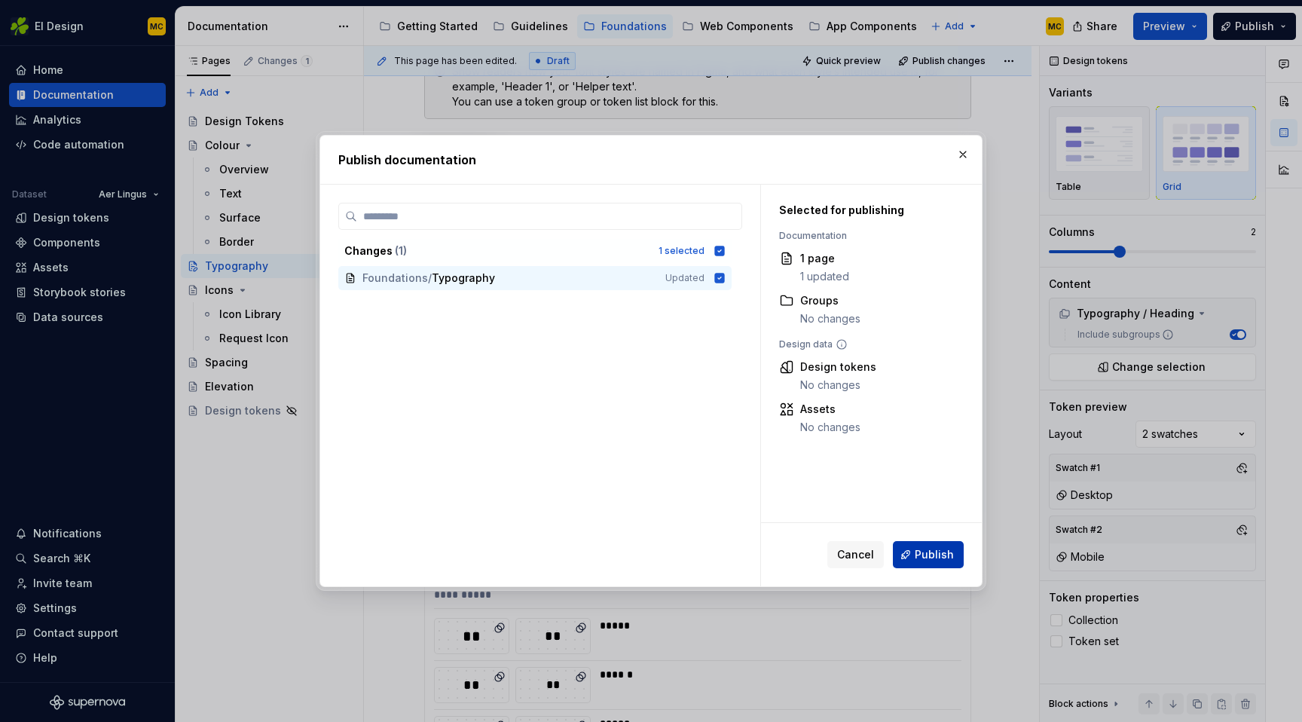
click at [925, 551] on span "Publish" at bounding box center [934, 554] width 39 height 15
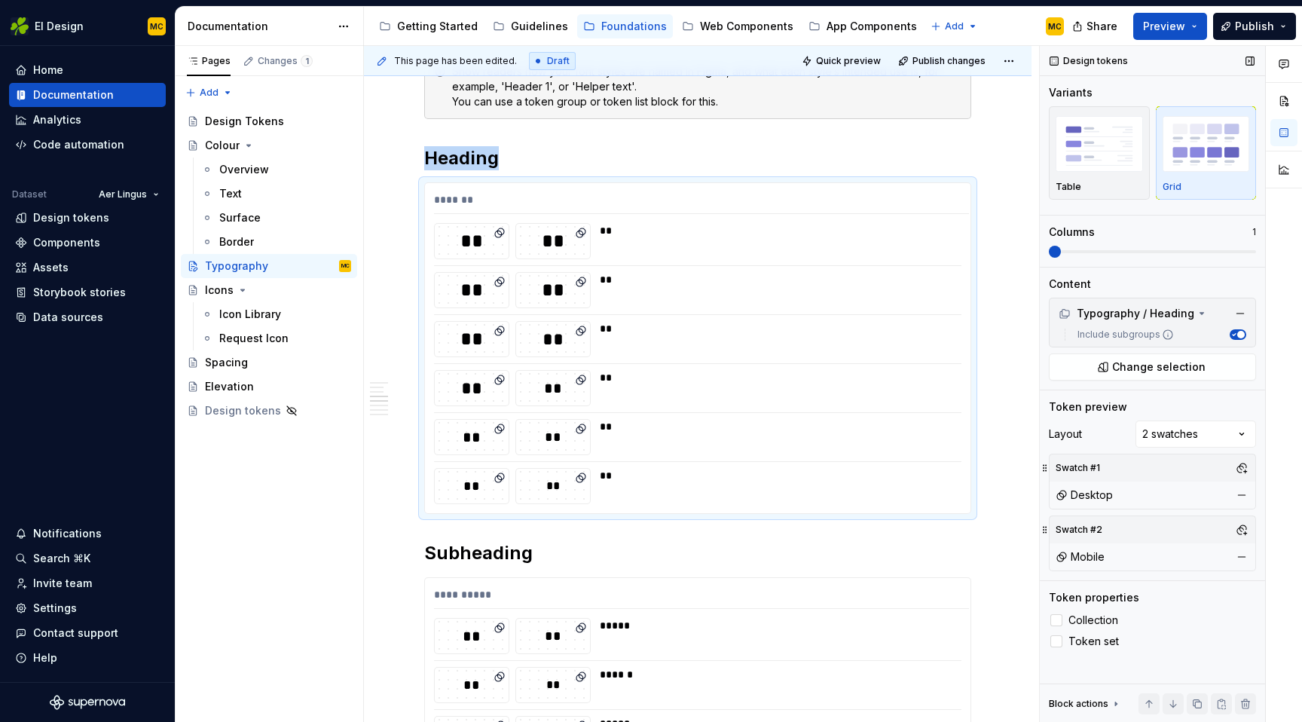
click at [1053, 251] on span at bounding box center [1055, 252] width 12 height 12
click at [858, 58] on span "Quick preview" at bounding box center [848, 61] width 65 height 12
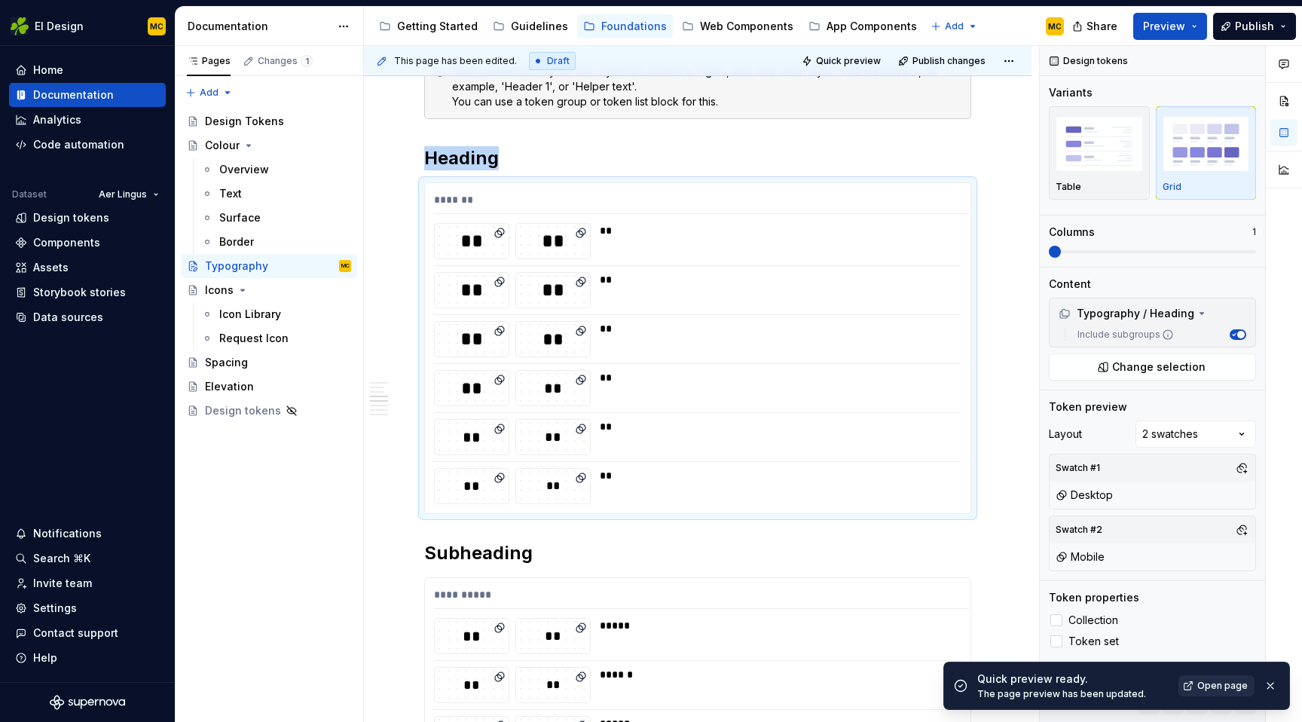
click at [1223, 687] on span "Open page" at bounding box center [1222, 686] width 50 height 12
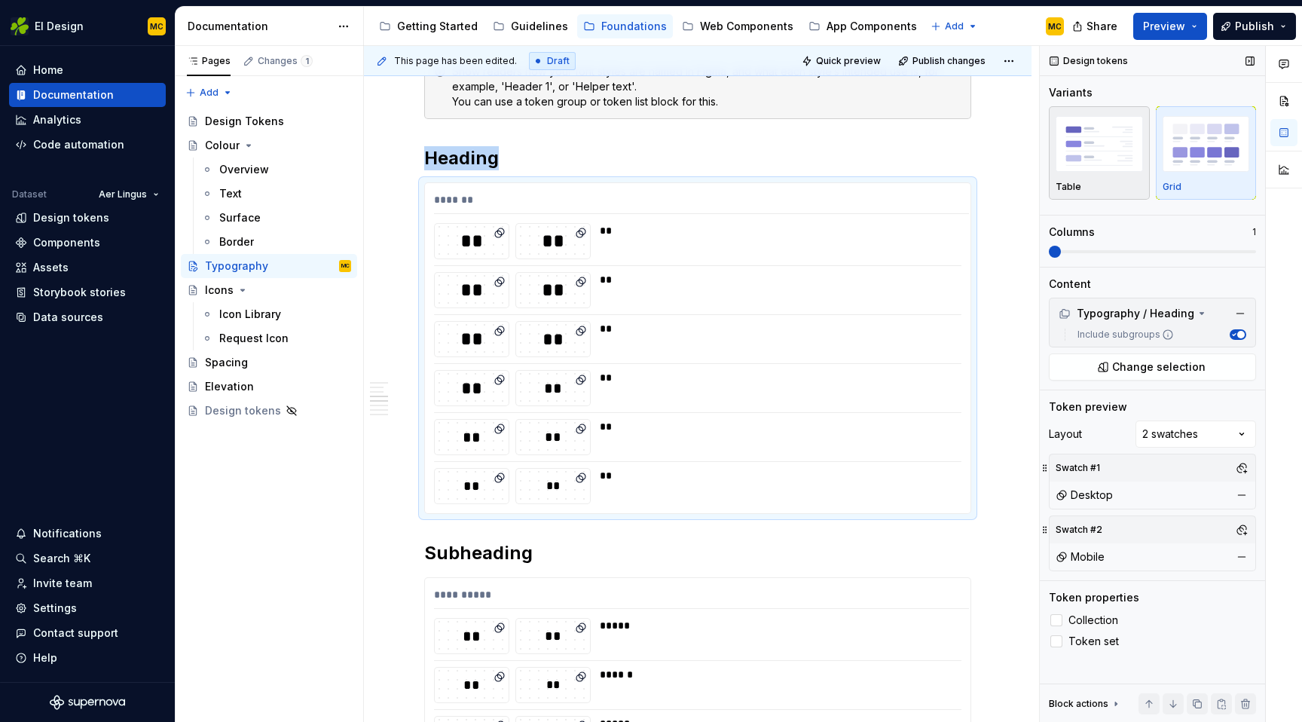
click at [1146, 151] on button "Table" at bounding box center [1099, 152] width 101 height 93
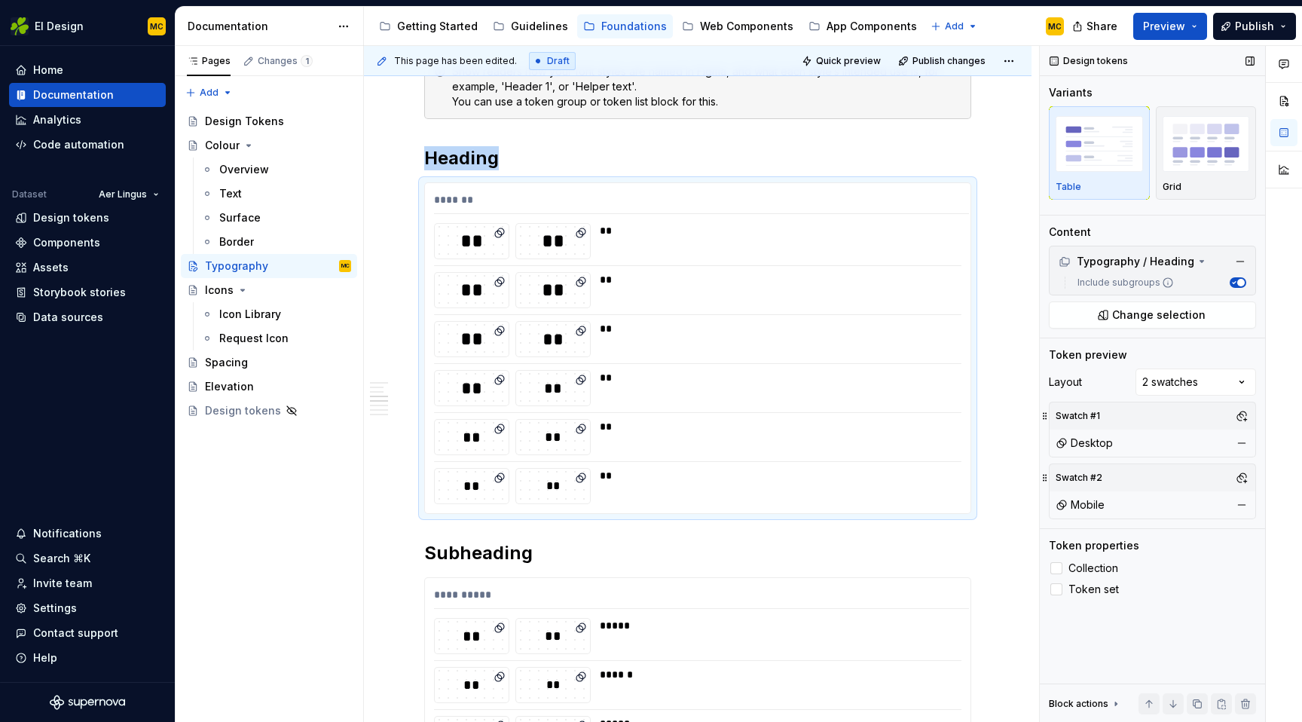
click at [1240, 283] on span "button" at bounding box center [1241, 283] width 8 height 8
click at [1240, 283] on button "Include subgroups" at bounding box center [1238, 282] width 17 height 11
click at [1240, 283] on span "button" at bounding box center [1241, 283] width 8 height 8
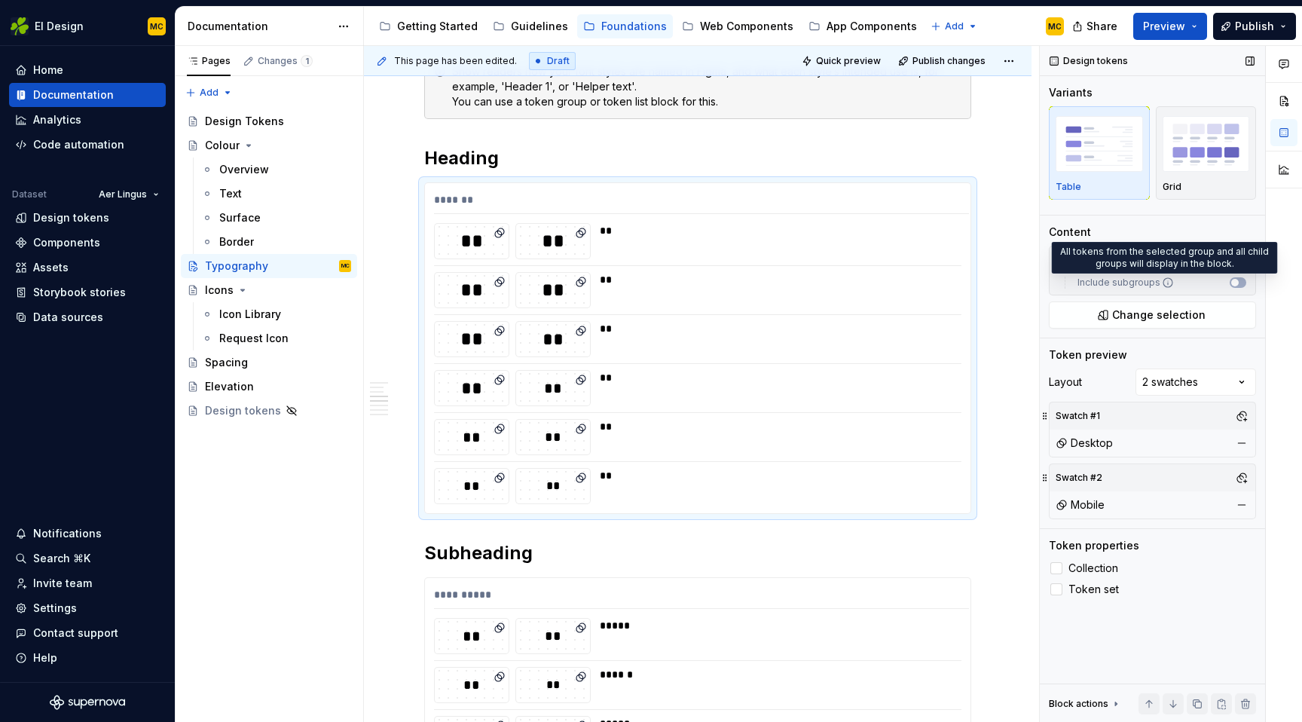
click at [1165, 286] on icon at bounding box center [1168, 282] width 12 height 12
click at [1230, 286] on button "Include subgroups" at bounding box center [1238, 282] width 17 height 11
click at [1165, 286] on icon at bounding box center [1168, 282] width 12 height 12
click at [1230, 286] on button "Include subgroups" at bounding box center [1238, 282] width 17 height 11
click at [1165, 286] on icon at bounding box center [1168, 282] width 12 height 12
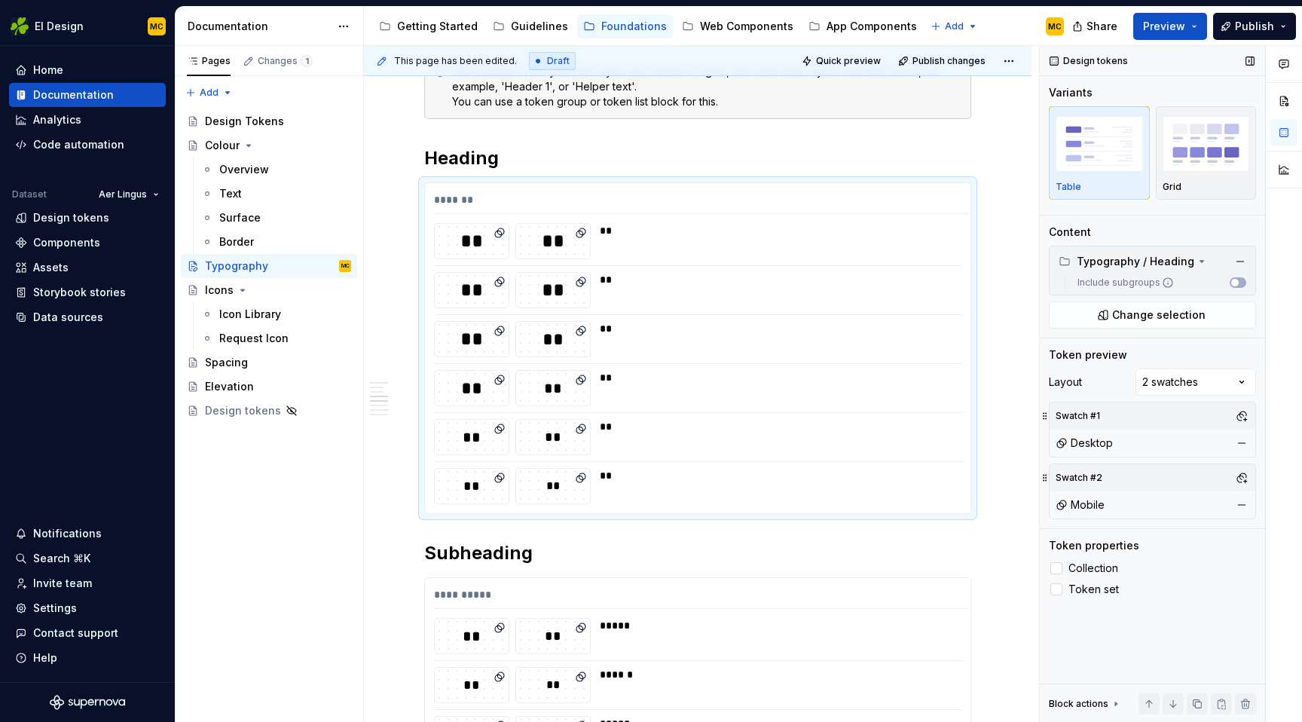
click at [1230, 286] on button "Include subgroups" at bounding box center [1238, 282] width 17 height 11
click at [847, 58] on span "Quick preview" at bounding box center [848, 61] width 65 height 12
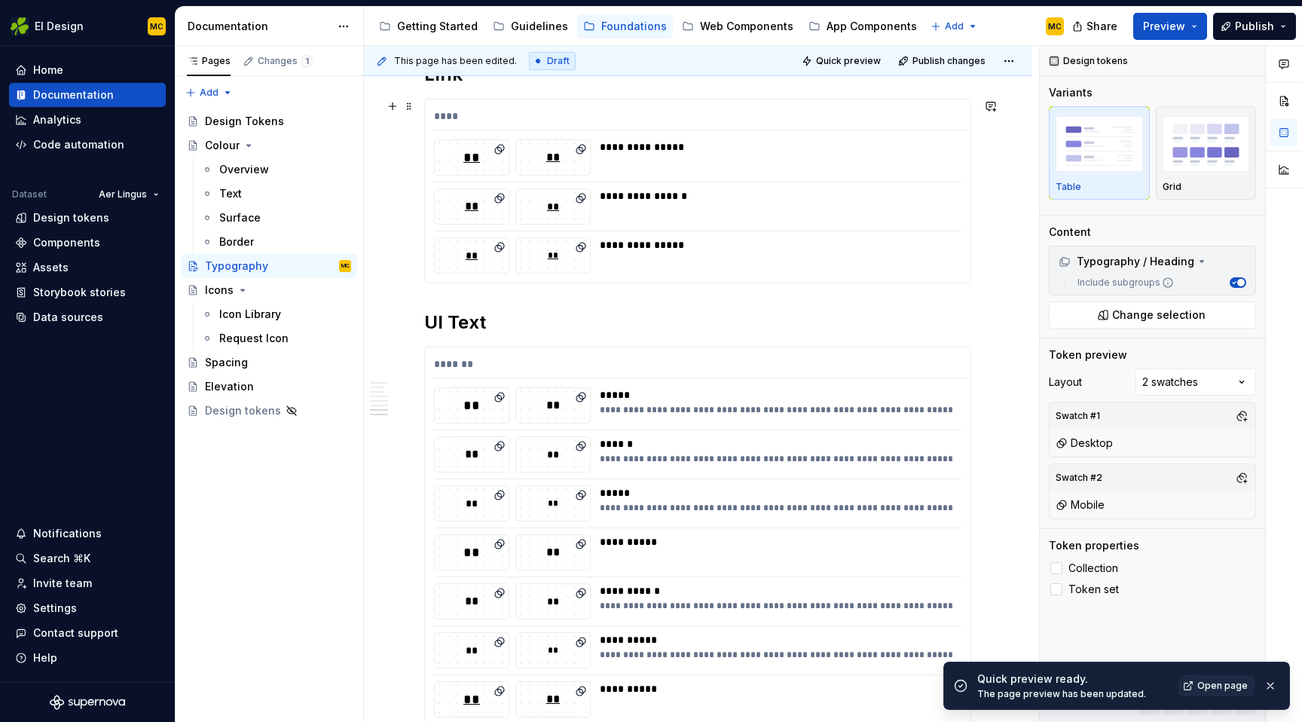
scroll to position [1790, 0]
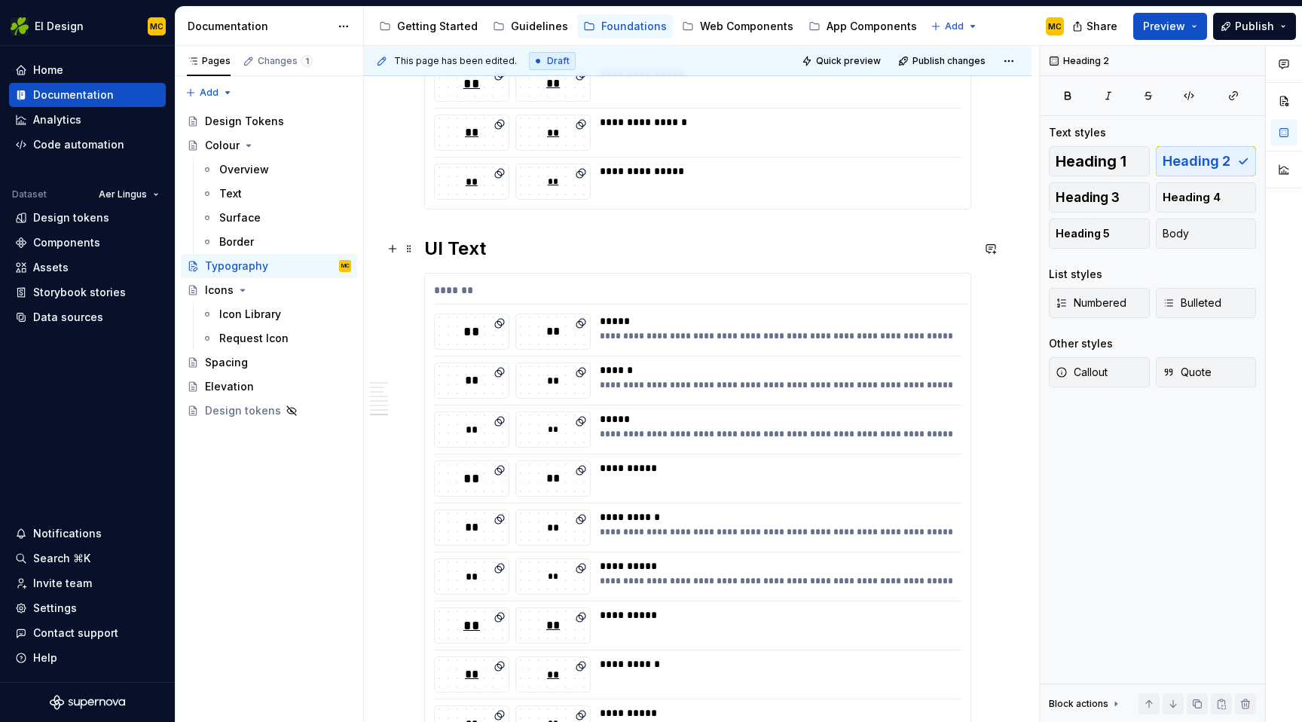
click at [537, 259] on h2 "UI Text" at bounding box center [697, 249] width 547 height 24
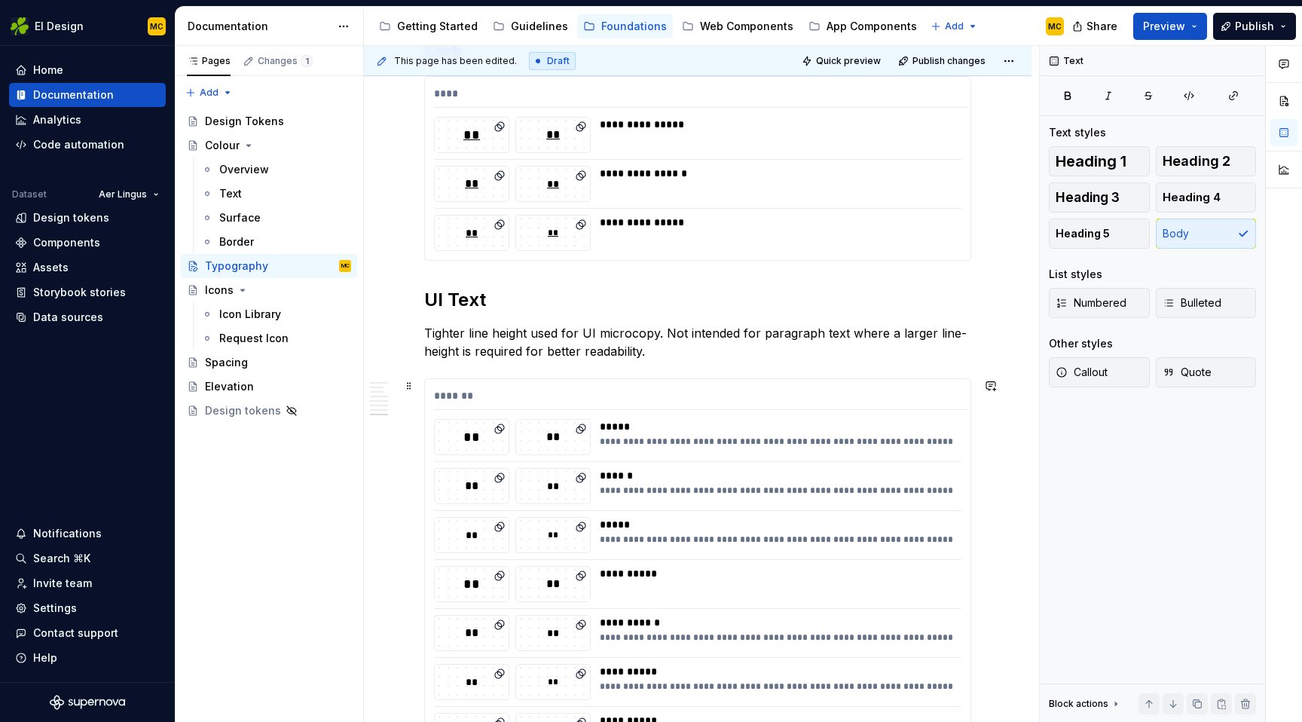
scroll to position [1708, 0]
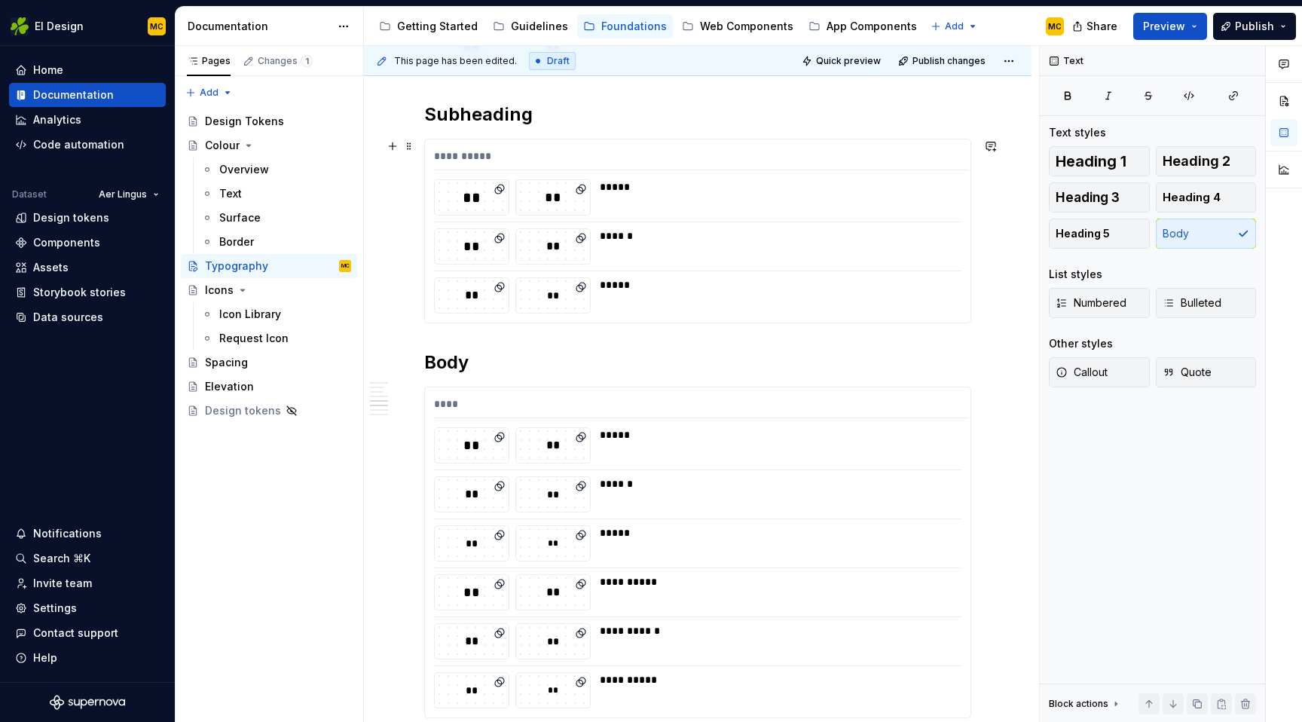
scroll to position [1037, 0]
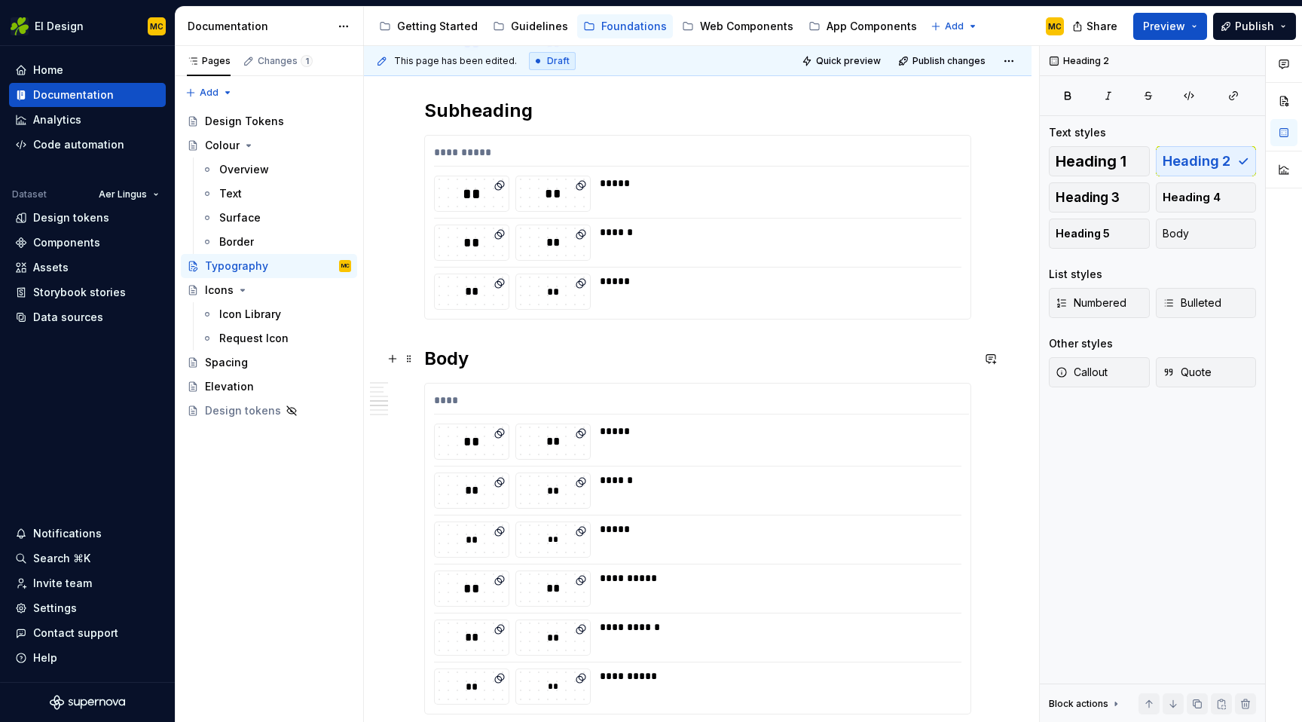
click at [530, 365] on h2 "Body" at bounding box center [697, 359] width 547 height 24
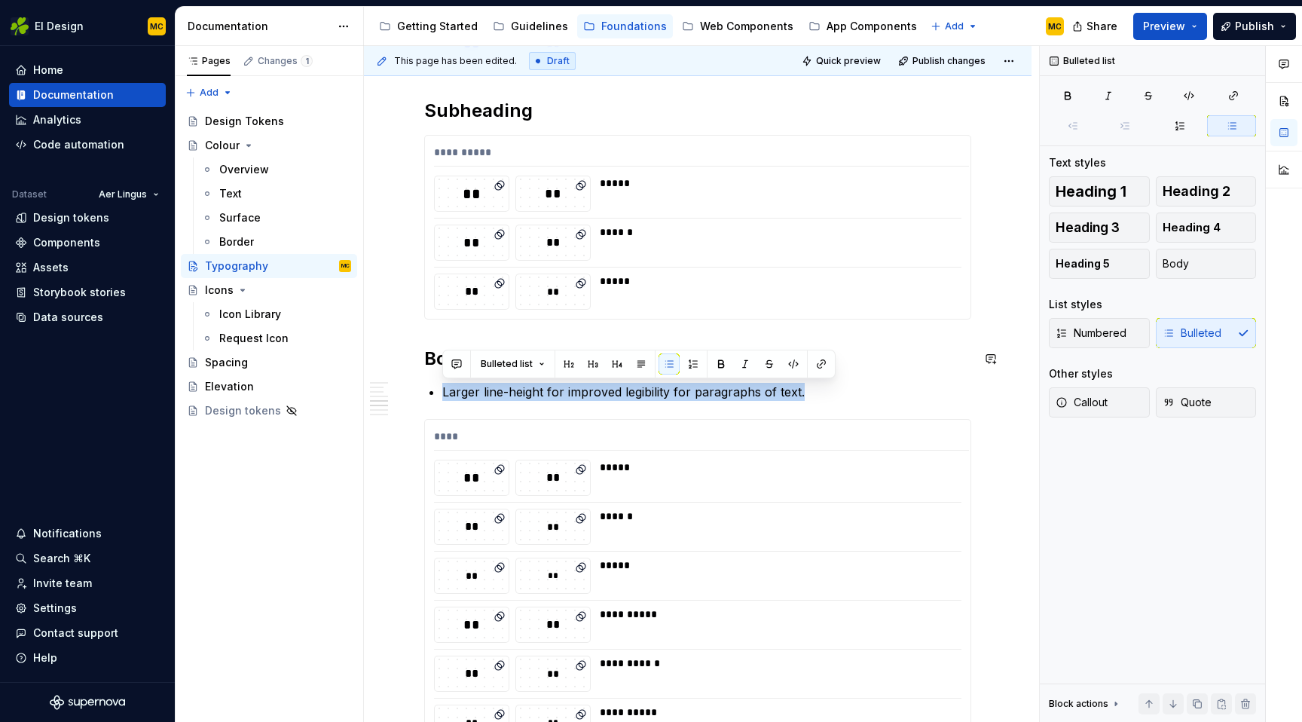
copy p "Larger line-height for improved legibility for paragraphs of text."
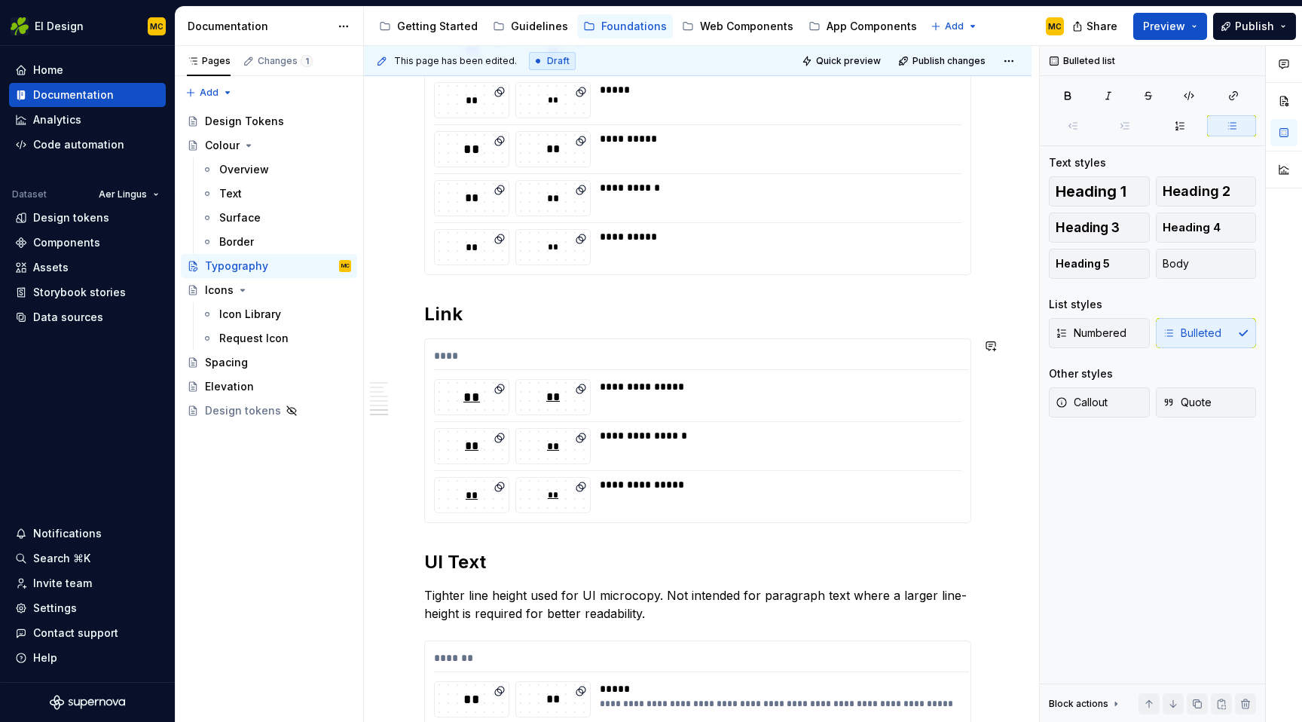
scroll to position [1516, 0]
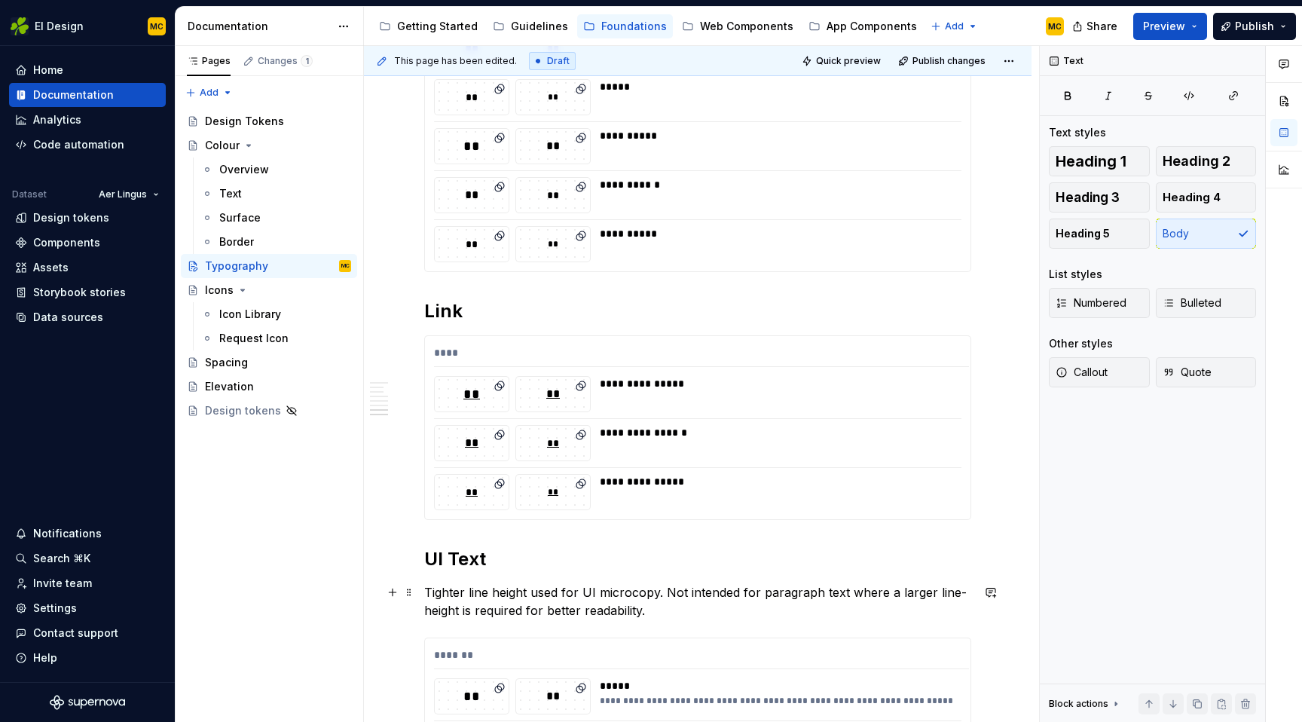
click at [661, 609] on p "Tighter line height used for UI microcopy. Not intended for paragraph text wher…" at bounding box center [697, 601] width 547 height 36
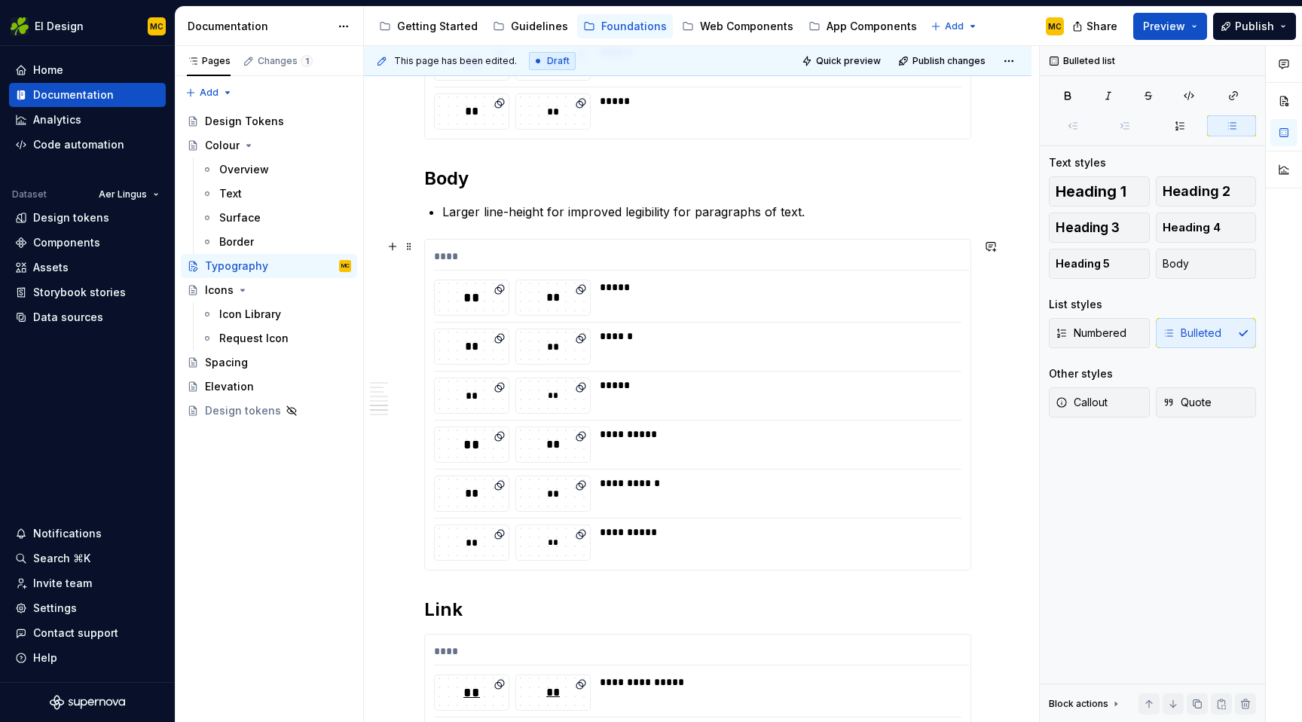
scroll to position [1205, 0]
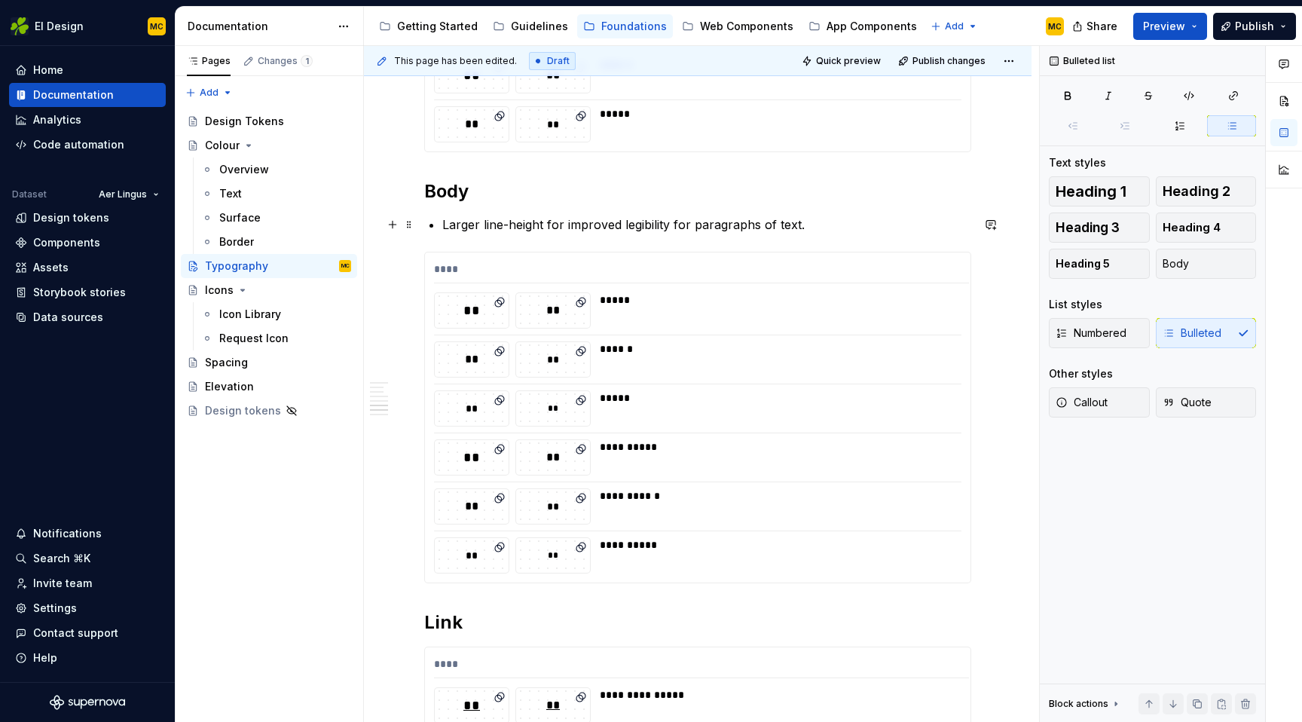
click at [835, 213] on div "**********" at bounding box center [697, 432] width 547 height 2687
click at [832, 227] on p "Larger line-height for improved legibility for paragraphs of text." at bounding box center [706, 224] width 529 height 18
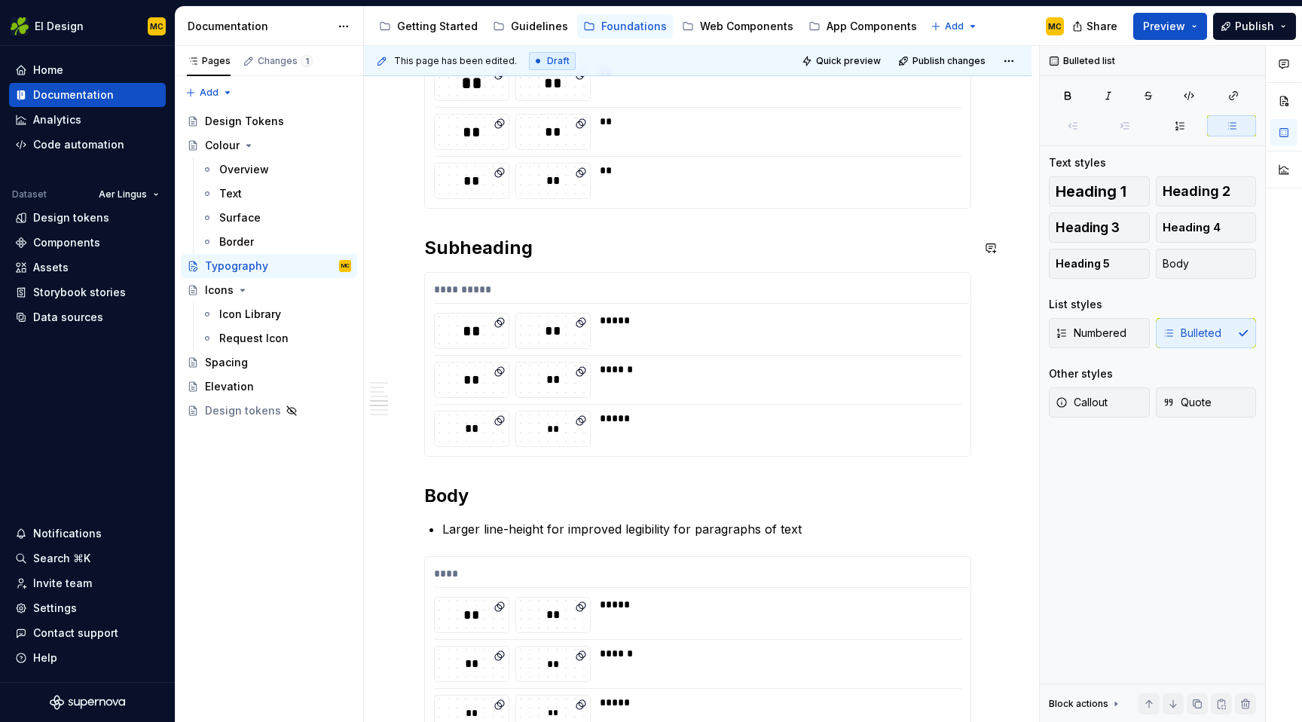
scroll to position [891, 0]
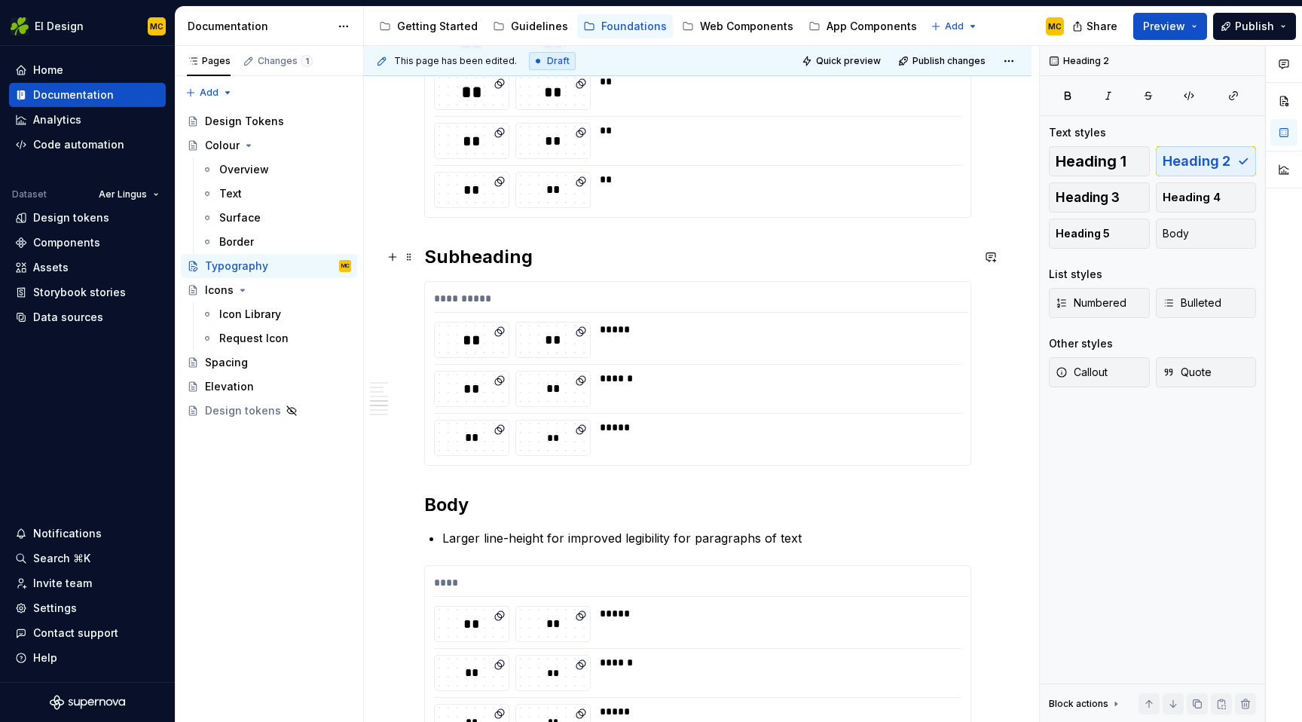
click at [584, 266] on h2 "Subheading" at bounding box center [697, 257] width 547 height 24
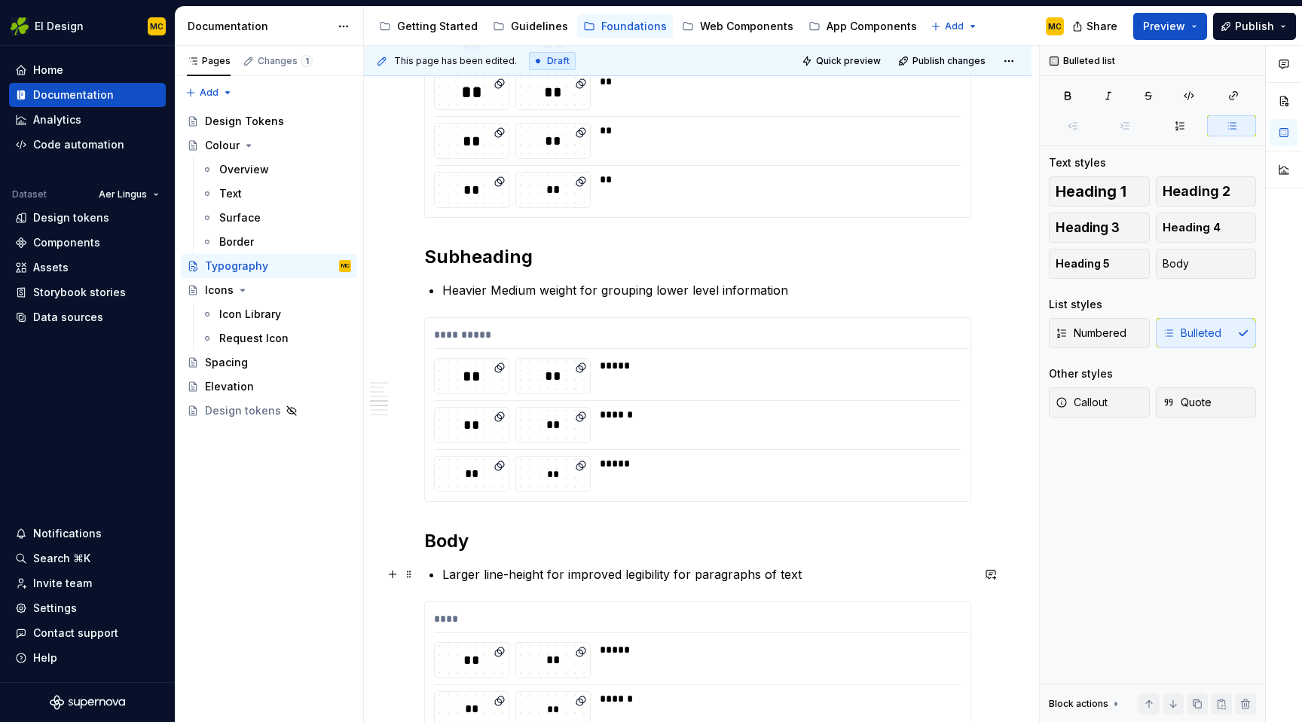
click at [805, 572] on p "Larger line-height for improved legibility for paragraphs of text" at bounding box center [706, 574] width 529 height 18
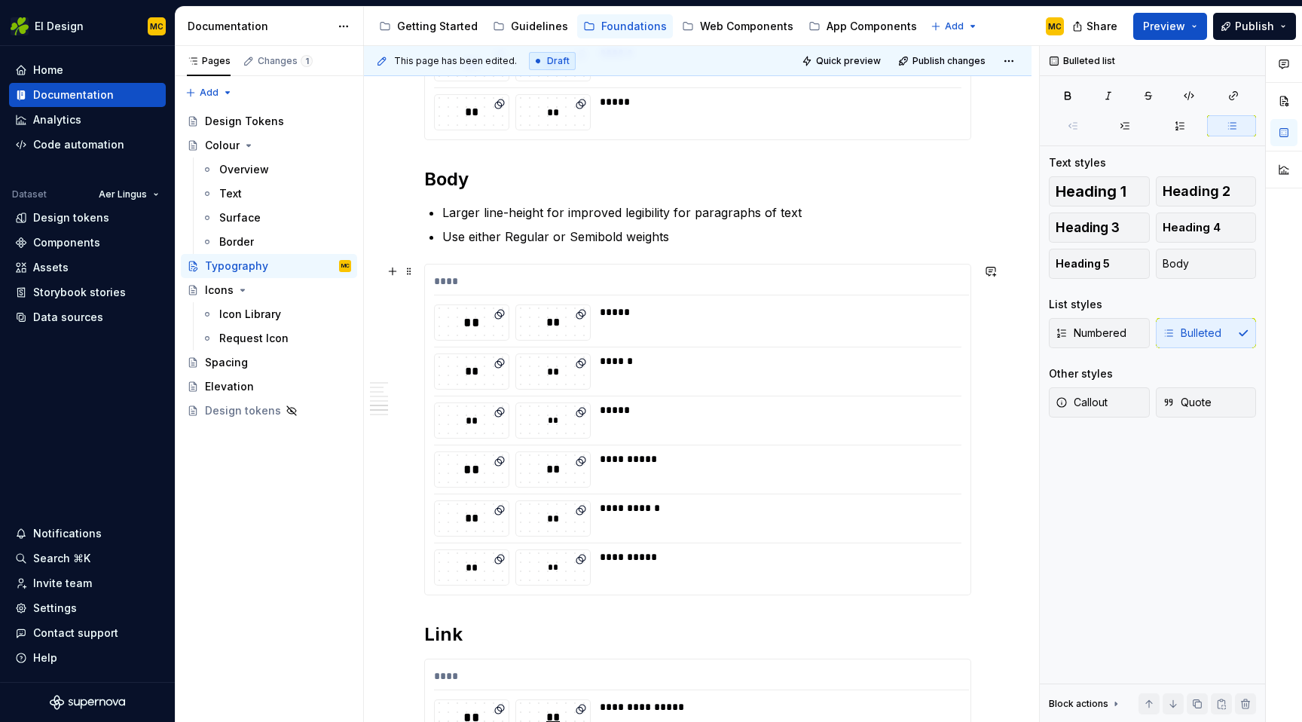
scroll to position [1254, 0]
copy p "Use either Regular or Semibold weights"
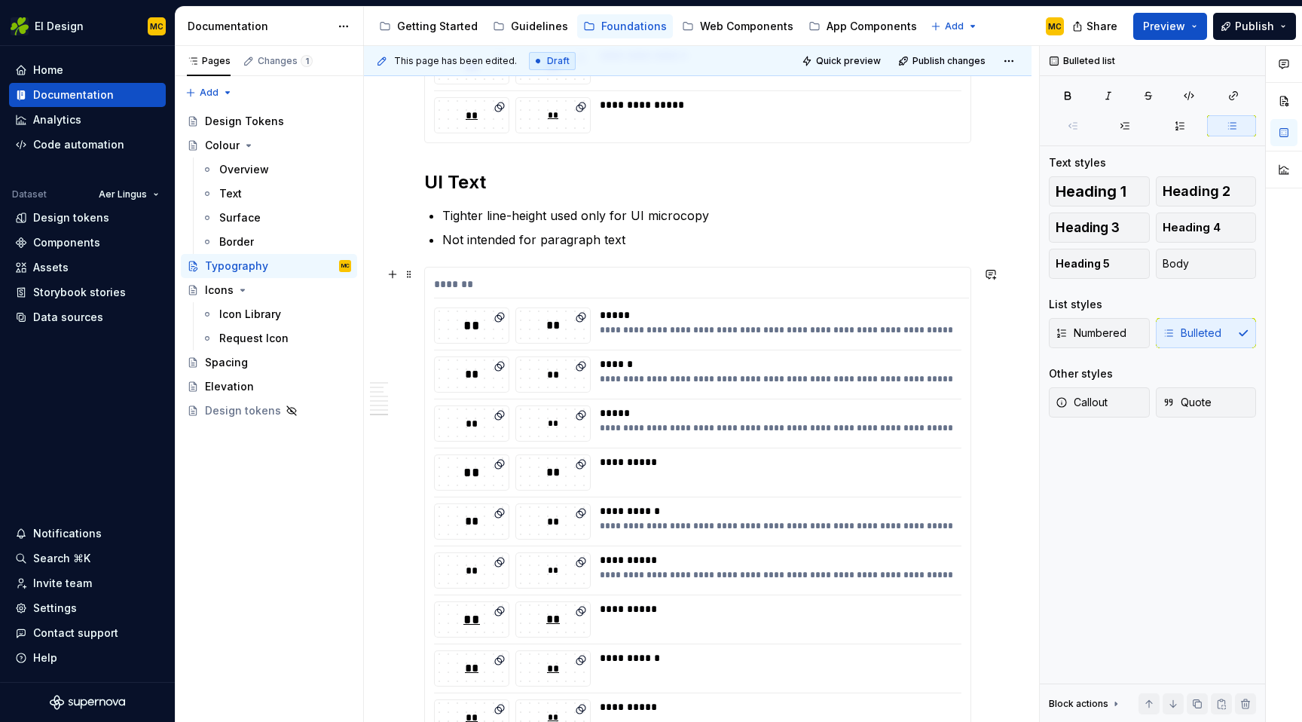
scroll to position [1978, 0]
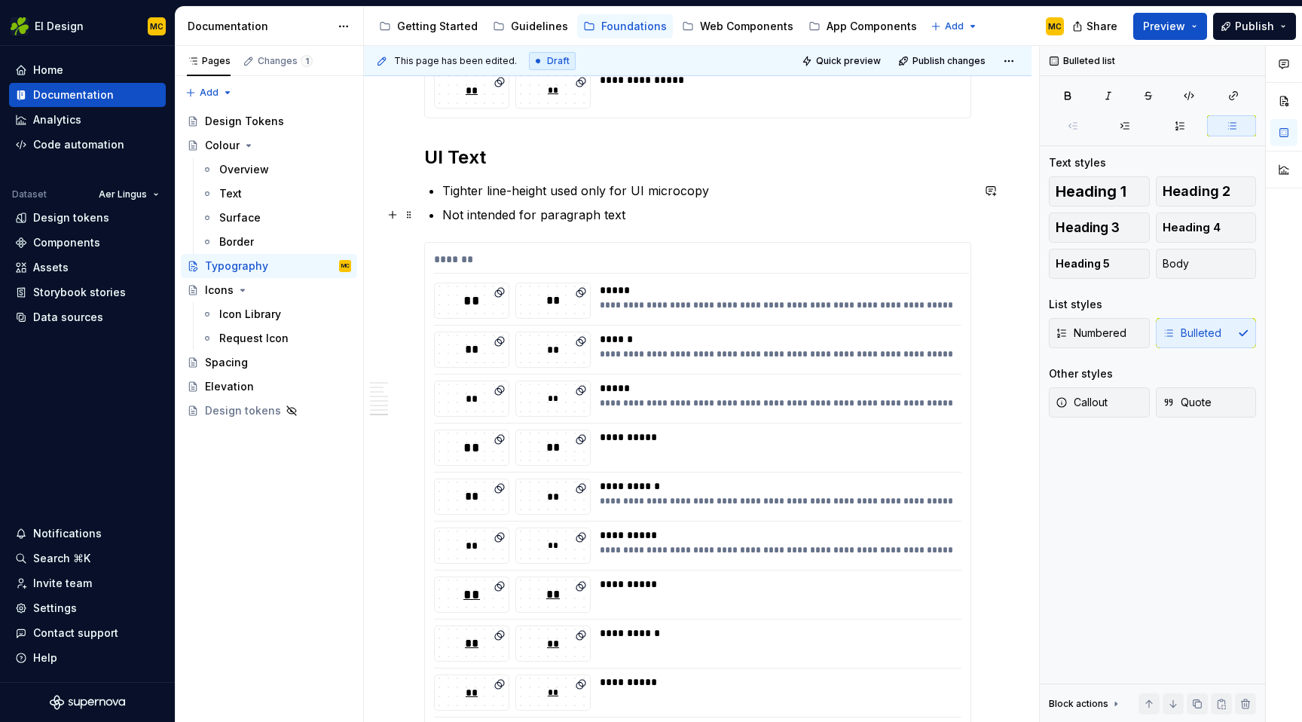
click at [704, 220] on p "Not intended for paragraph text" at bounding box center [706, 215] width 529 height 18
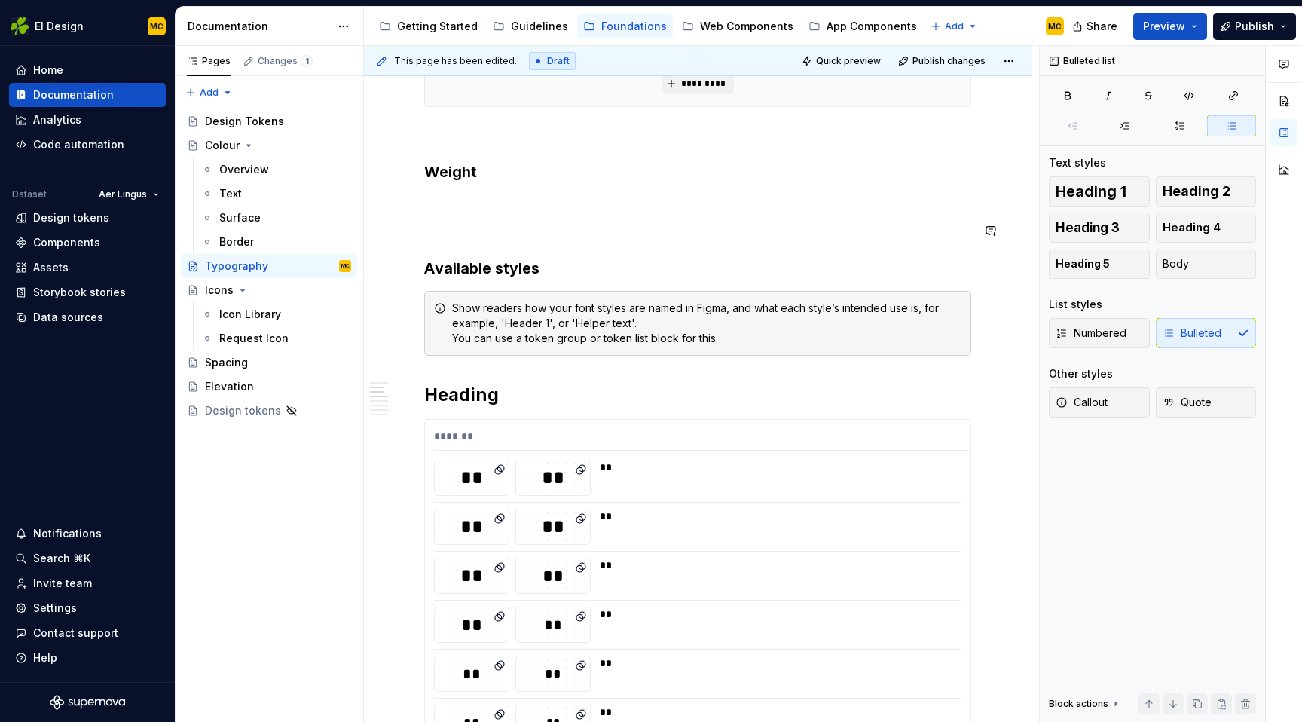
scroll to position [347, 0]
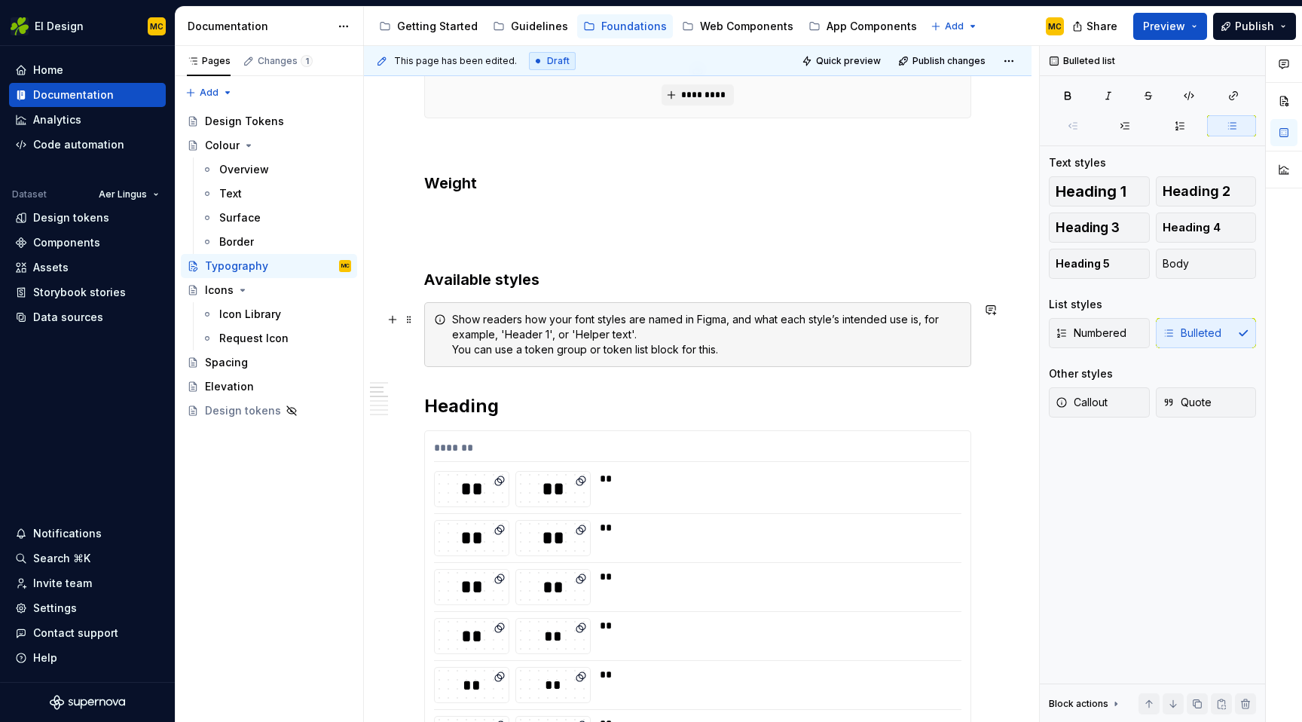
click at [823, 357] on div "Show readers how your font styles are named in Figma, and what each style’s int…" at bounding box center [697, 334] width 547 height 65
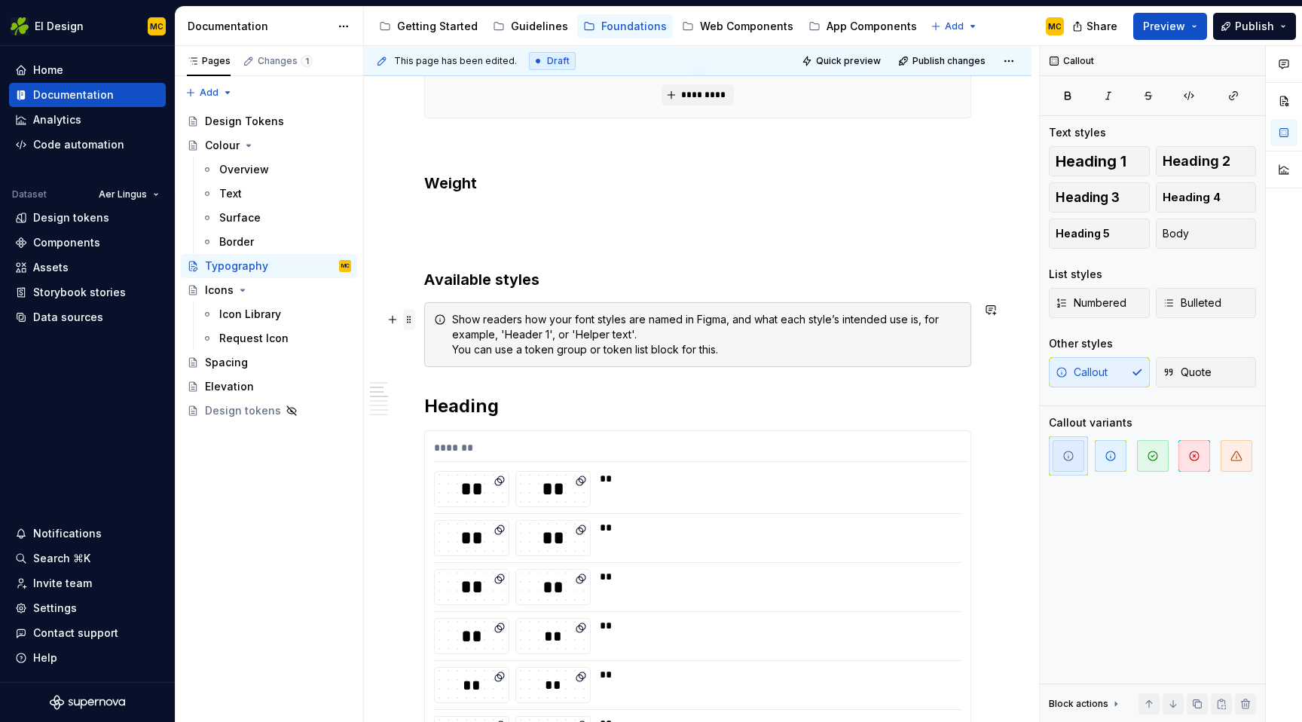
click at [411, 319] on span at bounding box center [409, 319] width 12 height 21
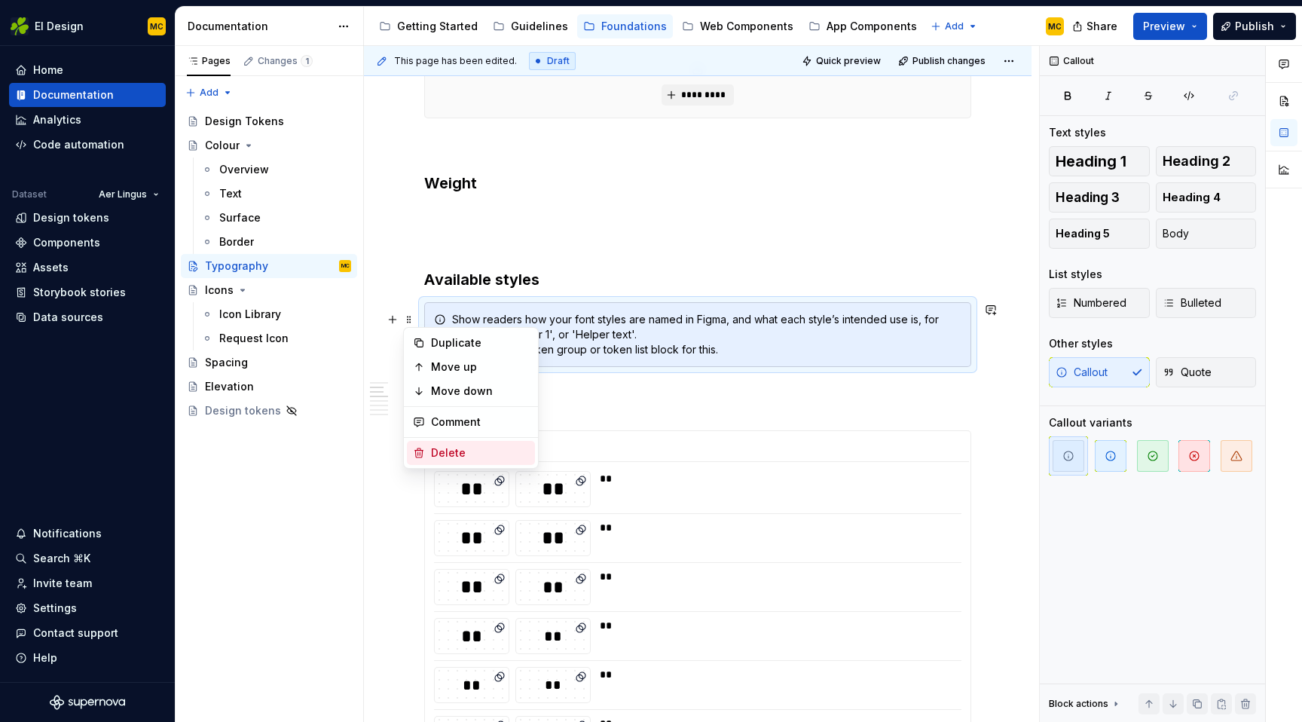
click at [462, 445] on div "Delete" at bounding box center [480, 452] width 98 height 15
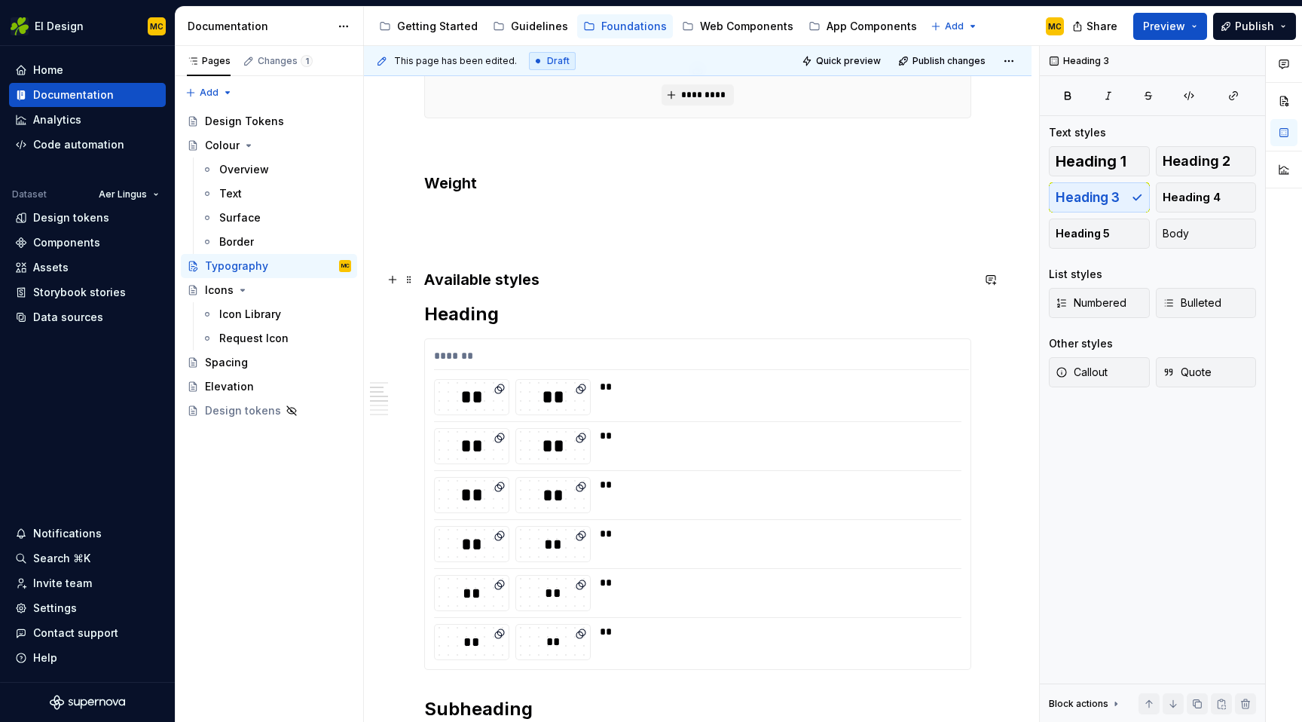
click at [579, 289] on h3 "Available styles" at bounding box center [697, 279] width 547 height 21
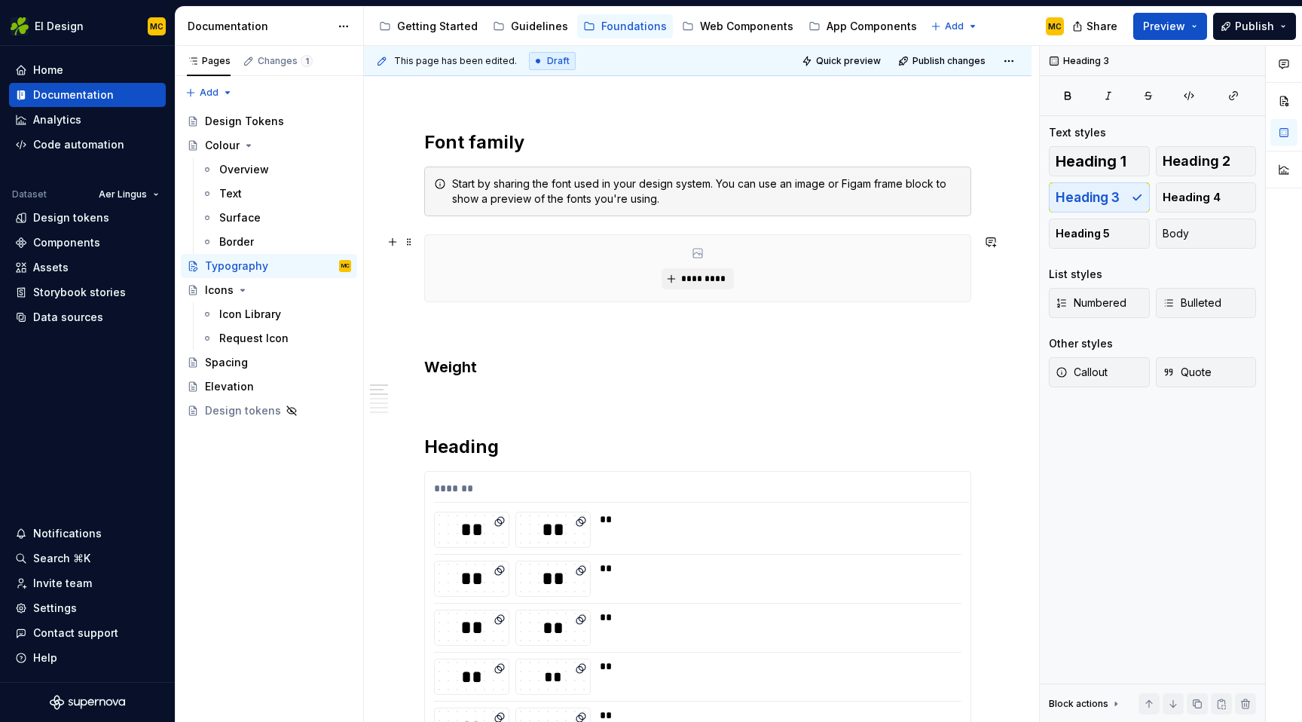
scroll to position [137, 0]
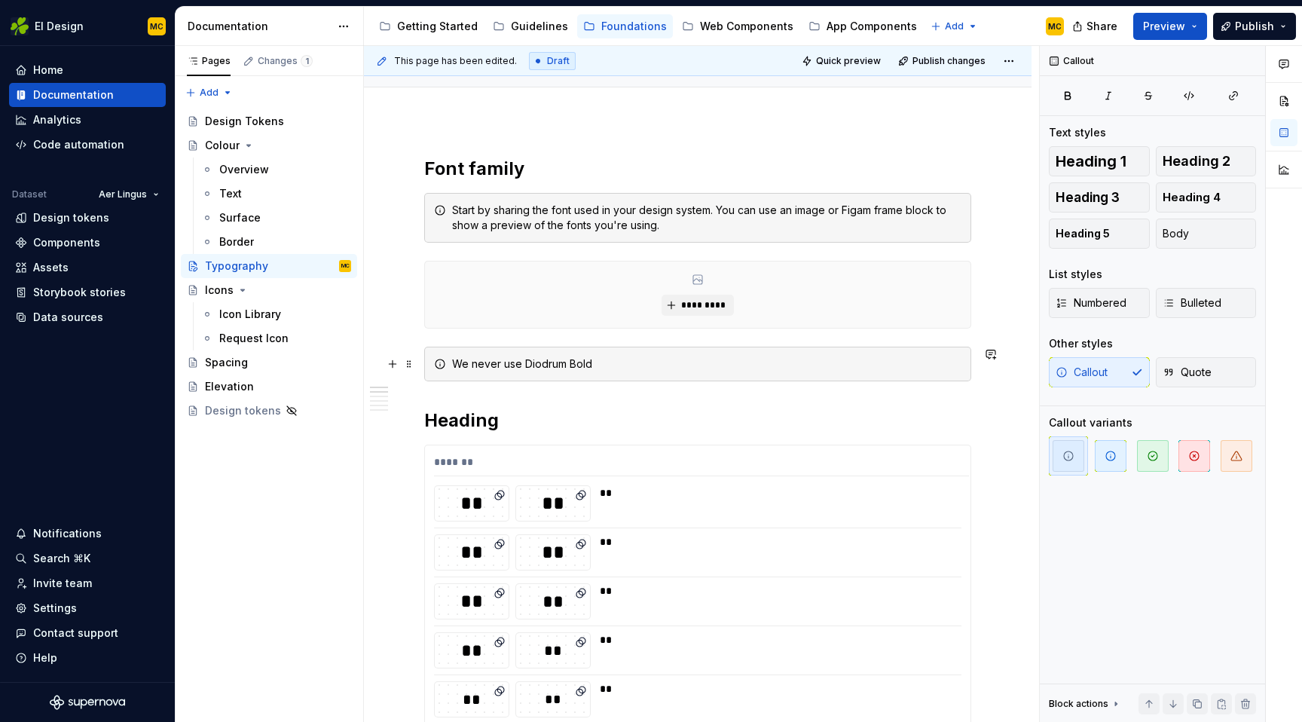
click at [551, 364] on div "We never use Diodrum Bold" at bounding box center [706, 363] width 509 height 15
click at [952, 371] on div "It is important to note that the bold weight of Diodrum should never be used." at bounding box center [697, 364] width 547 height 35
click at [1202, 458] on span "button" at bounding box center [1194, 456] width 32 height 32
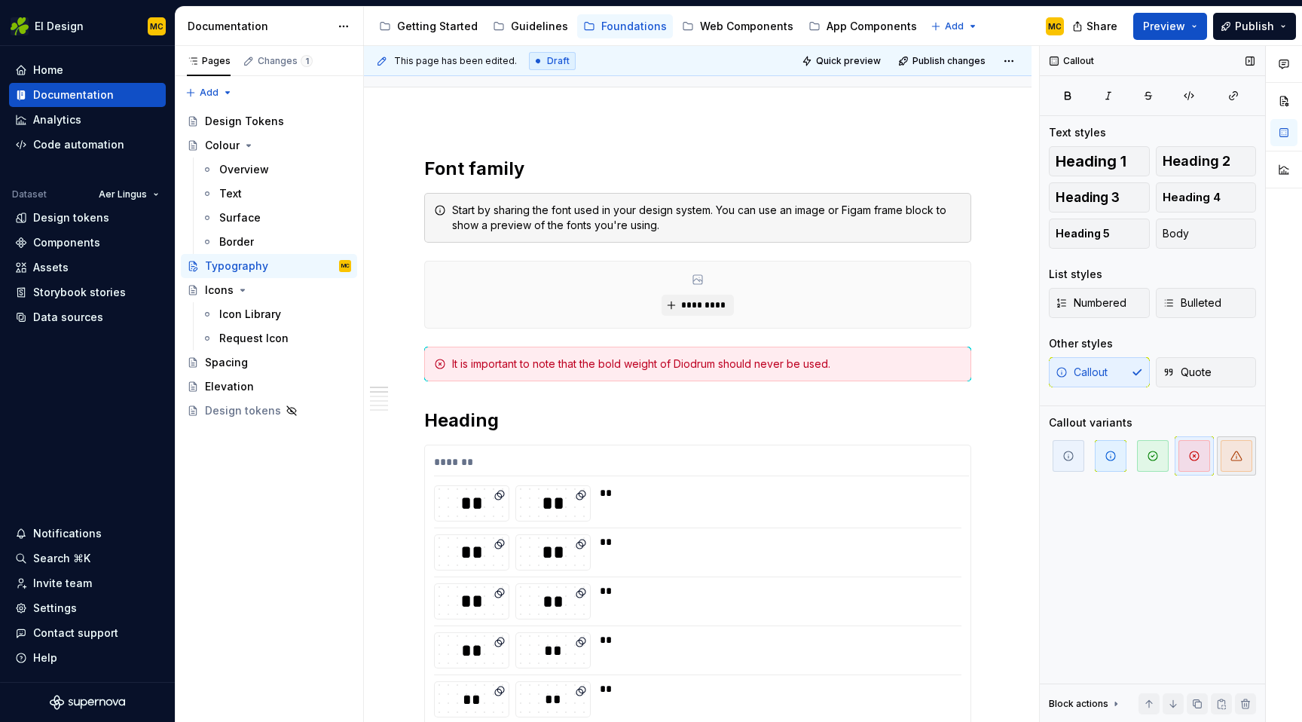
click at [1237, 454] on icon "button" at bounding box center [1236, 456] width 12 height 12
click at [845, 413] on h2 "Heading" at bounding box center [697, 420] width 547 height 24
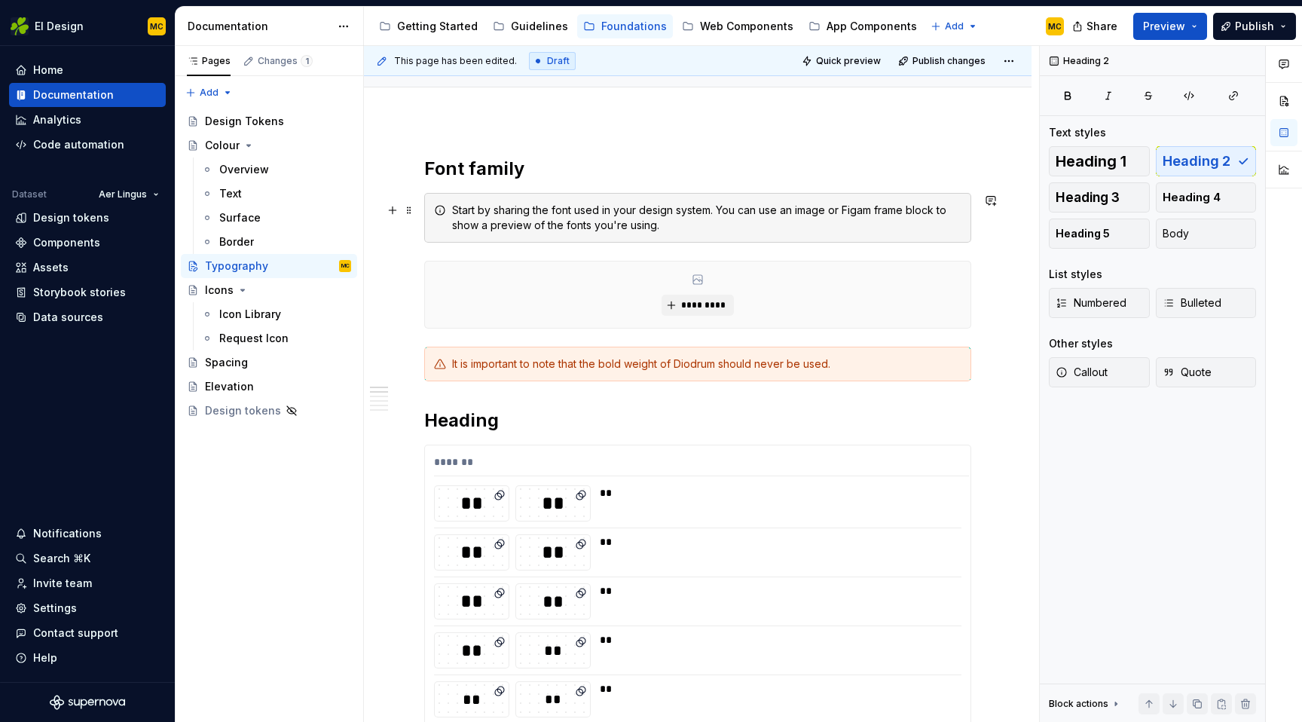
click at [744, 219] on div "Start by sharing the font used in your design system. You can use an image or F…" at bounding box center [706, 218] width 509 height 30
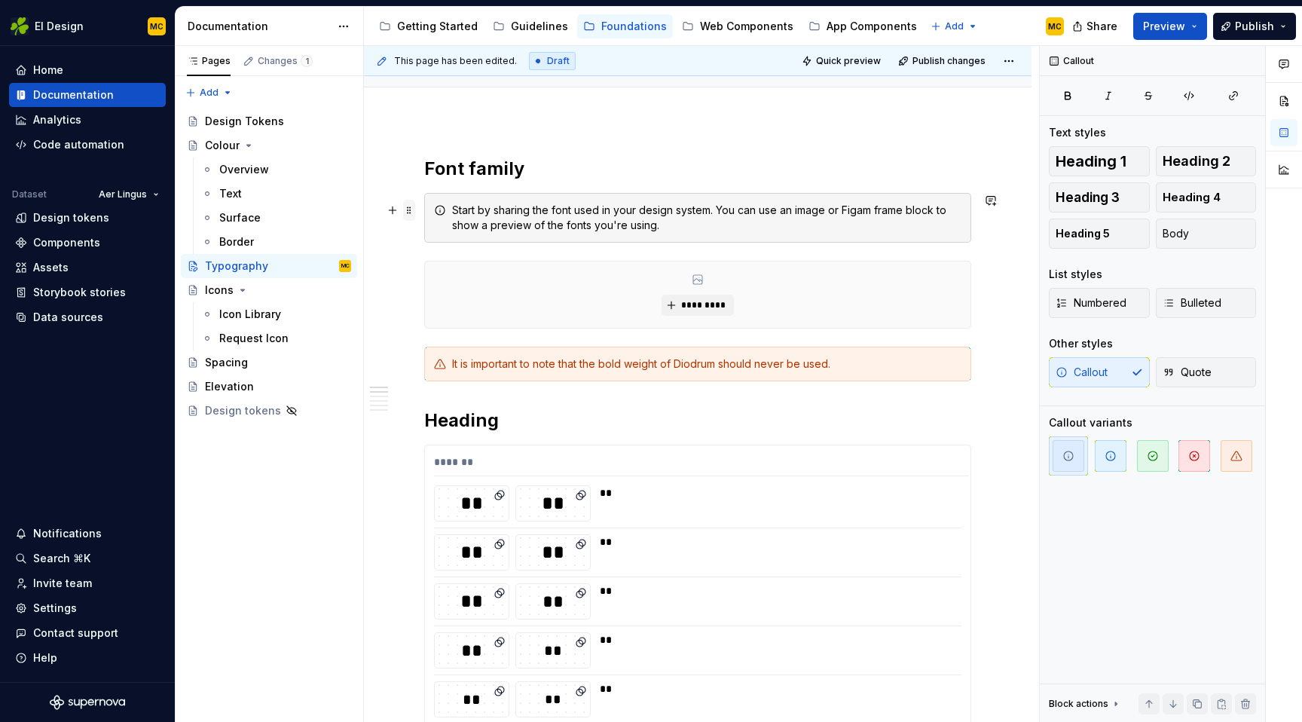
click at [409, 209] on span at bounding box center [409, 210] width 12 height 21
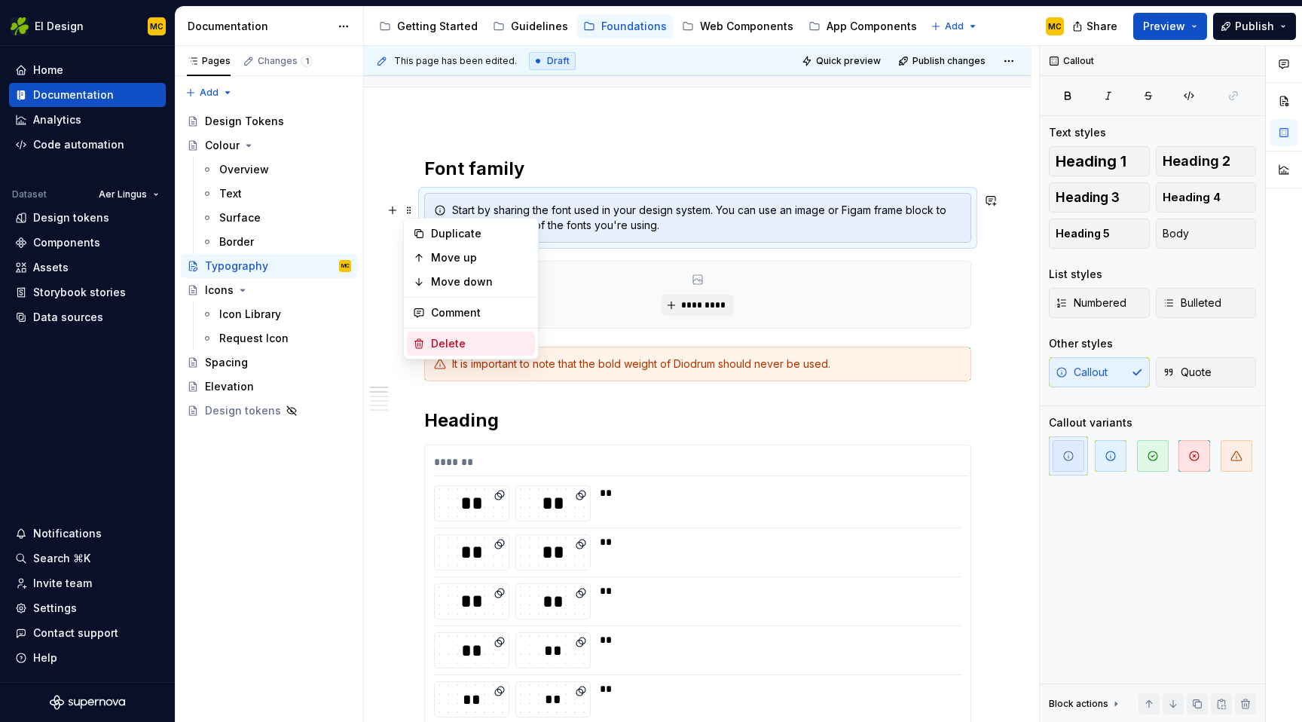
click at [461, 342] on div "Delete" at bounding box center [480, 343] width 98 height 15
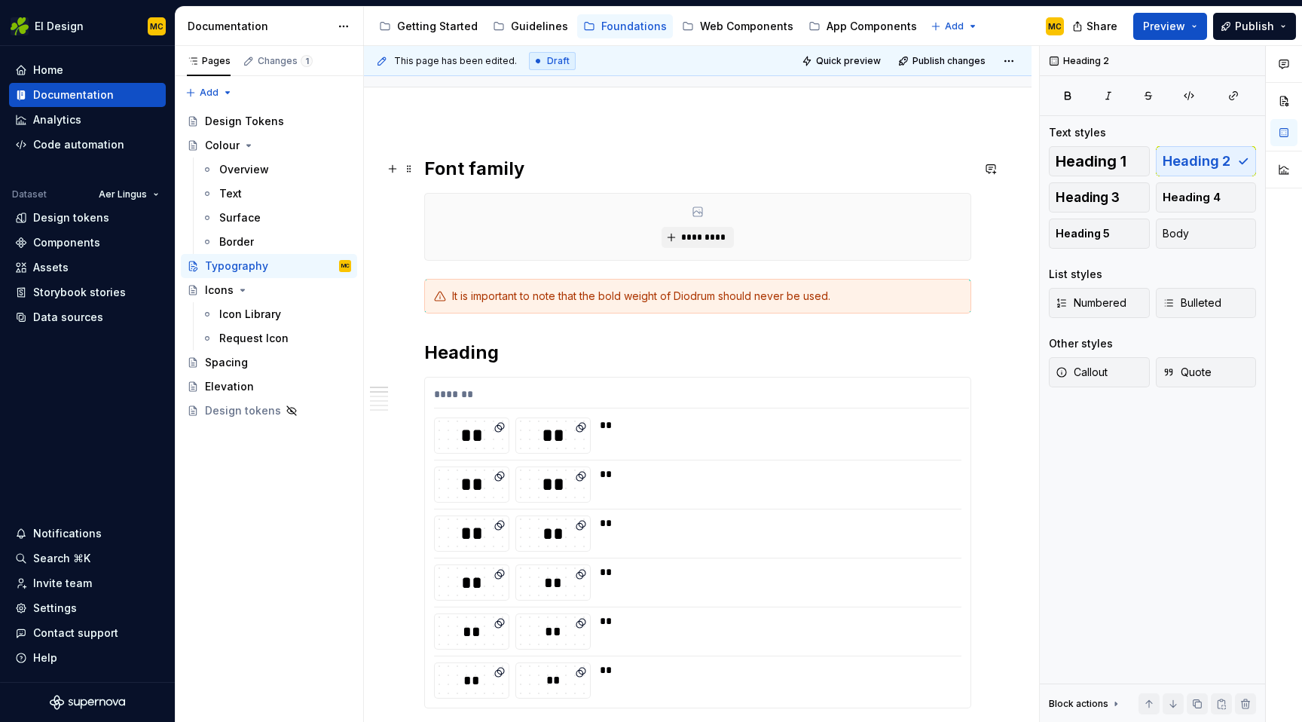
click at [538, 175] on h2 "Font family" at bounding box center [697, 169] width 547 height 24
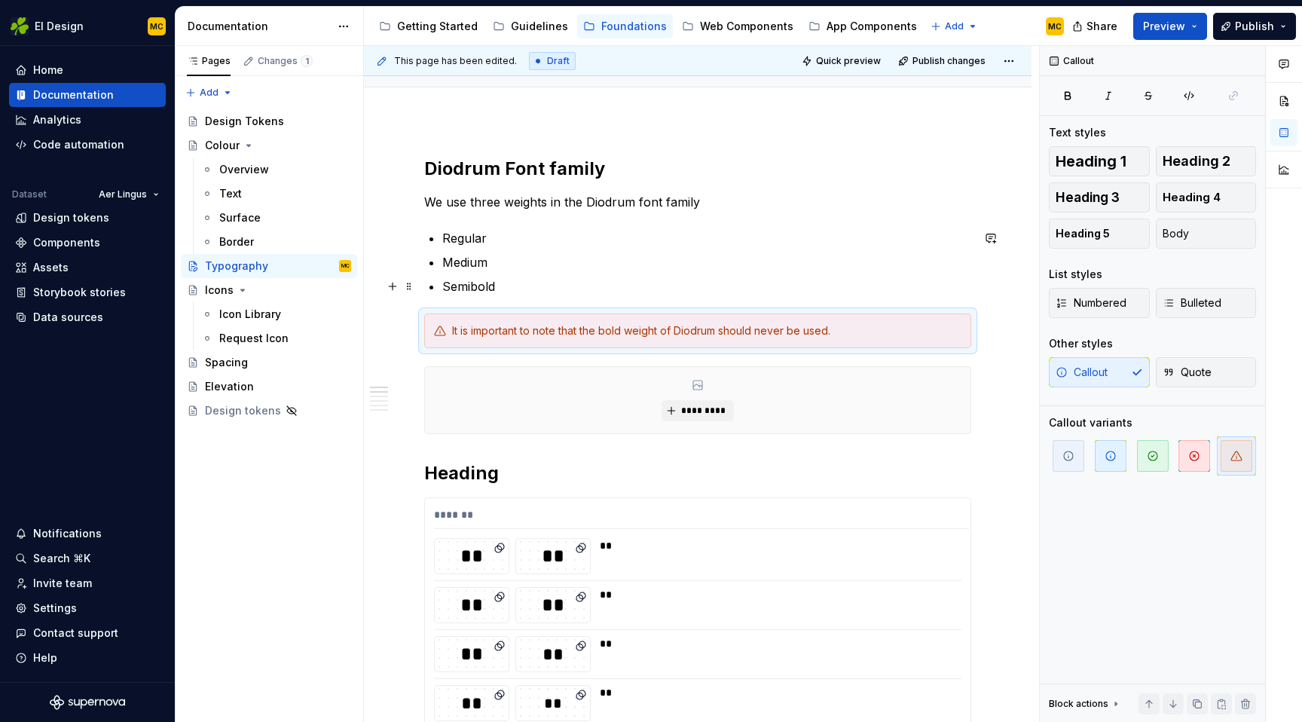
click at [698, 281] on p "Semibold" at bounding box center [706, 286] width 529 height 18
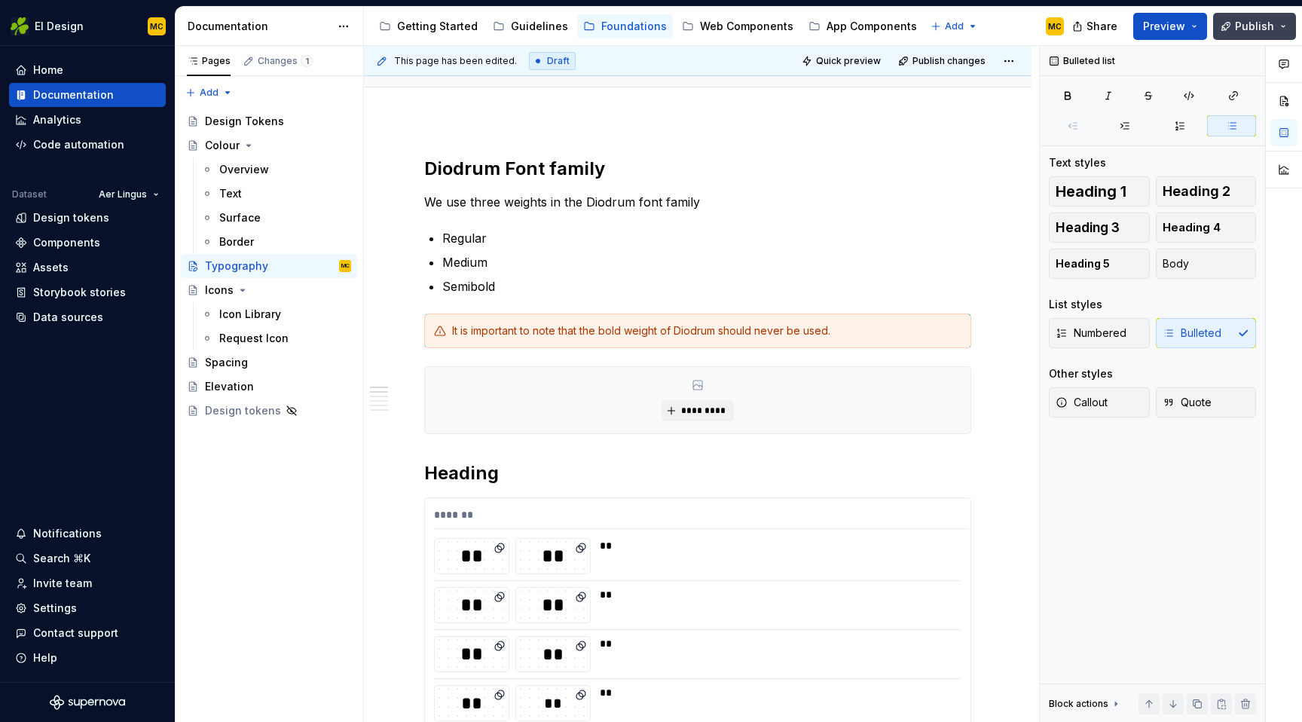
click at [1240, 31] on span "Publish" at bounding box center [1254, 26] width 39 height 15
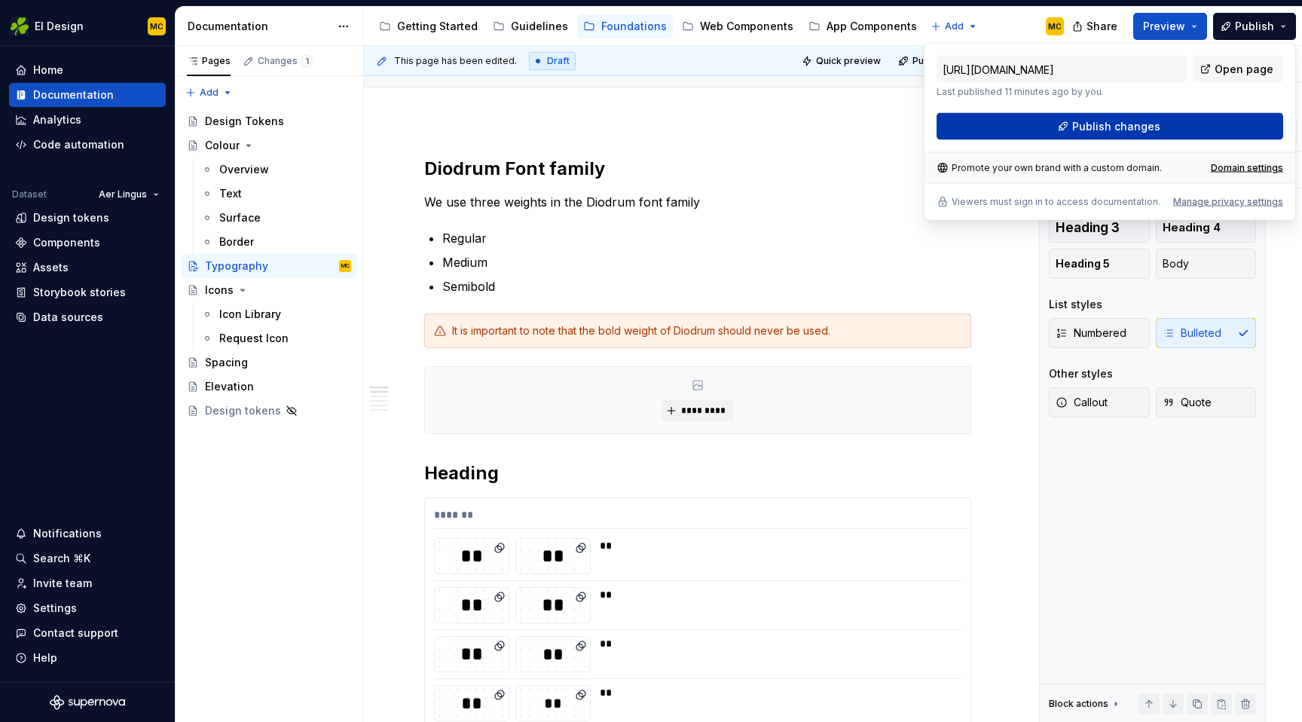
click at [1155, 127] on span "Publish changes" at bounding box center [1116, 126] width 88 height 15
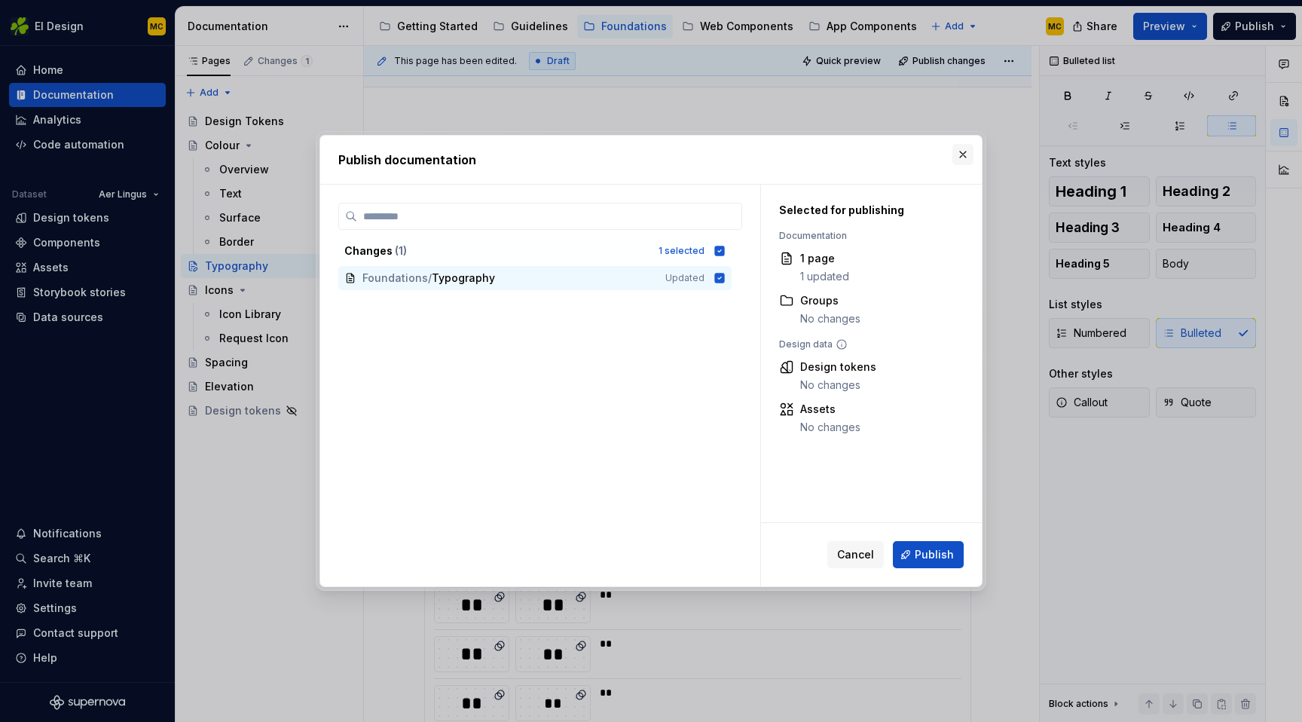
click at [970, 152] on button "button" at bounding box center [962, 154] width 21 height 21
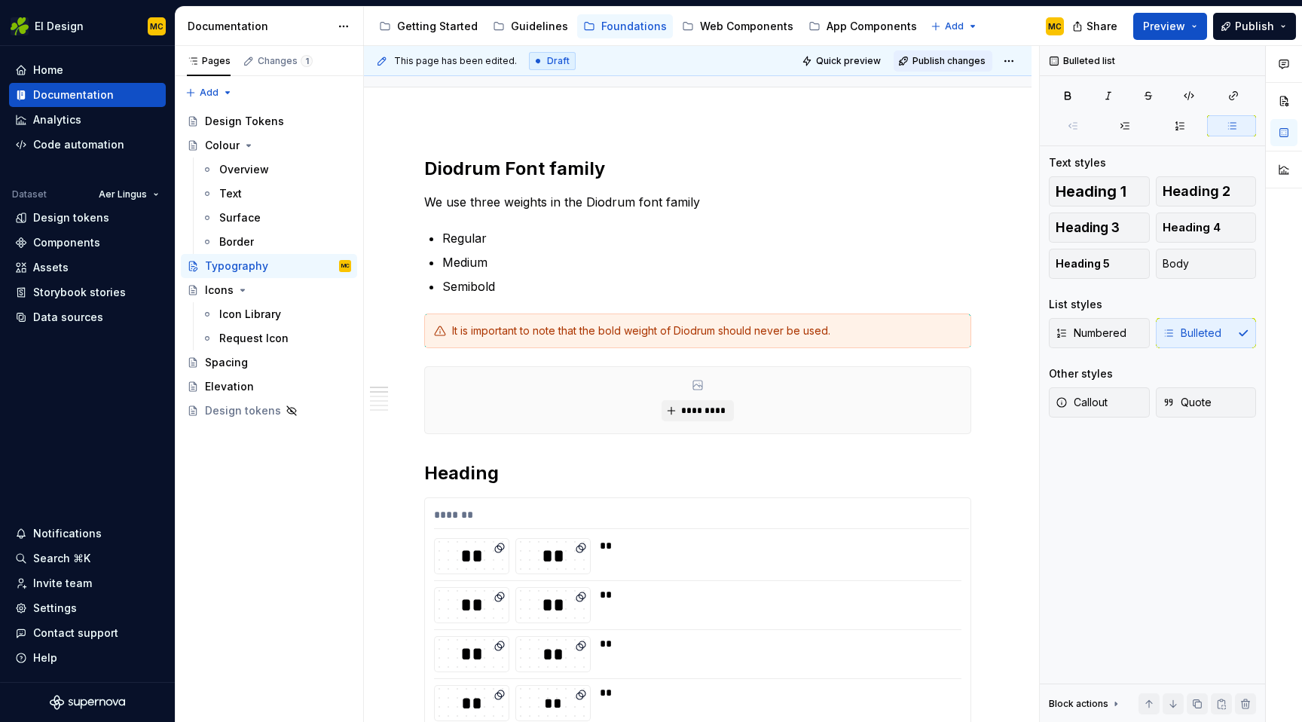
click at [971, 69] on button "Publish changes" at bounding box center [943, 60] width 99 height 21
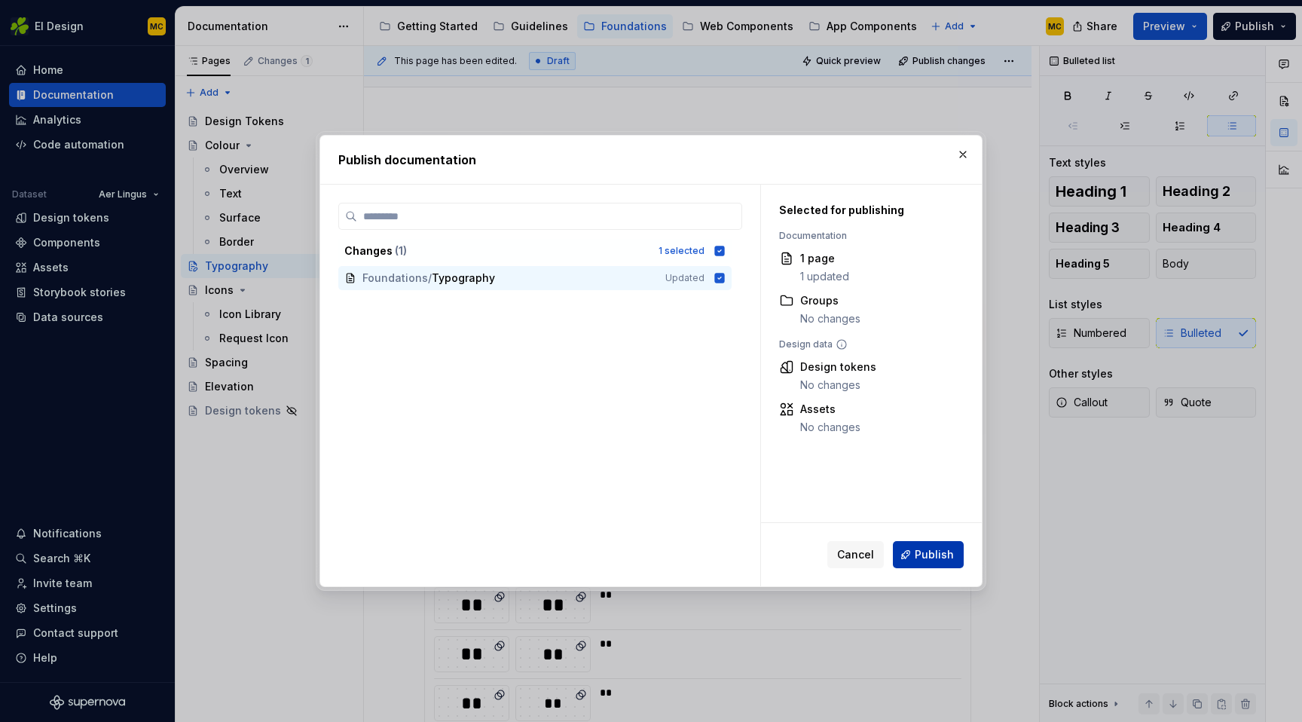
click at [921, 548] on span "Publish" at bounding box center [934, 554] width 39 height 15
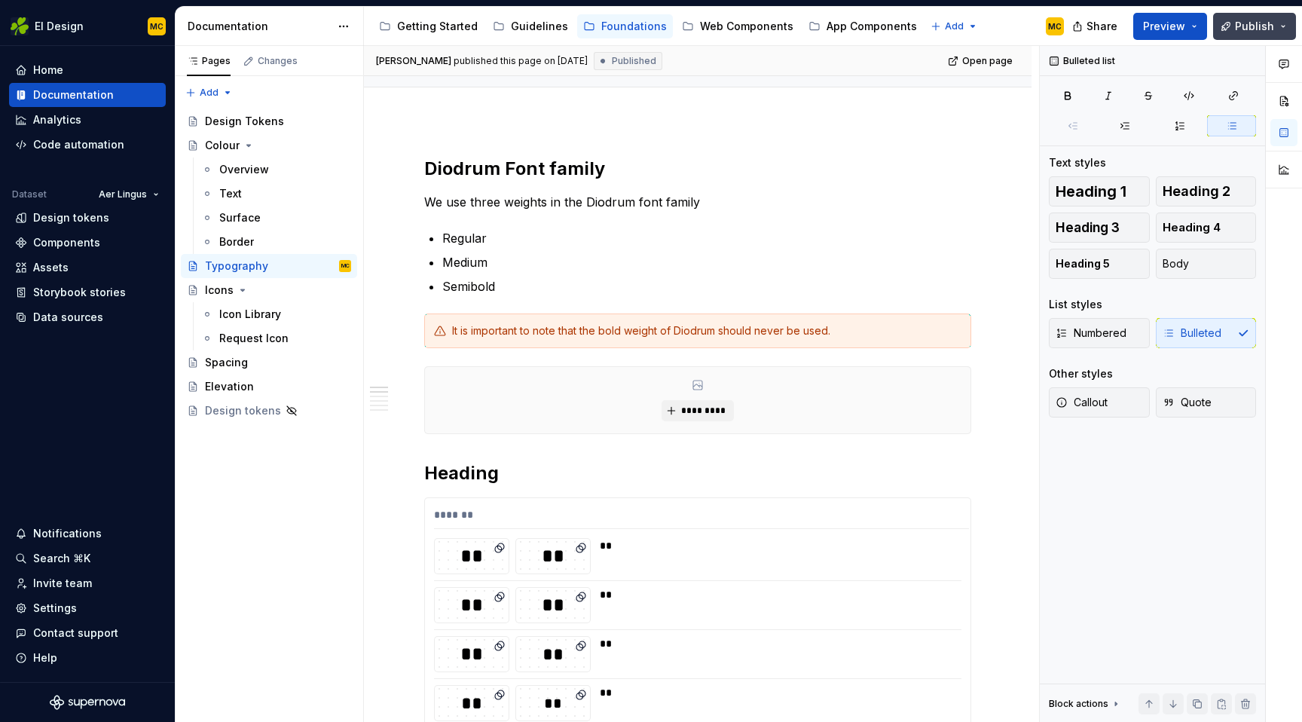
click at [1292, 26] on button "Publish" at bounding box center [1254, 26] width 83 height 27
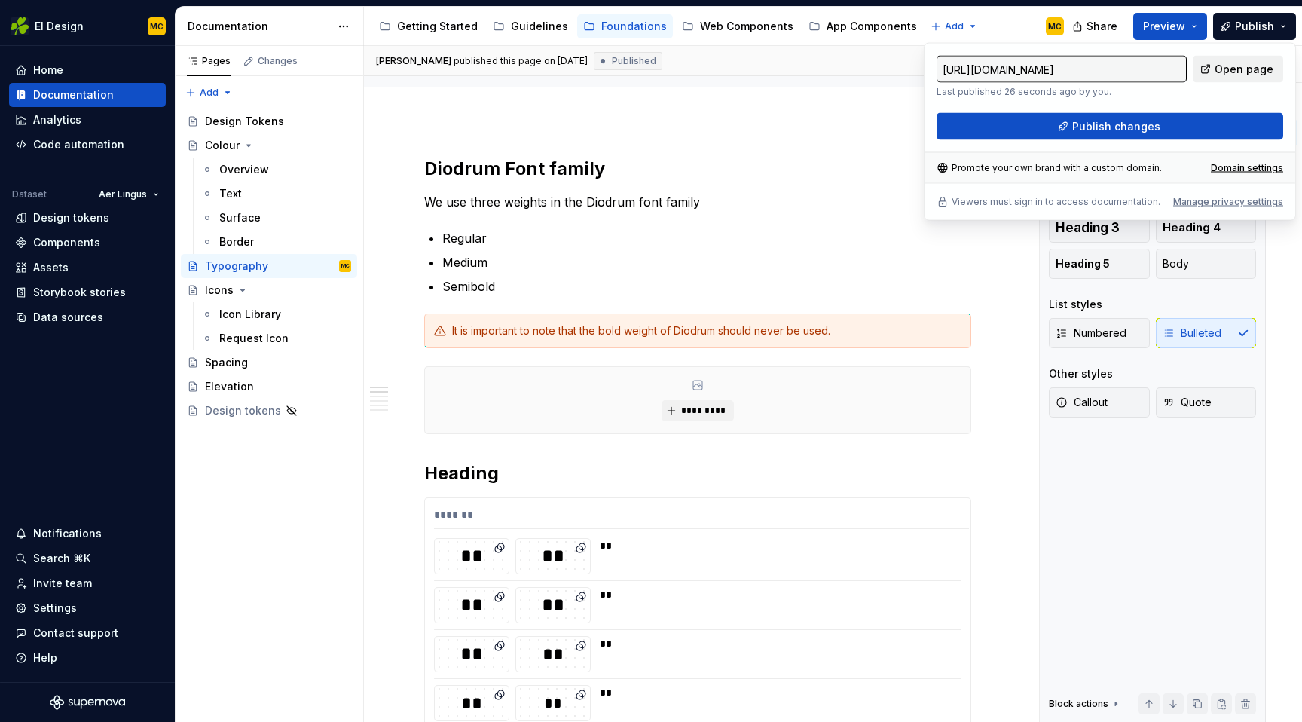
click at [1253, 62] on span "Open page" at bounding box center [1243, 69] width 59 height 15
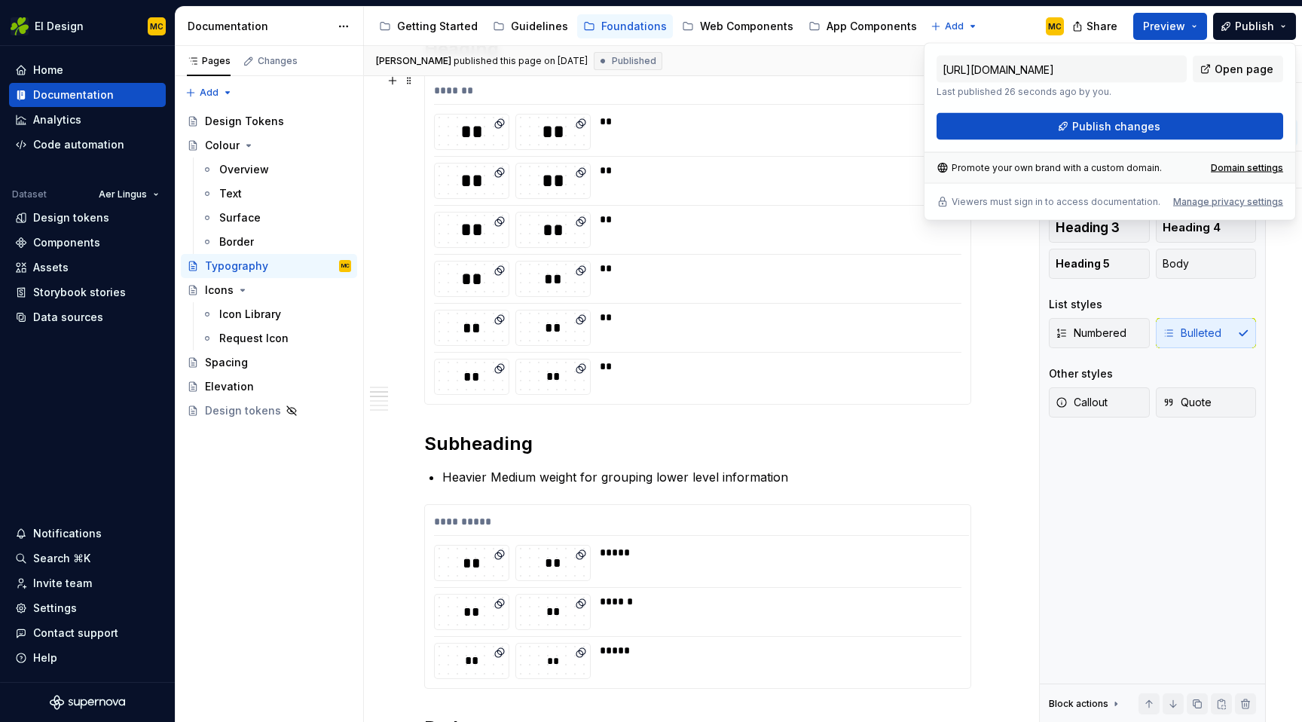
scroll to position [564, 0]
click at [562, 444] on h2 "Subheading" at bounding box center [697, 441] width 547 height 24
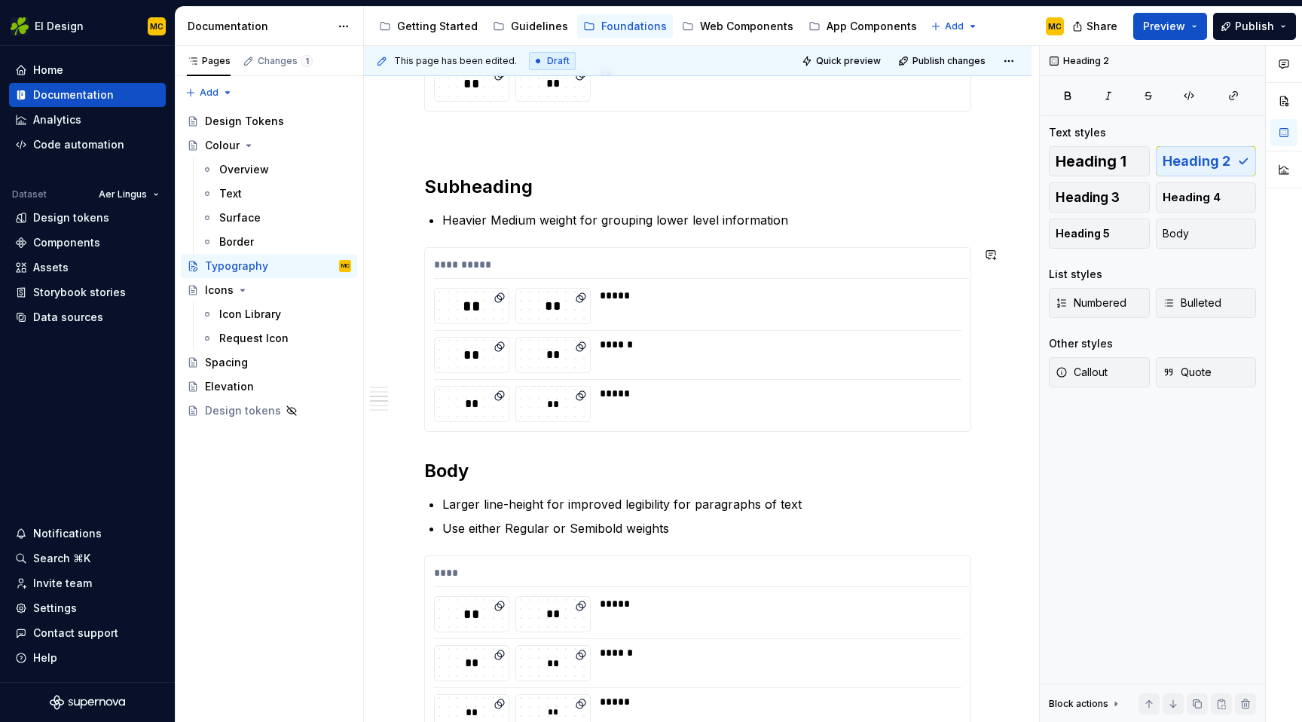
scroll to position [857, 0]
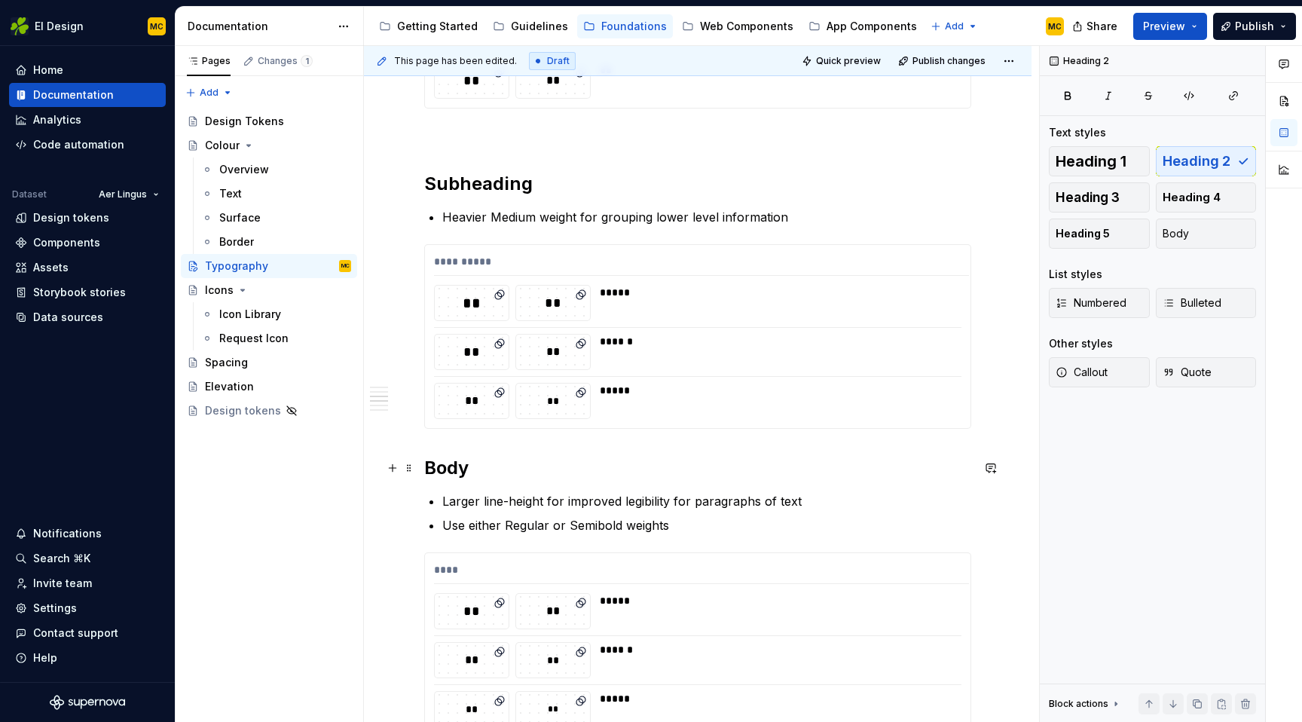
click at [541, 472] on h2 "Body" at bounding box center [697, 468] width 547 height 24
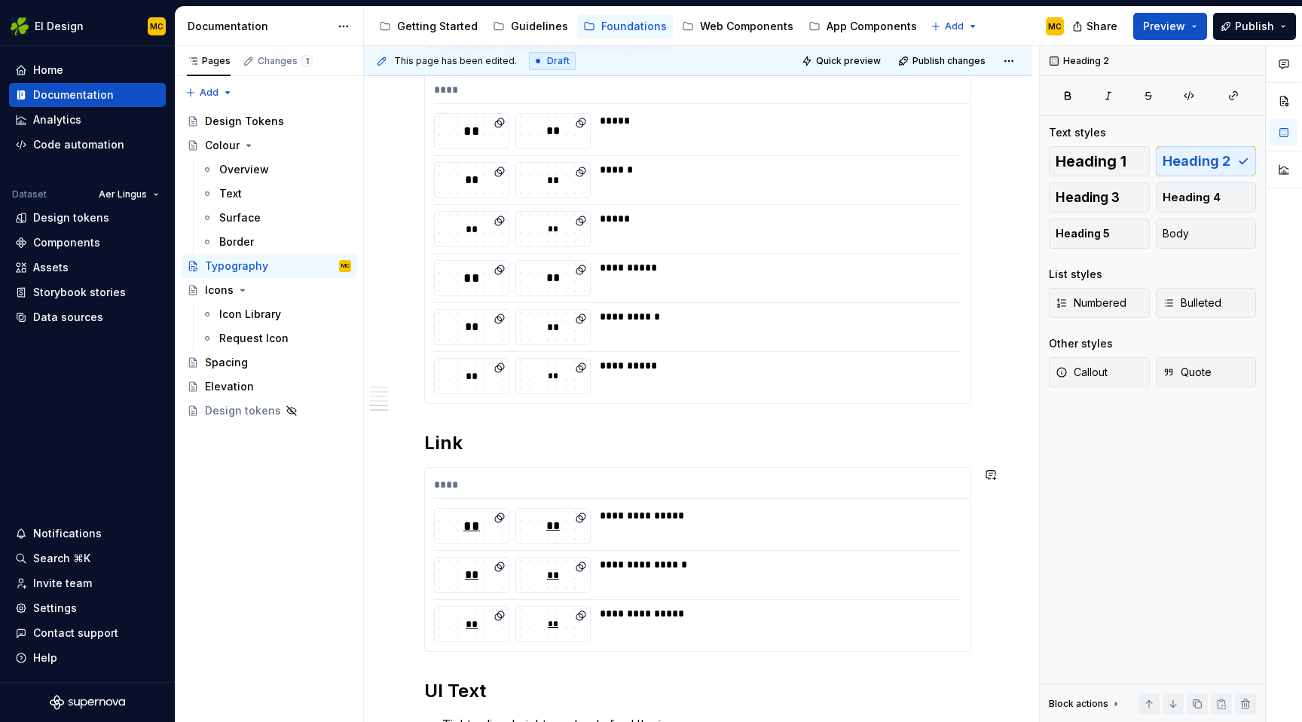
scroll to position [1376, 0]
click at [542, 448] on h2 "Link" at bounding box center [697, 441] width 547 height 24
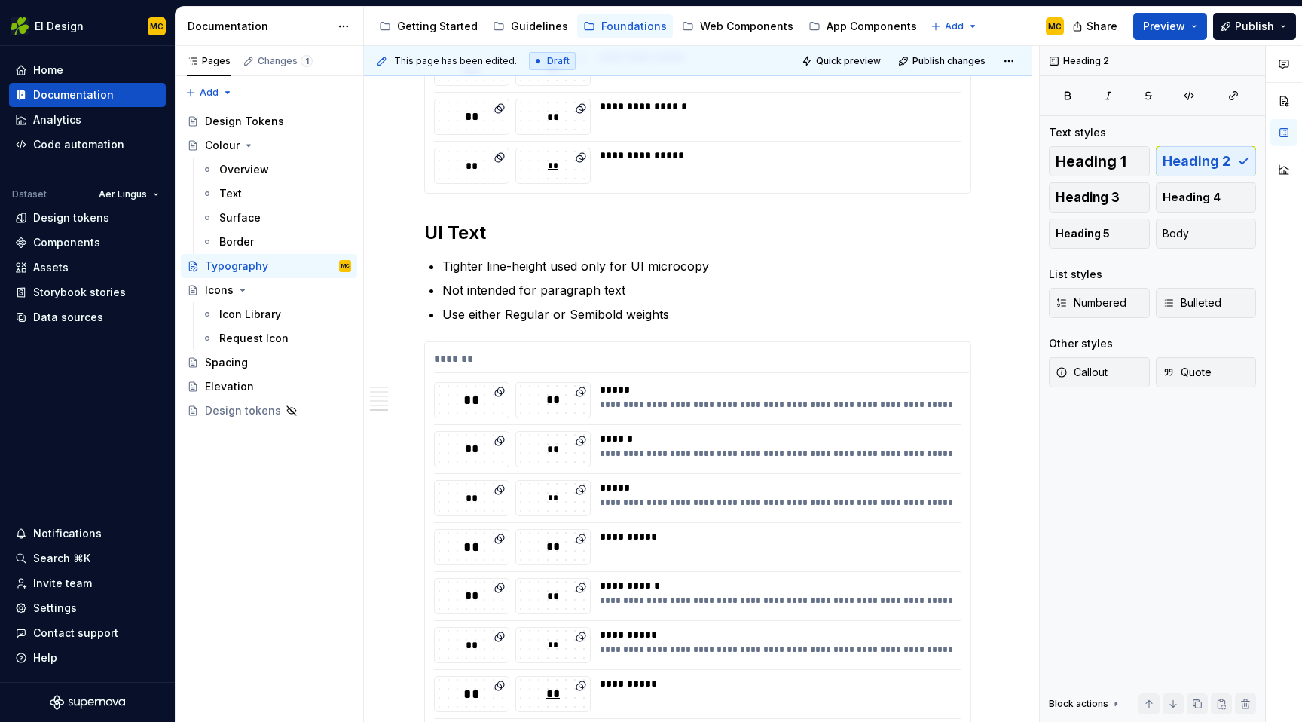
scroll to position [1863, 0]
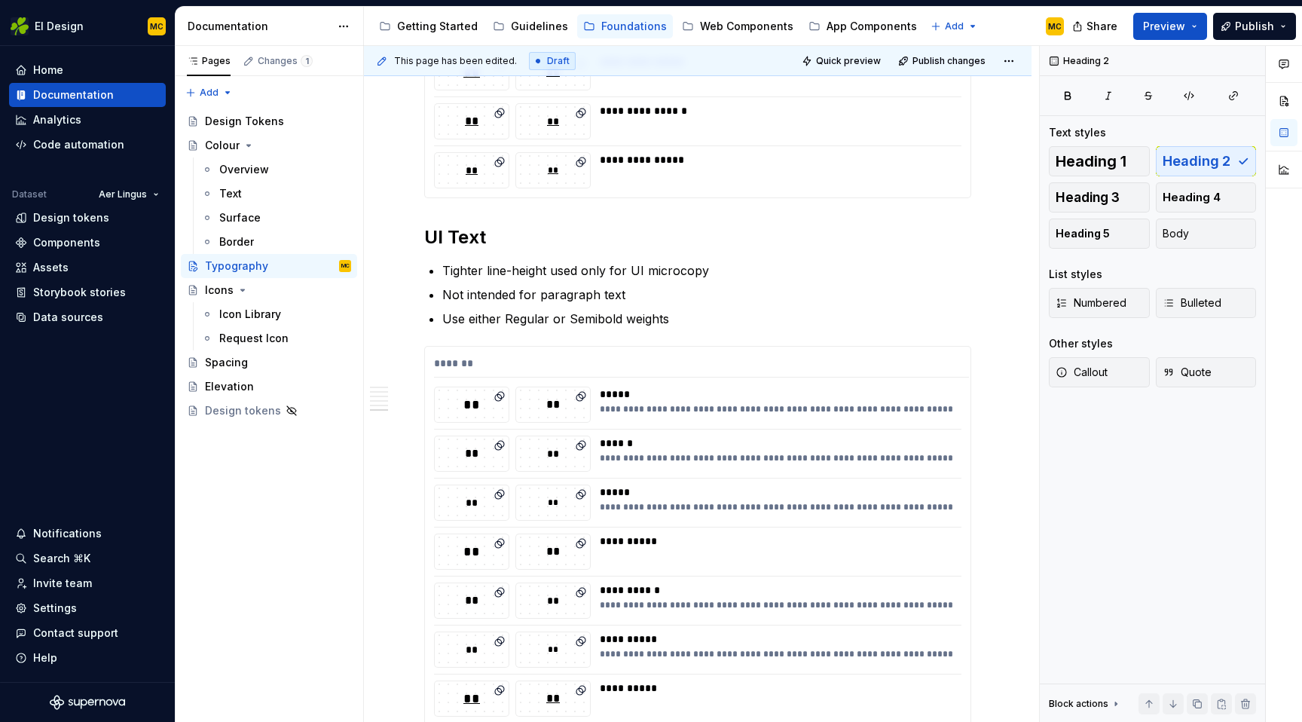
click at [525, 242] on h2 "UI Text" at bounding box center [697, 237] width 547 height 24
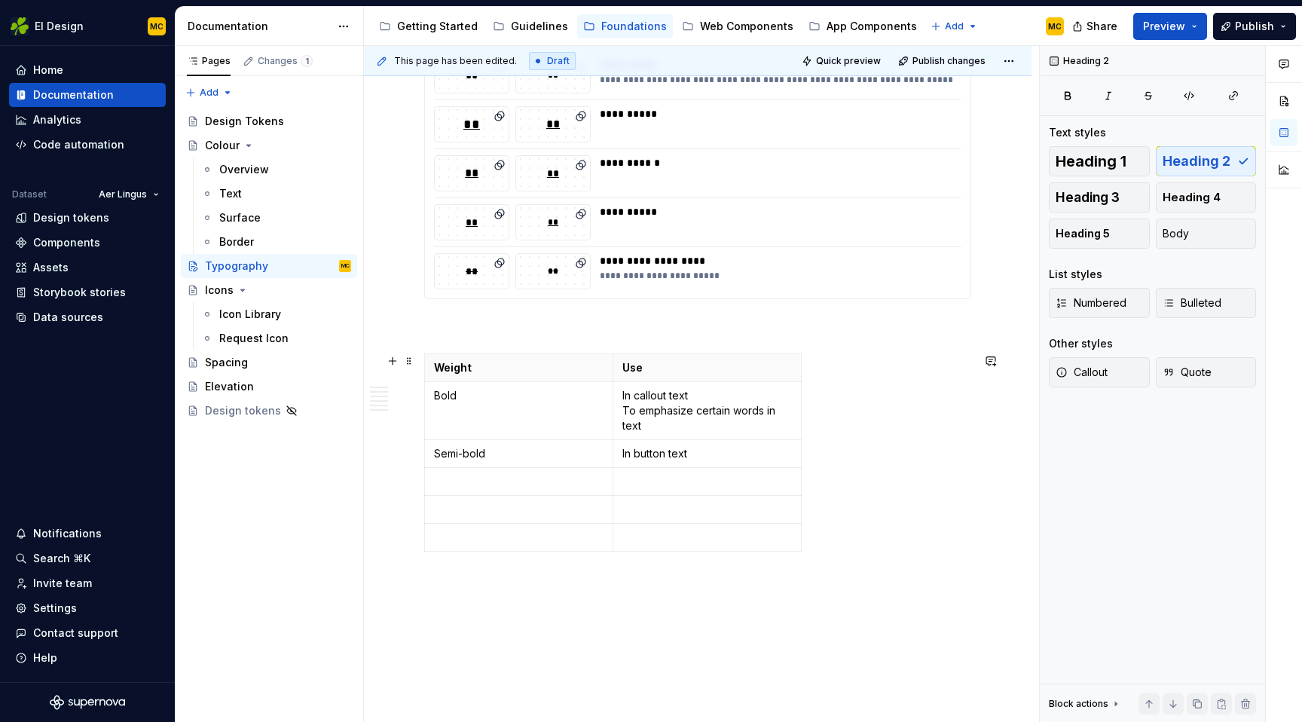
scroll to position [2485, 0]
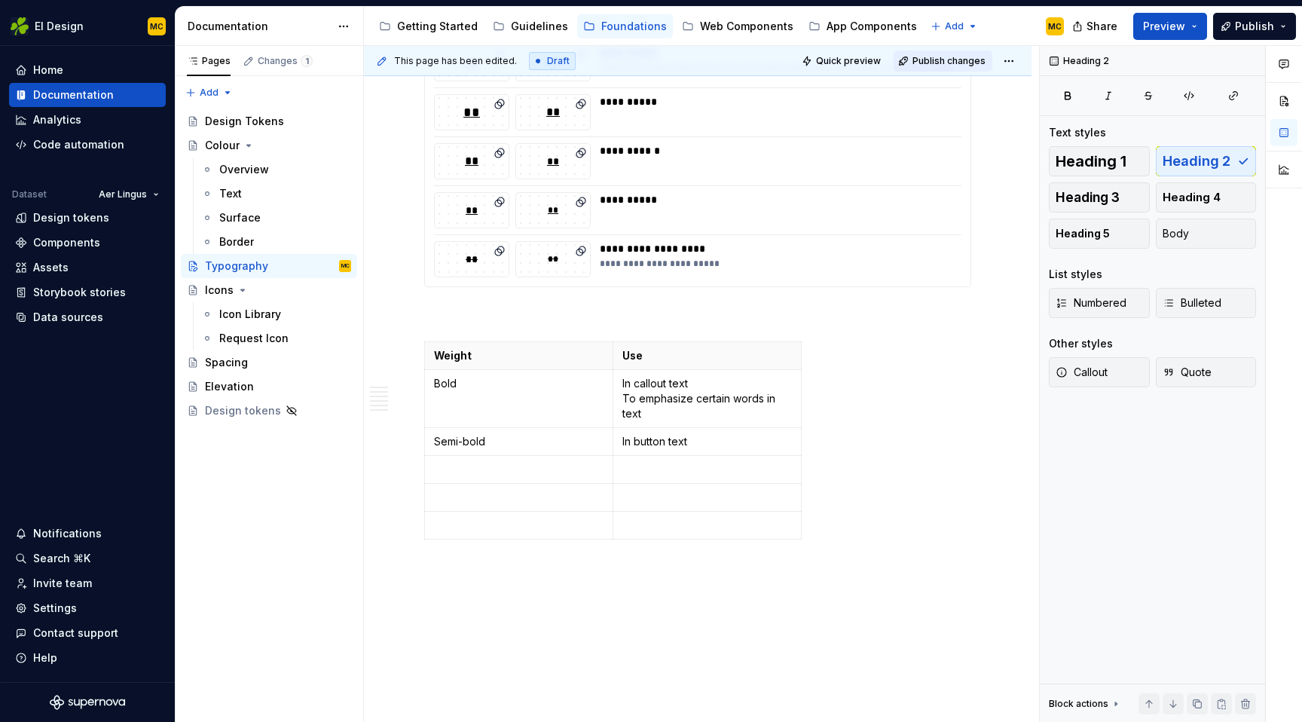
click at [957, 56] on span "Publish changes" at bounding box center [948, 61] width 73 height 12
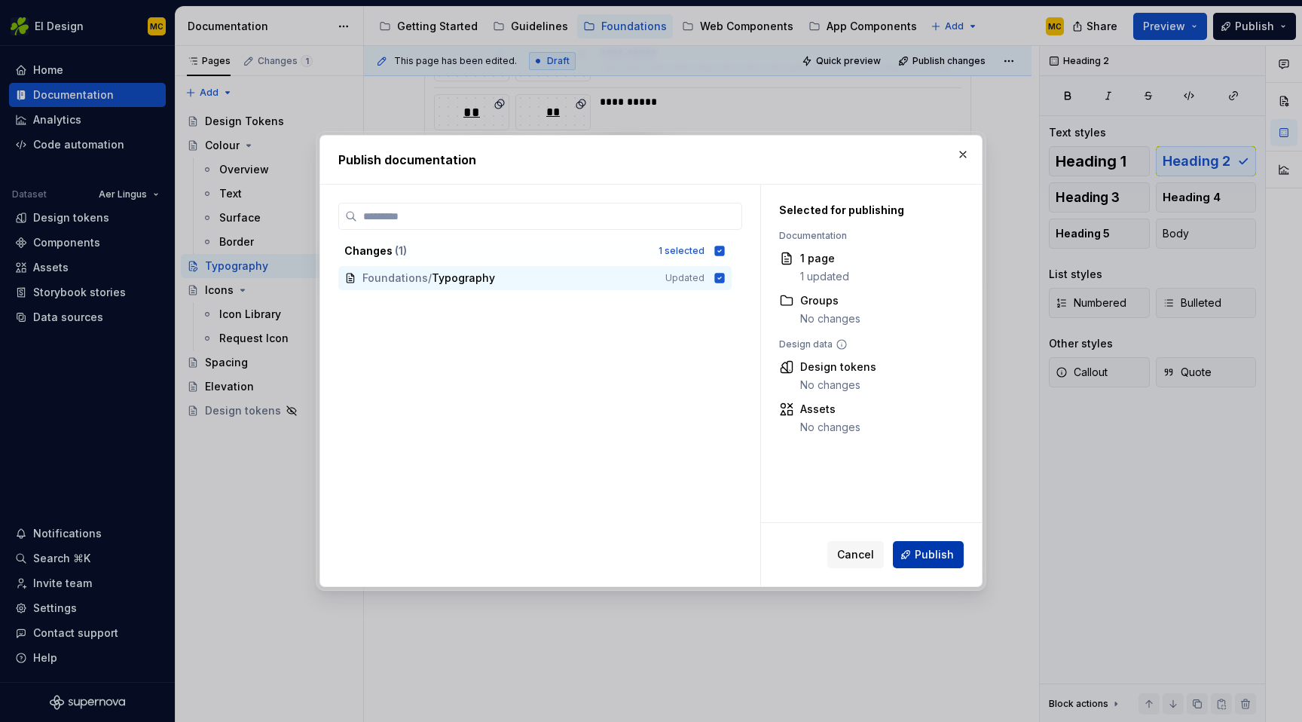
click at [944, 557] on span "Publish" at bounding box center [934, 554] width 39 height 15
